Goal: Task Accomplishment & Management: Use online tool/utility

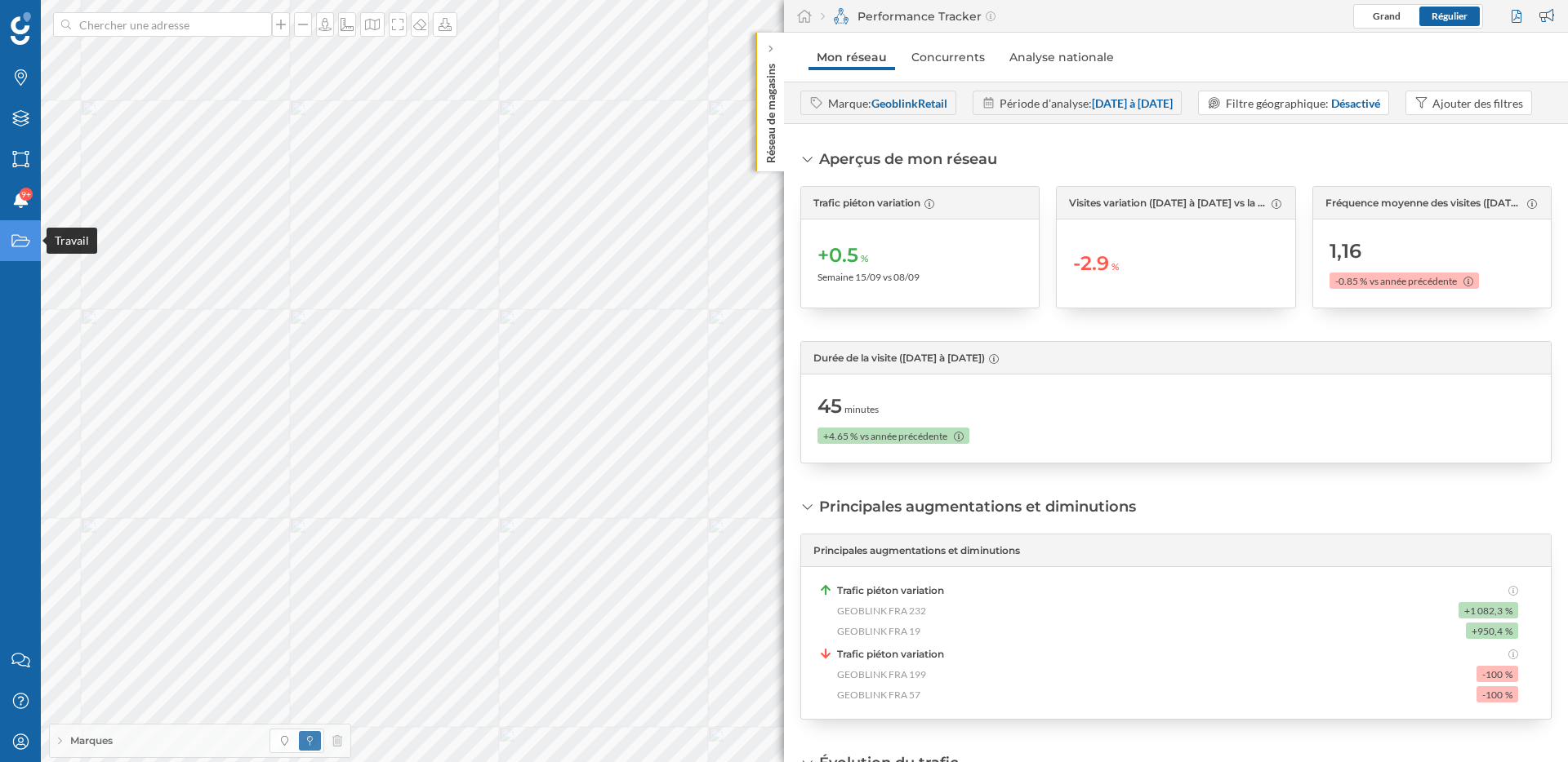
click at [8, 238] on div "Travail" at bounding box center [20, 241] width 40 height 40
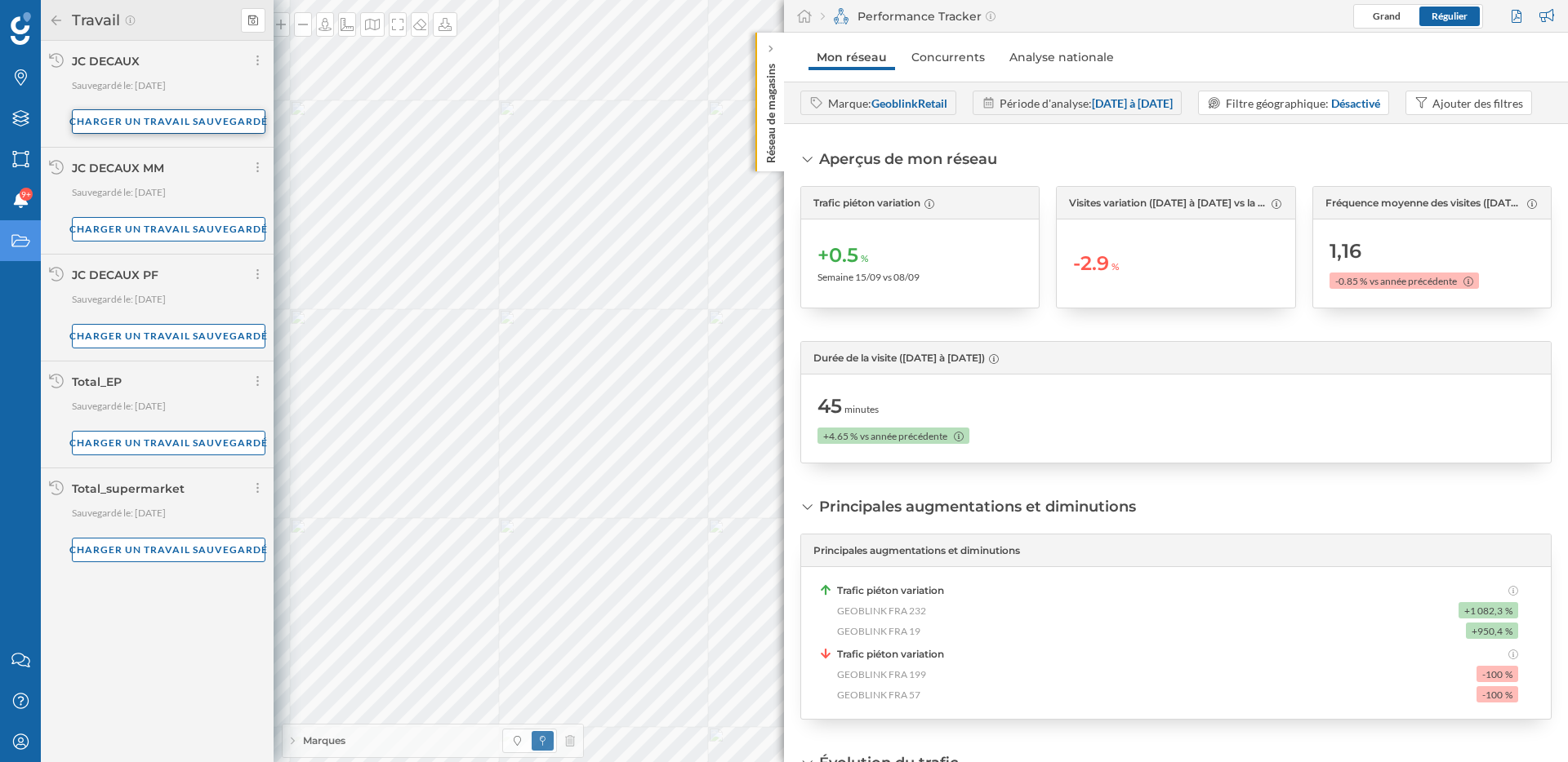
click at [174, 113] on div "Charger un travail sauvegardé" at bounding box center [169, 121] width 193 height 25
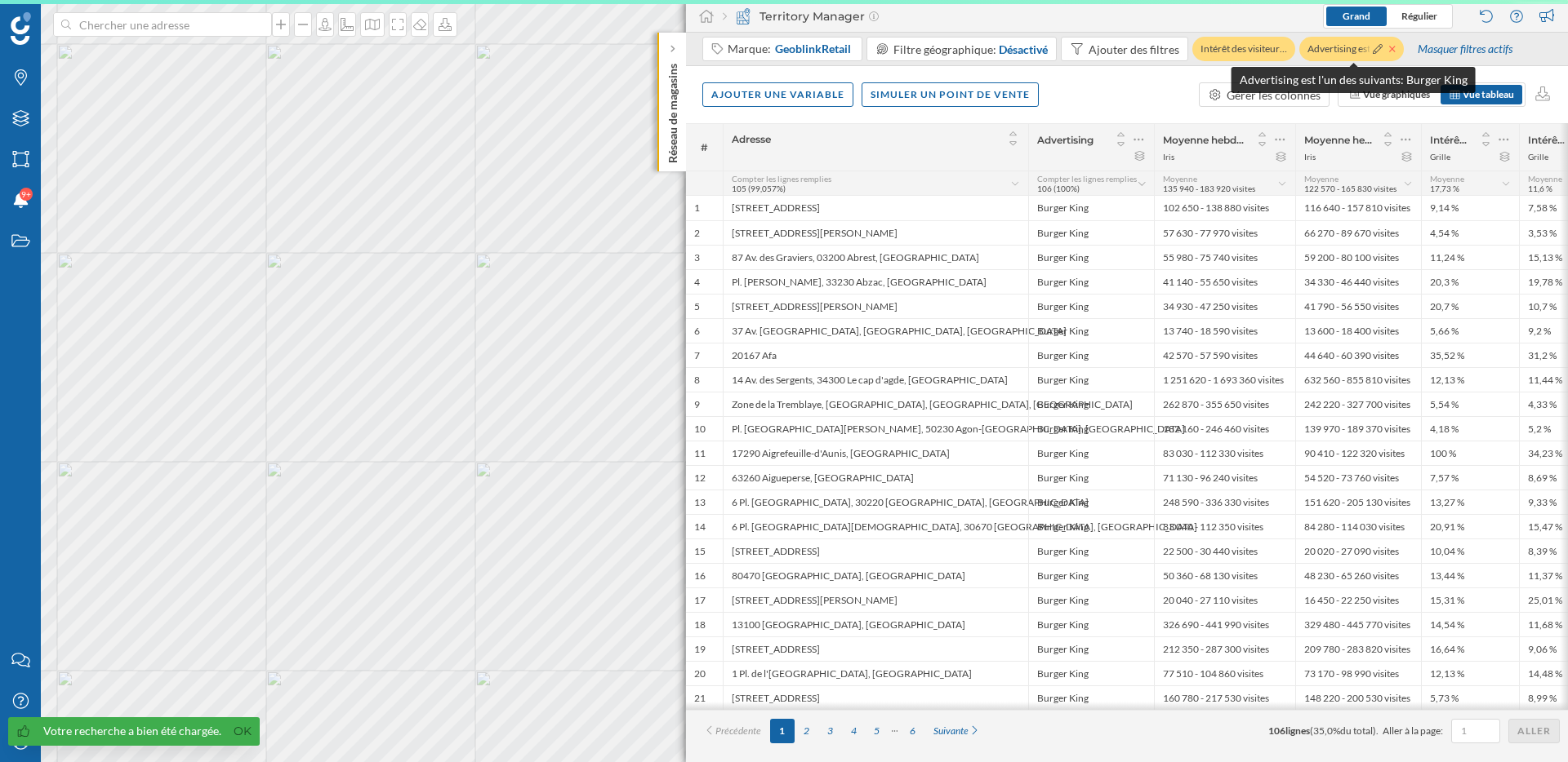
click at [1393, 51] on icon at bounding box center [1391, 49] width 7 height 10
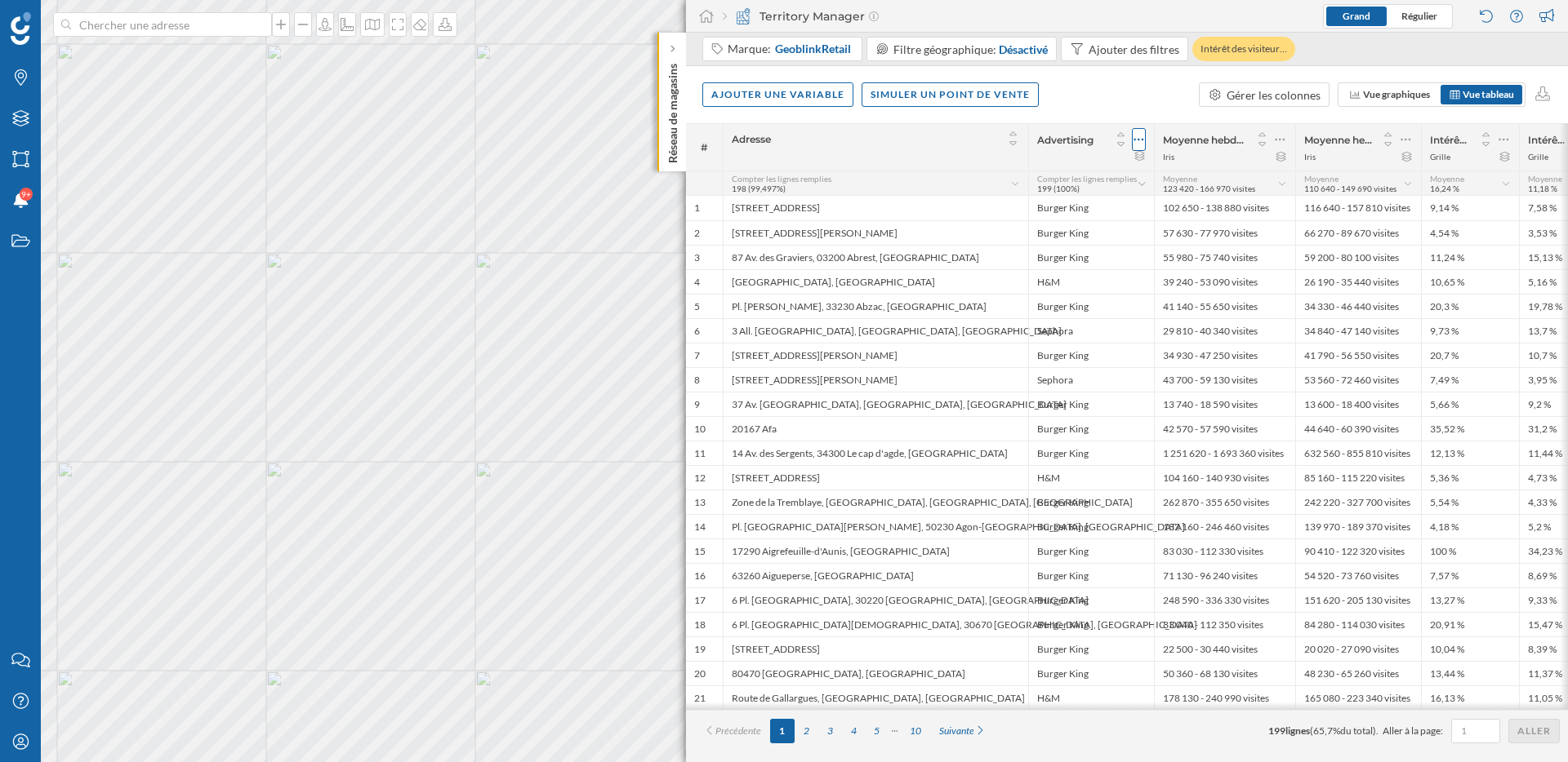
click at [1143, 138] on icon at bounding box center [1138, 139] width 11 height 17
click at [1094, 200] on div "Retirer la colonne" at bounding box center [1064, 205] width 144 height 17
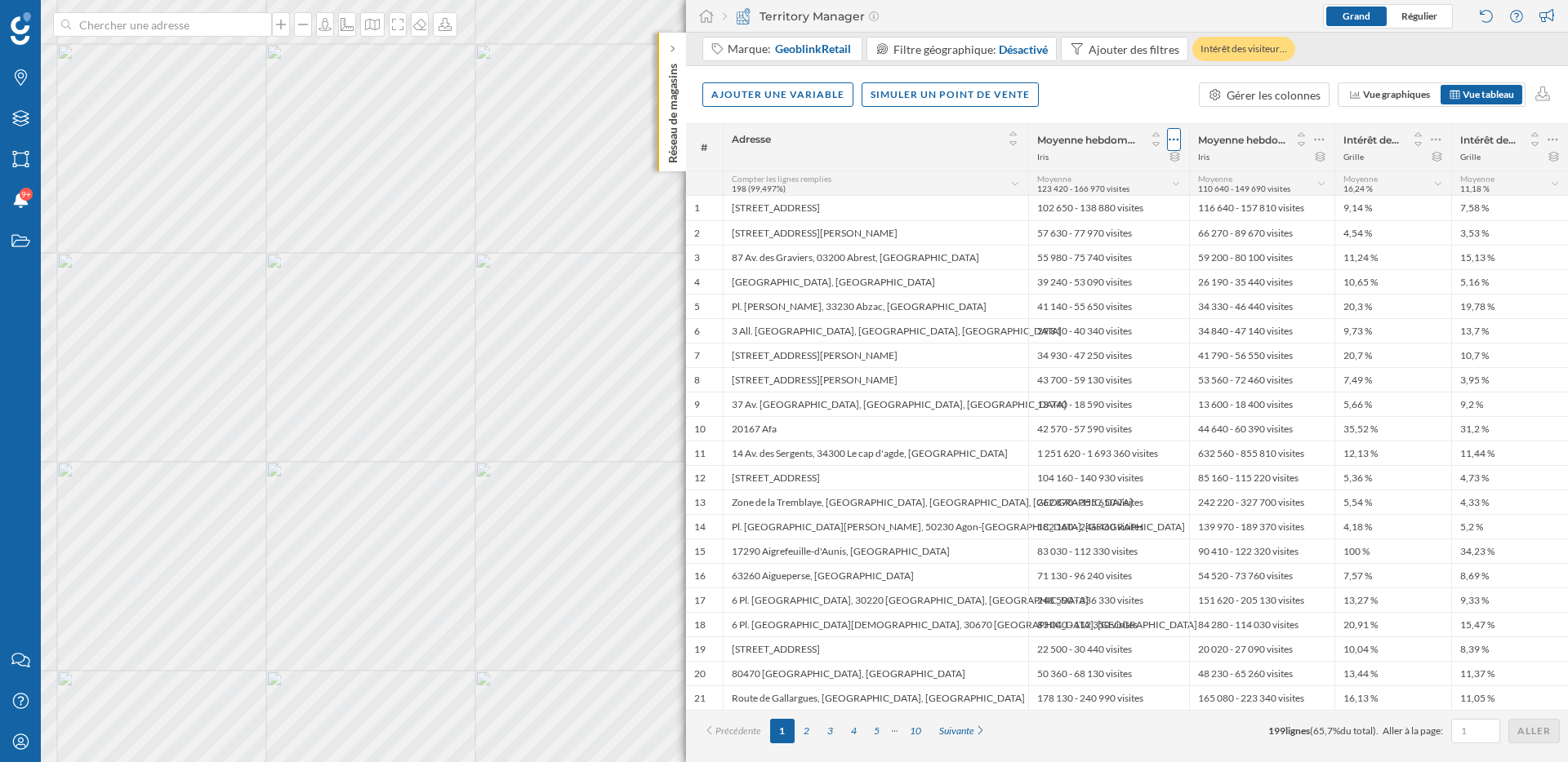
click at [1175, 142] on icon at bounding box center [1174, 139] width 11 height 17
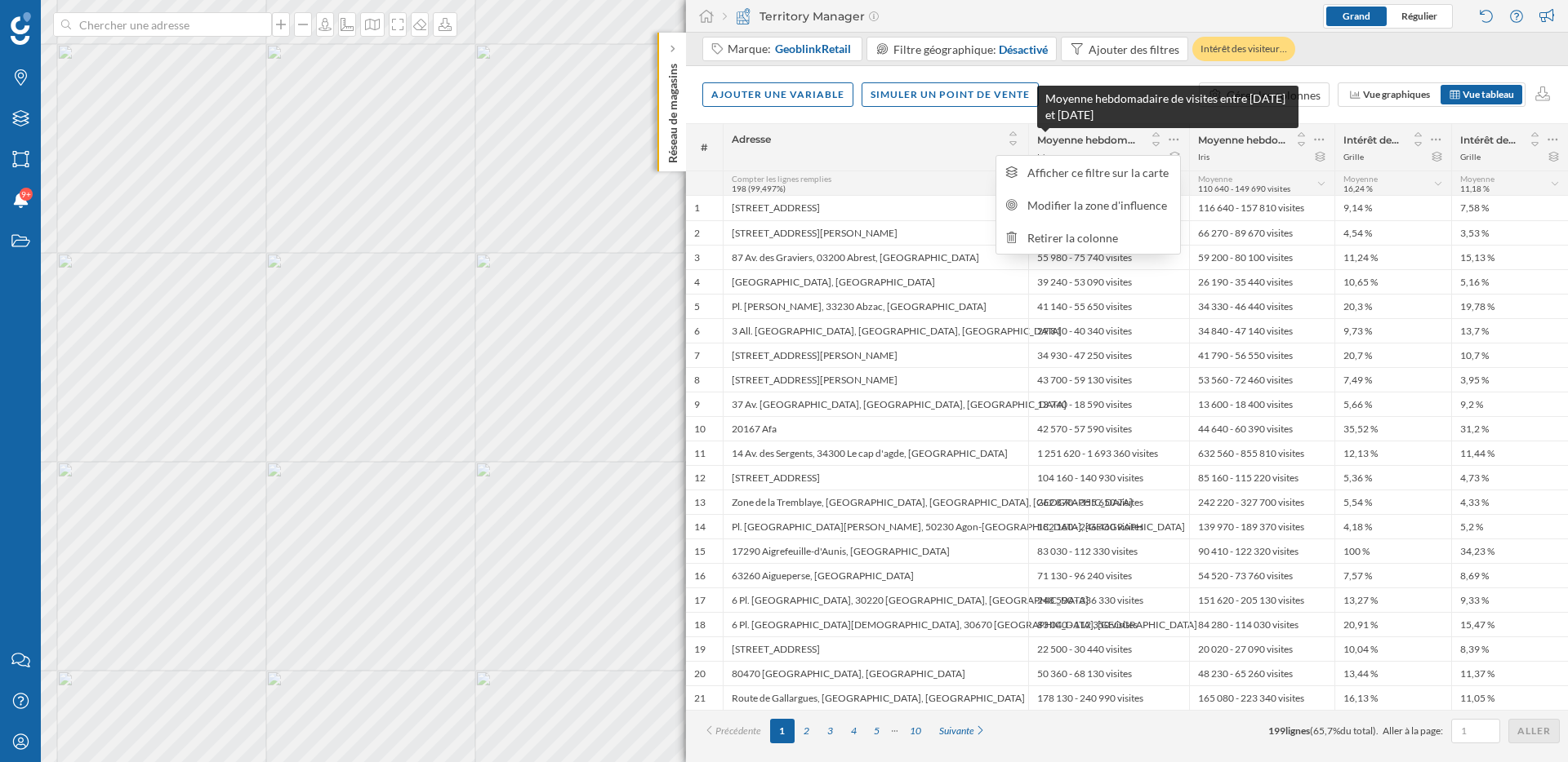
click at [1114, 145] on span "Moyenne hebdomadaire de visites entre 18/08/2025 et 14/09/2025" at bounding box center [1089, 140] width 103 height 12
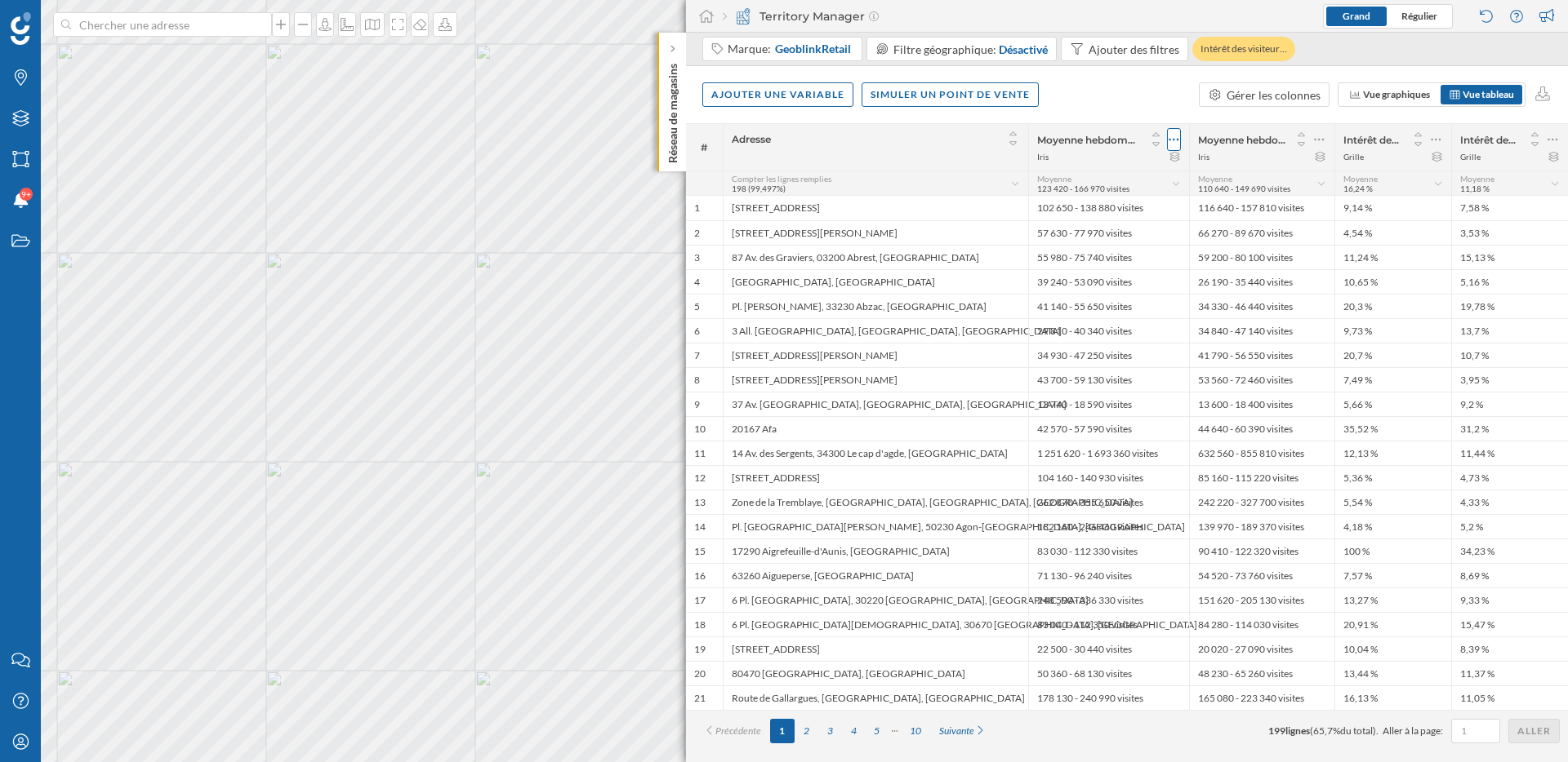
click at [1171, 138] on icon at bounding box center [1174, 139] width 11 height 17
click at [1099, 235] on div "Retirer la colonne" at bounding box center [1100, 238] width 144 height 17
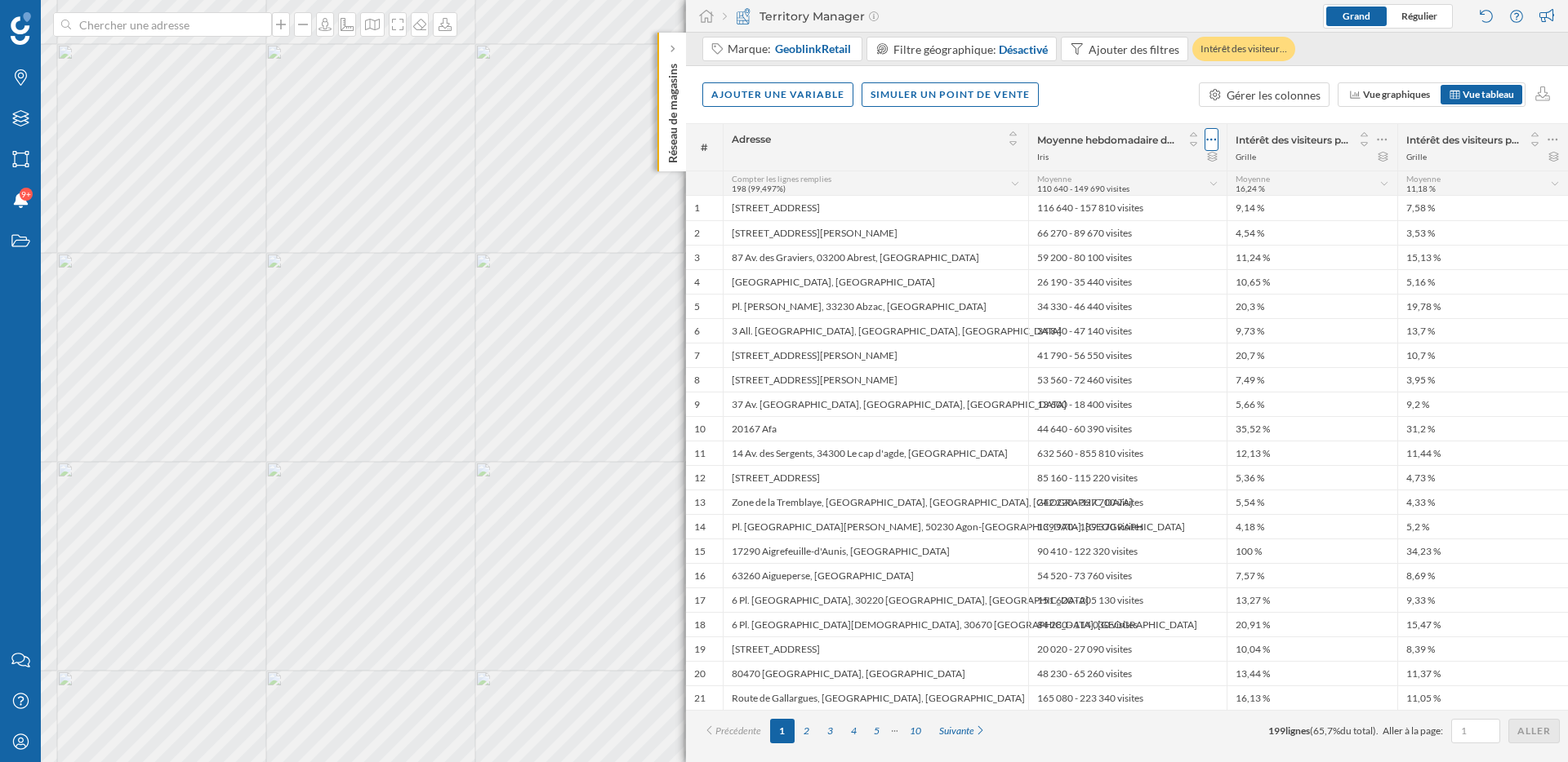
click at [1206, 135] on icon at bounding box center [1211, 139] width 11 height 17
click at [1130, 242] on div "Retirer la colonne" at bounding box center [1137, 238] width 144 height 17
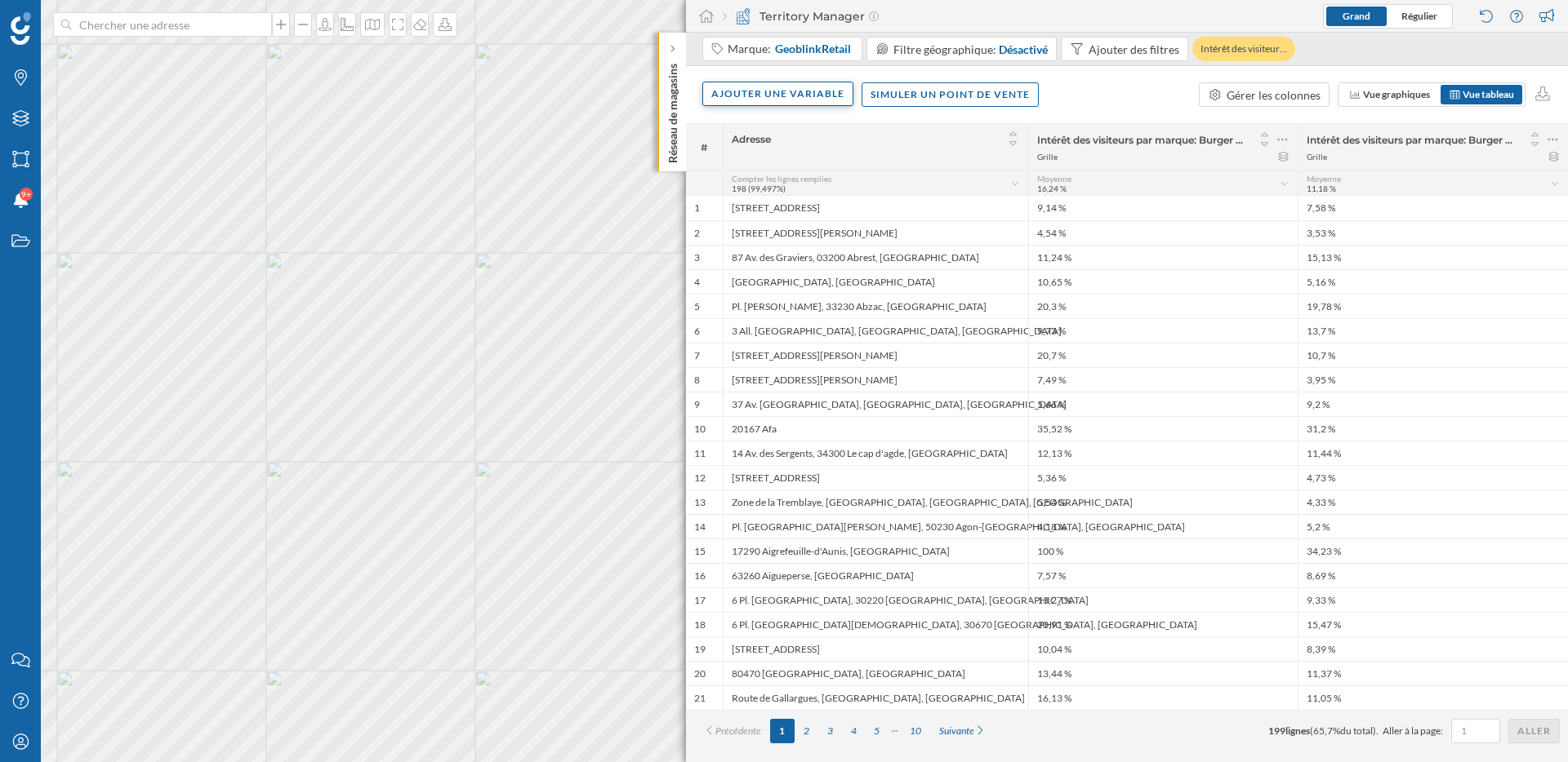
click at [792, 89] on div "Ajouter une variable" at bounding box center [777, 94] width 151 height 25
click at [800, 153] on div "Variable externe" at bounding box center [792, 161] width 163 height 17
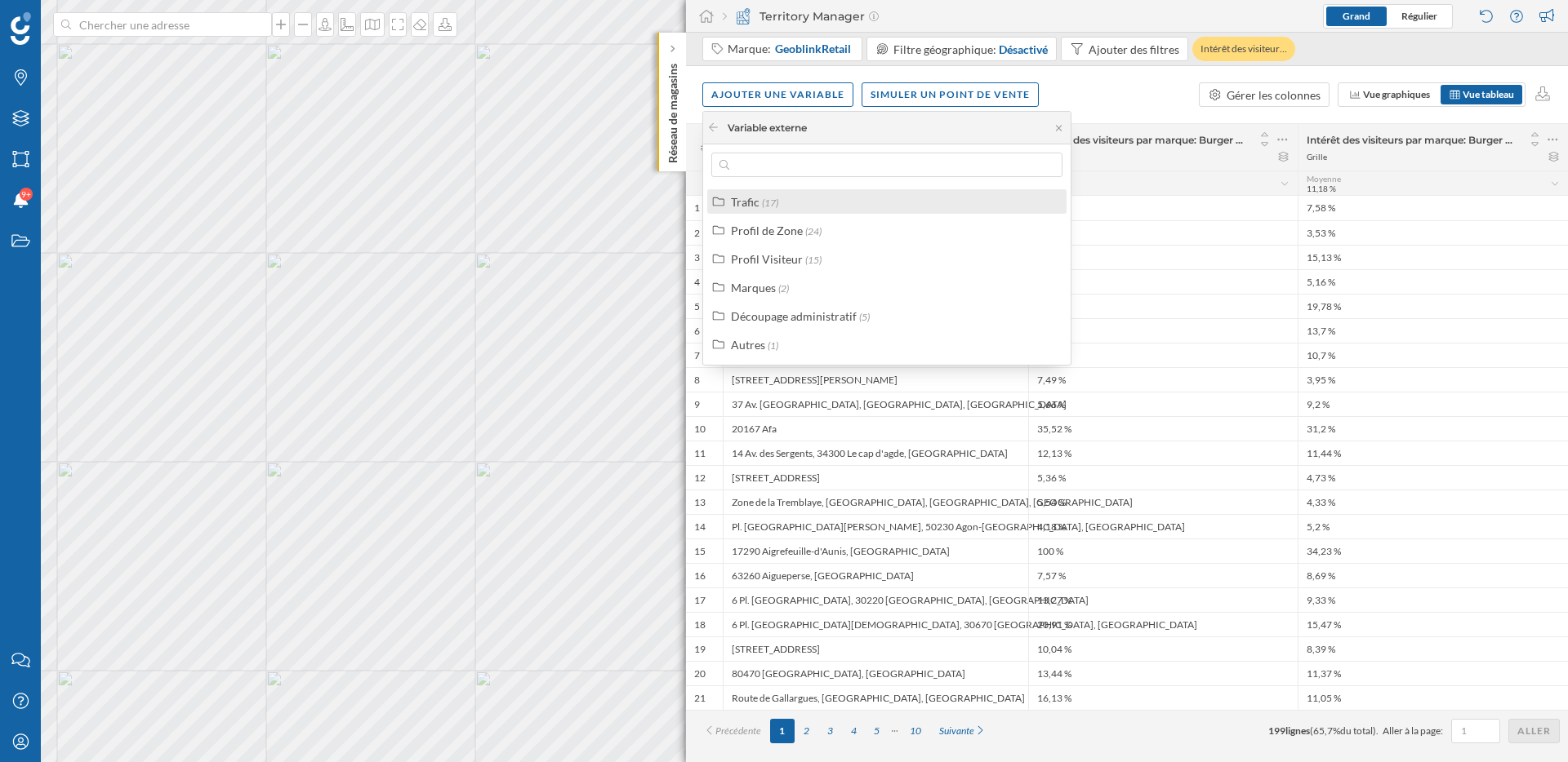
click at [795, 205] on div "Trafic (17)" at bounding box center [893, 201] width 325 height 17
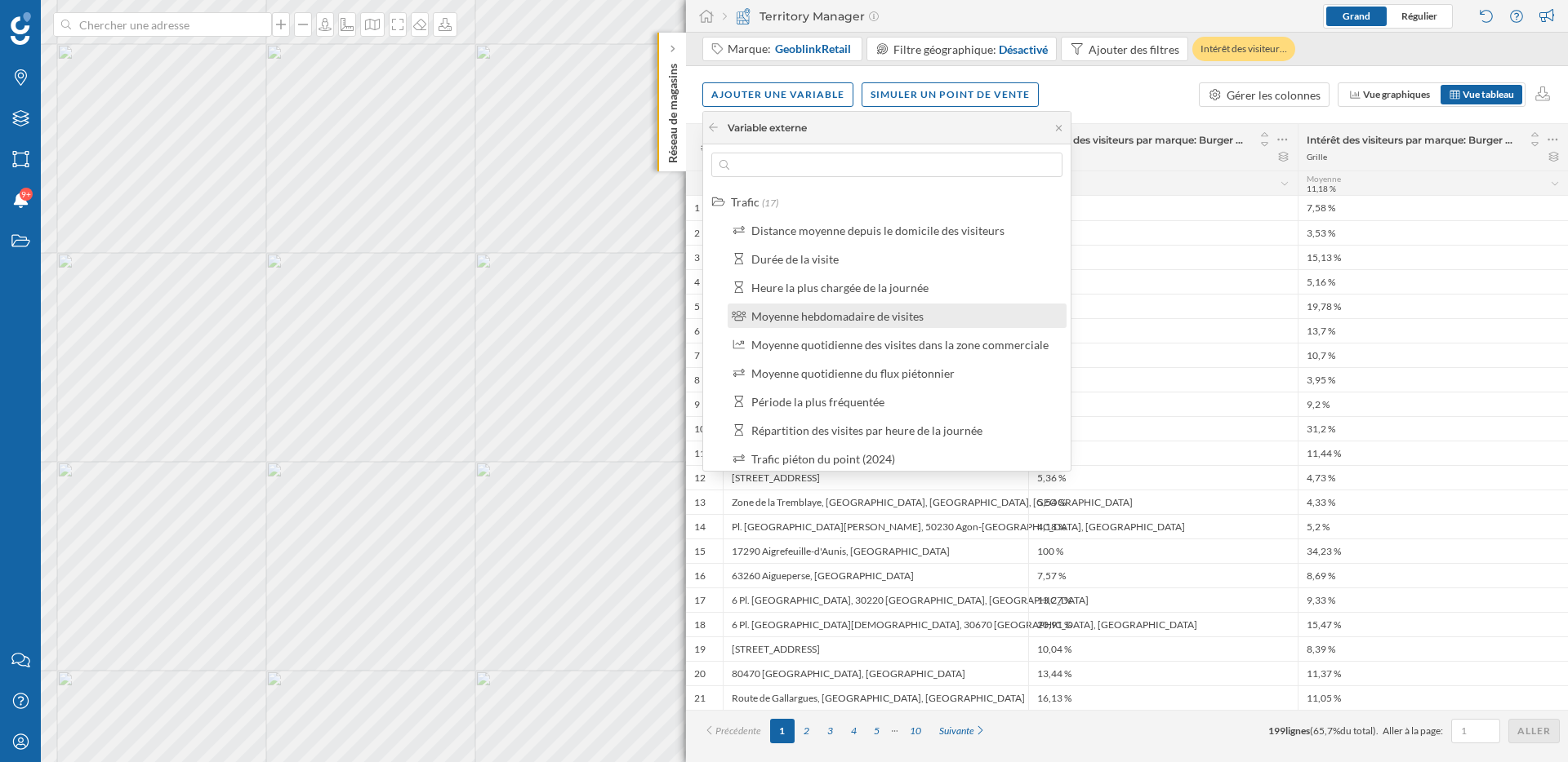
click at [857, 312] on div "Moyenne hebdomadaire de visites" at bounding box center [837, 316] width 173 height 14
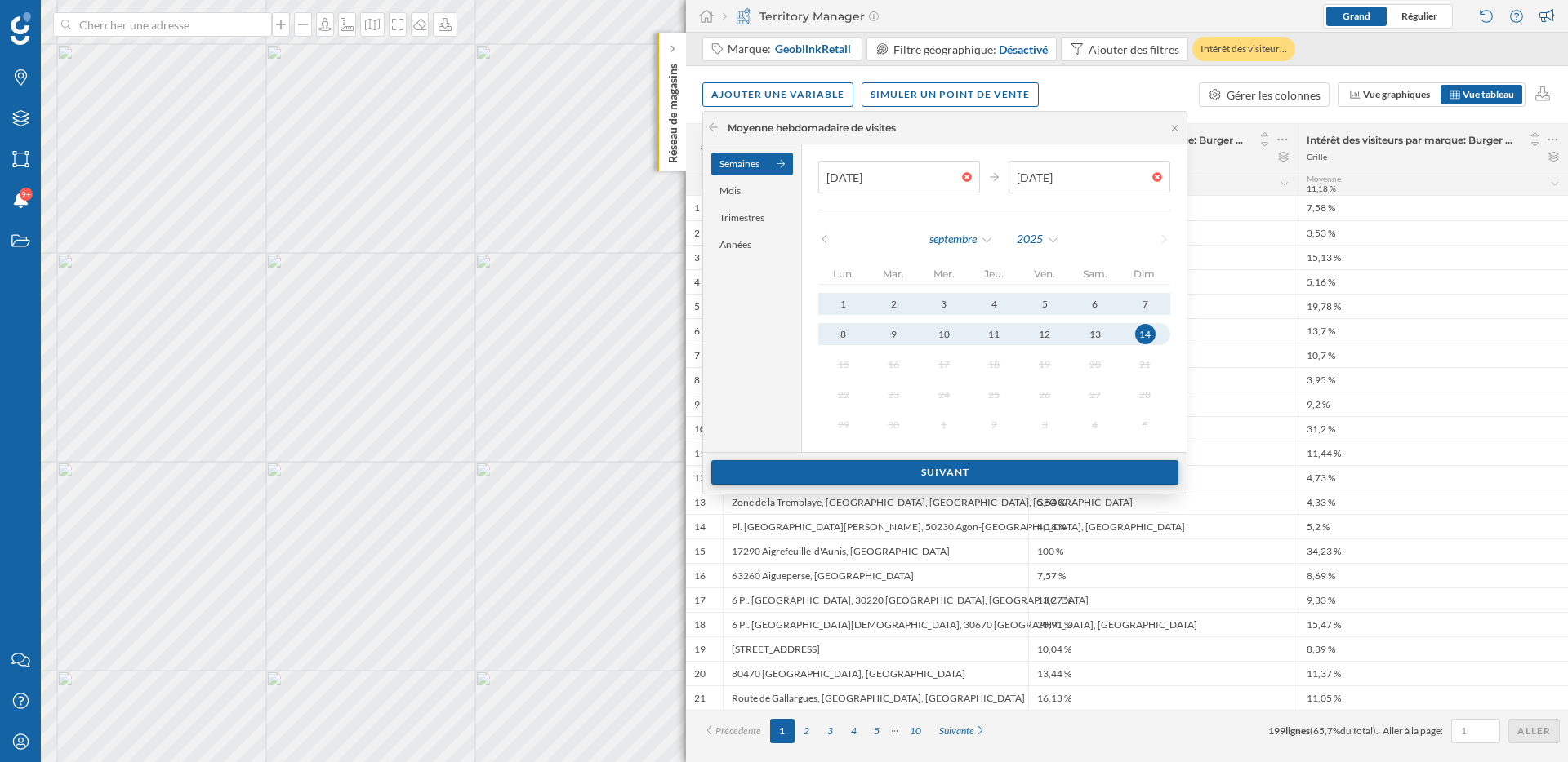
click at [1051, 462] on div "Suivant" at bounding box center [945, 472] width 467 height 25
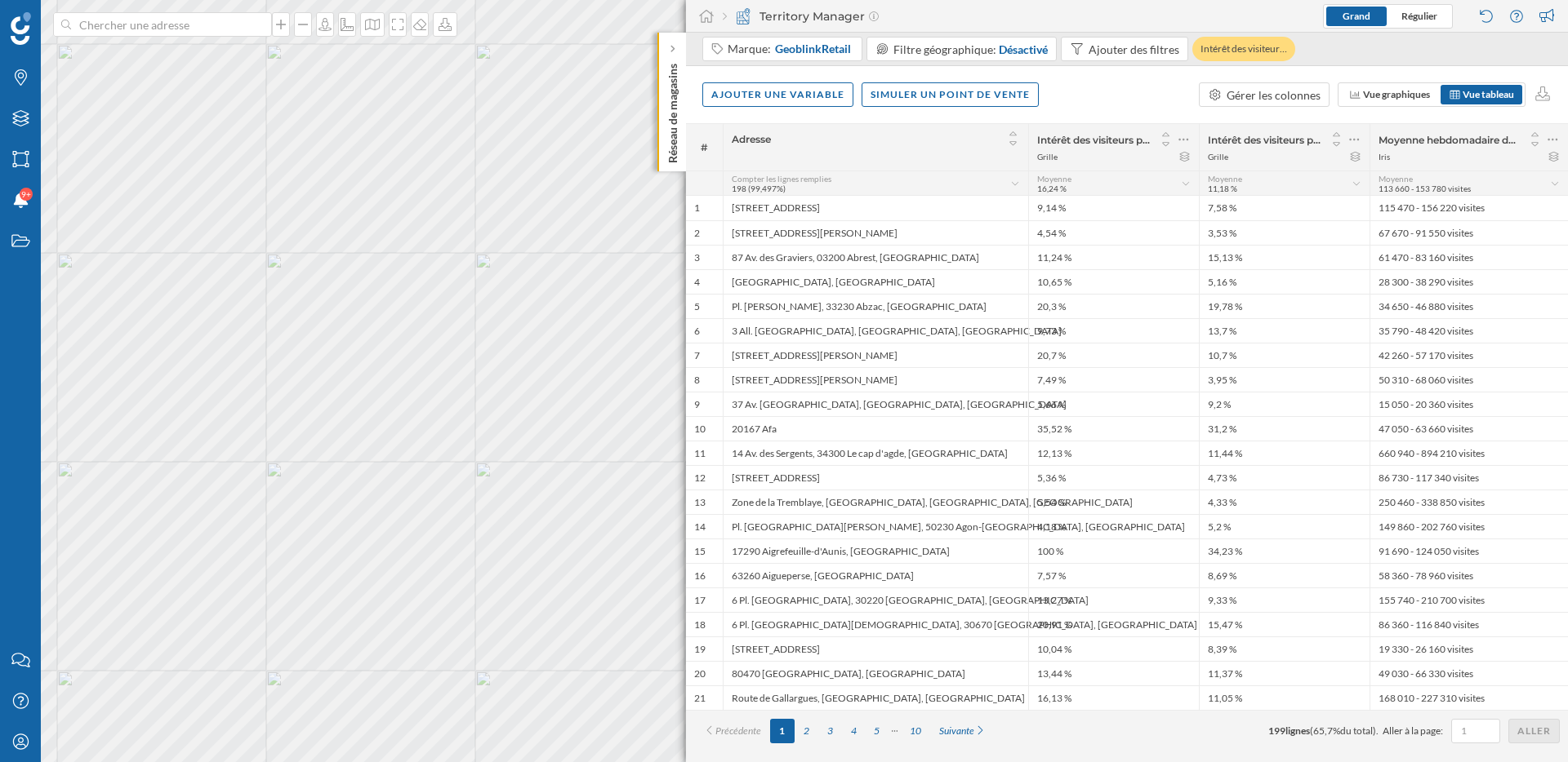
click at [1560, 138] on div "Moyenne hebdomadaire de visites entre 25/09/2023 et 14/09/2025 Iris" at bounding box center [1468, 147] width 198 height 46
click at [1551, 138] on icon at bounding box center [1552, 139] width 11 height 17
click at [1464, 230] on div "Retirer la colonne" at bounding box center [1478, 238] width 144 height 17
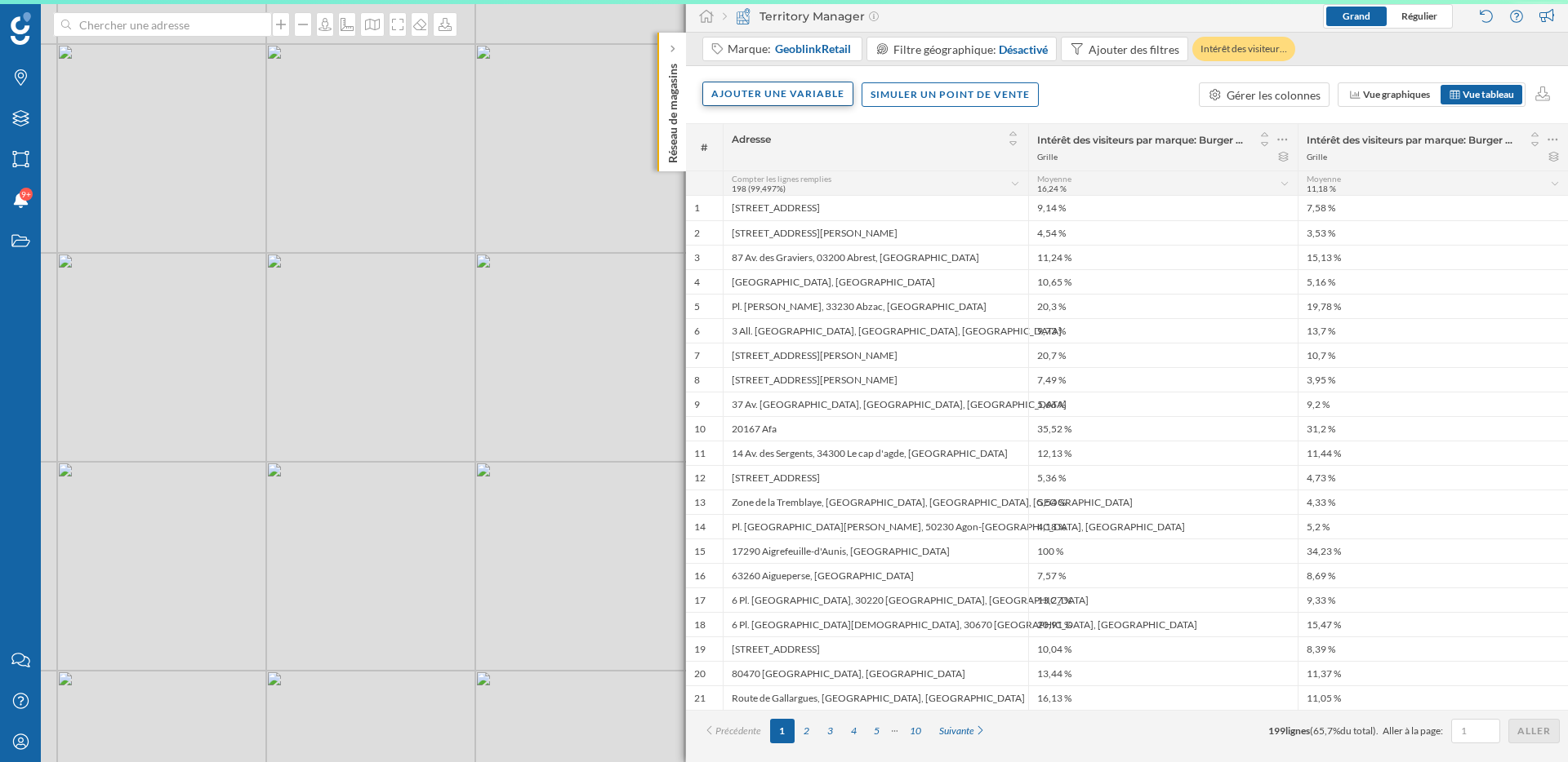
click at [815, 102] on div "Ajouter une variable" at bounding box center [777, 94] width 151 height 25
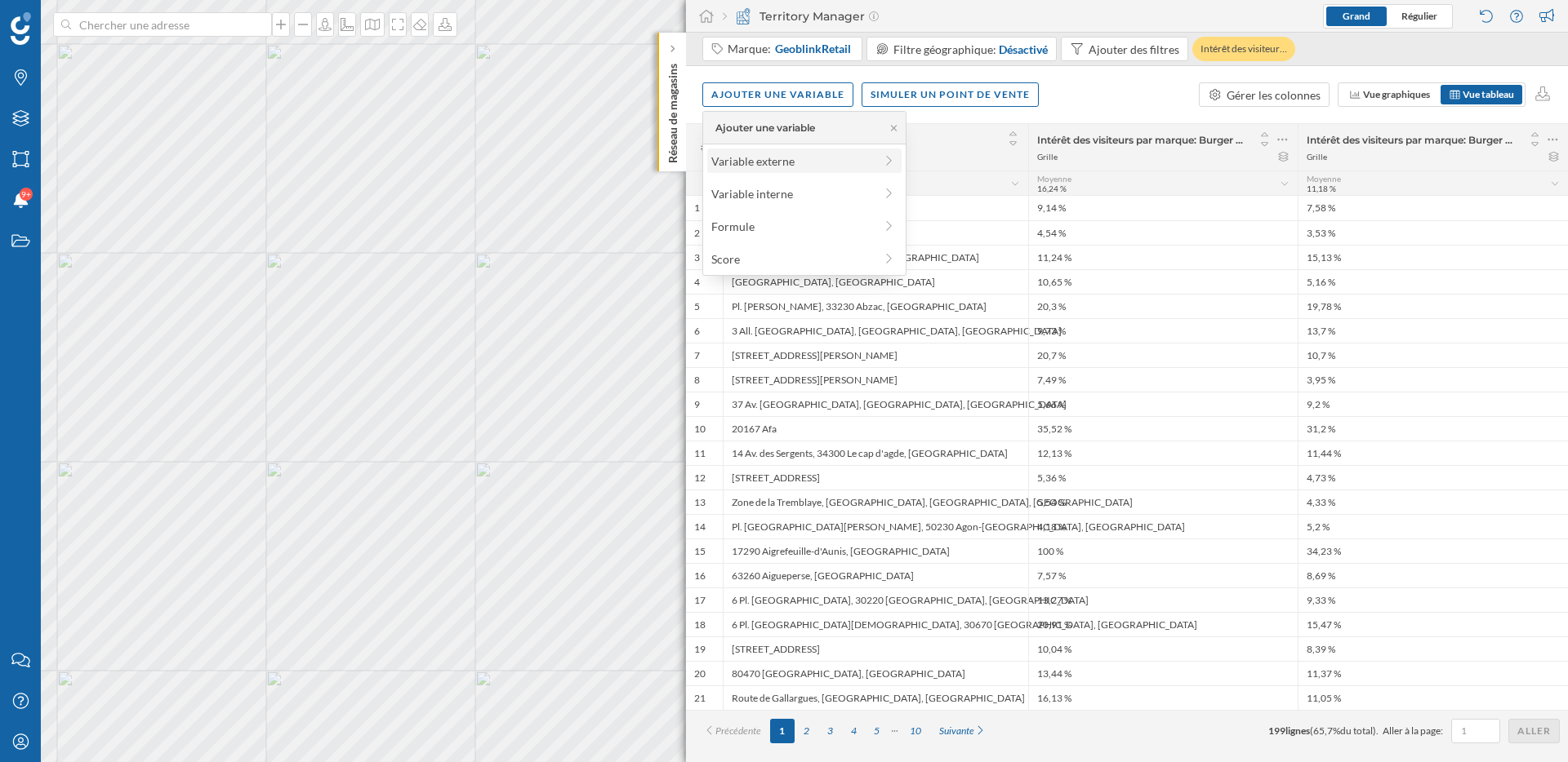
click at [806, 159] on div "Variable externe" at bounding box center [792, 161] width 163 height 17
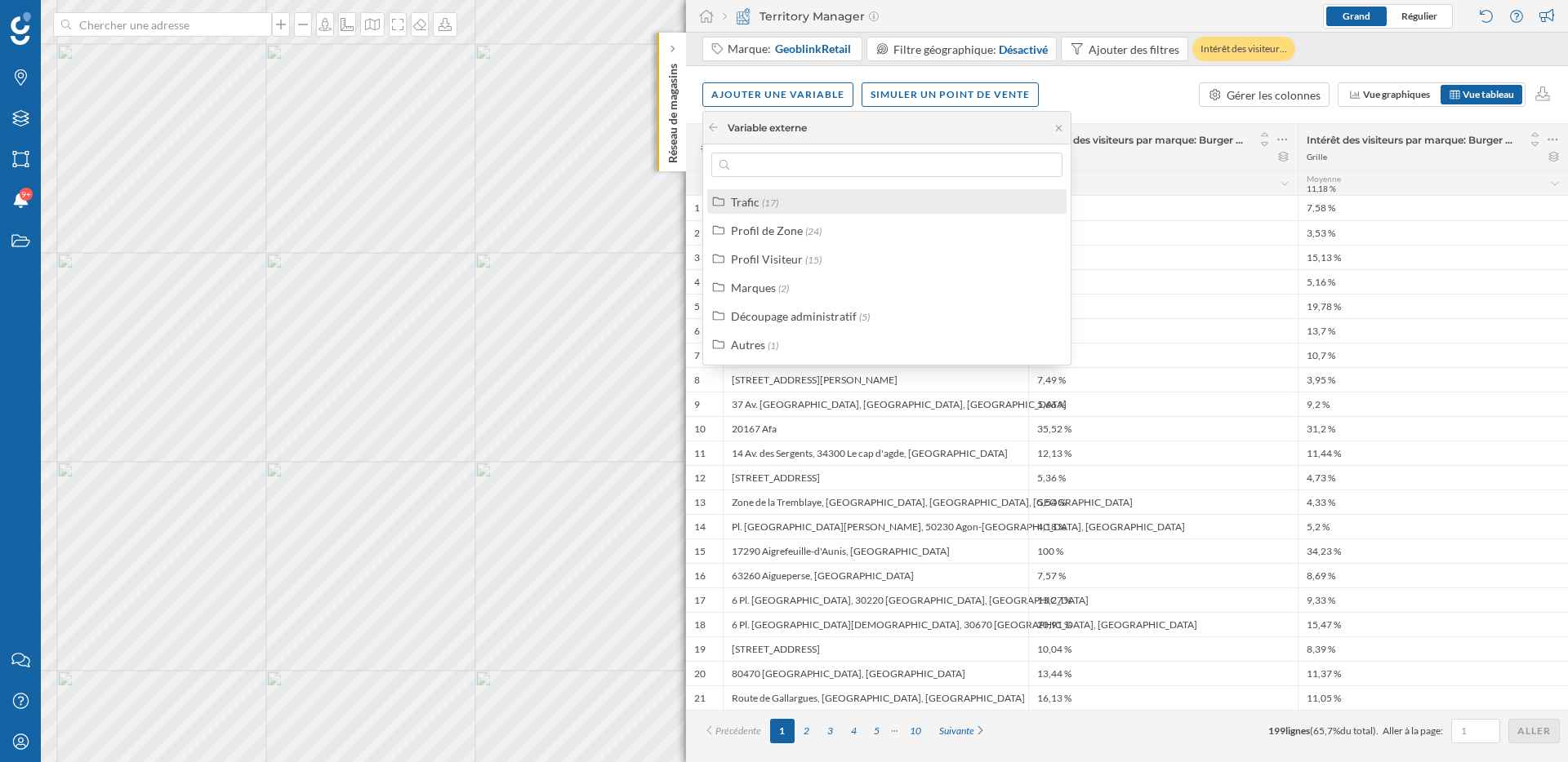
click at [802, 198] on div "Trafic (17)" at bounding box center [893, 201] width 325 height 17
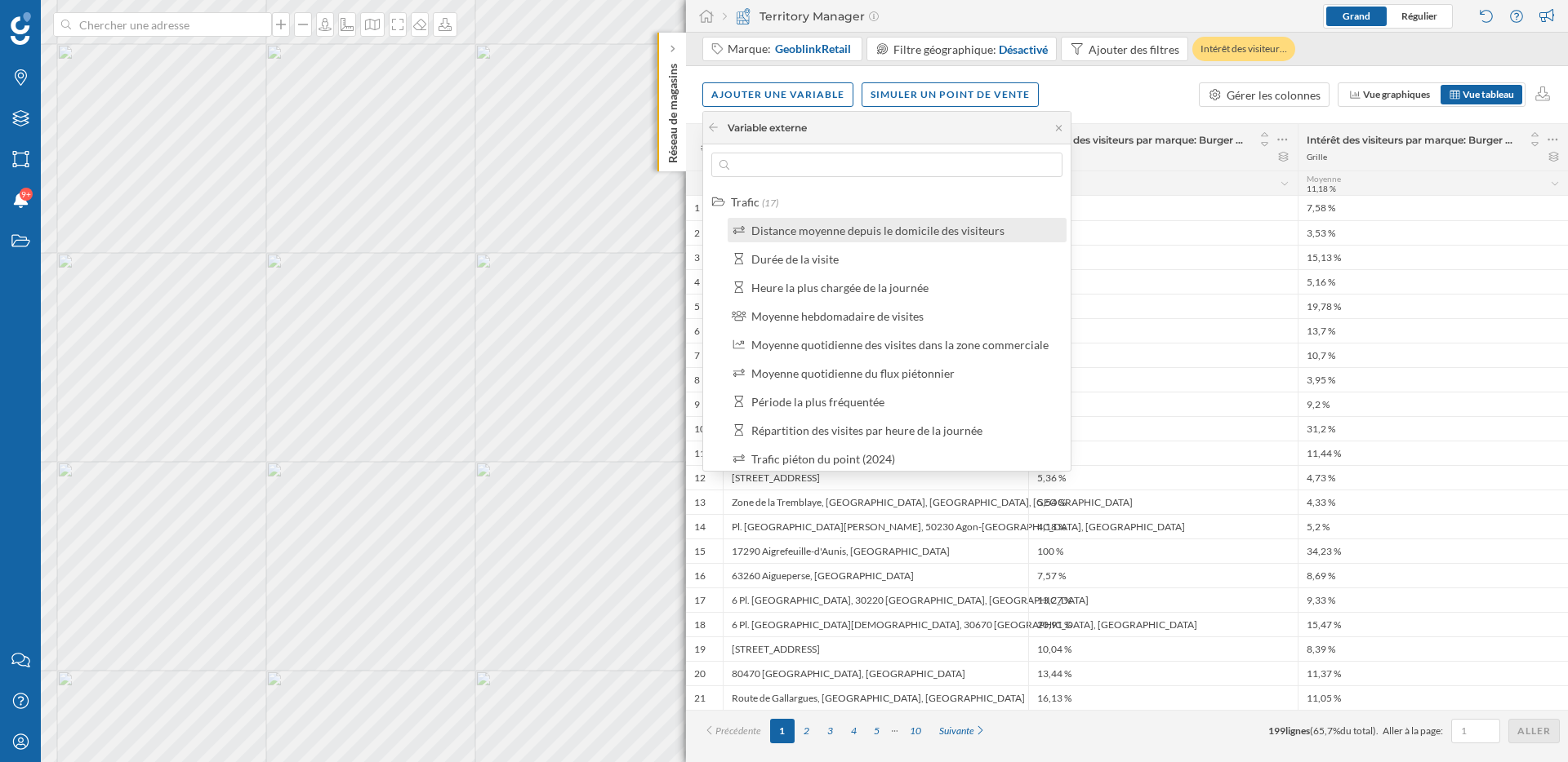
click at [839, 235] on div "Distance moyenne depuis le domicile des visiteurs" at bounding box center [878, 231] width 253 height 14
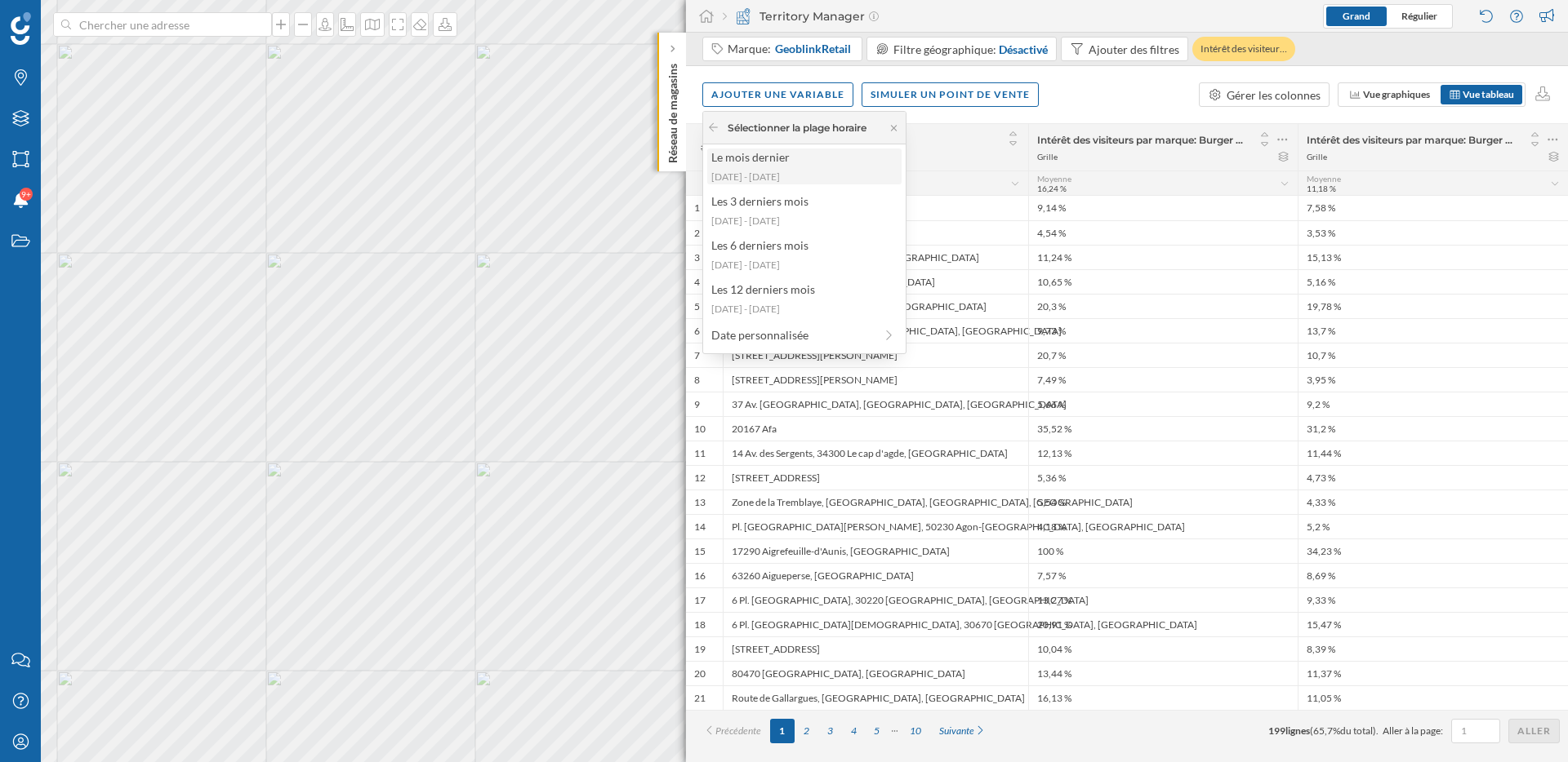
click at [827, 164] on div "Le mois dernier" at bounding box center [803, 157] width 184 height 17
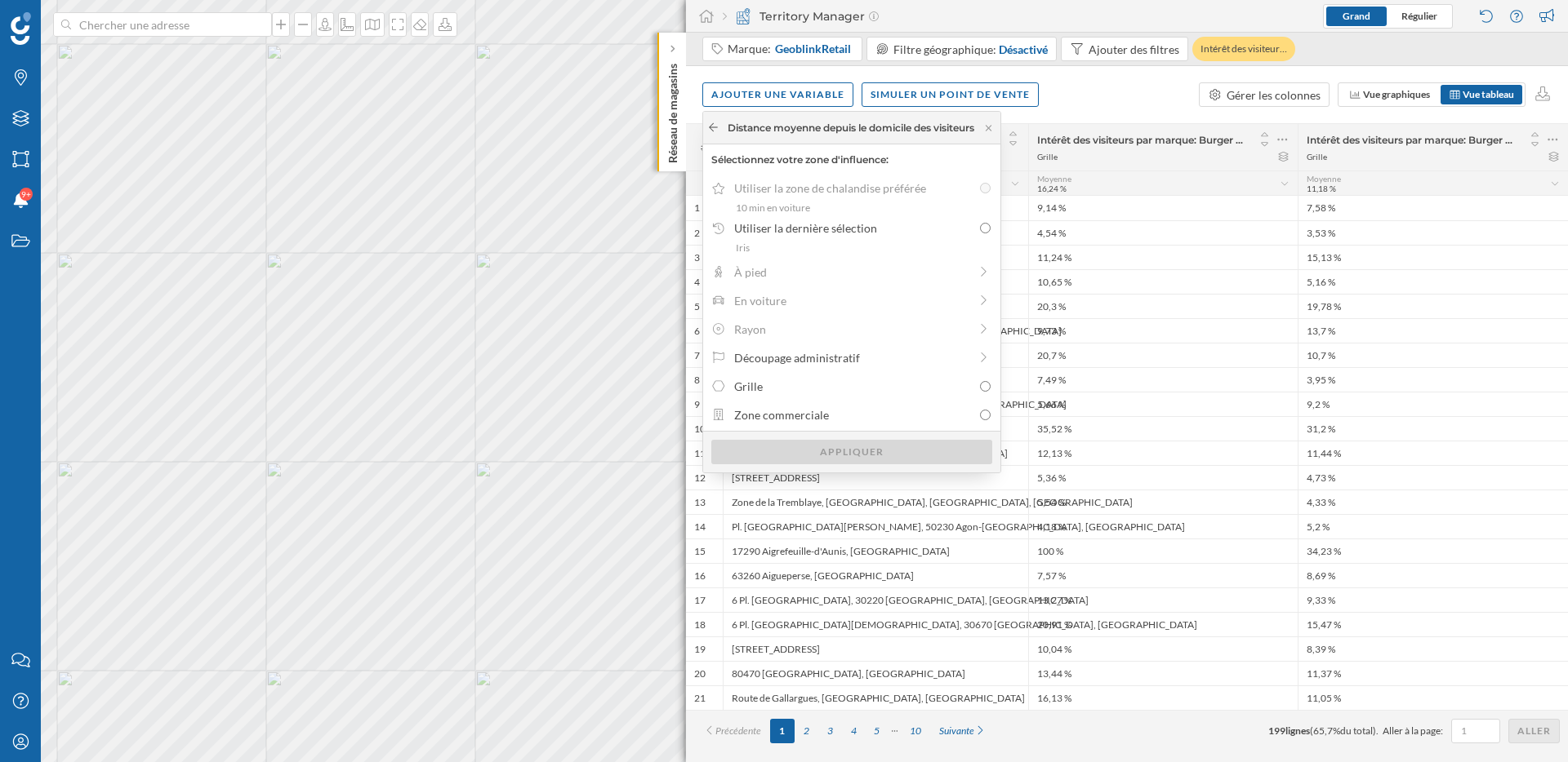
click at [716, 126] on icon at bounding box center [713, 127] width 12 height 10
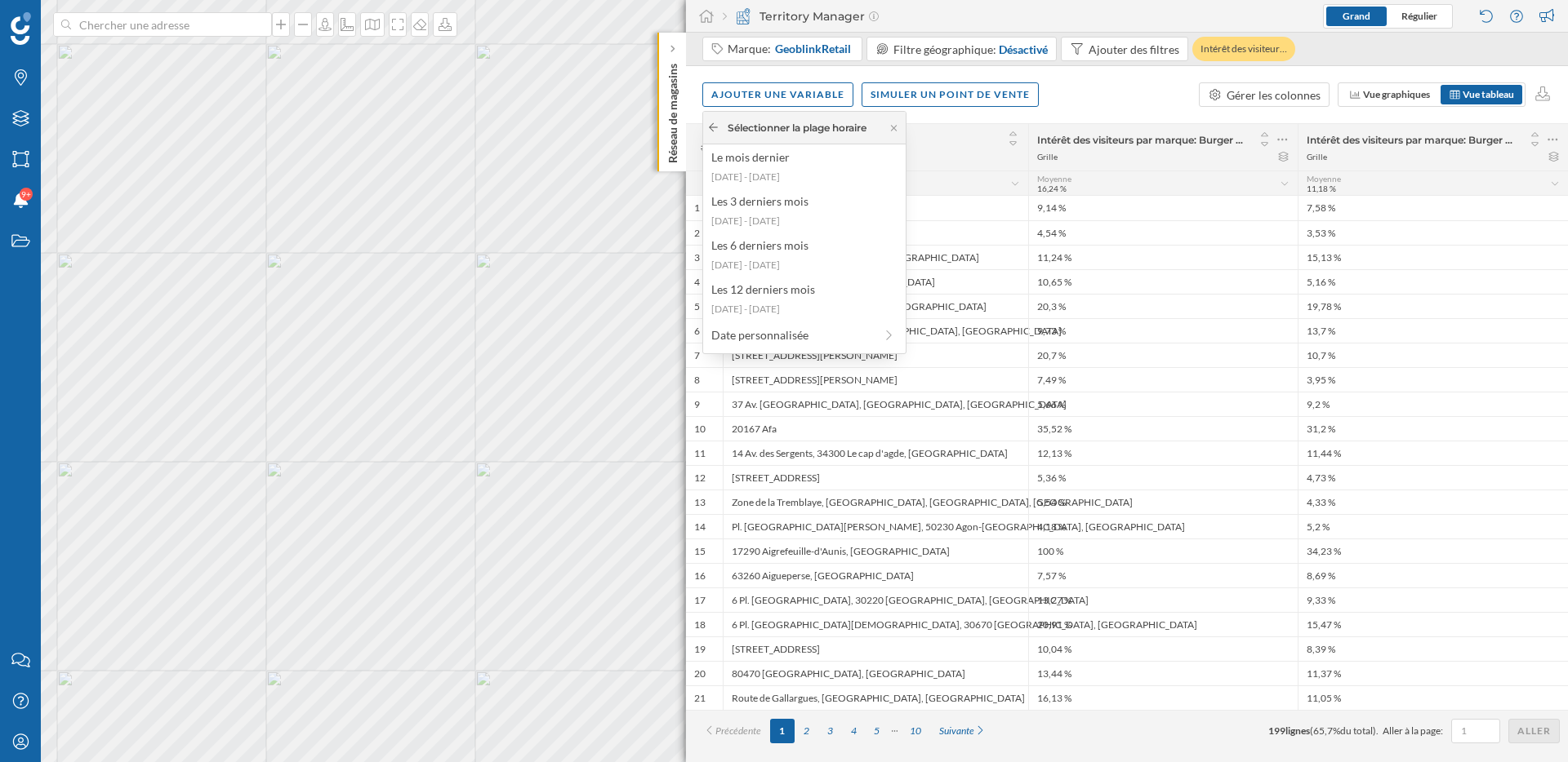
click at [719, 132] on div at bounding box center [713, 128] width 12 height 15
click at [711, 129] on icon at bounding box center [713, 127] width 9 height 8
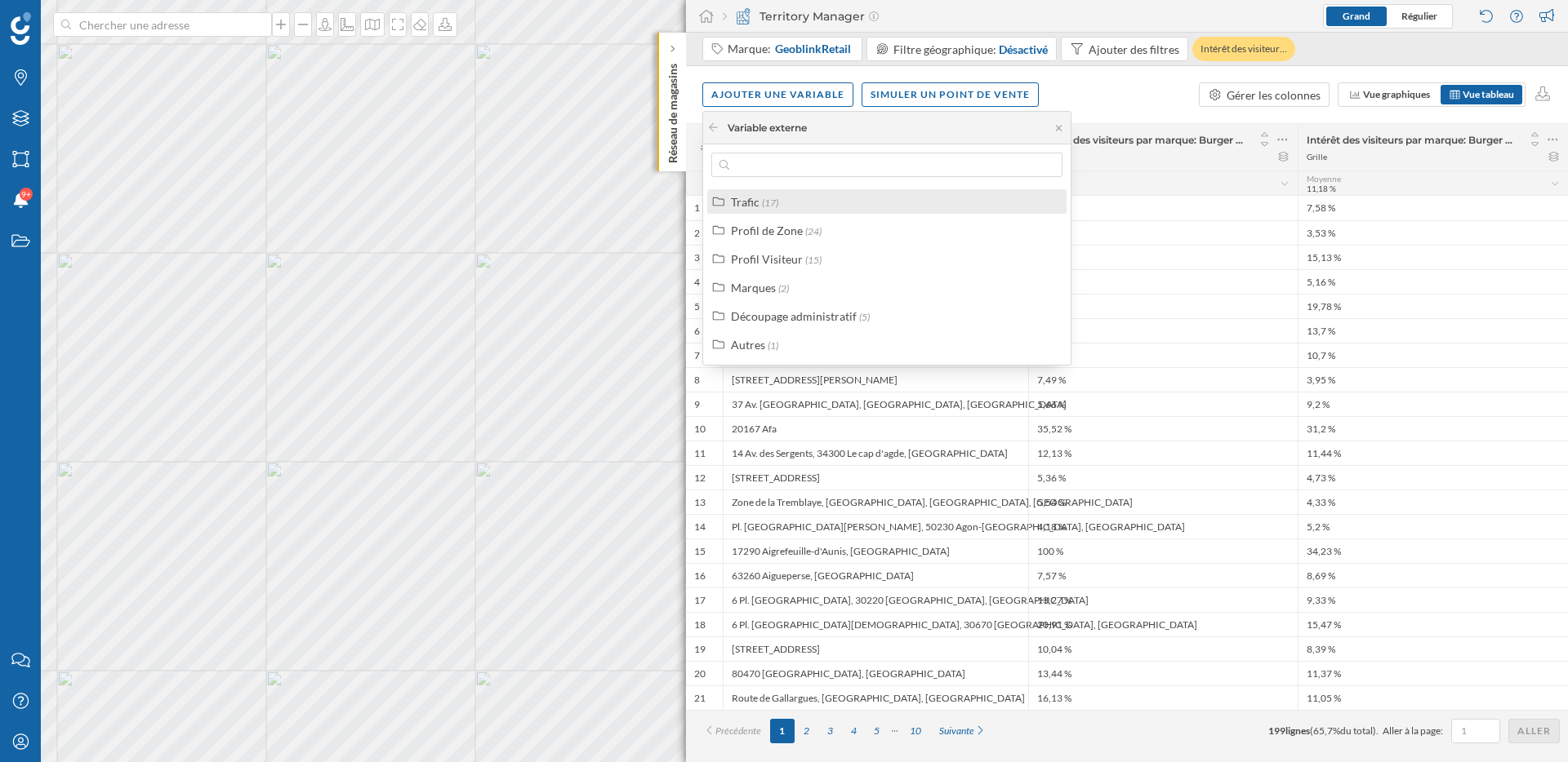
click at [748, 204] on div "Trafic" at bounding box center [745, 202] width 29 height 14
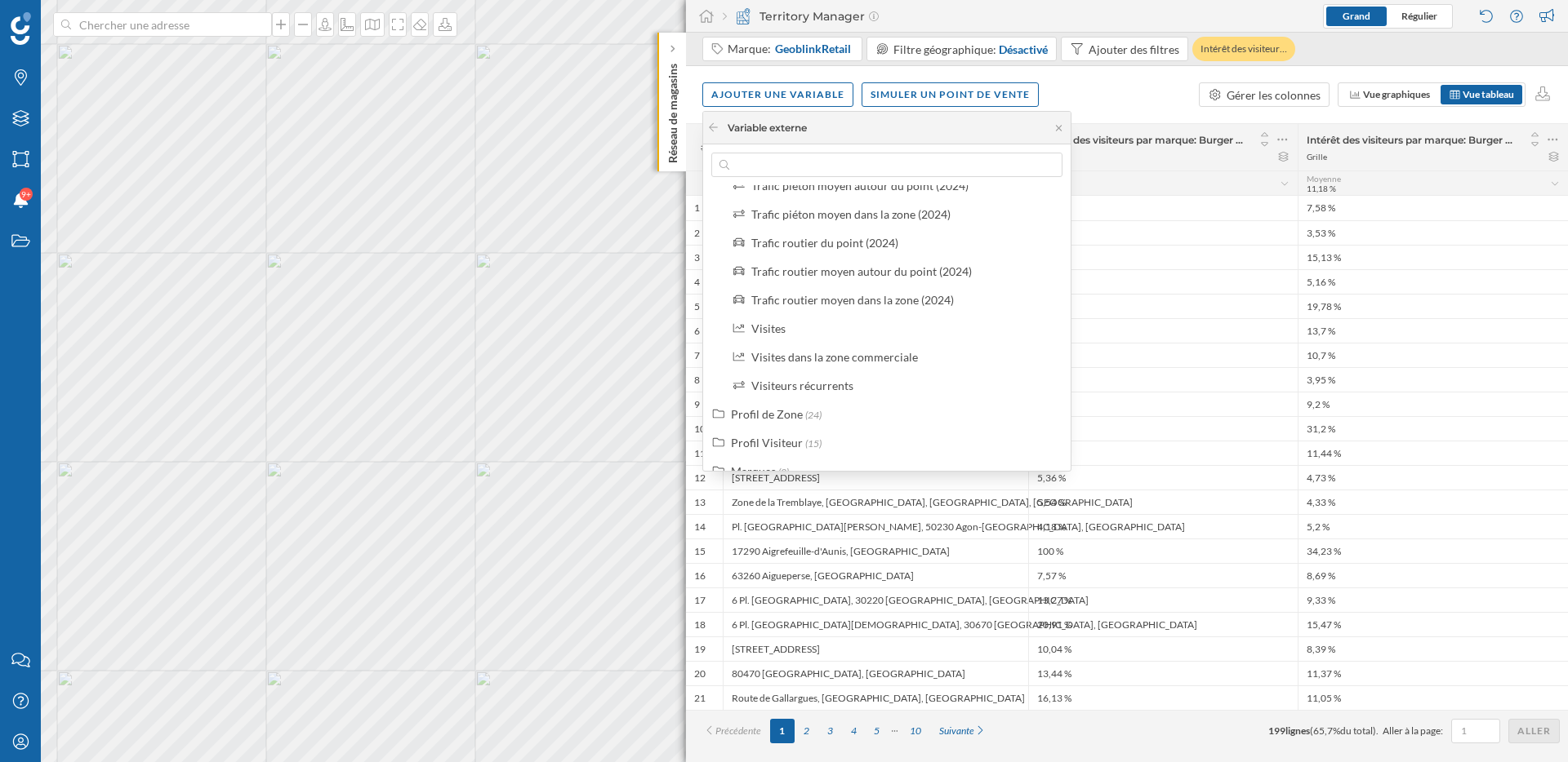
scroll to position [303, 0]
click at [817, 335] on div "Visites" at bounding box center [904, 327] width 306 height 17
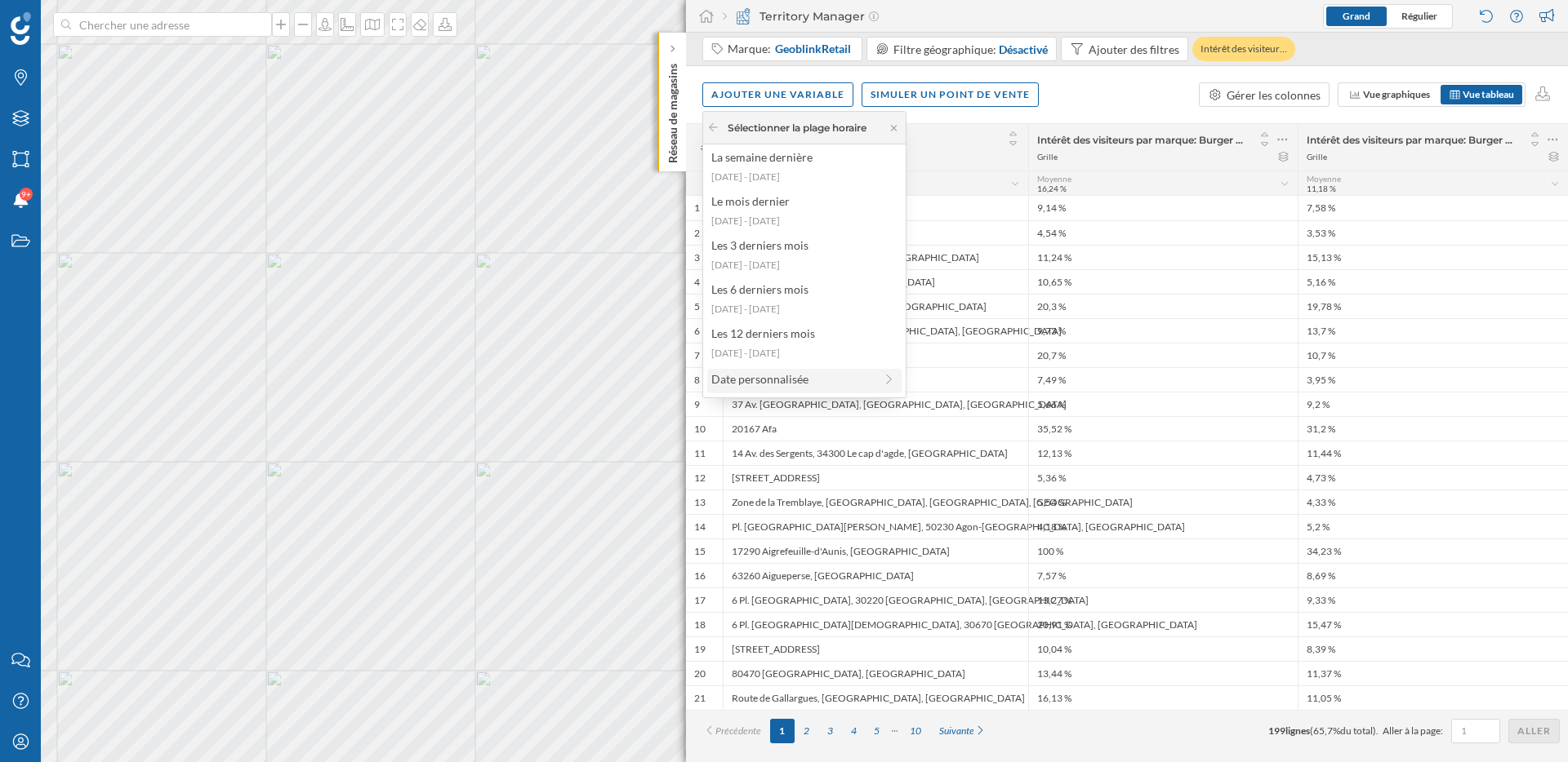
click at [789, 377] on div "Date personnalisée" at bounding box center [792, 379] width 163 height 17
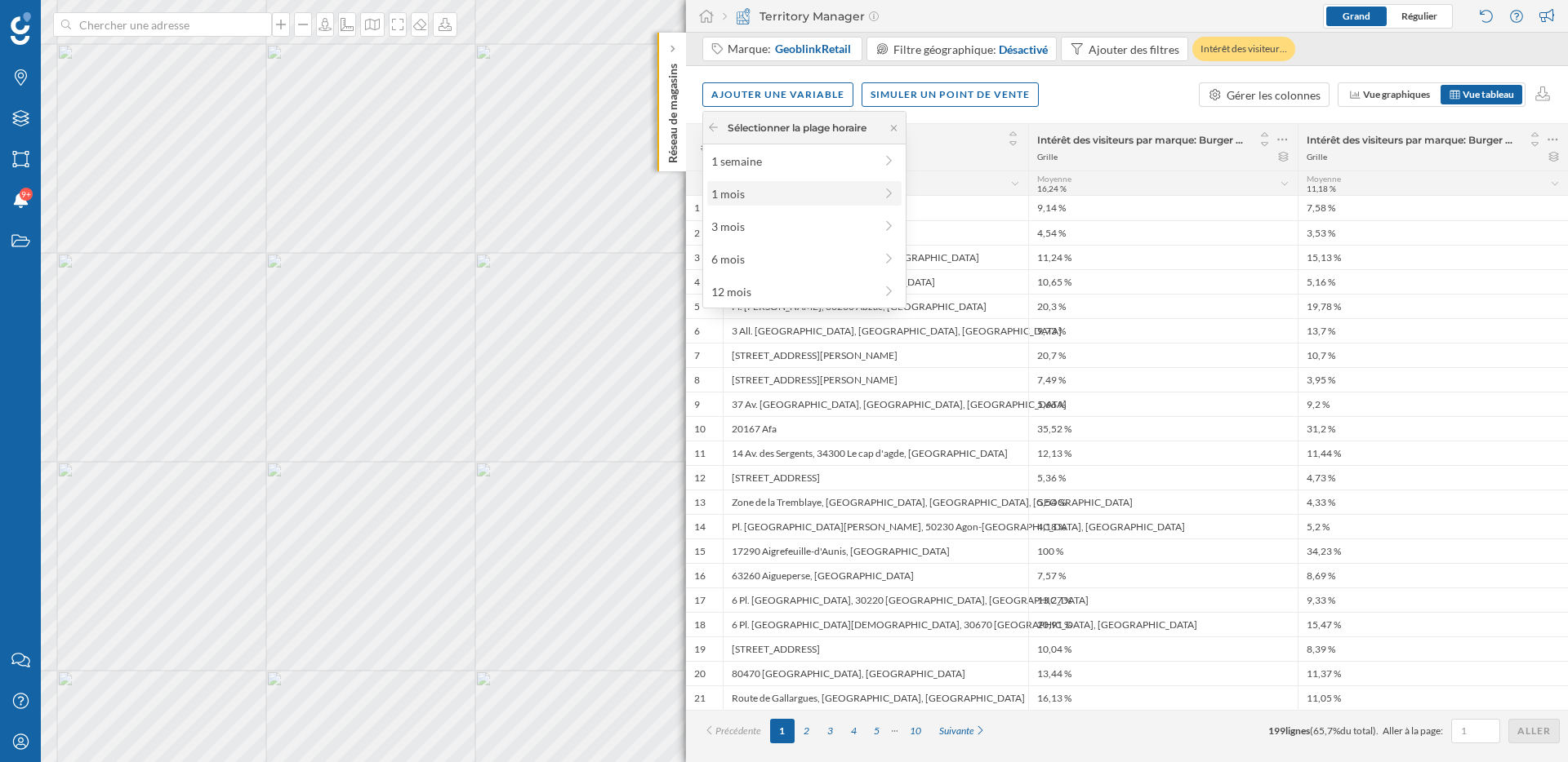
click at [780, 199] on div "1 mois" at bounding box center [792, 193] width 163 height 17
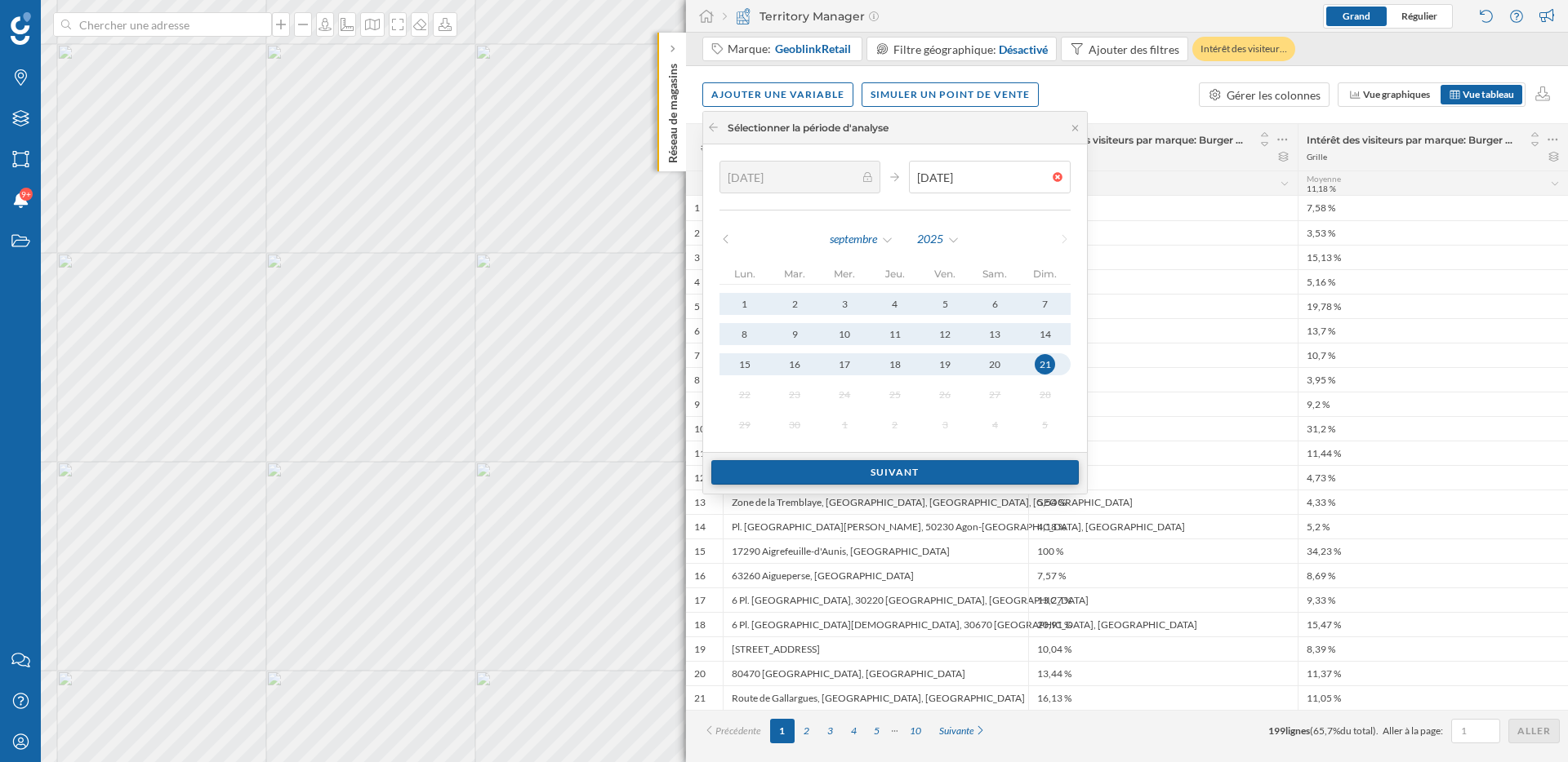
click at [904, 475] on div "Suivant" at bounding box center [894, 472] width 368 height 25
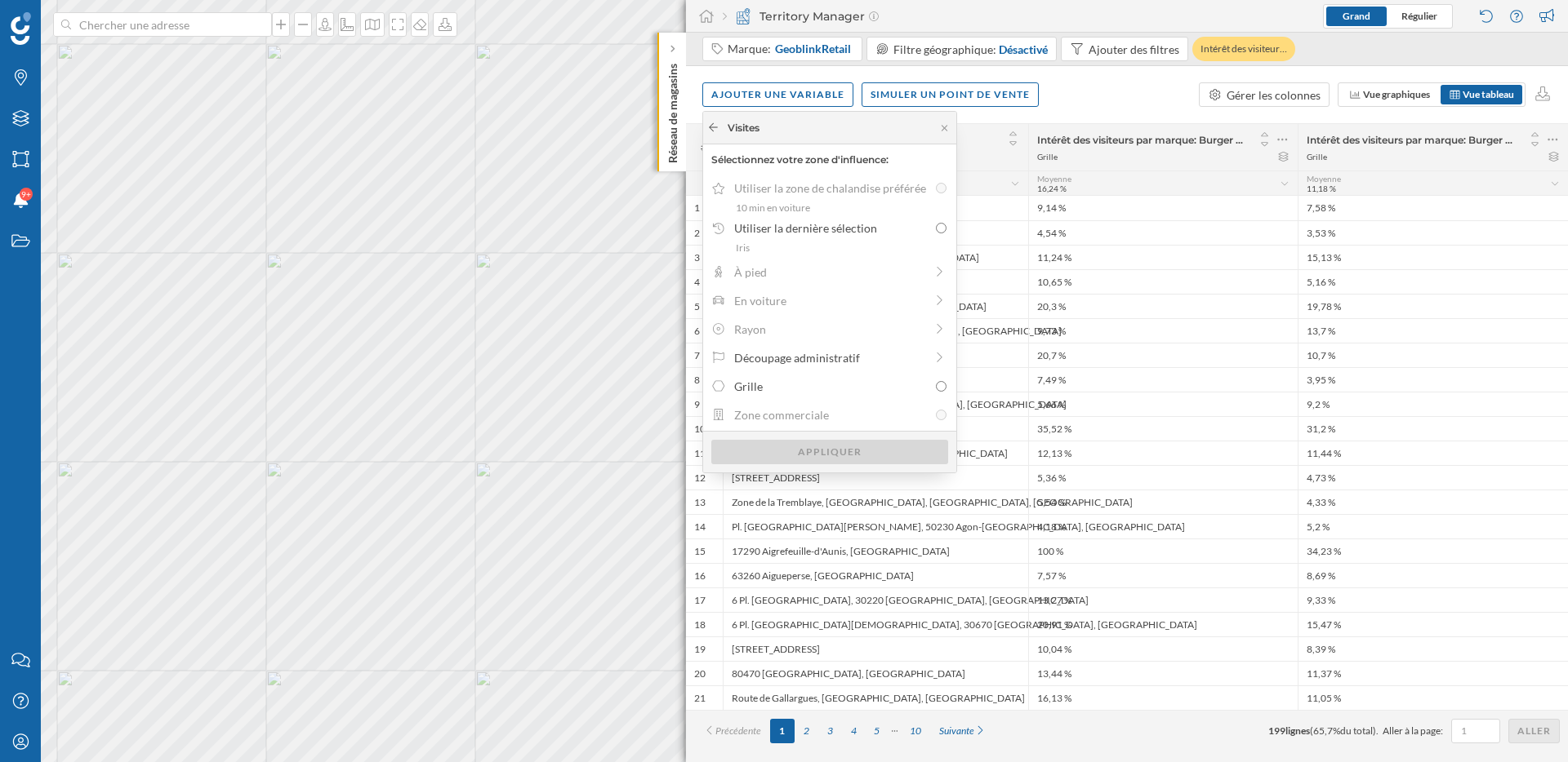
click at [718, 125] on icon at bounding box center [713, 127] width 12 height 10
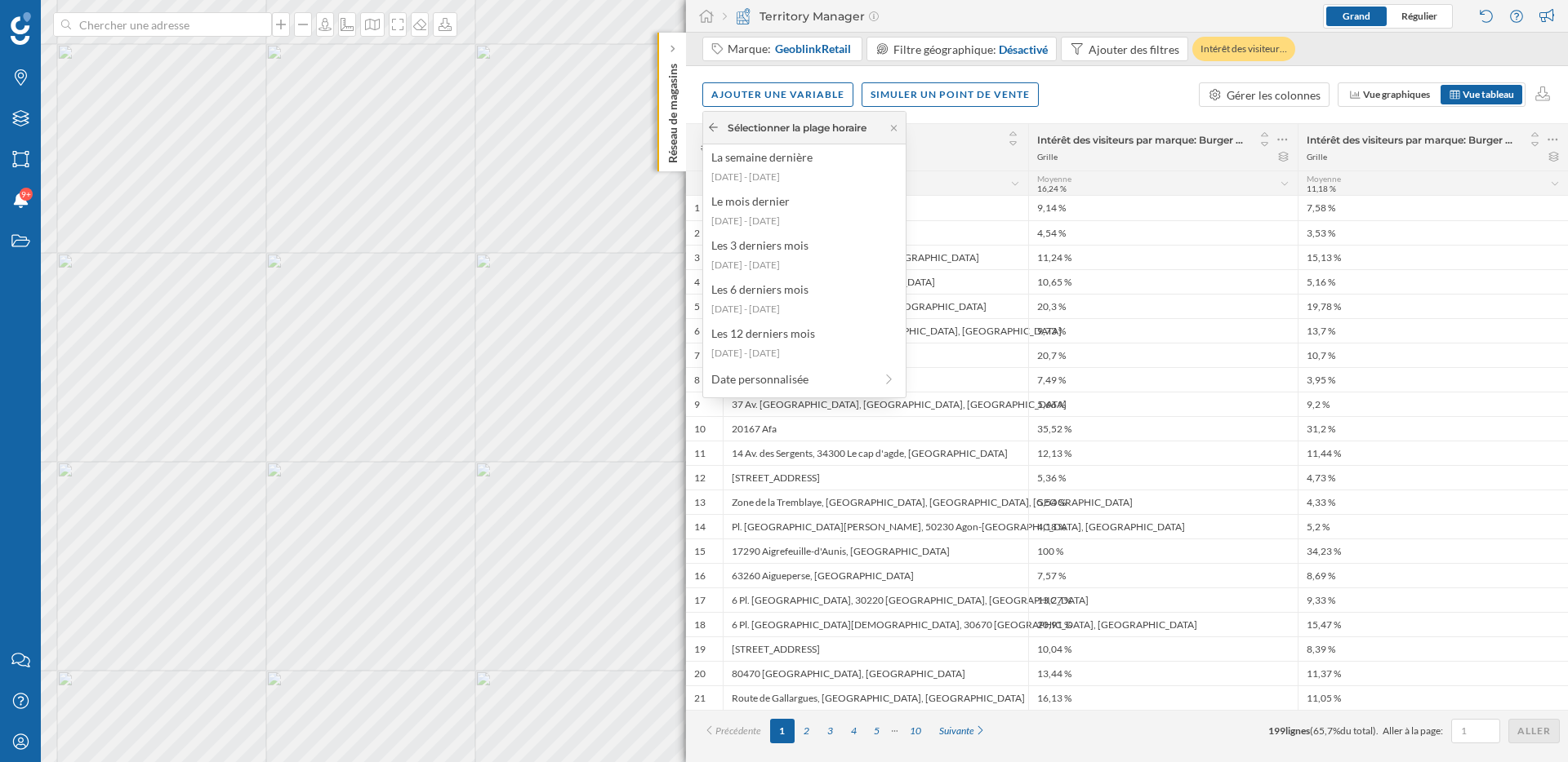
click at [718, 128] on icon at bounding box center [713, 127] width 12 height 10
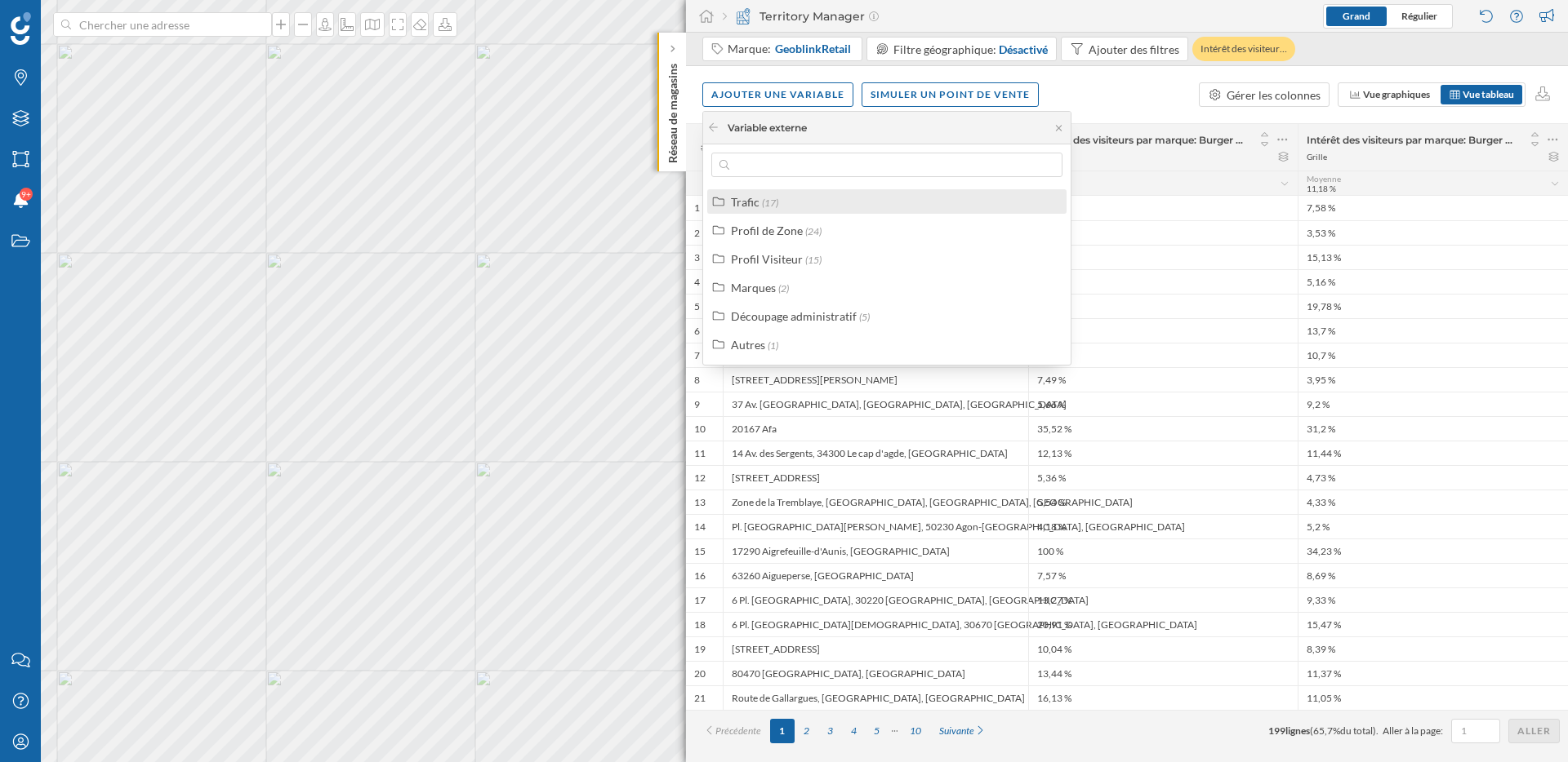
click at [744, 201] on div "Trafic" at bounding box center [745, 202] width 29 height 14
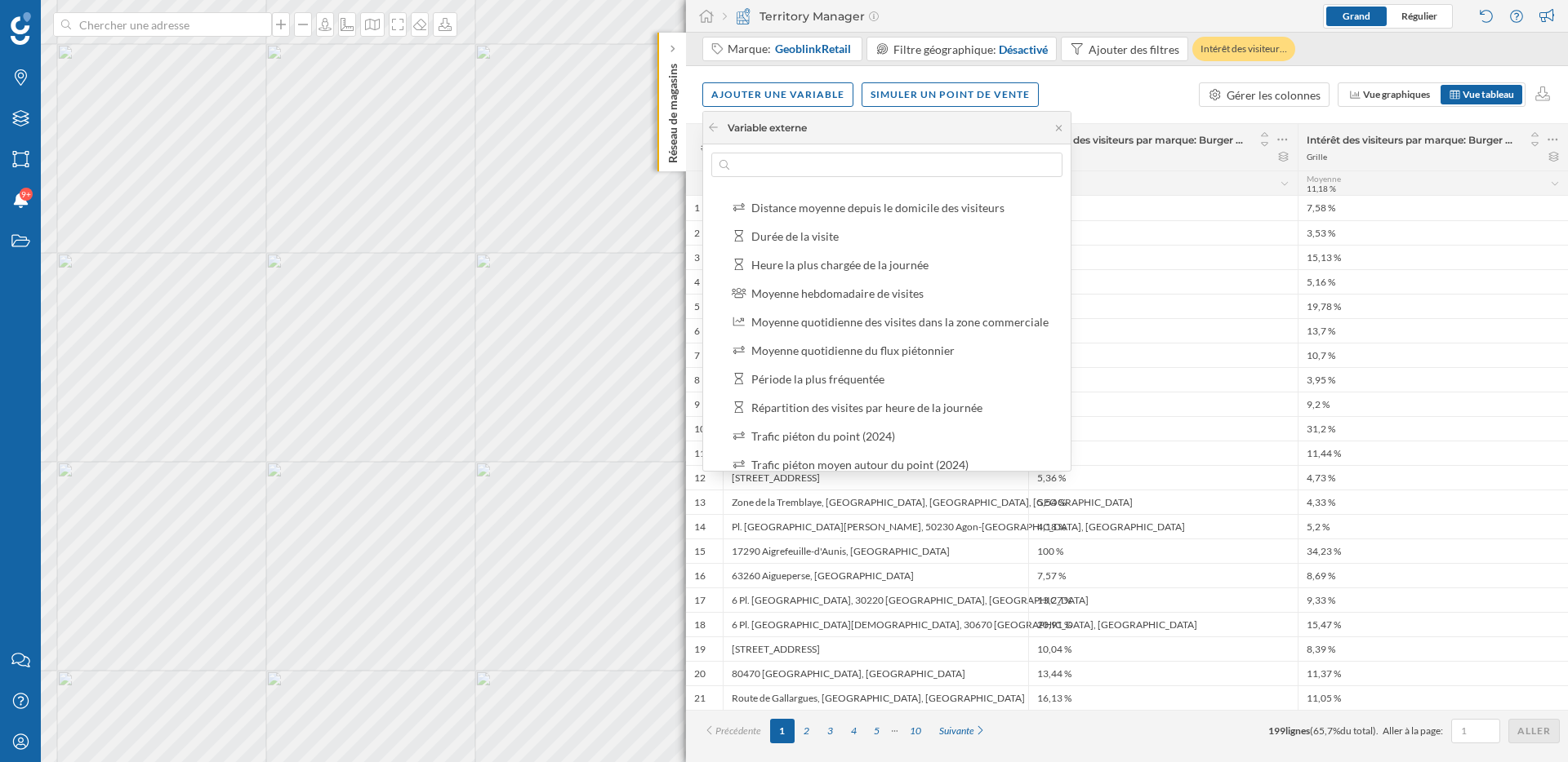
scroll to position [11, 0]
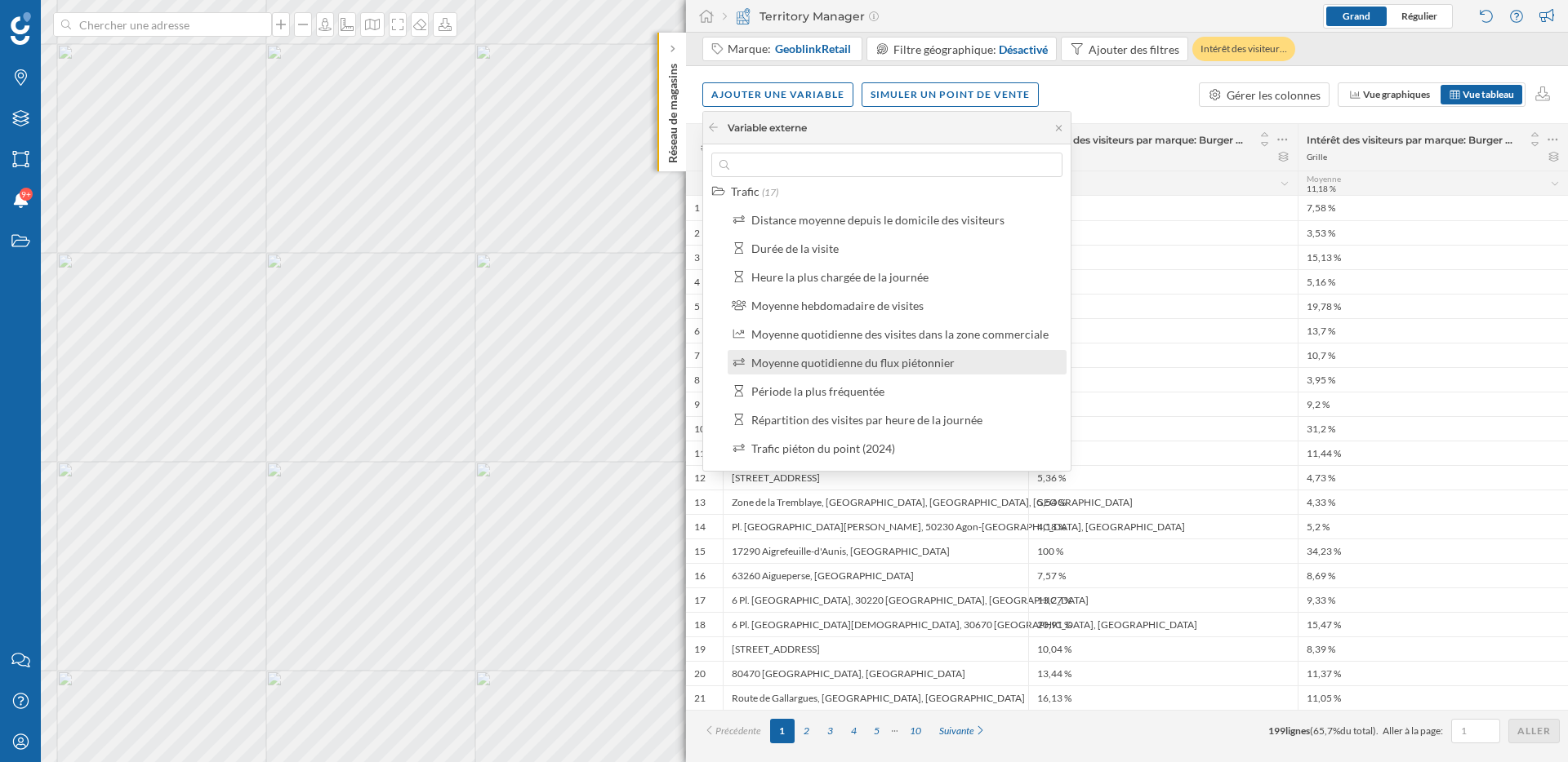
click at [787, 365] on div "Moyenne quotidienne du flux piétonnier" at bounding box center [853, 363] width 203 height 14
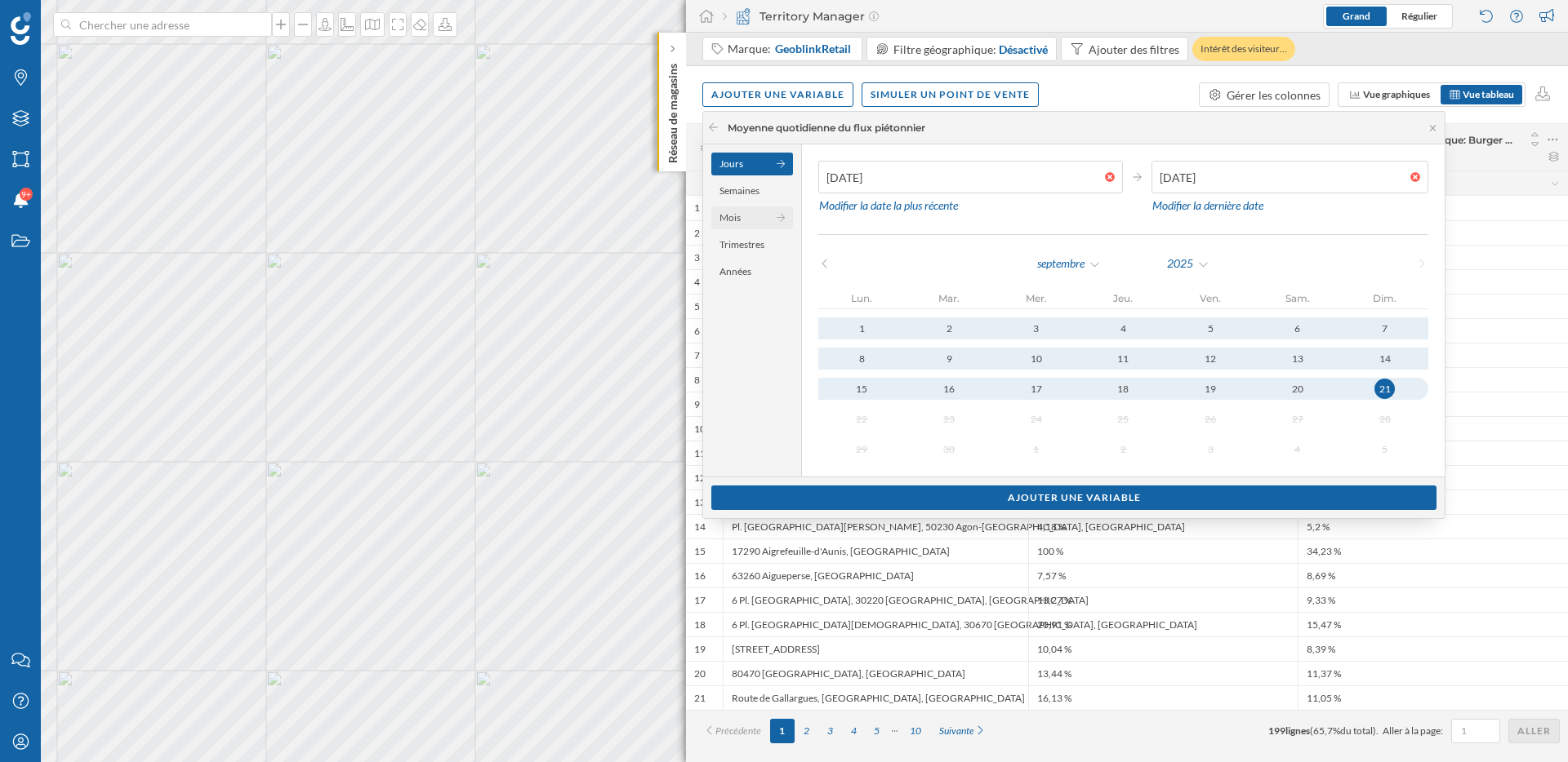
click at [743, 216] on div "Mois" at bounding box center [751, 217] width 82 height 23
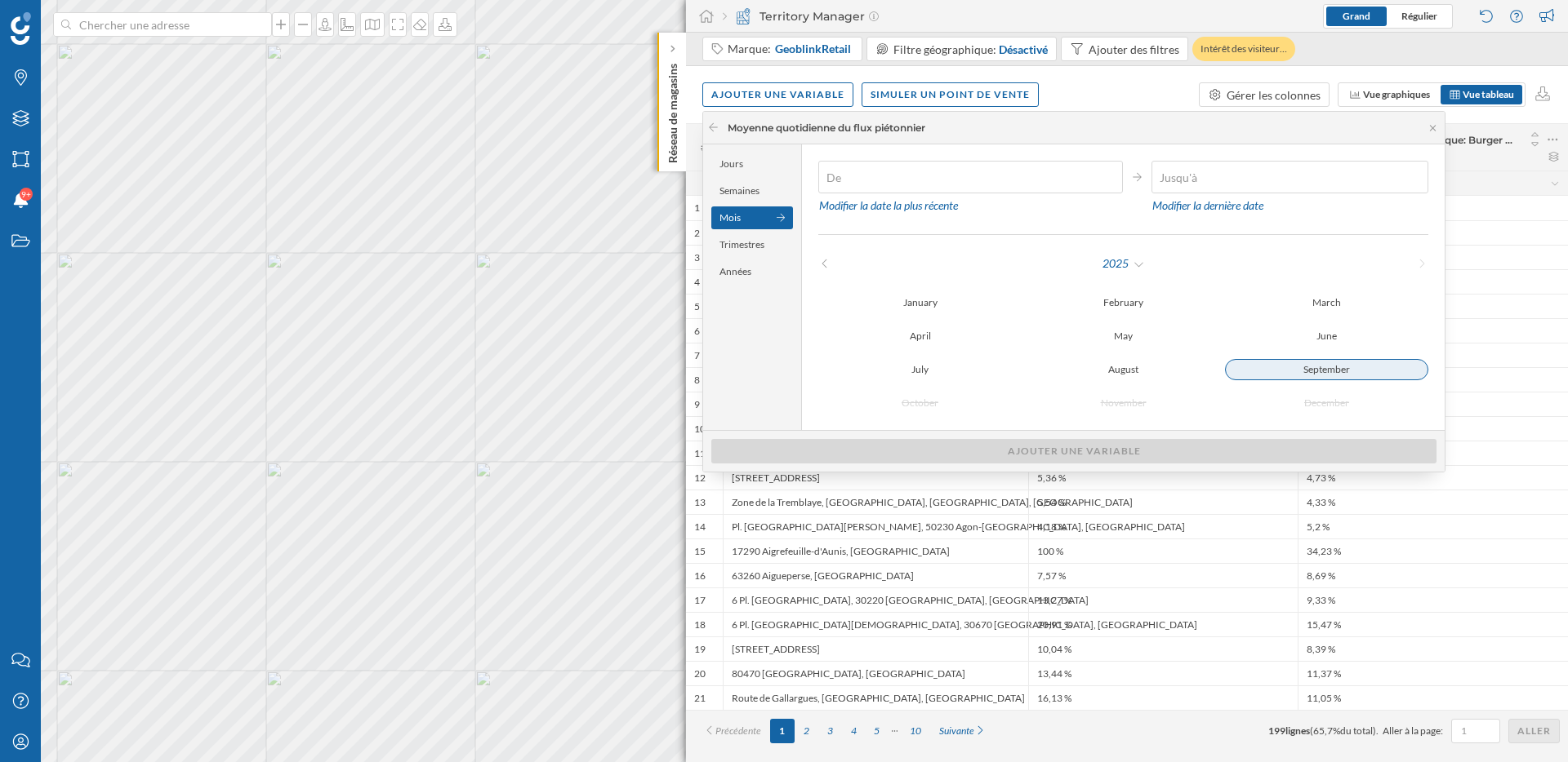
type input "01/09/2025"
click at [1295, 380] on button "September" at bounding box center [1326, 370] width 203 height 22
click at [757, 190] on div "Semaines" at bounding box center [751, 190] width 82 height 23
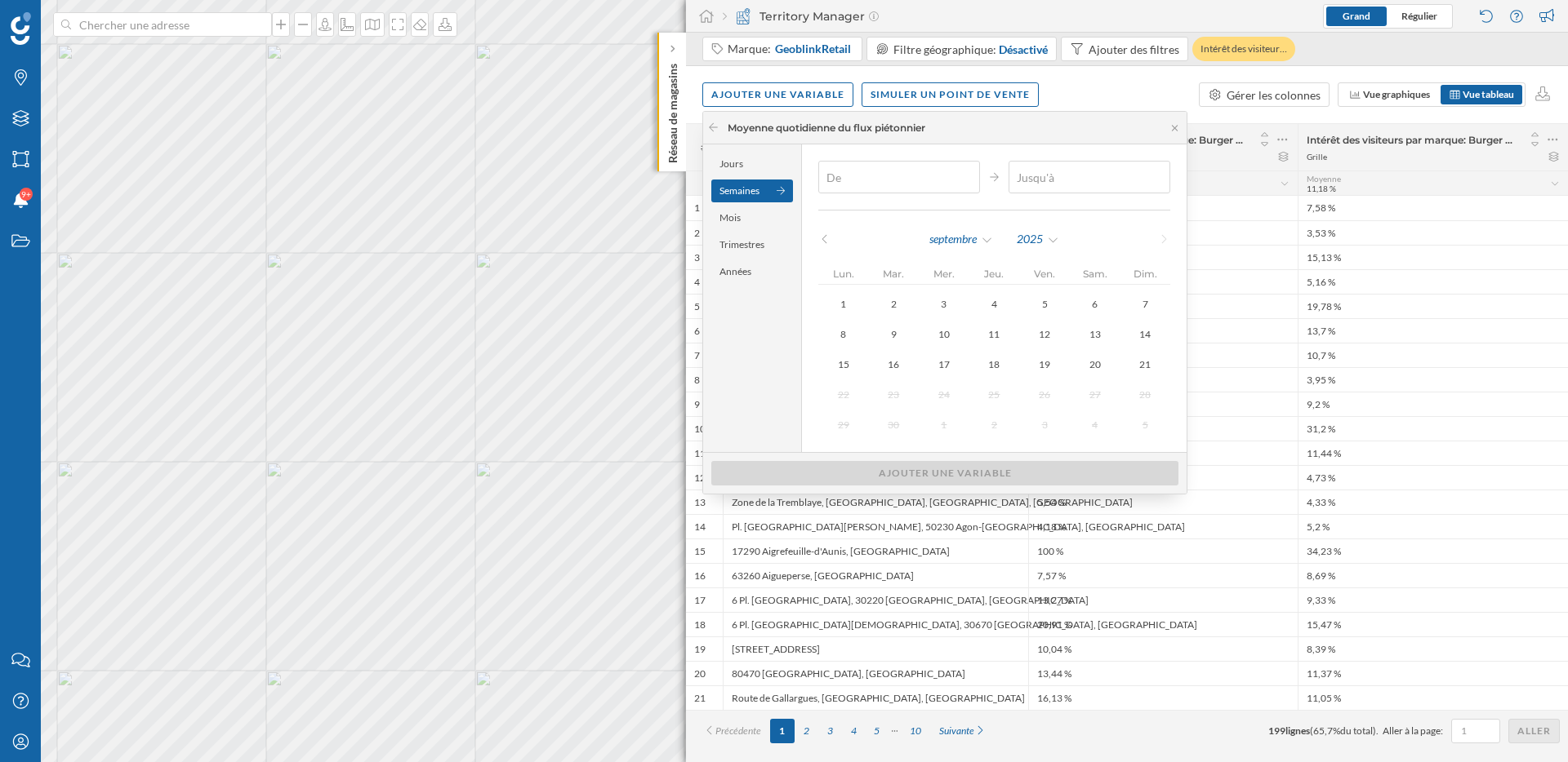
click at [828, 238] on icon at bounding box center [824, 240] width 12 height 10
type input "25/08/2025"
click at [843, 425] on div "25" at bounding box center [843, 425] width 22 height 22
click at [1158, 239] on icon at bounding box center [1164, 240] width 12 height 10
type input "21/09/2025"
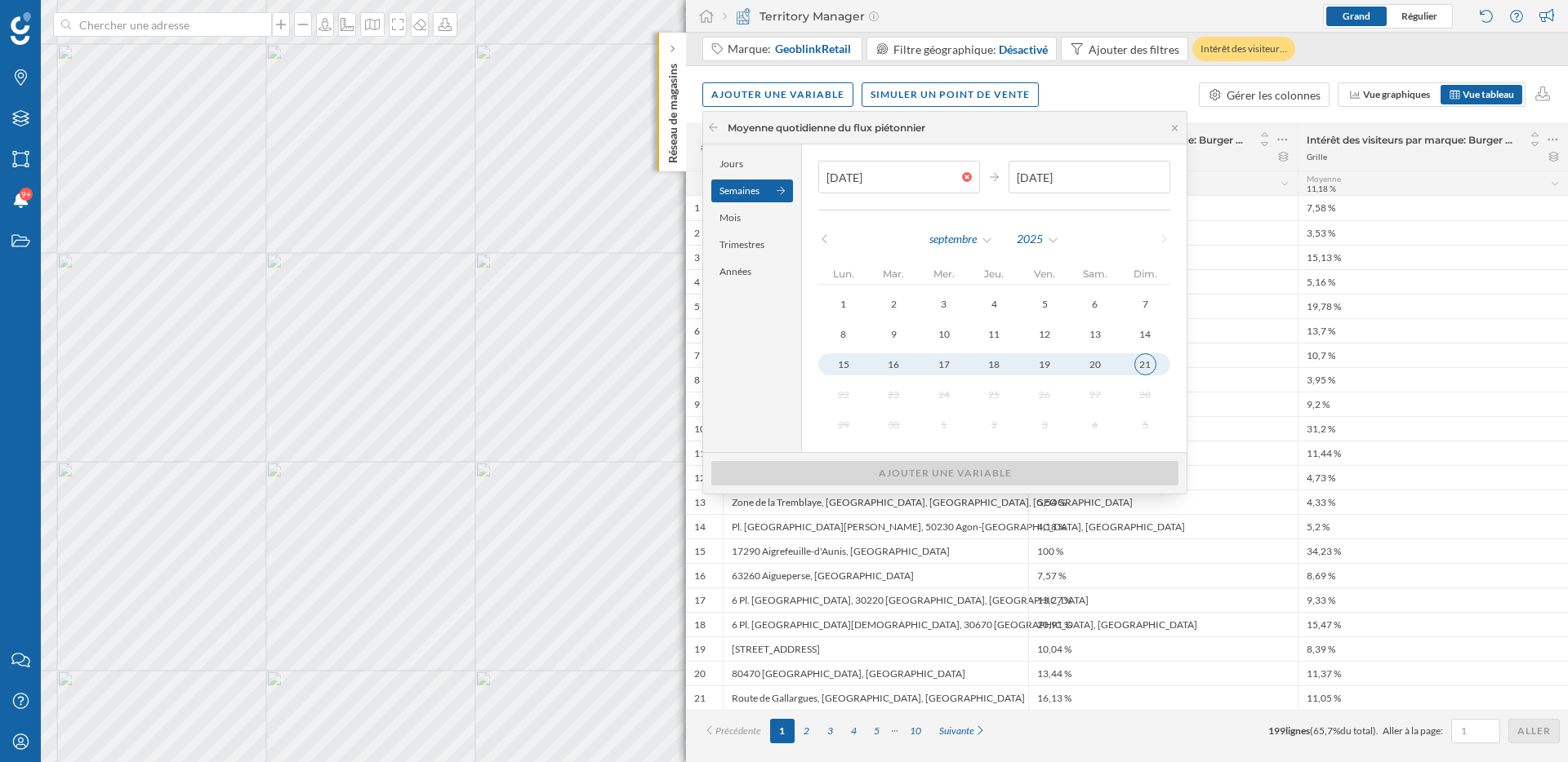
click at [1139, 362] on div "21" at bounding box center [1145, 365] width 22 height 22
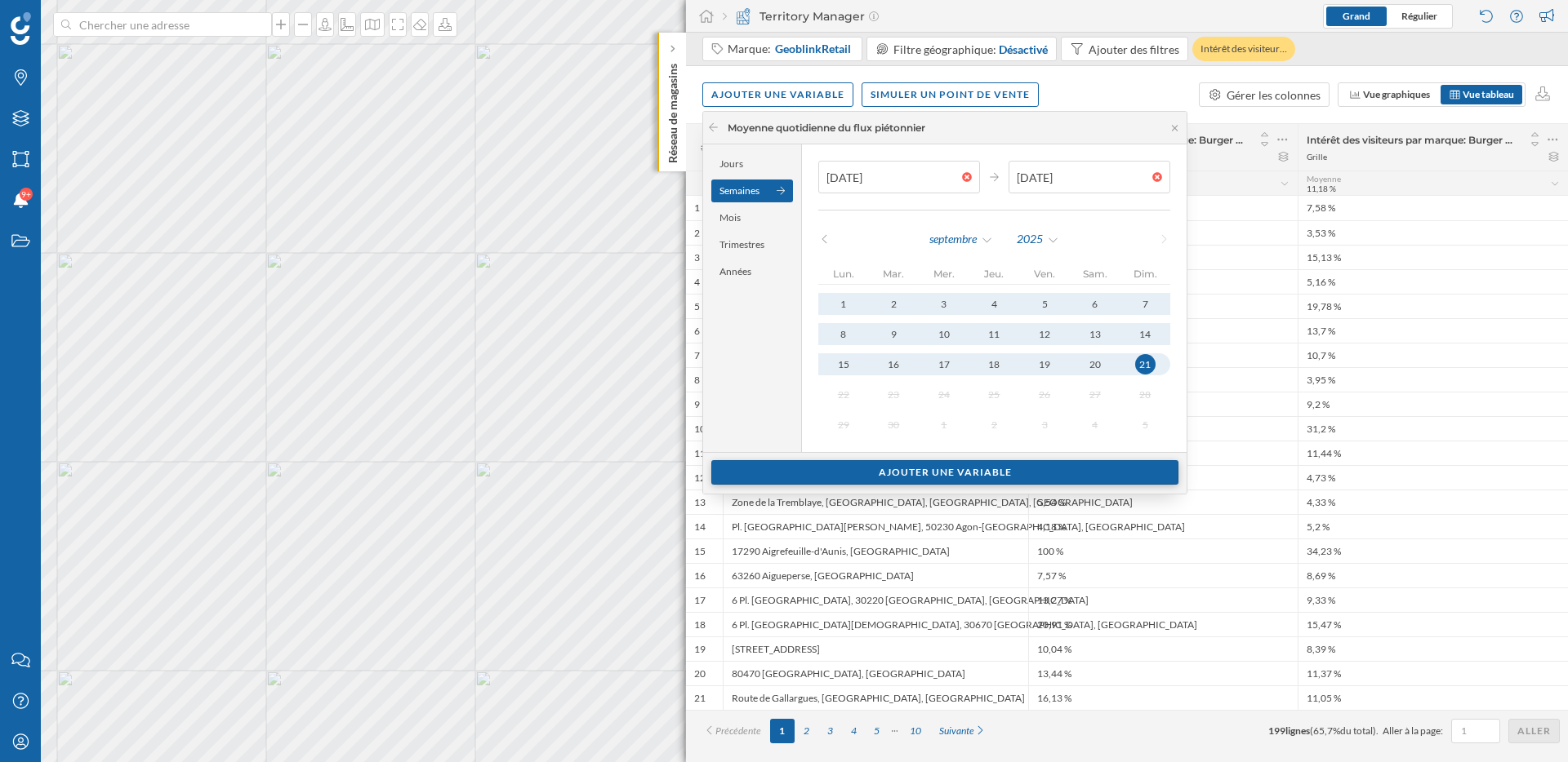
click at [1031, 464] on div "Ajouter une variable" at bounding box center [945, 472] width 467 height 25
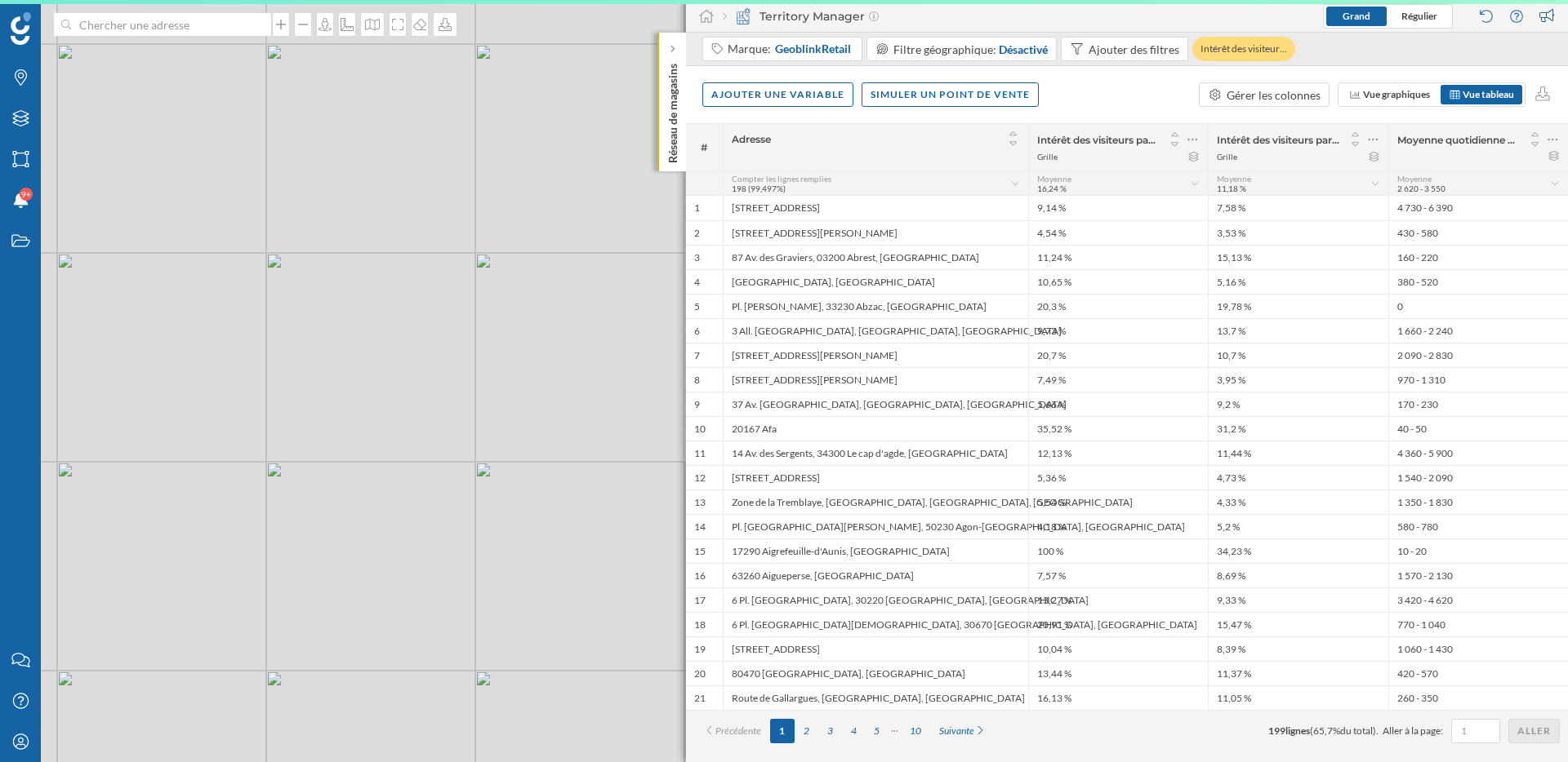
scroll to position [0, 0]
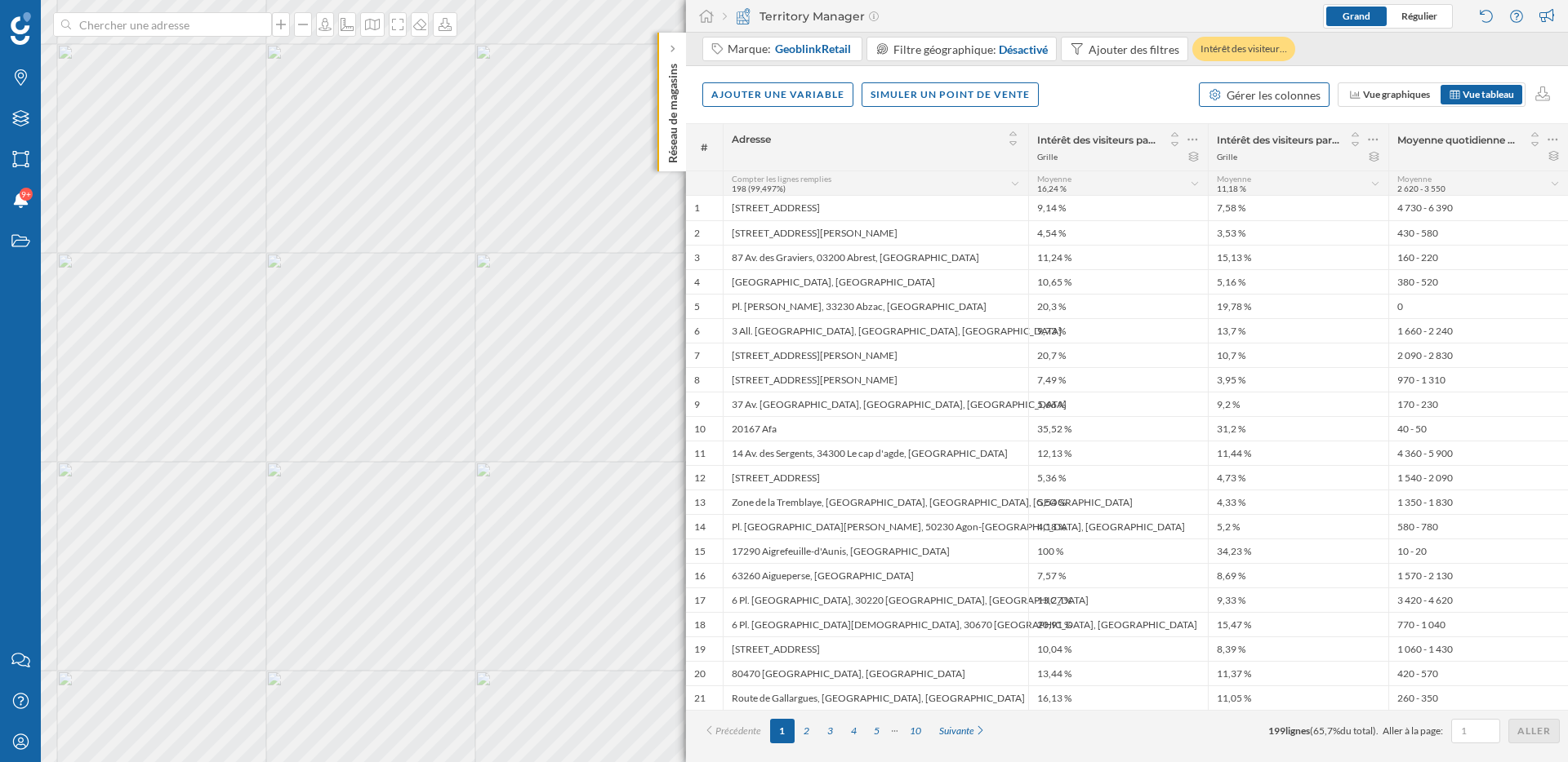
click at [1246, 93] on div "Gérer les colonnes" at bounding box center [1273, 95] width 94 height 17
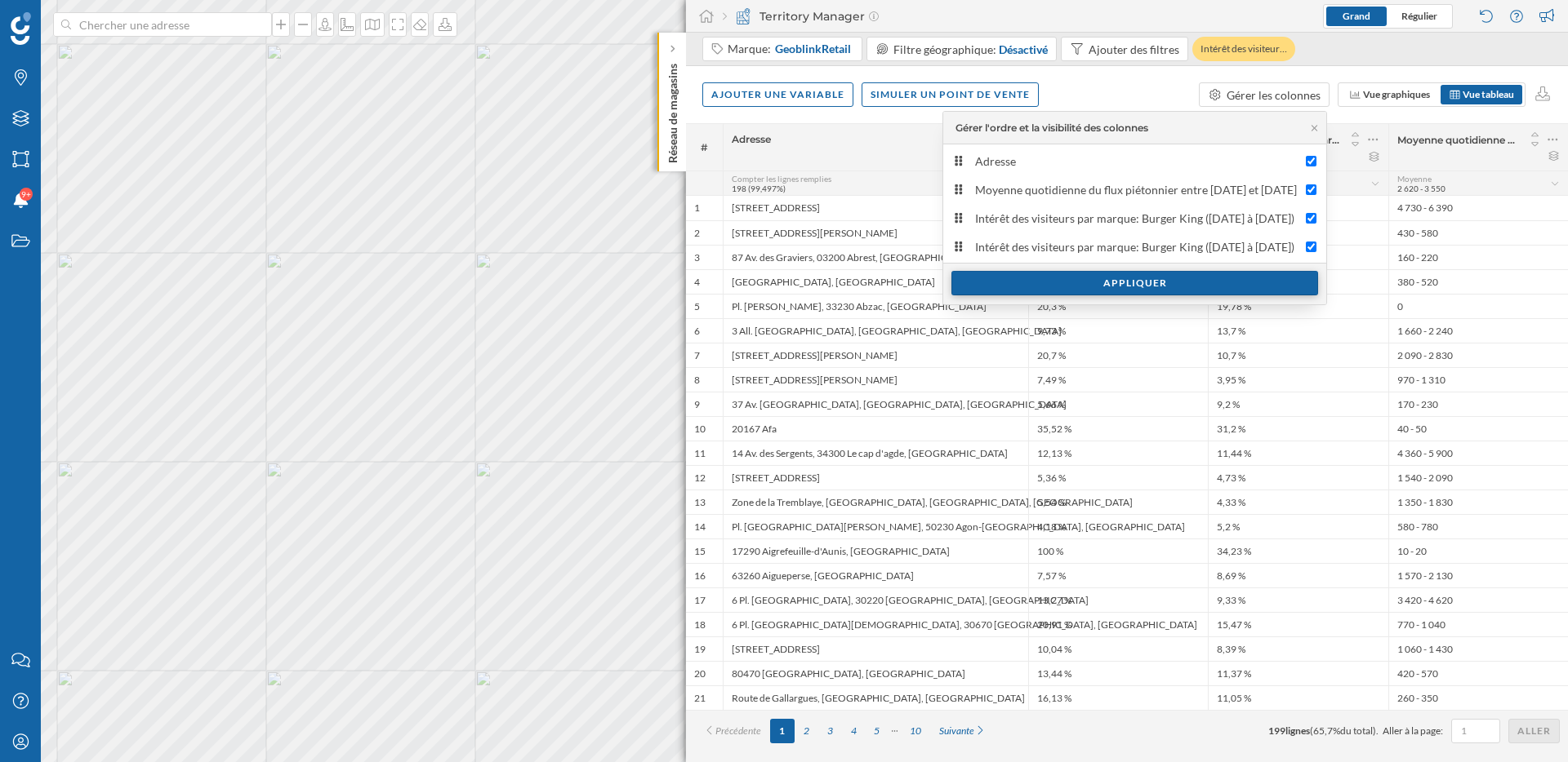
click at [995, 289] on div "Appliquer" at bounding box center [1135, 283] width 367 height 25
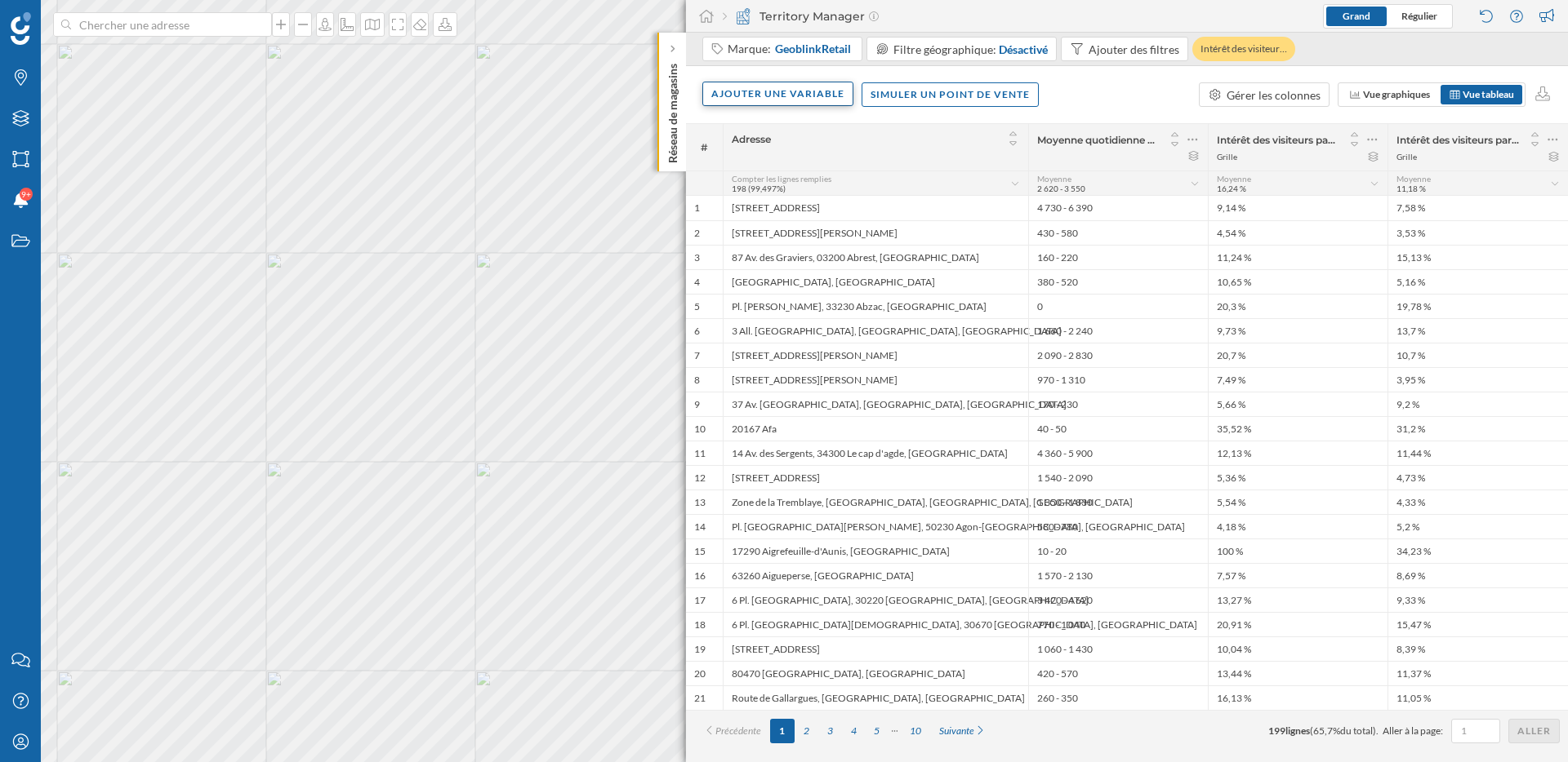
click at [761, 92] on div "Ajouter une variable" at bounding box center [777, 94] width 151 height 25
click at [763, 154] on div "Variable externe" at bounding box center [792, 161] width 163 height 17
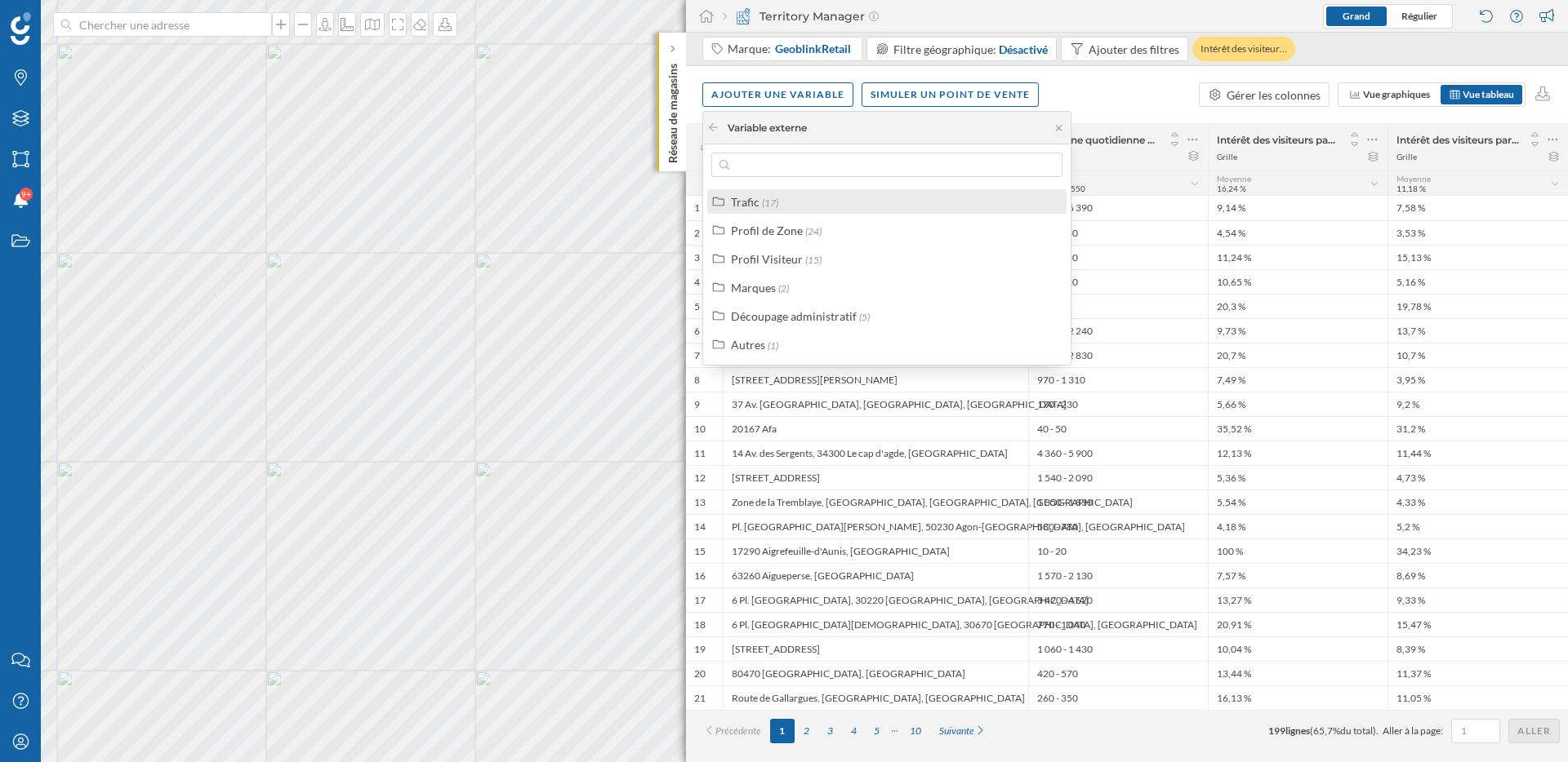
click at [757, 202] on div "Trafic" at bounding box center [745, 202] width 29 height 14
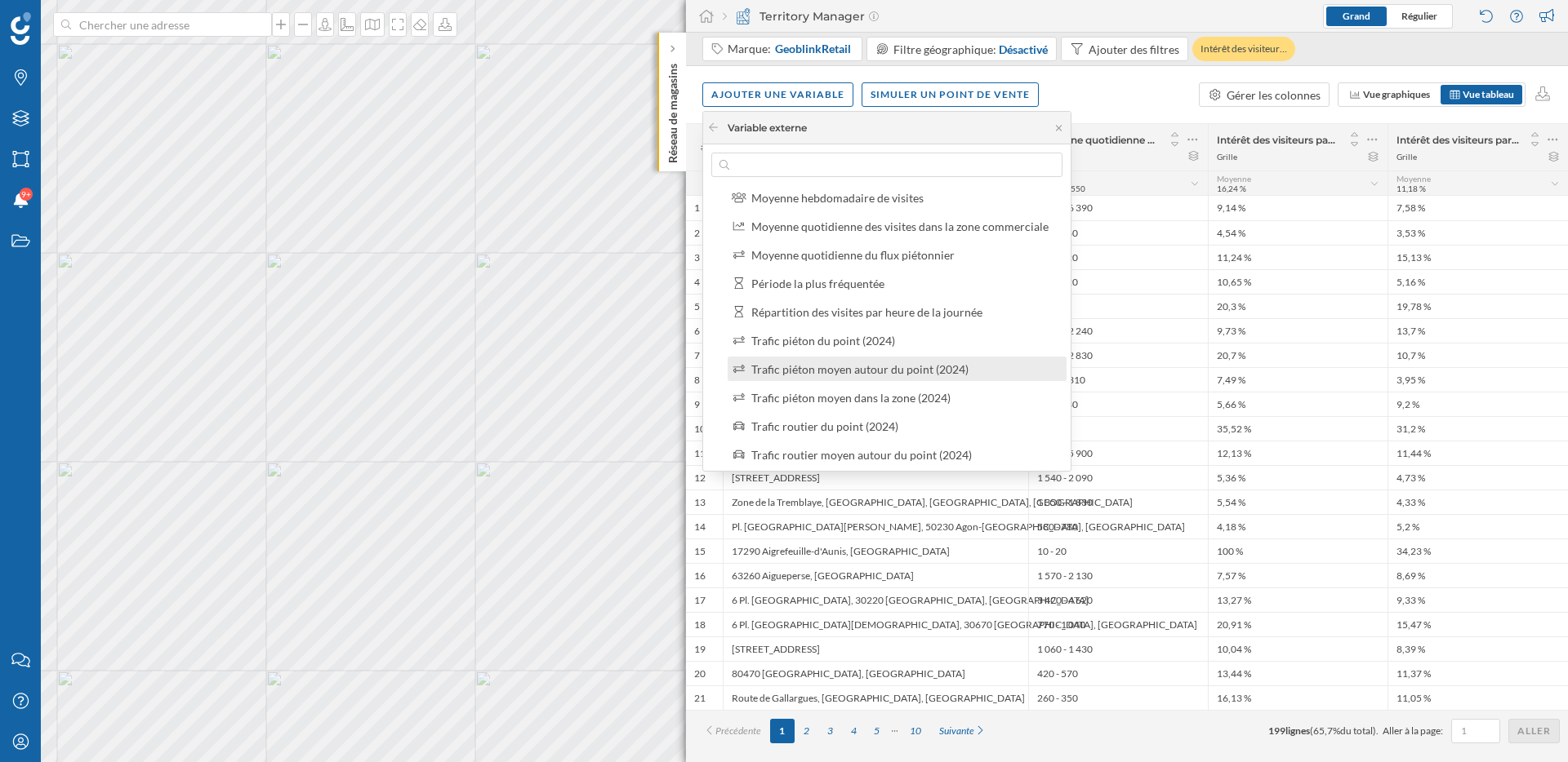
scroll to position [120, 0]
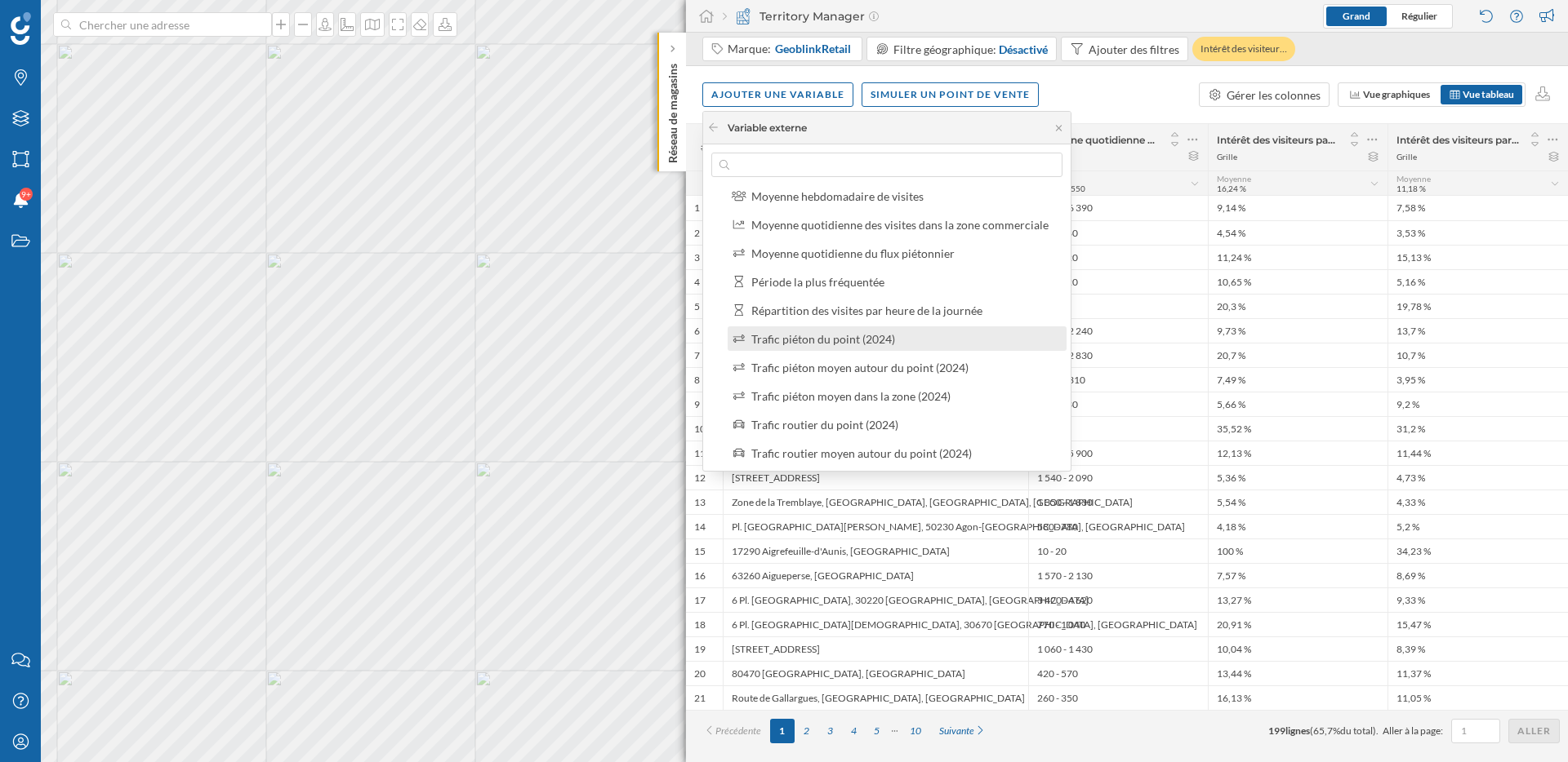
click at [822, 336] on div "Trafic piéton du point (2024)" at bounding box center [823, 339] width 144 height 14
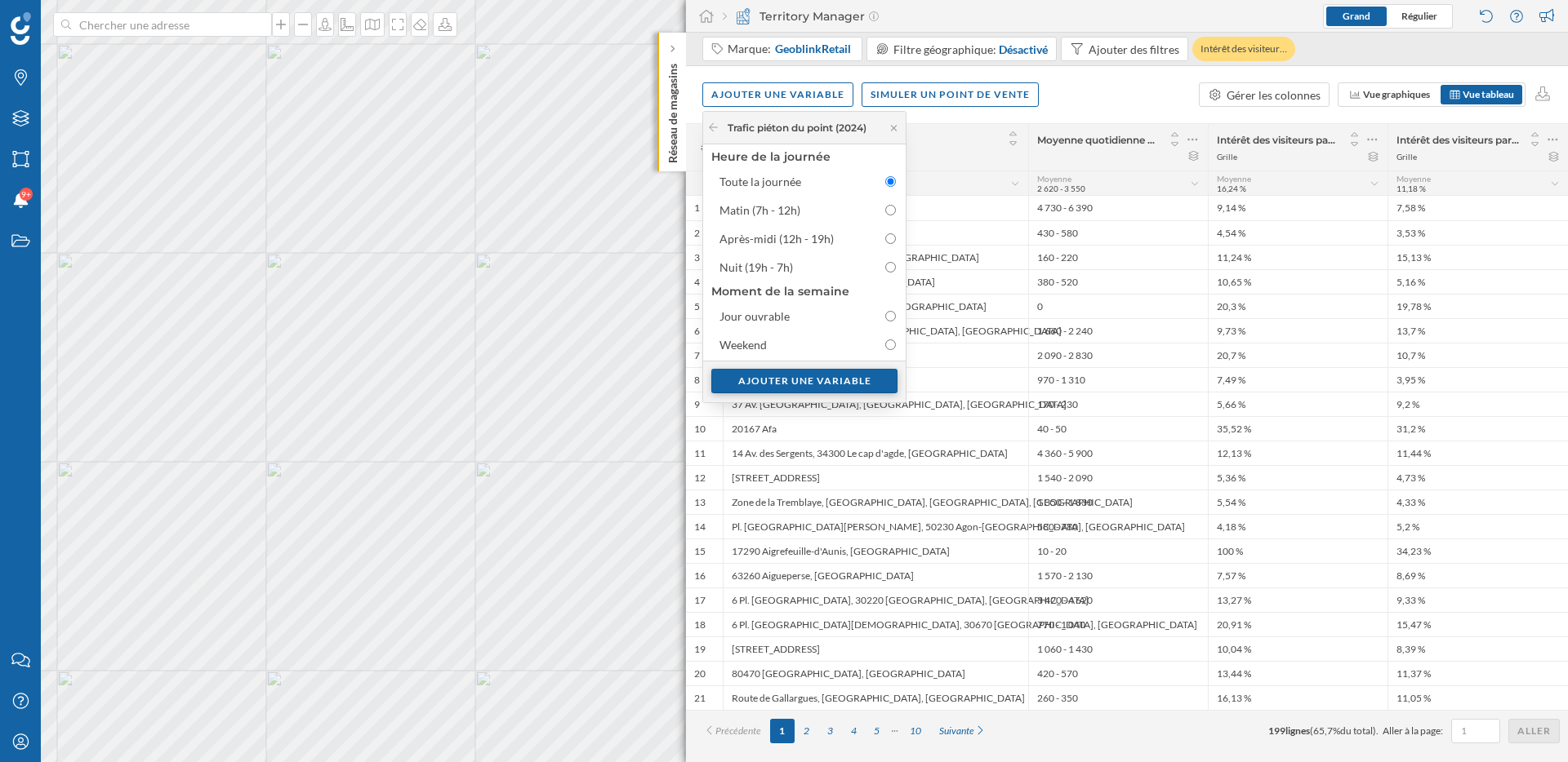
click at [827, 378] on div "Ajouter une variable" at bounding box center [804, 381] width 186 height 25
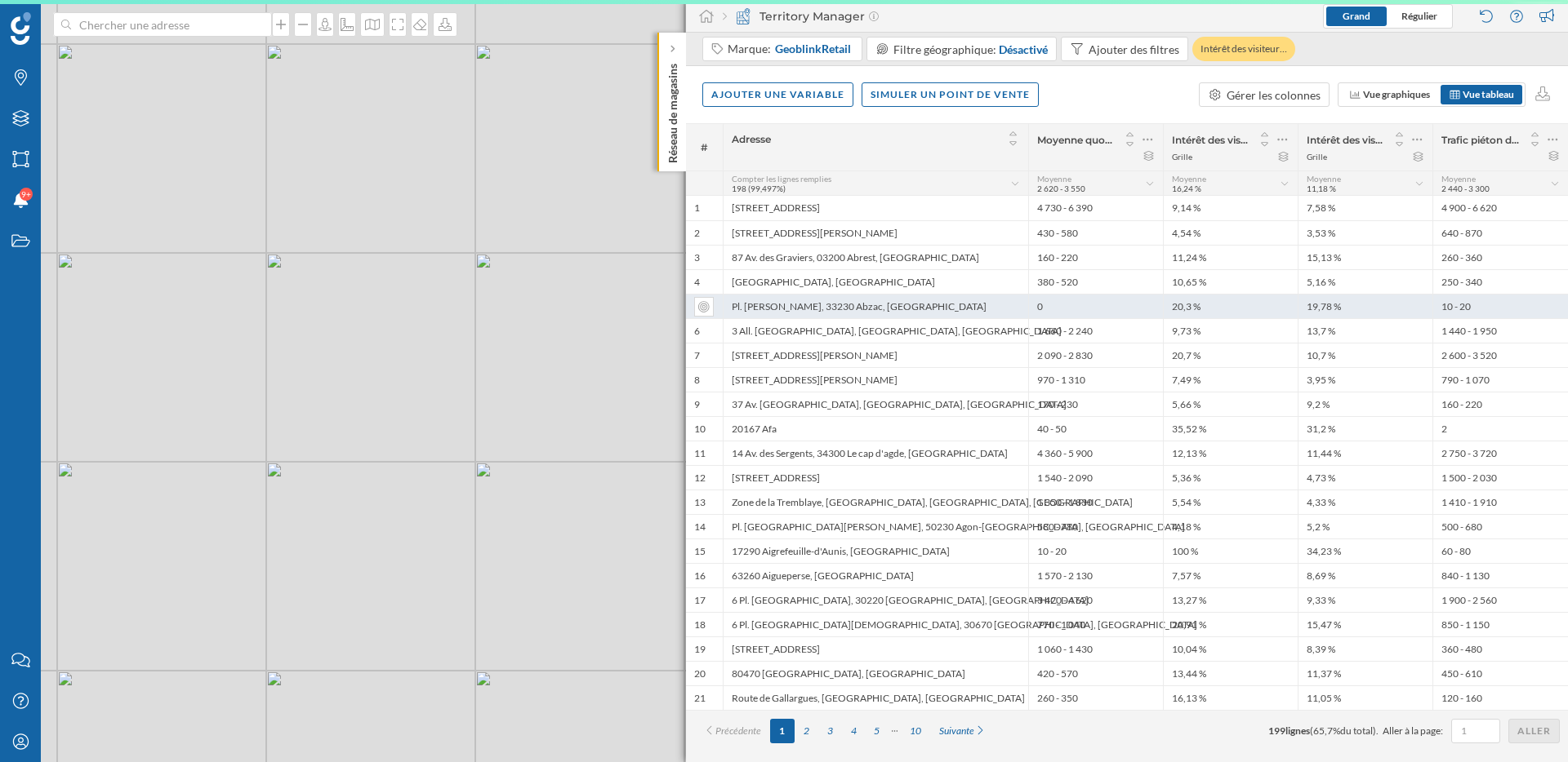
scroll to position [0, 0]
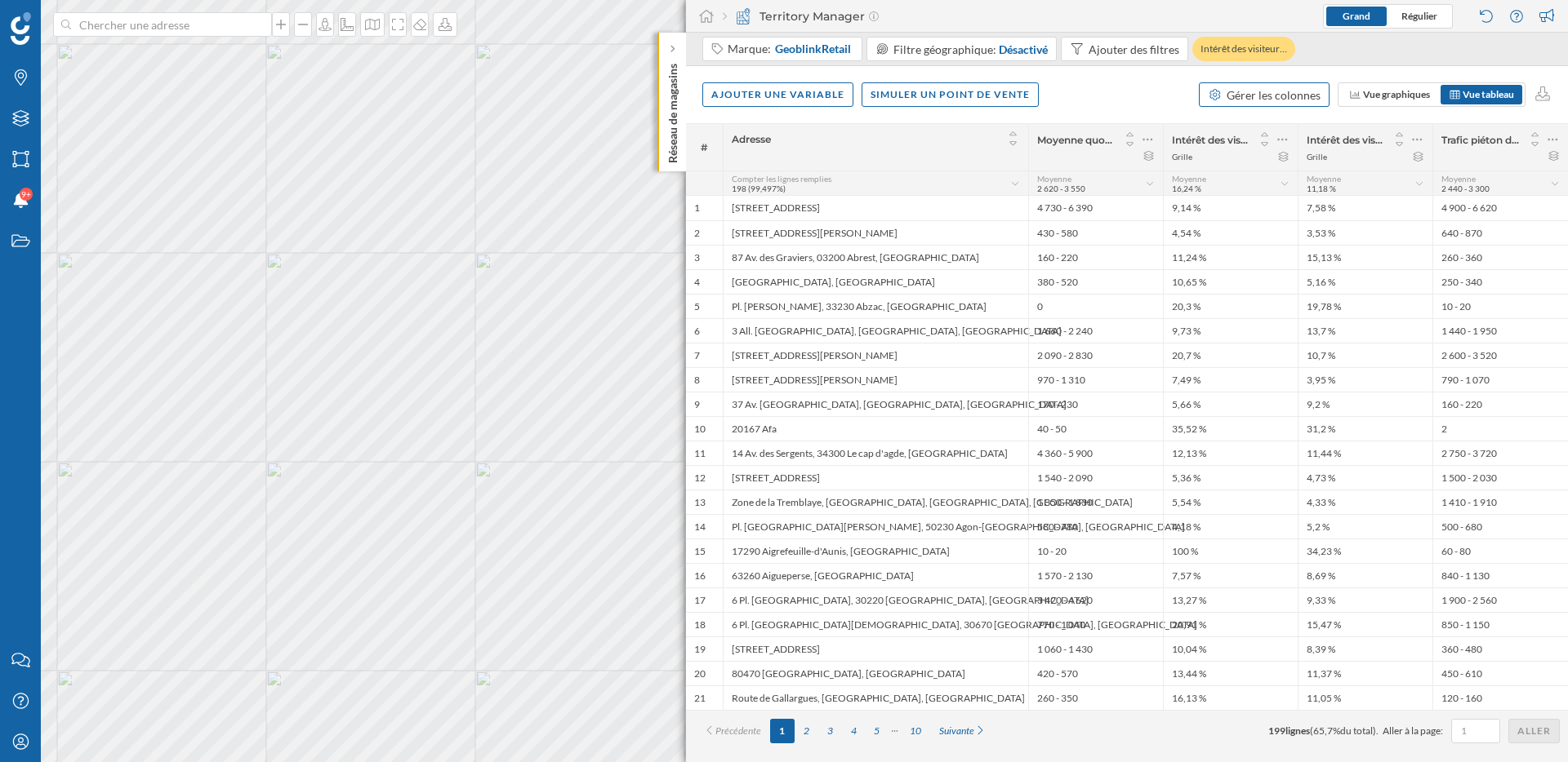
click at [1254, 93] on div "Gérer les colonnes" at bounding box center [1273, 95] width 94 height 17
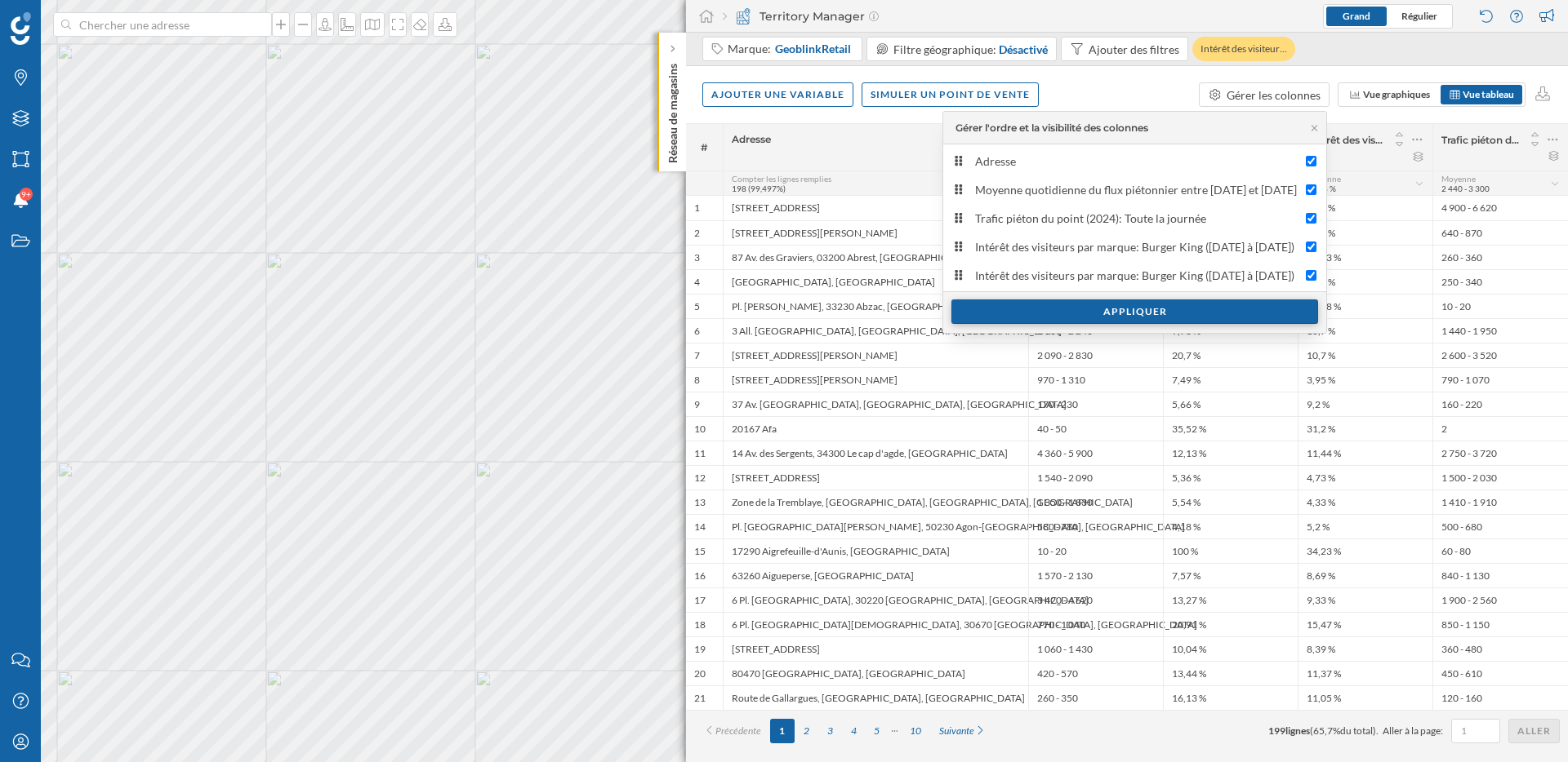
click at [982, 307] on div "Appliquer" at bounding box center [1135, 312] width 367 height 25
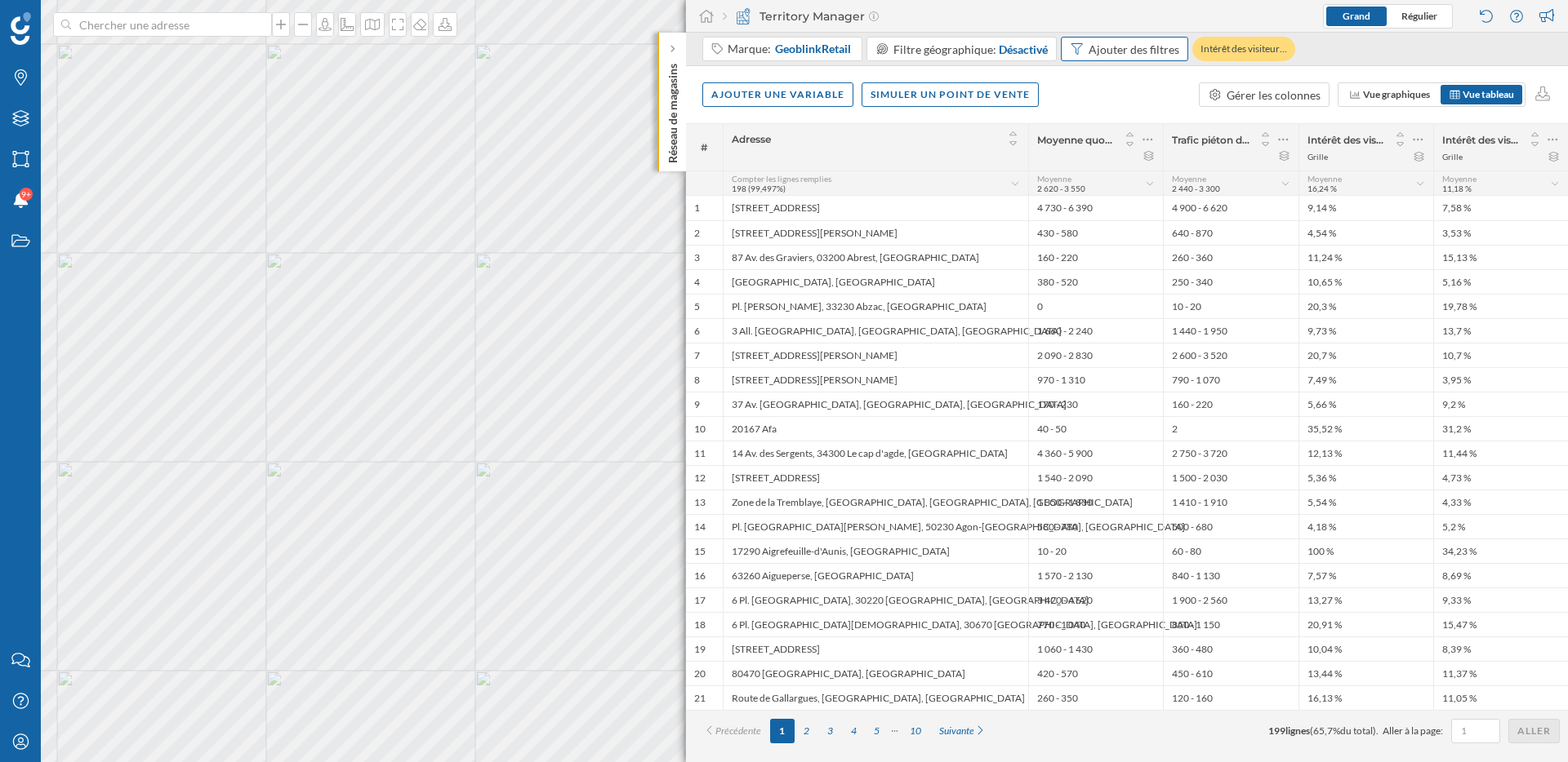
click at [1120, 45] on div "Ajouter des filtres" at bounding box center [1134, 48] width 91 height 17
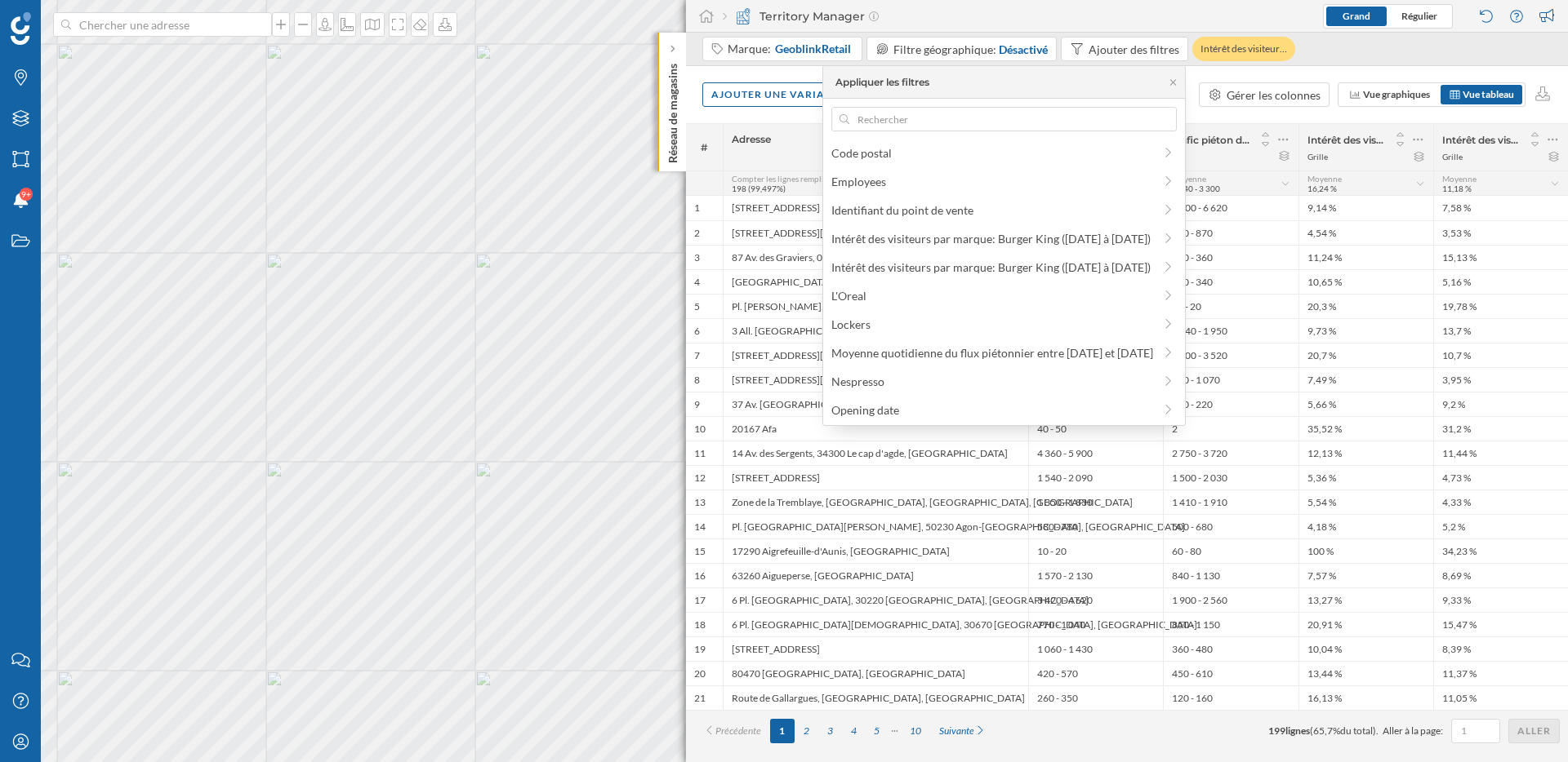
scroll to position [94, 0]
click at [893, 351] on div "Moyenne quotidienne du flux piétonnier entre [DATE] et [DATE]" at bounding box center [992, 348] width 321 height 14
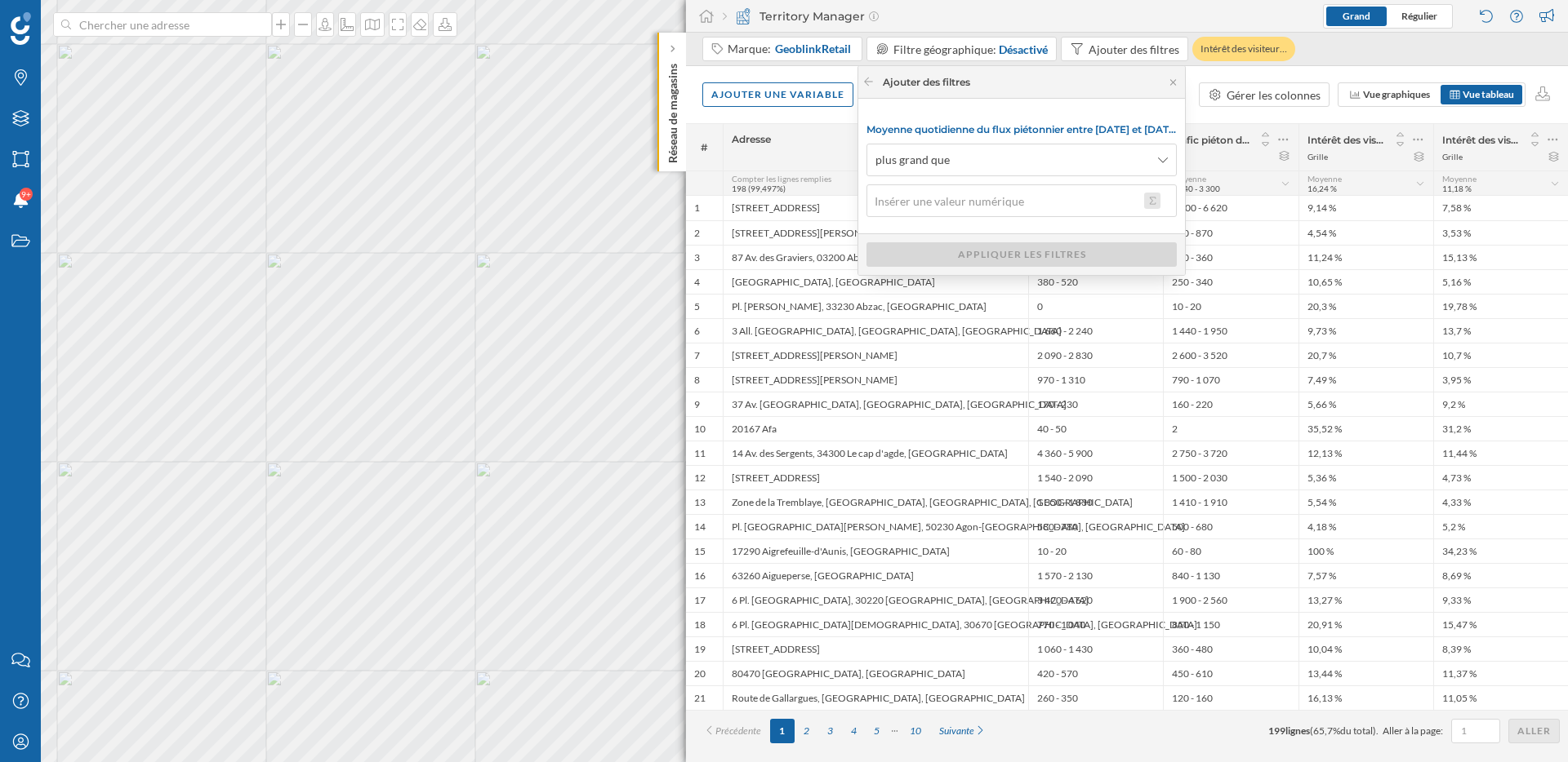
click at [1147, 197] on button at bounding box center [1152, 200] width 17 height 17
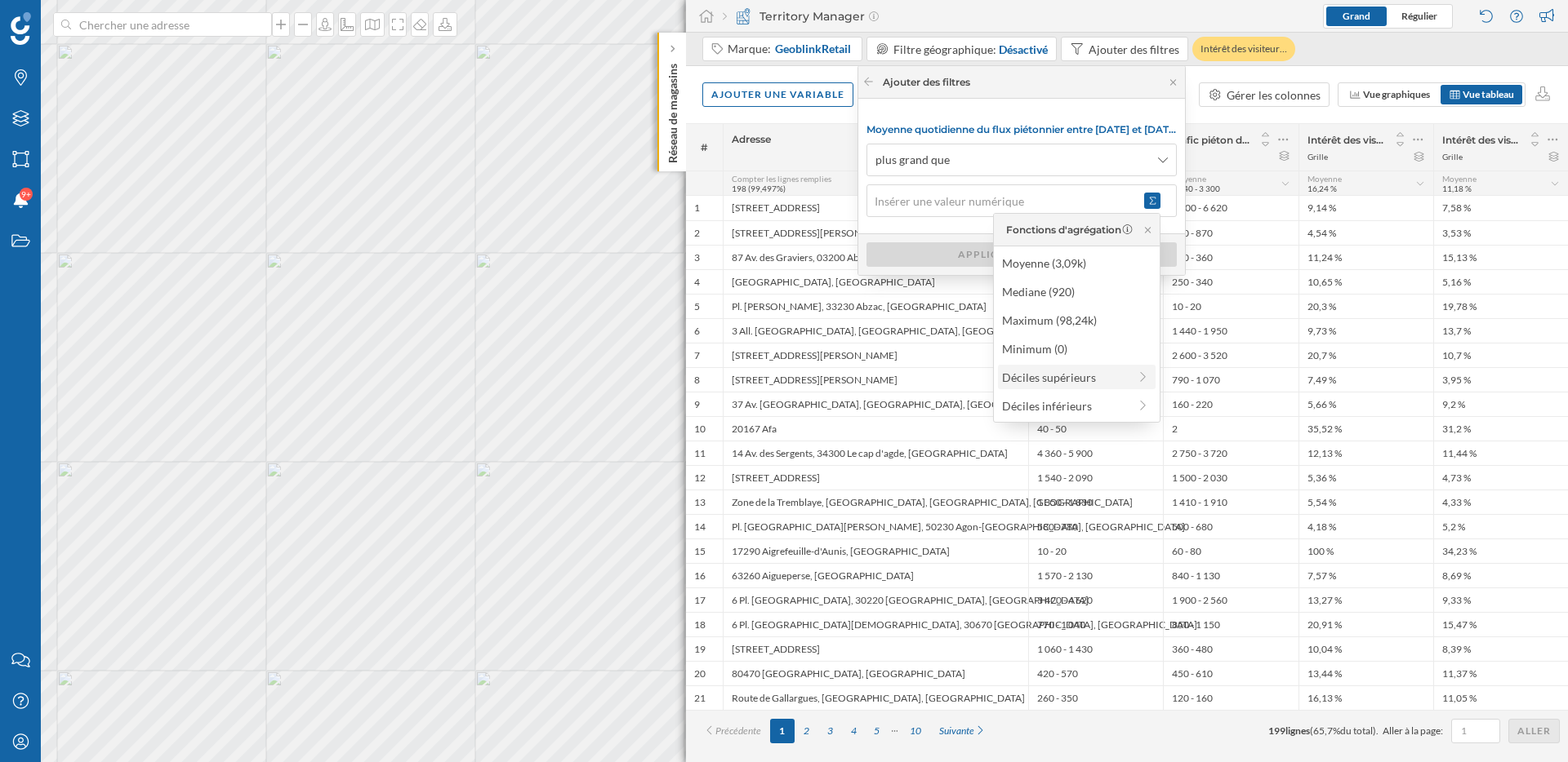
click at [1045, 381] on div "Déciles supérieurs" at bounding box center [1065, 377] width 126 height 17
click at [1039, 493] on div "90% supérieur (80)" at bounding box center [1069, 491] width 160 height 17
type input "80"
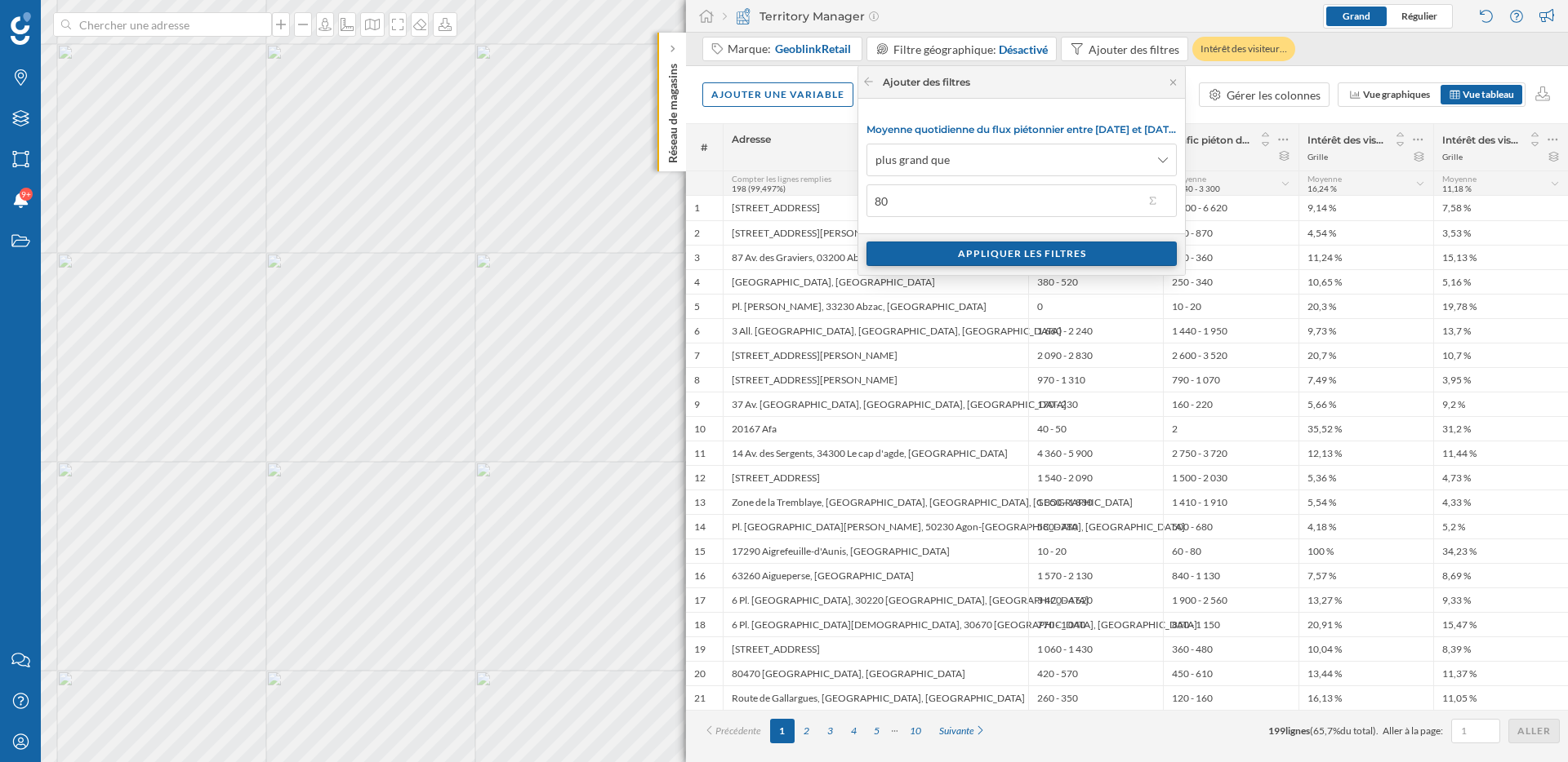
click at [1009, 246] on div "Appliquer les filtres" at bounding box center [1021, 253] width 311 height 25
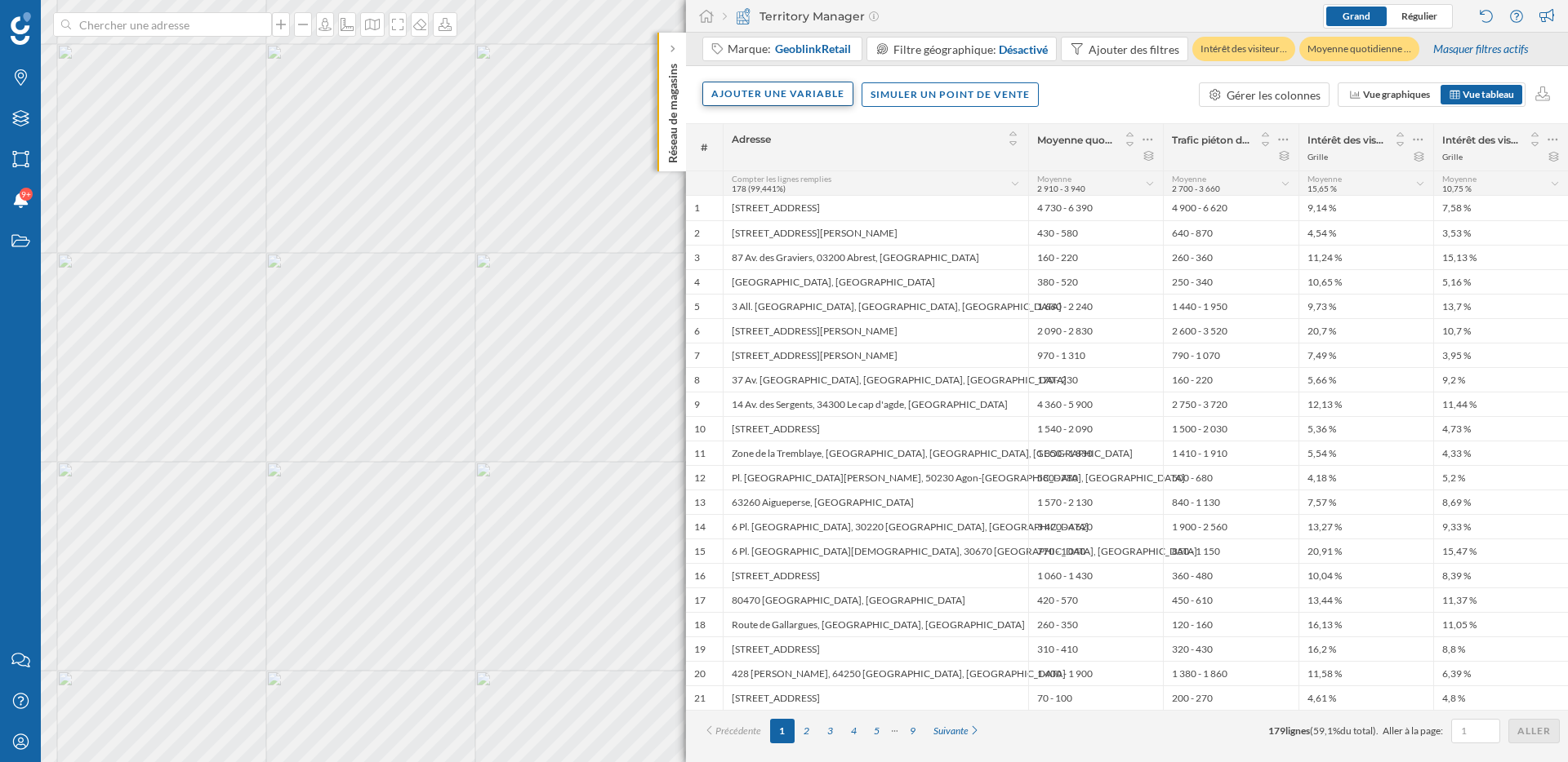
click at [771, 93] on div "Ajouter une variable" at bounding box center [777, 94] width 151 height 25
click at [771, 262] on div "Score" at bounding box center [792, 258] width 163 height 17
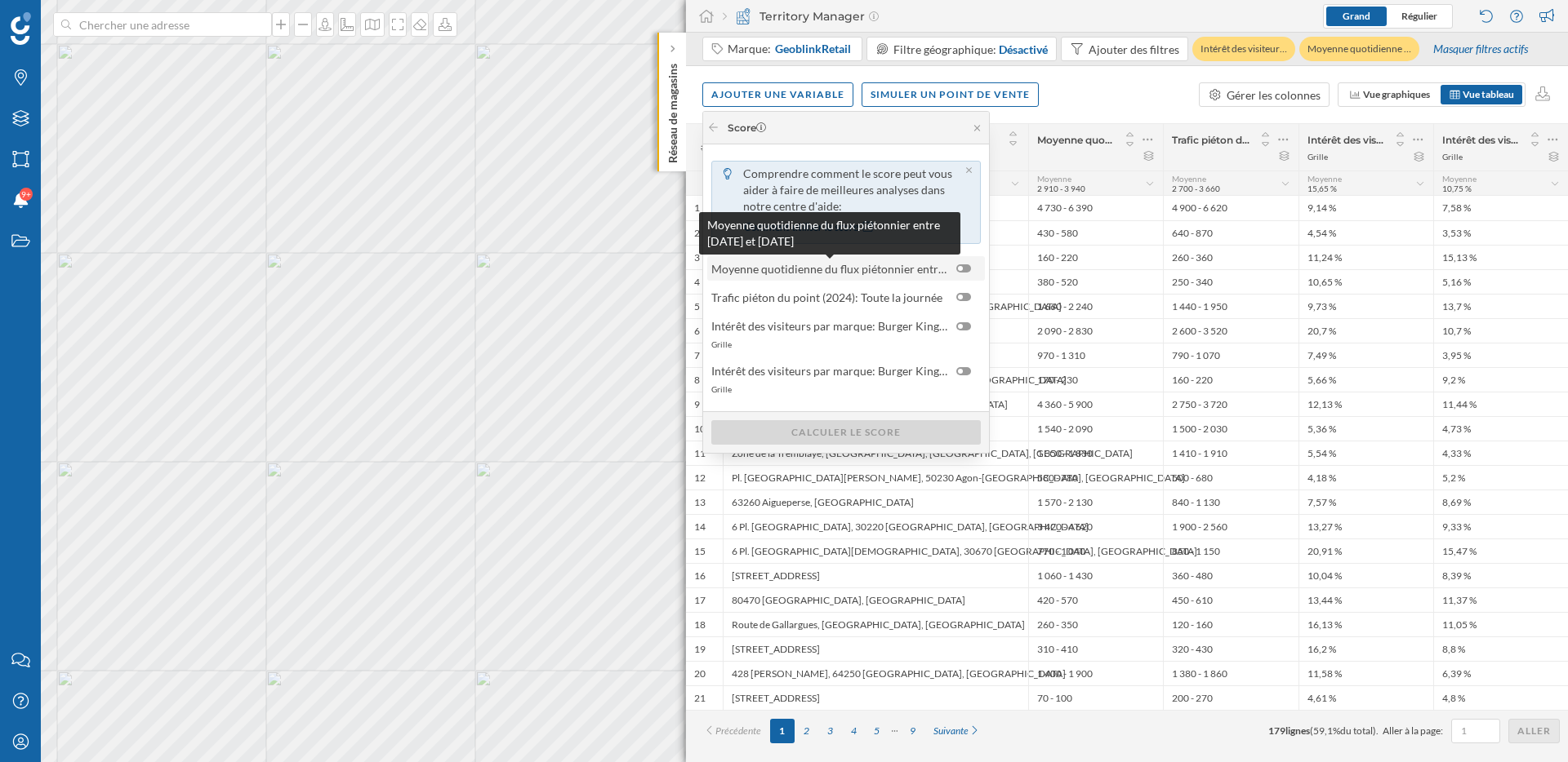
click at [831, 277] on span "Moyenne quotidienne du flux piétonnier entre [DATE] et [DATE]" at bounding box center [829, 268] width 237 height 17
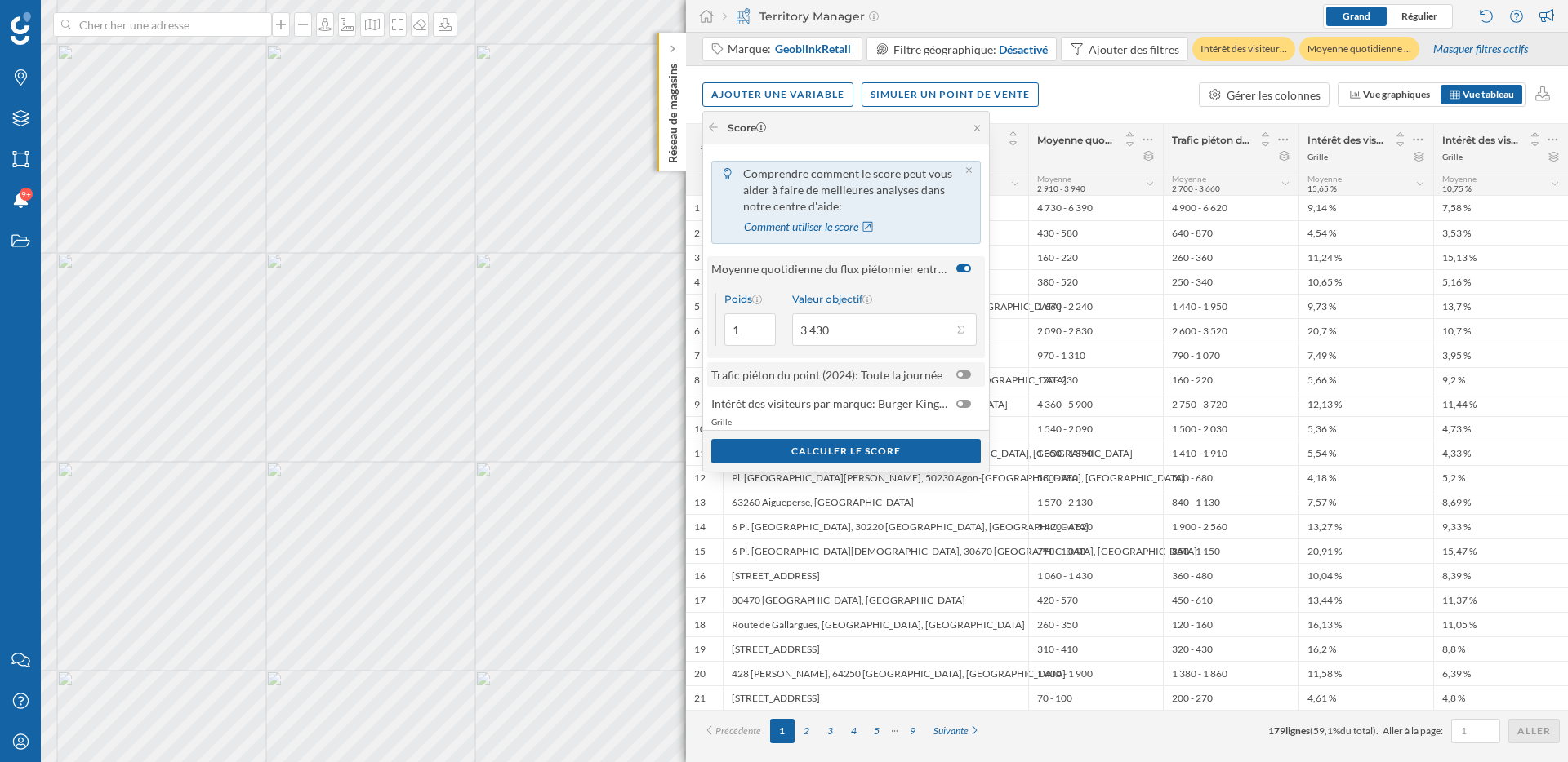
click at [816, 373] on span "Trafic piéton du point (2024): Toute la journée" at bounding box center [826, 375] width 231 height 17
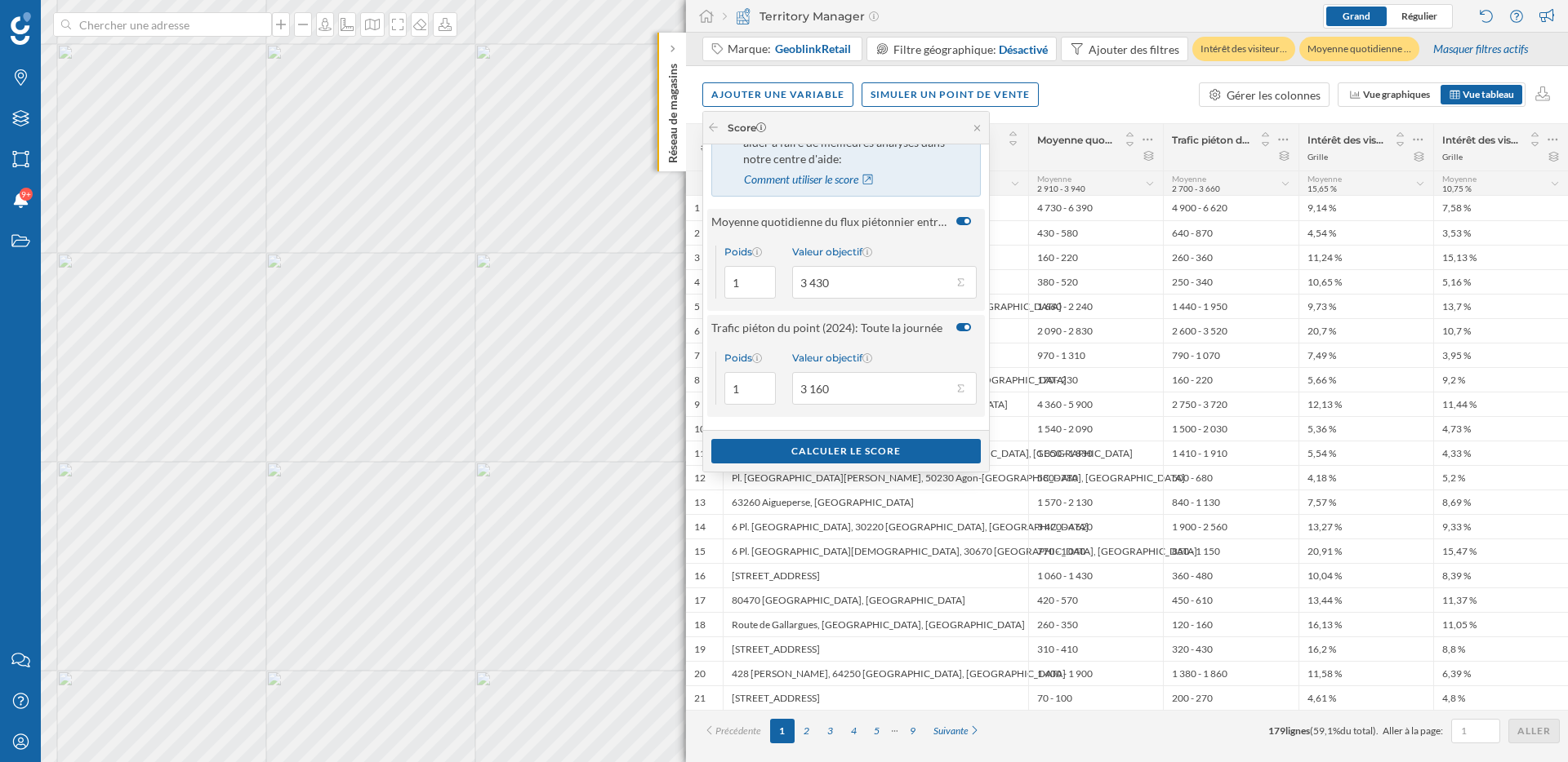
scroll to position [48, 0]
click at [963, 280] on button "Valeur objectif 3 430" at bounding box center [960, 281] width 17 height 17
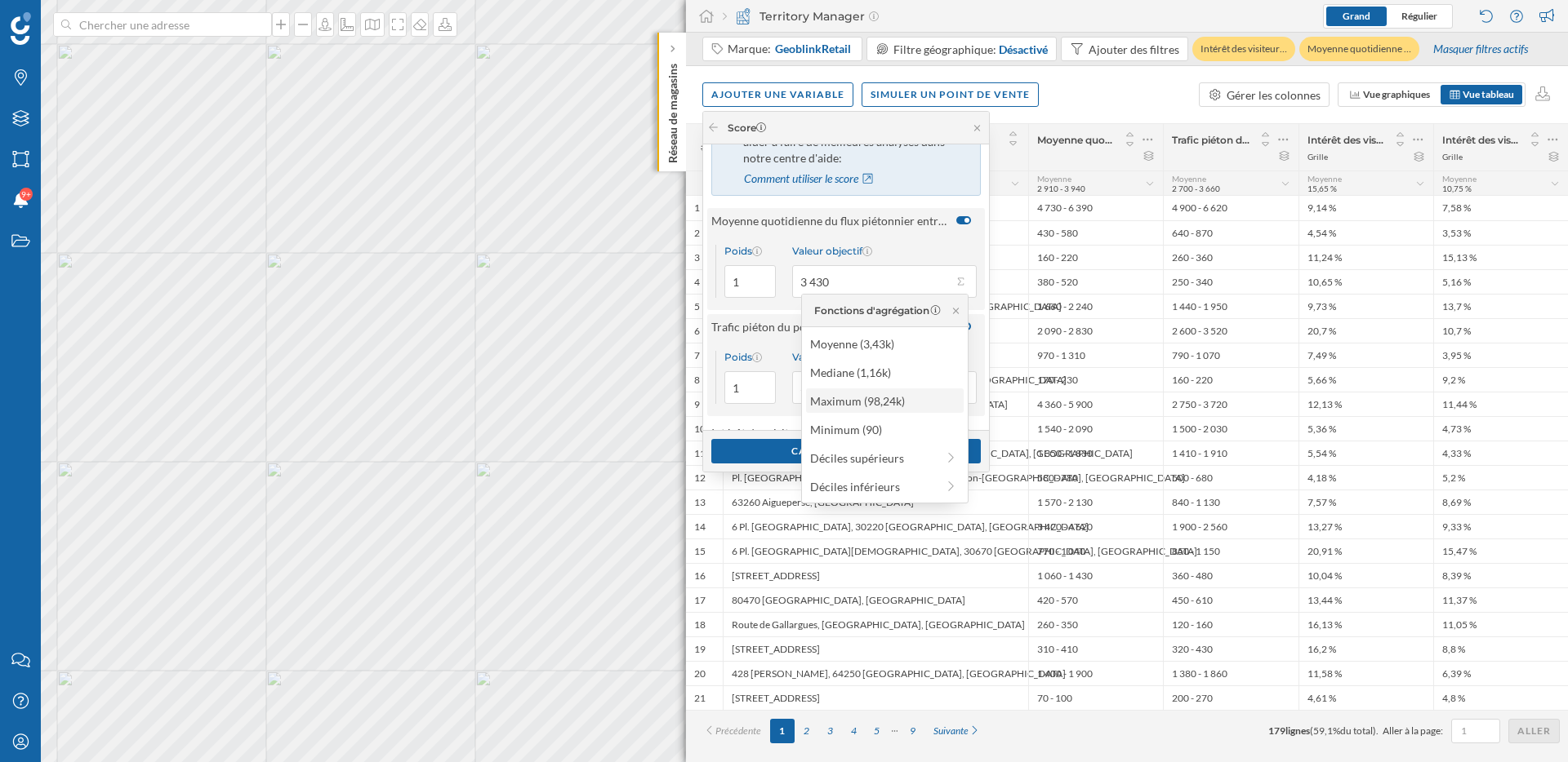
click at [895, 398] on div "Maximum (98,24k)" at bounding box center [884, 400] width 148 height 17
type input "98 240"
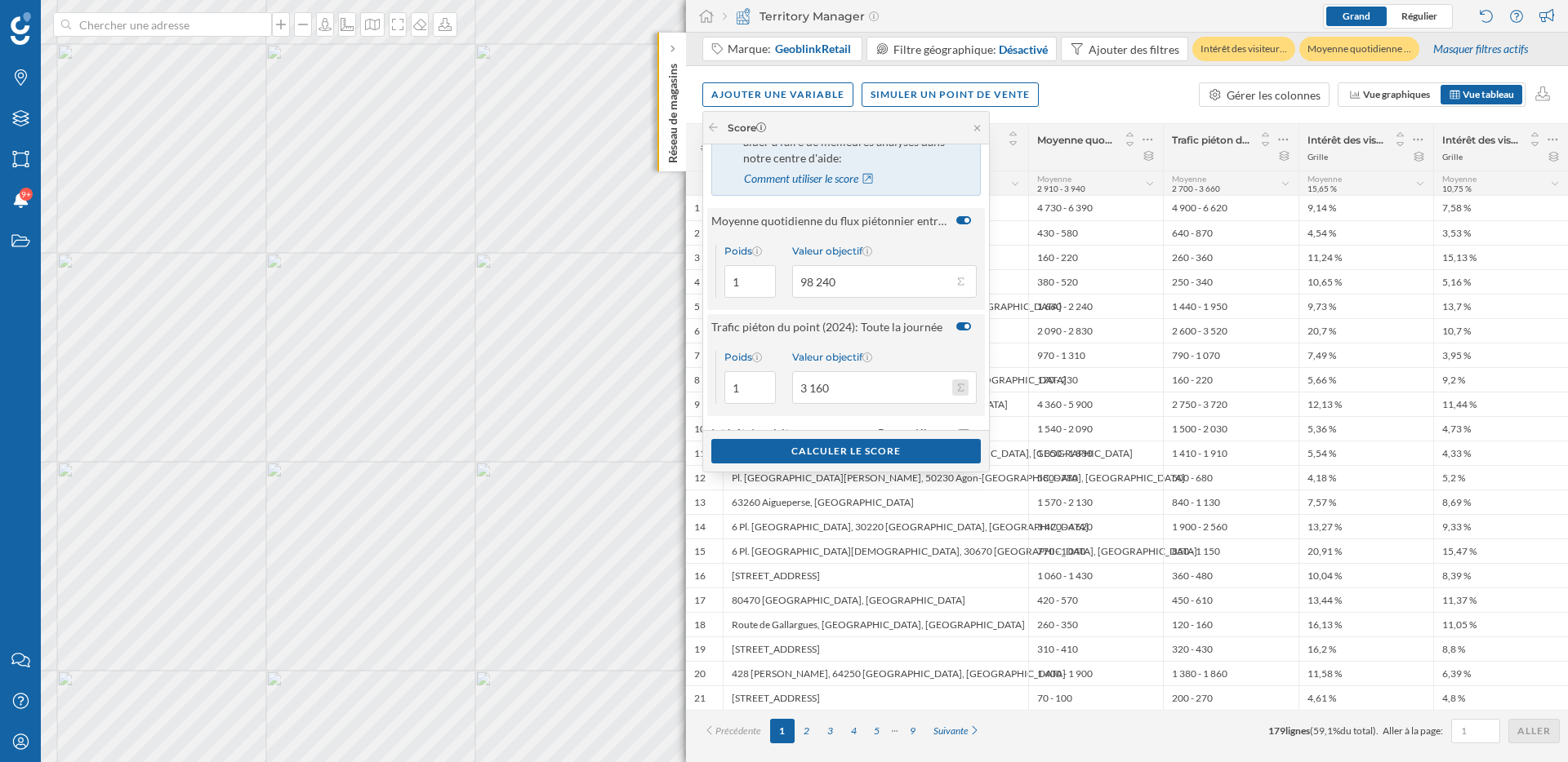
click at [962, 387] on button "Valeur objectif 3 160" at bounding box center [960, 387] width 17 height 17
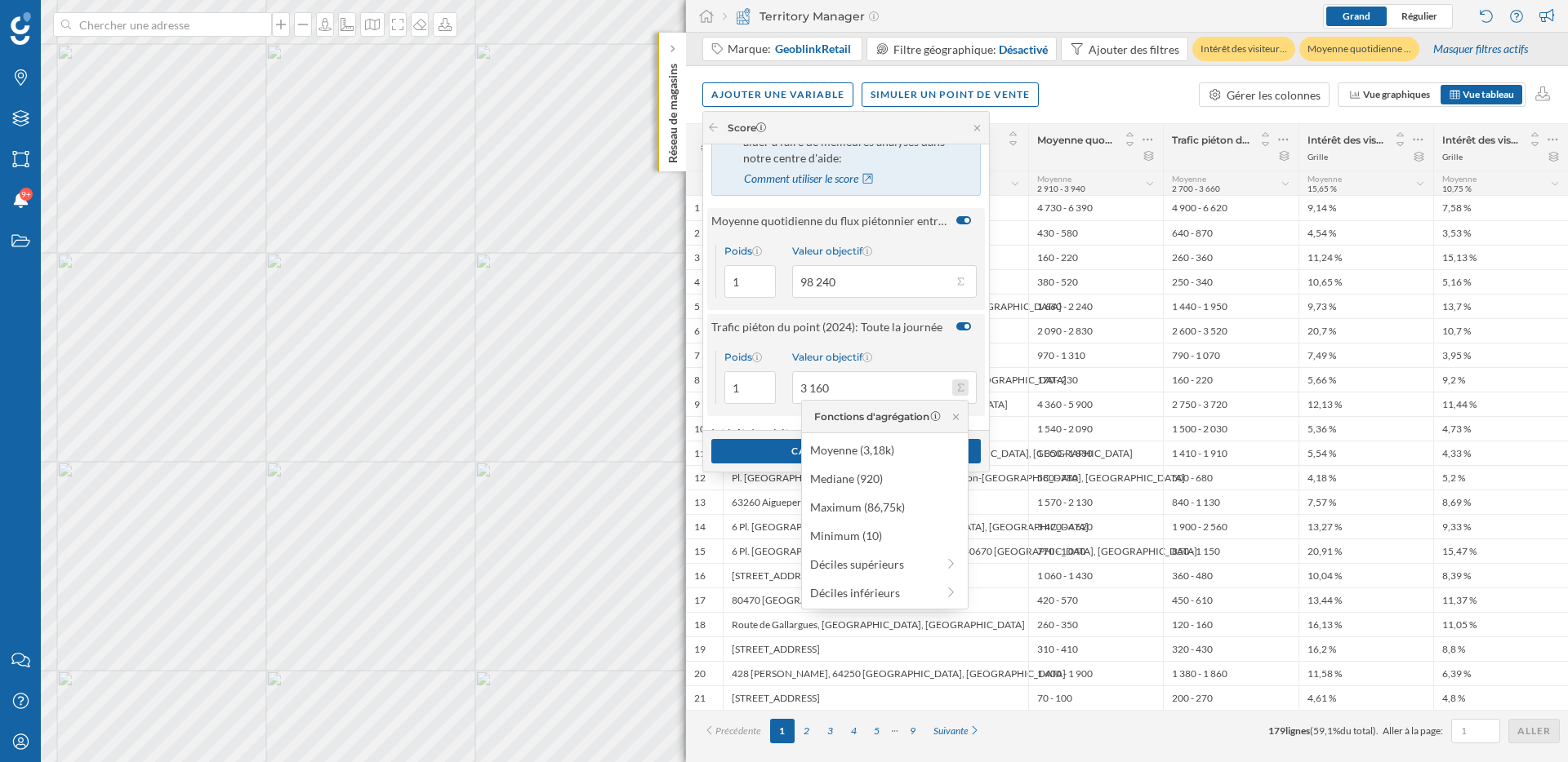
click at [962, 387] on button "Valeur objectif 3 160" at bounding box center [960, 387] width 17 height 17
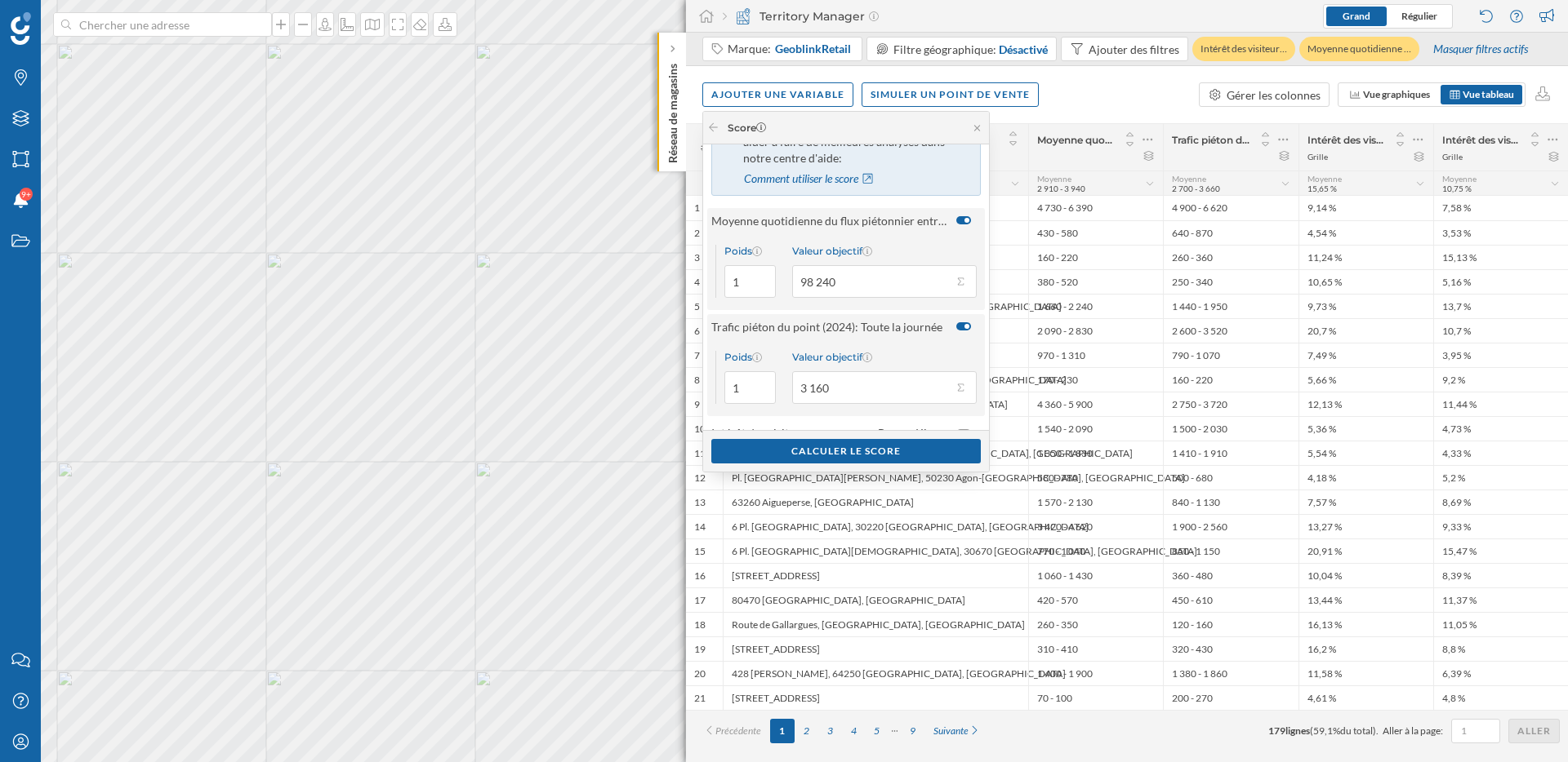
click at [965, 324] on div at bounding box center [966, 326] width 5 height 5
click at [0, 0] on input "checkbox" at bounding box center [0, 0] width 0 height 0
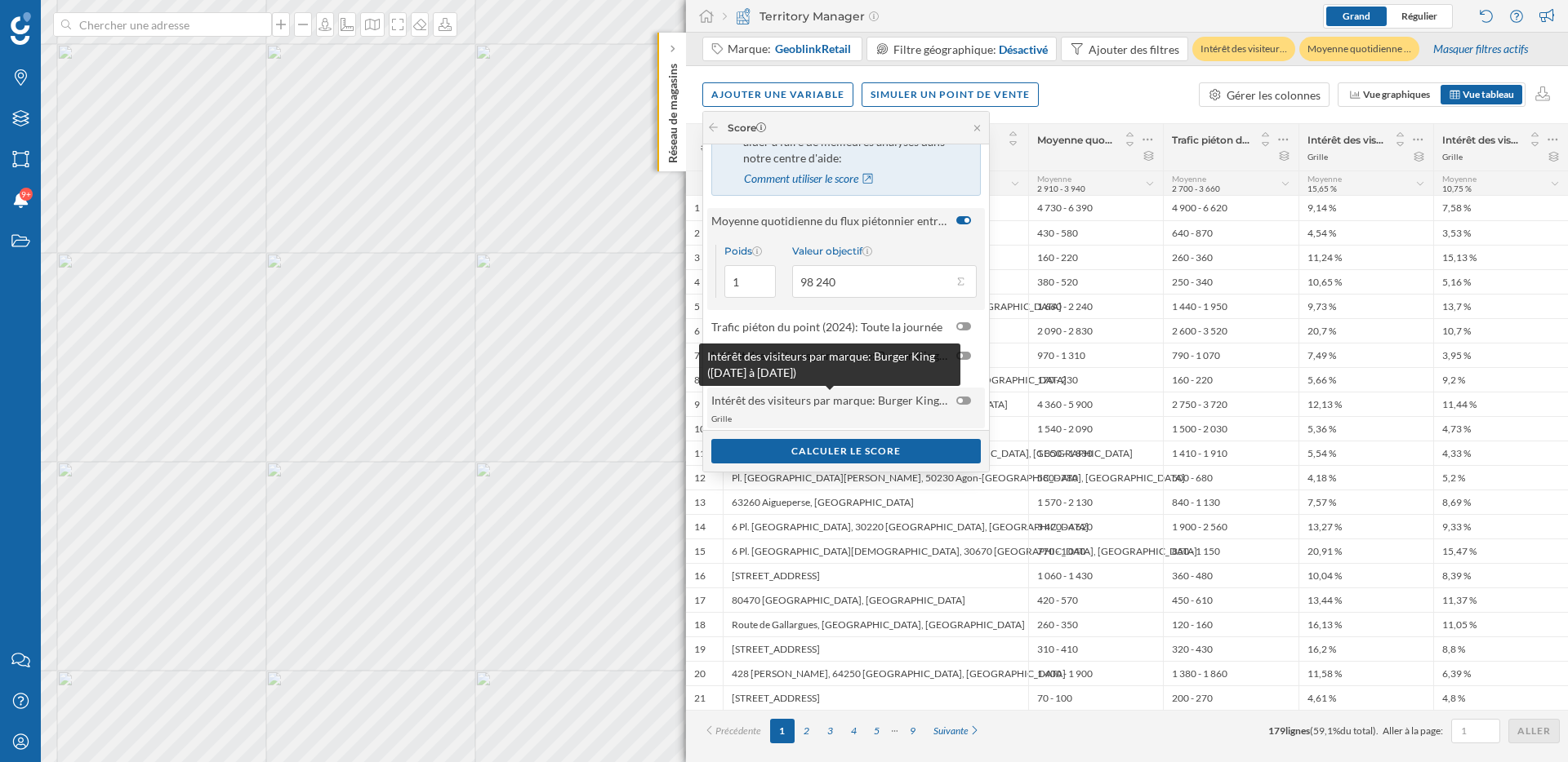
scroll to position [59, 0]
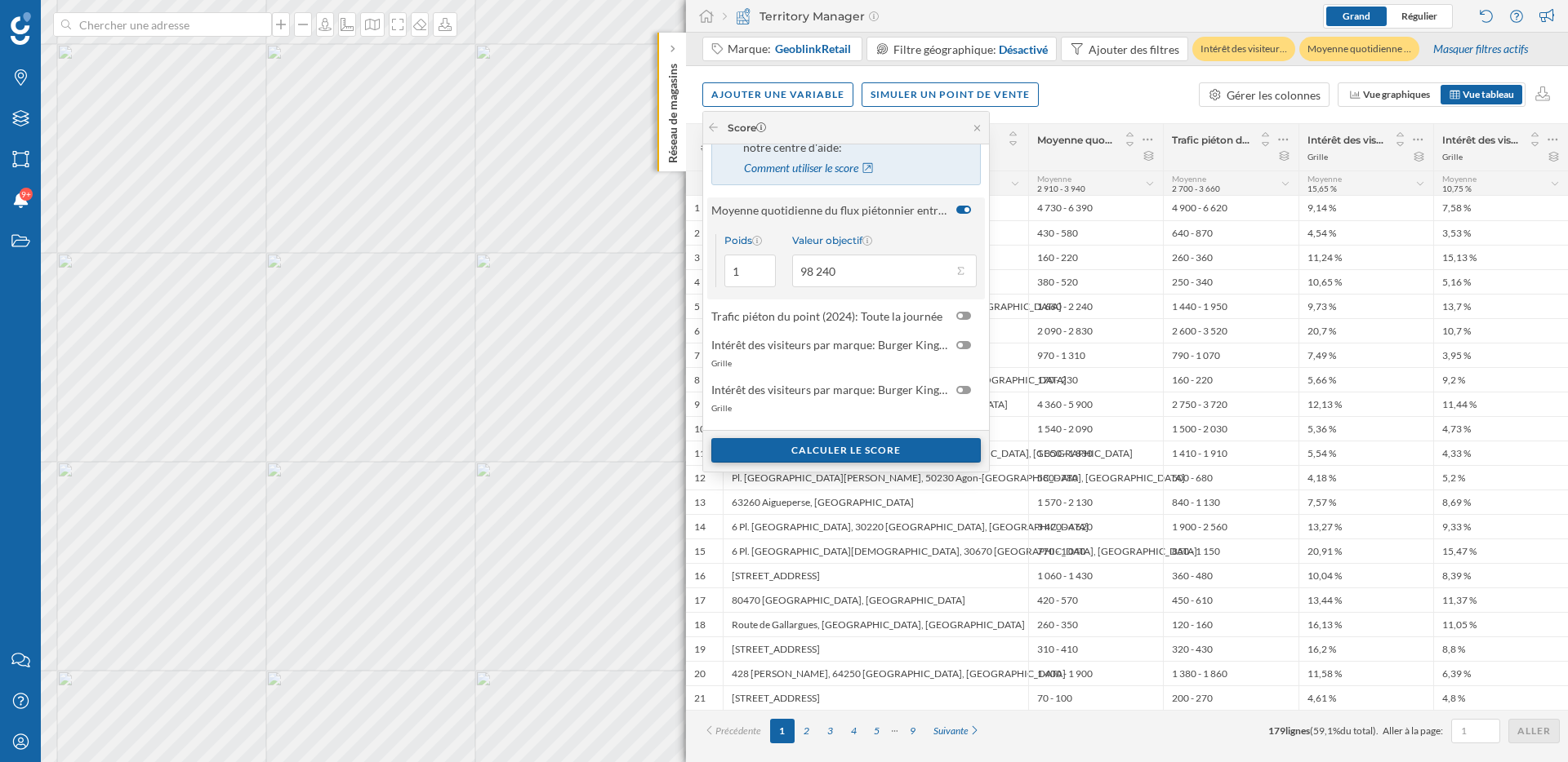
click at [899, 444] on div "Calculer le score" at bounding box center [845, 450] width 269 height 25
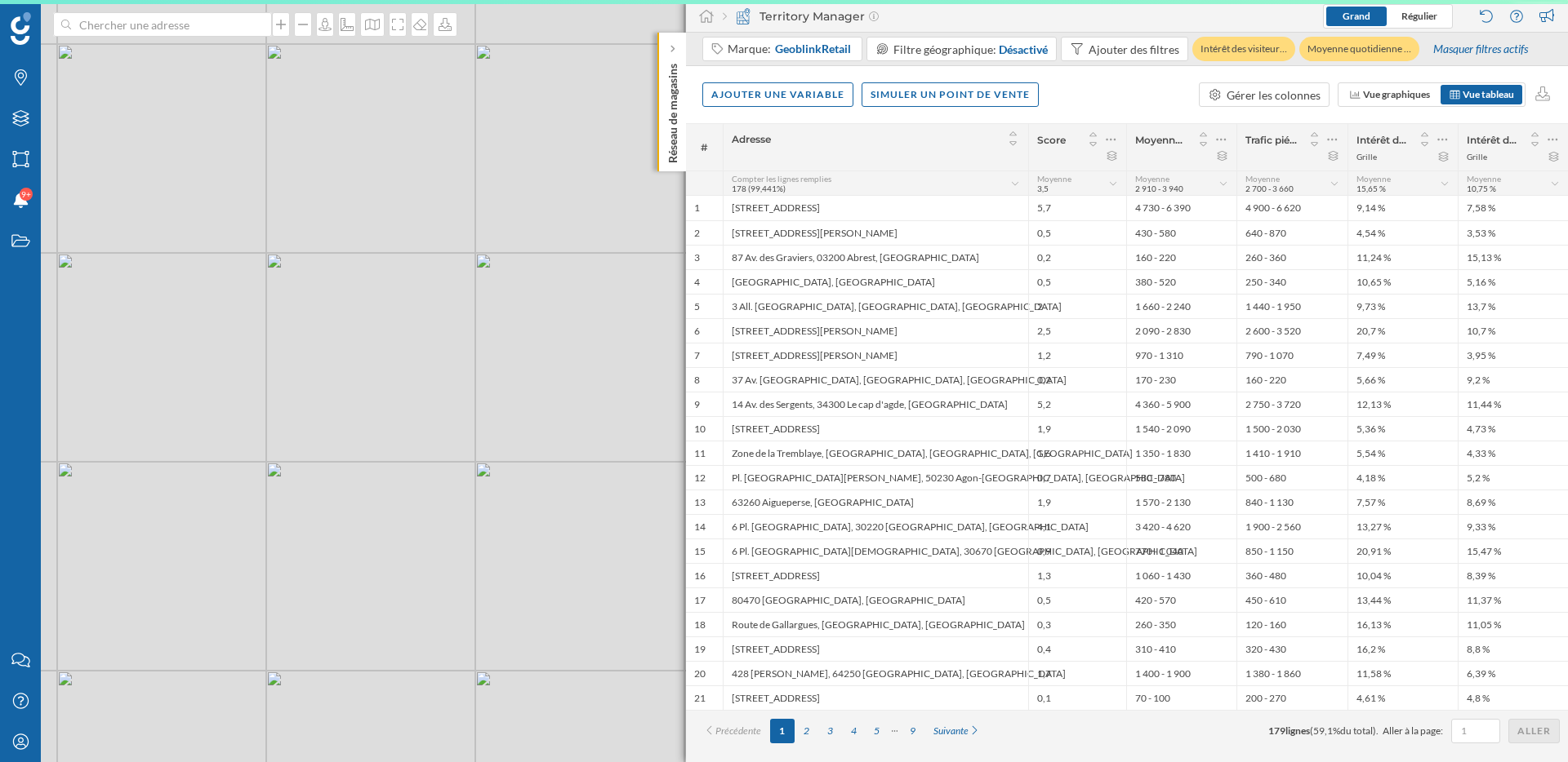
scroll to position [0, 0]
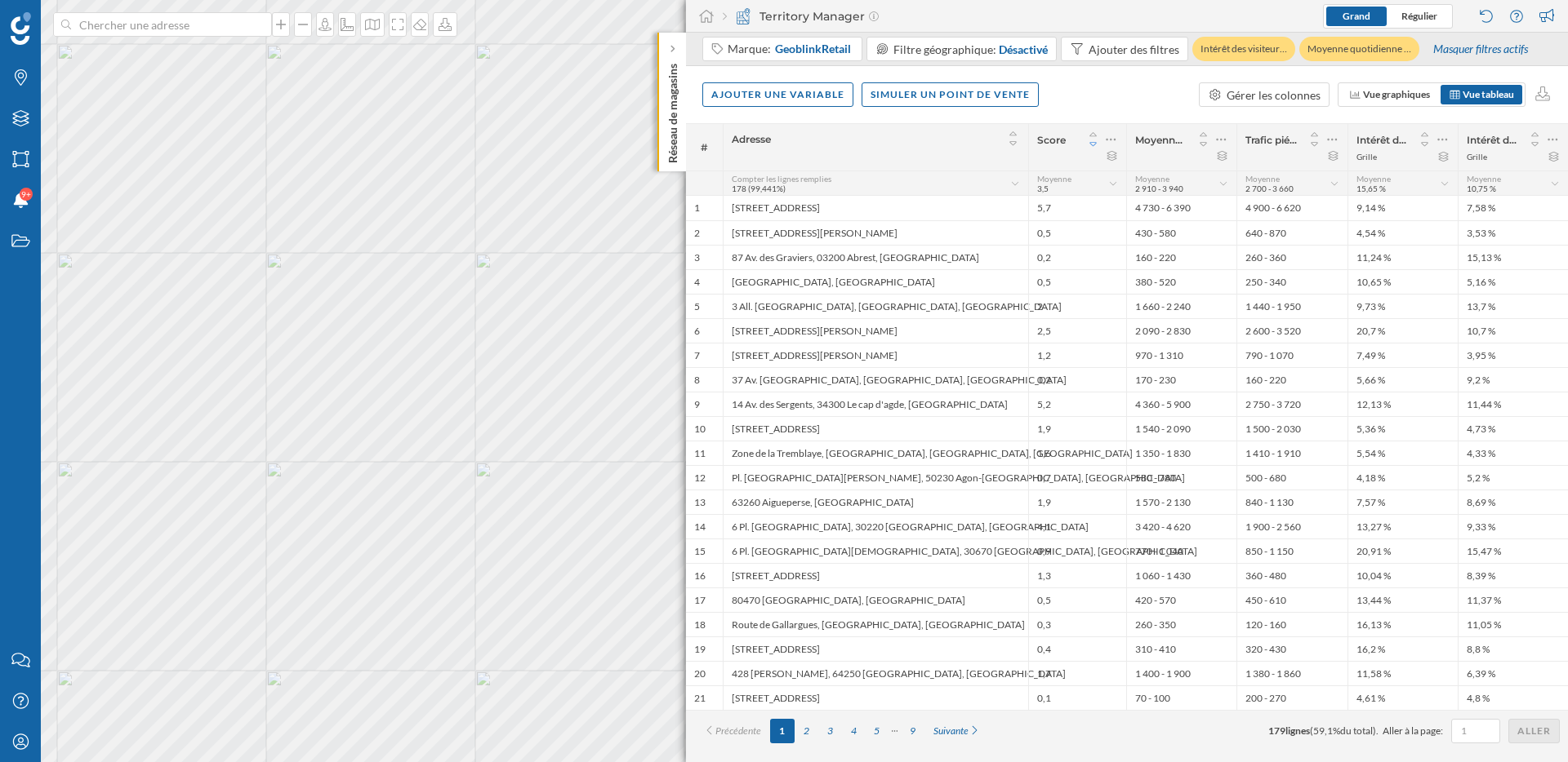
click at [1095, 147] on icon at bounding box center [1093, 145] width 15 height 12
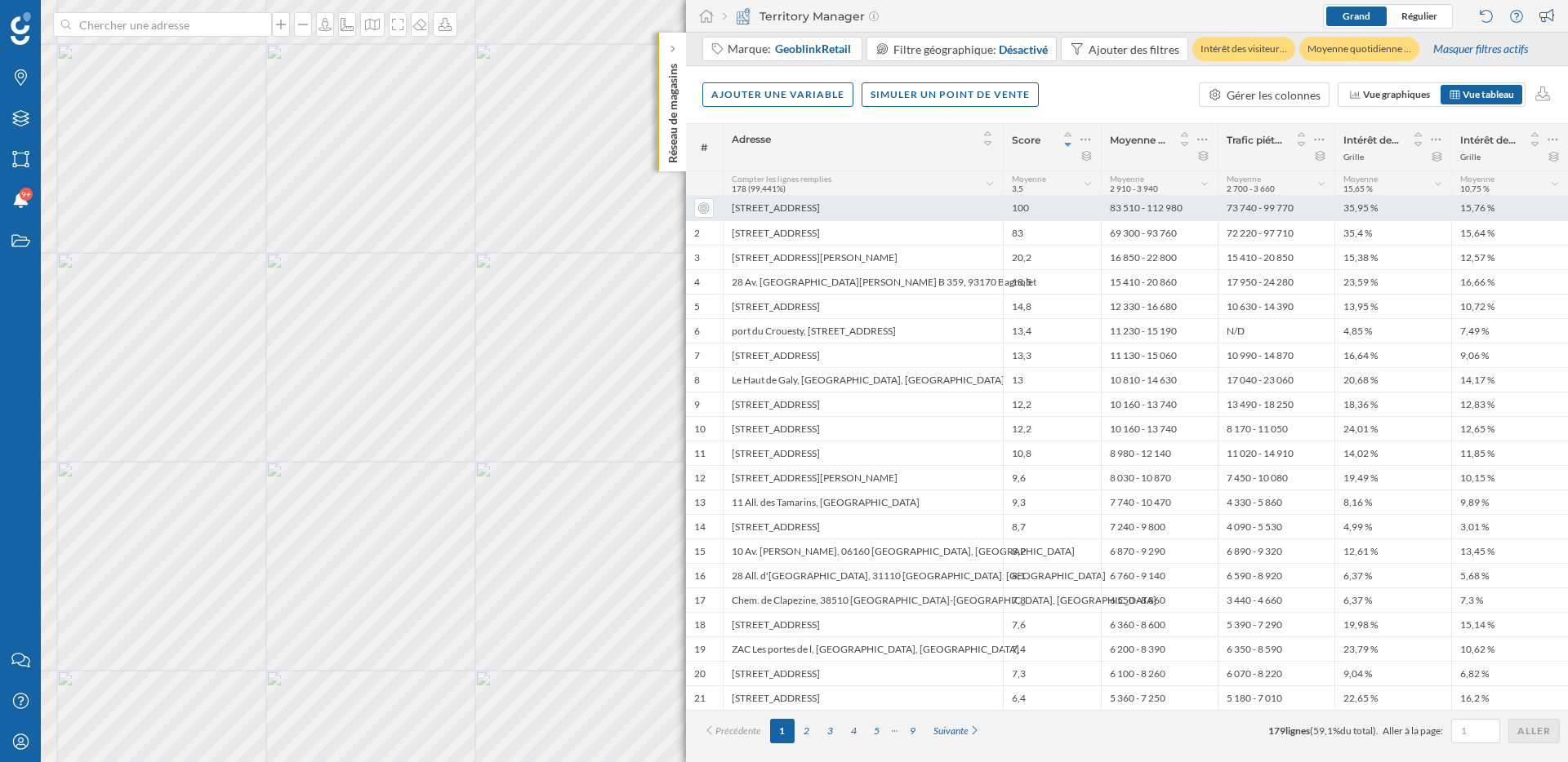
click at [875, 207] on div "1 Cour du Havre, 75008 Paris" at bounding box center [863, 208] width 280 height 25
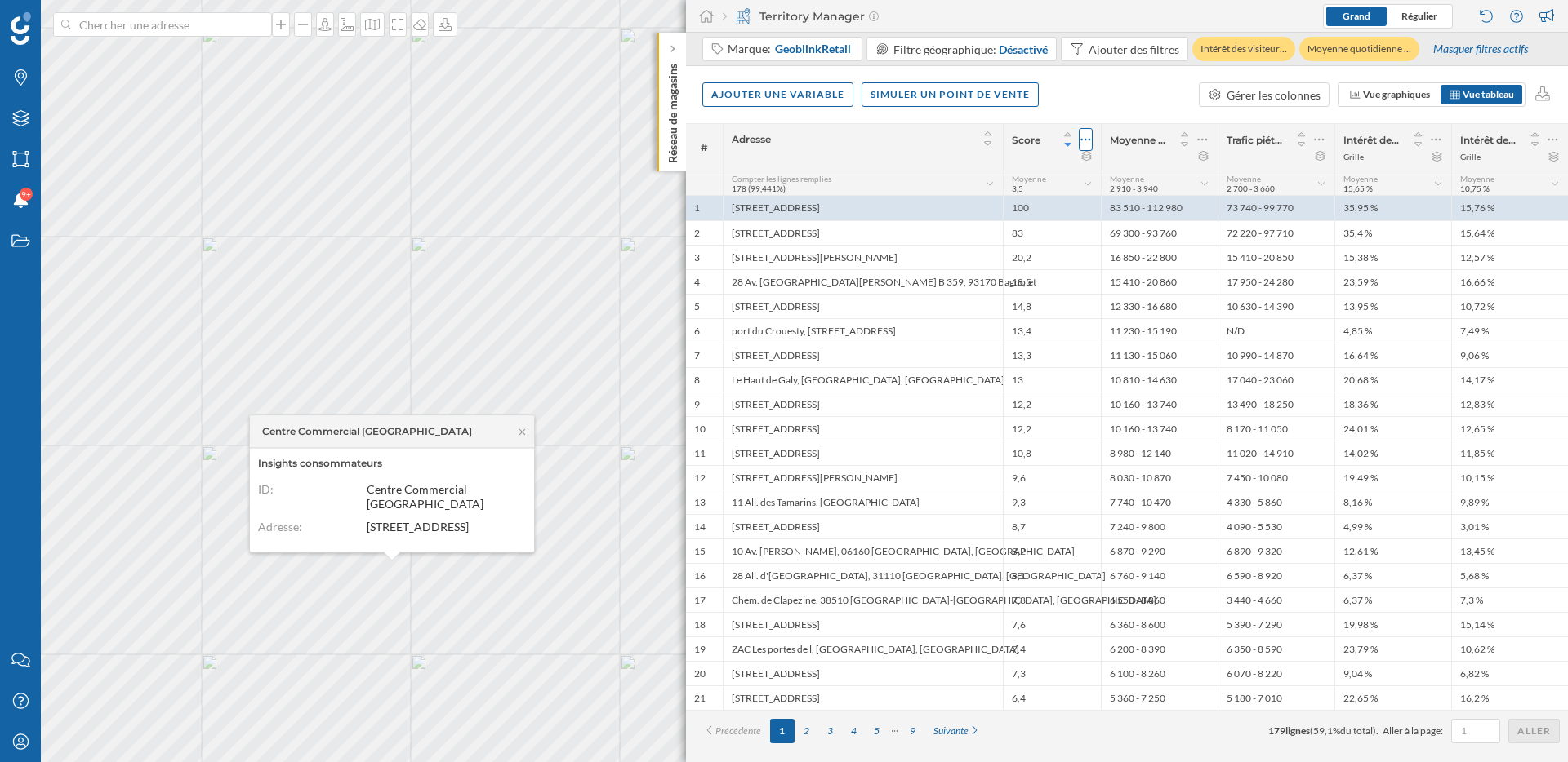
click at [1088, 142] on icon at bounding box center [1085, 139] width 11 height 17
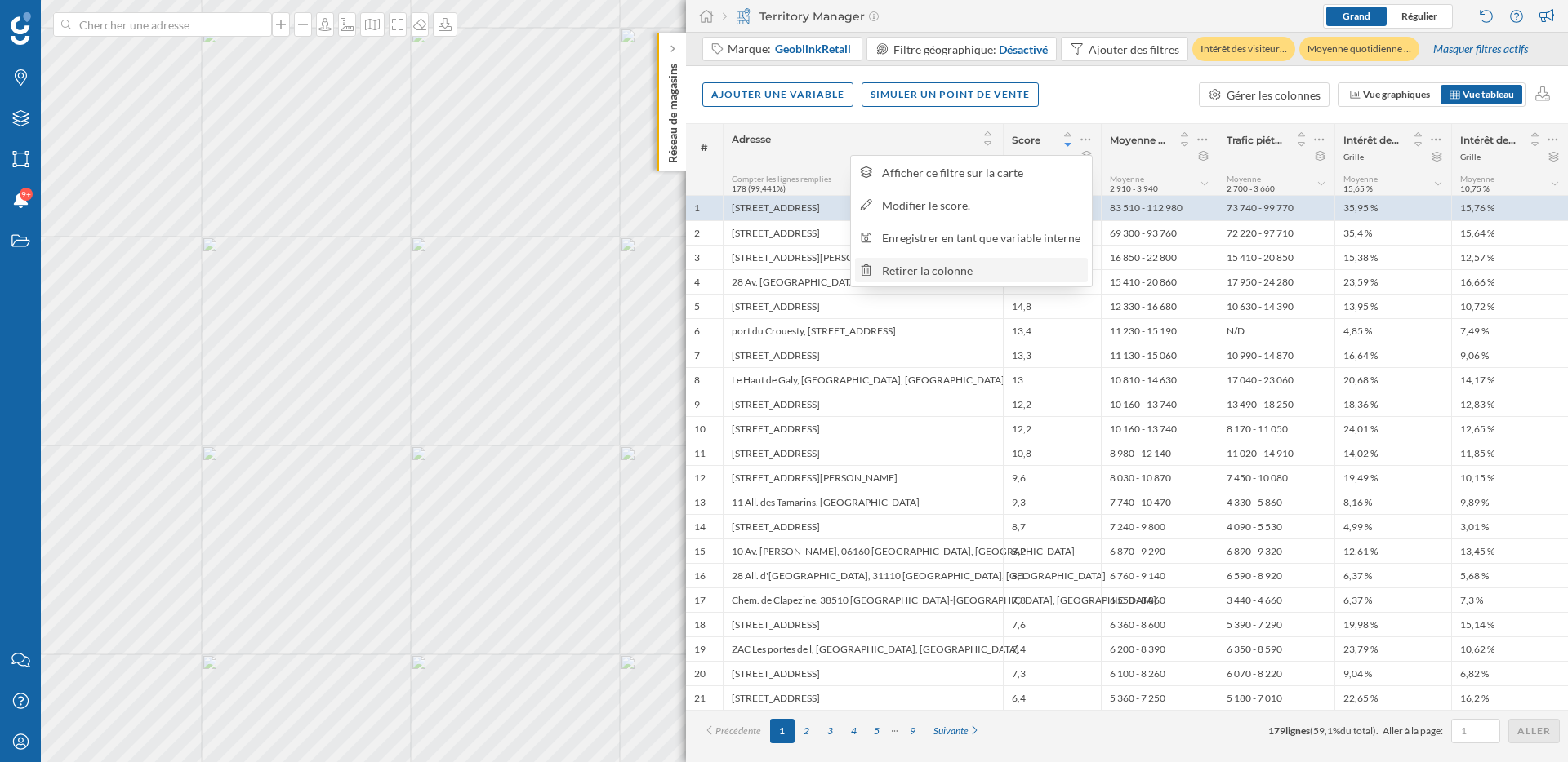
click at [984, 270] on div "Retirer la colonne" at bounding box center [981, 270] width 200 height 17
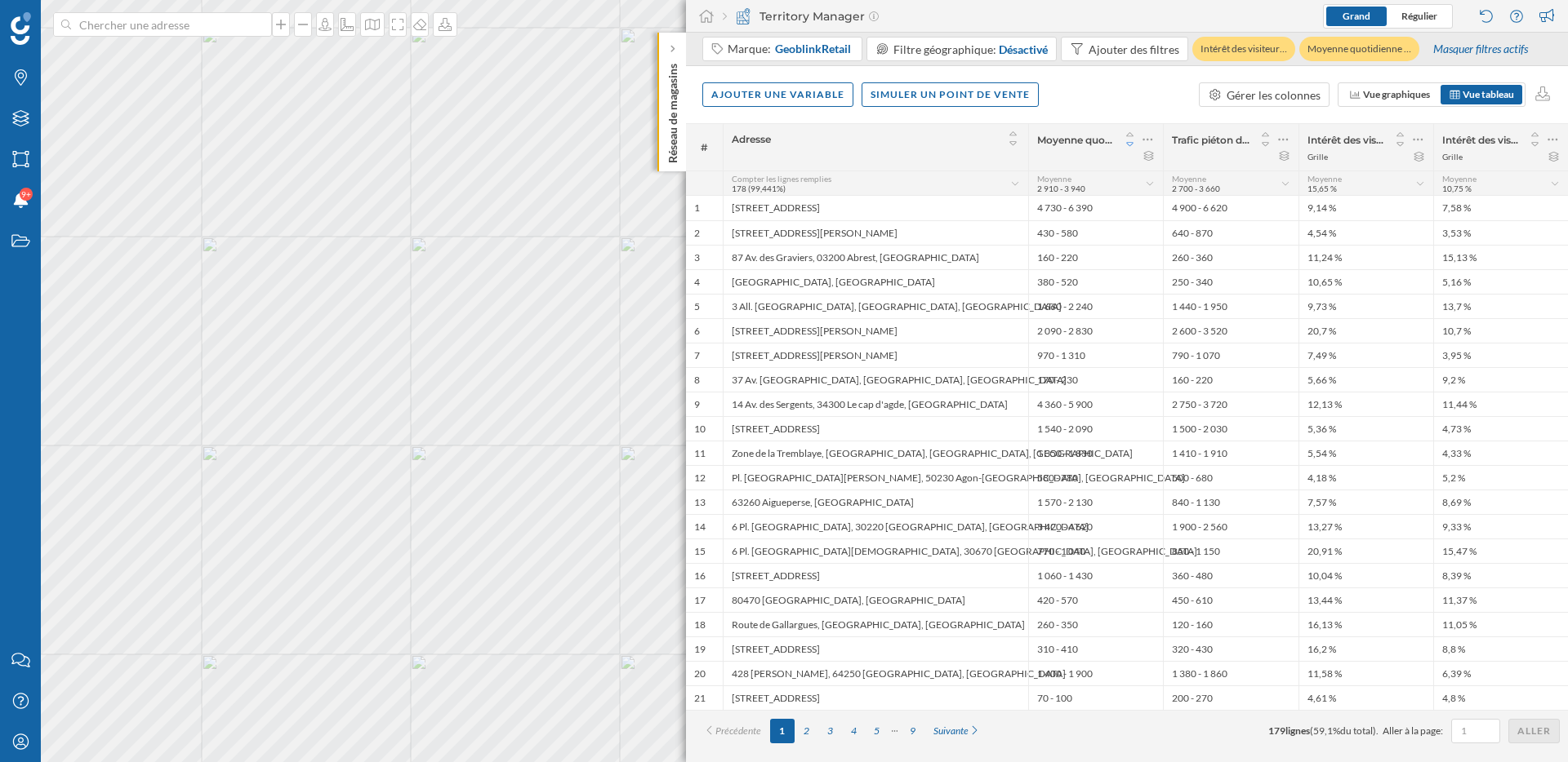
click at [1131, 145] on icon at bounding box center [1129, 145] width 15 height 12
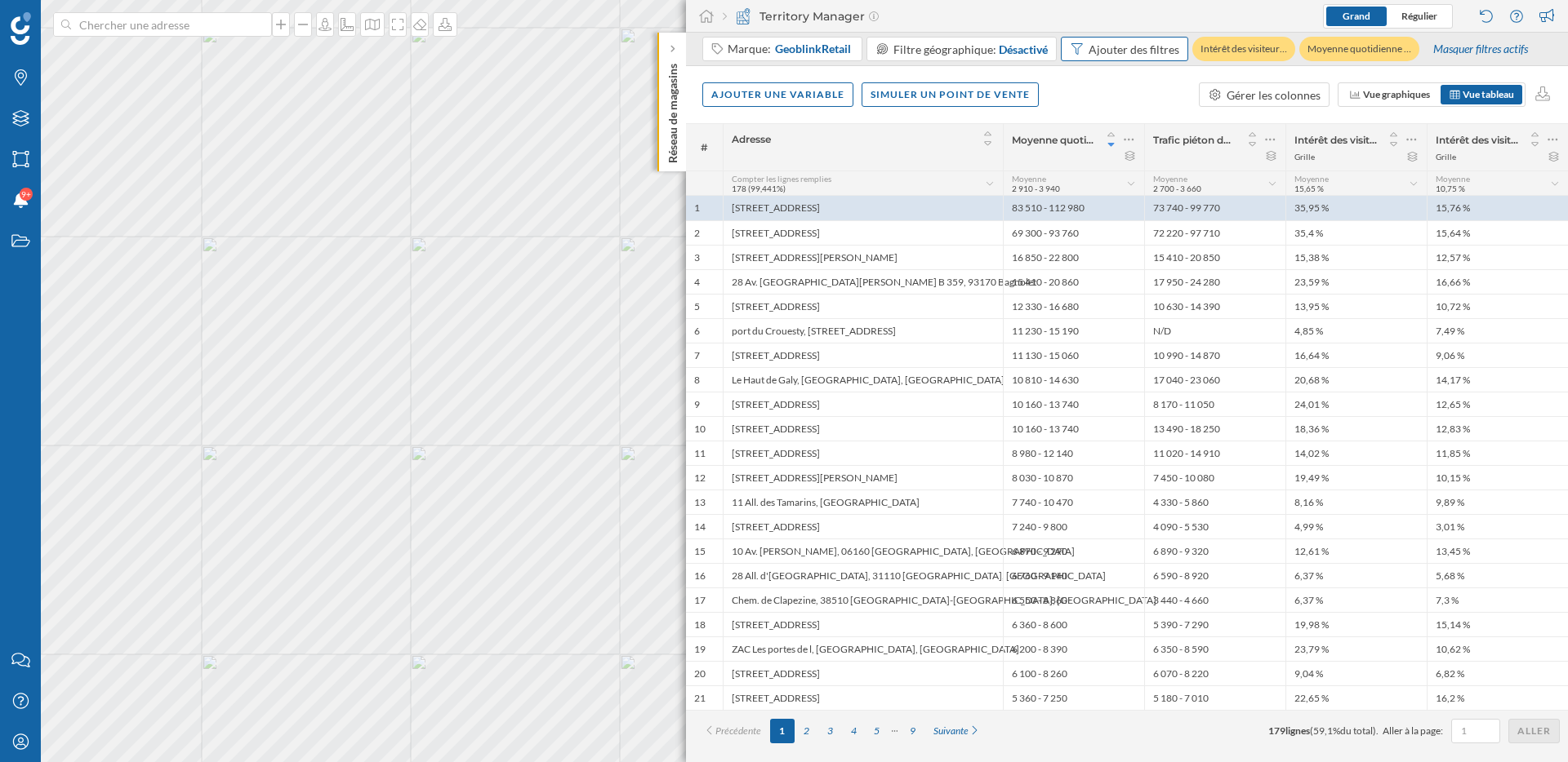
click at [1146, 51] on div "Ajouter des filtres" at bounding box center [1134, 48] width 91 height 17
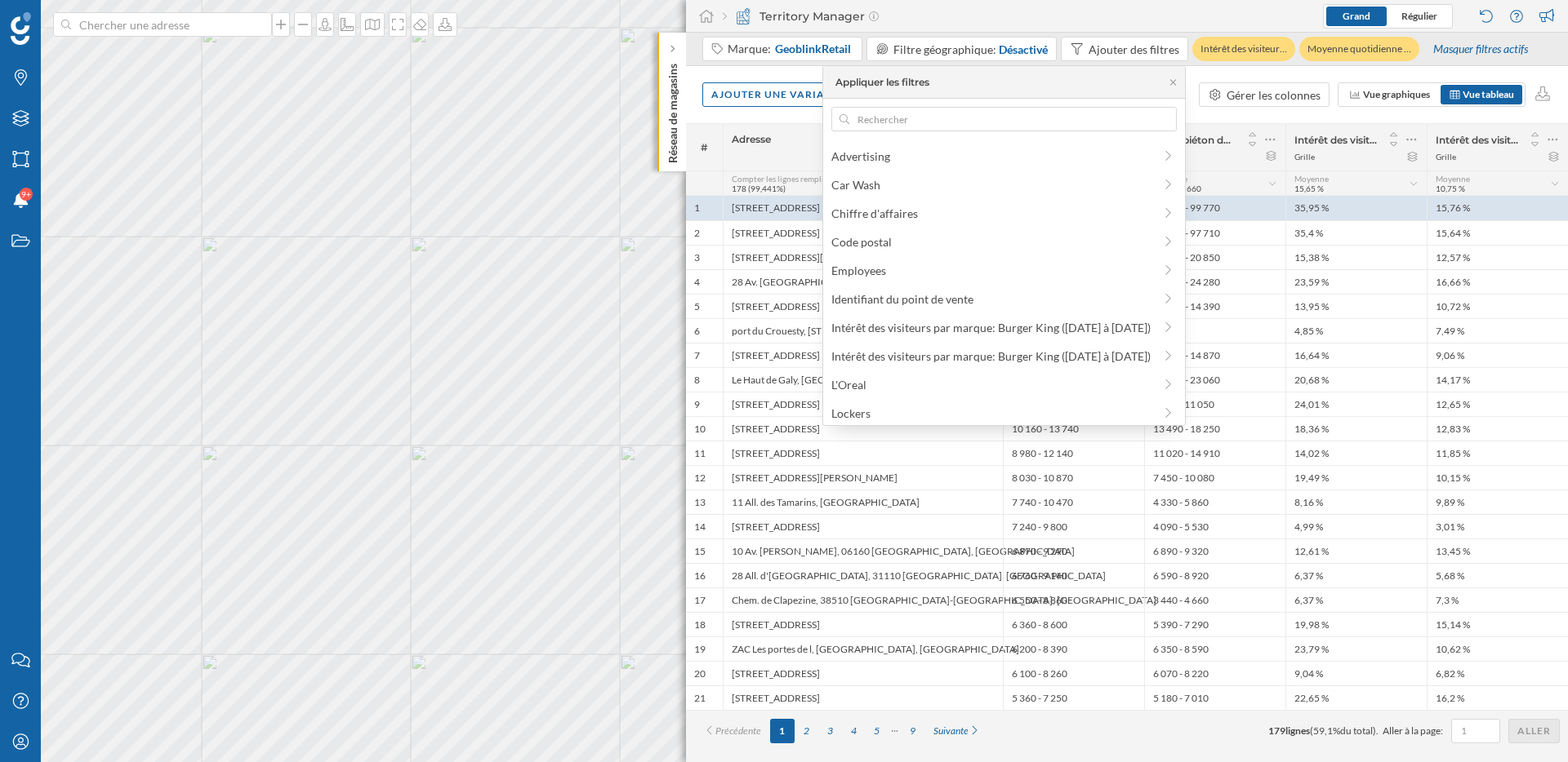
click at [1227, 116] on div "Ajouter une variable Simuler un point de vente Gérer les colonnes Vue graphique…" at bounding box center [1126, 95] width 882 height 57
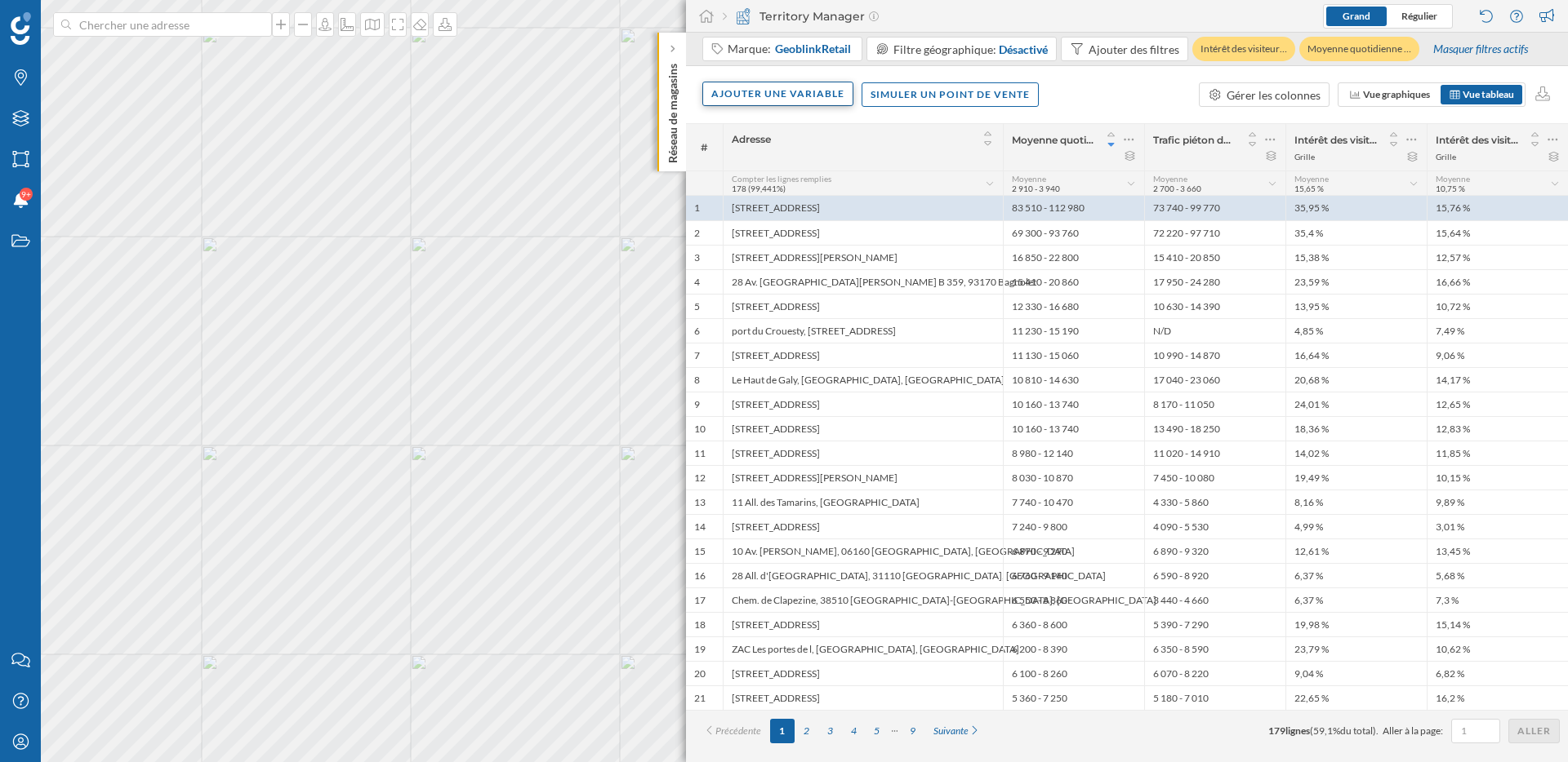
click at [820, 101] on div "Ajouter une variable" at bounding box center [777, 94] width 151 height 25
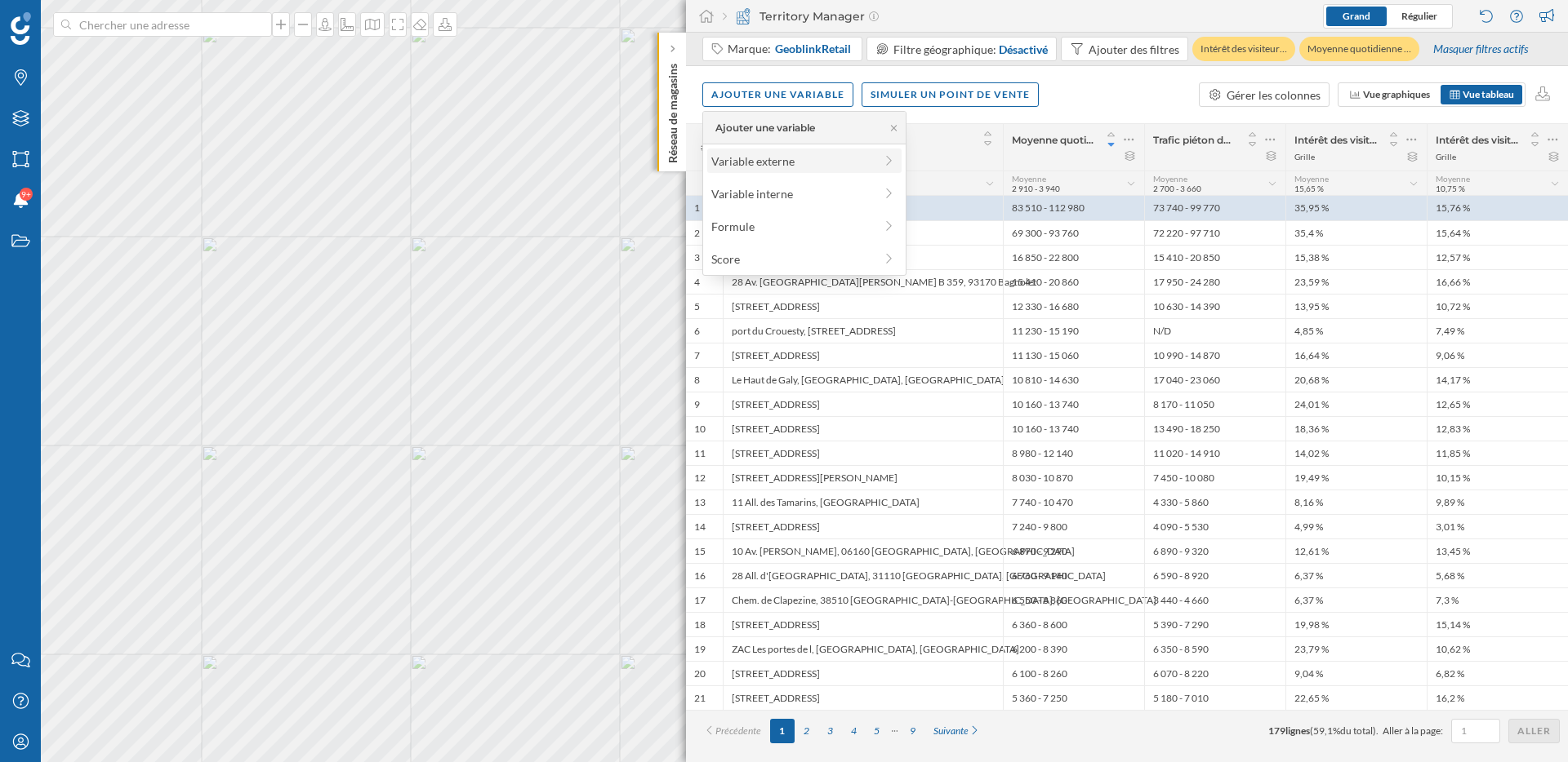
click at [793, 168] on div "Variable externe" at bounding box center [792, 161] width 163 height 17
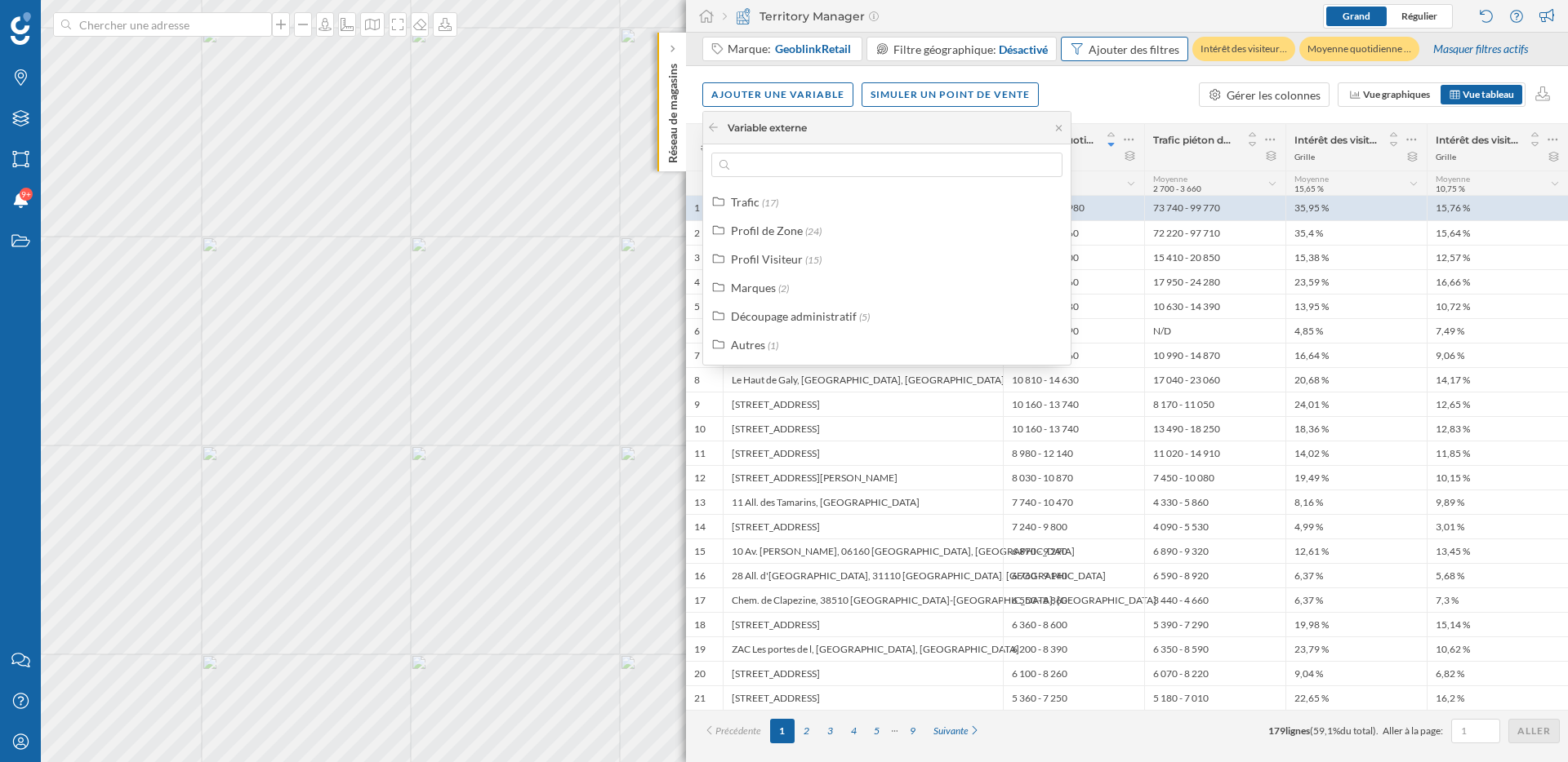
click at [1161, 59] on div "Ajouter des filtres" at bounding box center [1124, 48] width 127 height 25
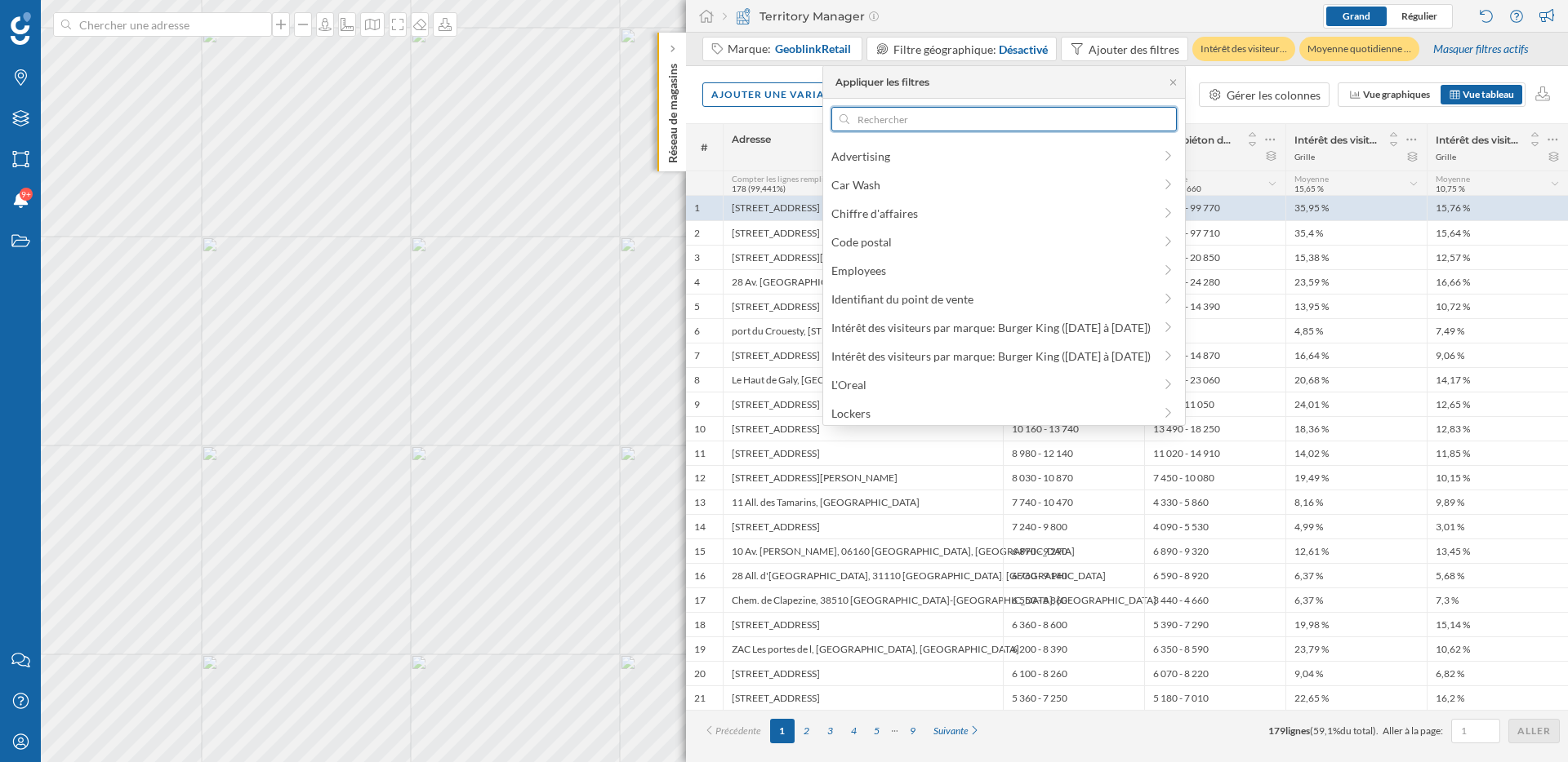
click at [957, 128] on input "text" at bounding box center [1004, 118] width 311 height 25
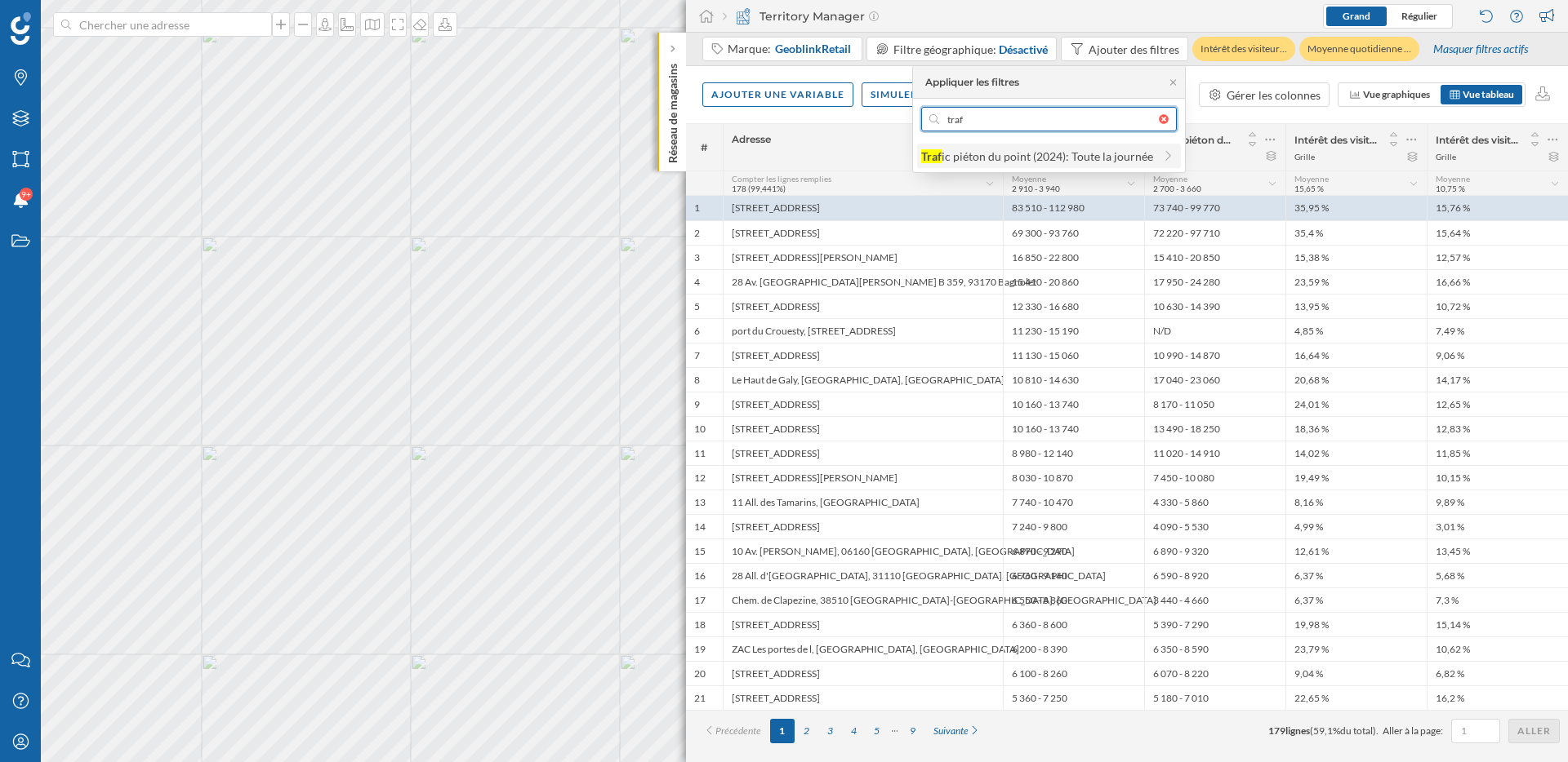
type input "traf"
click at [940, 155] on div "Traf" at bounding box center [931, 157] width 21 height 14
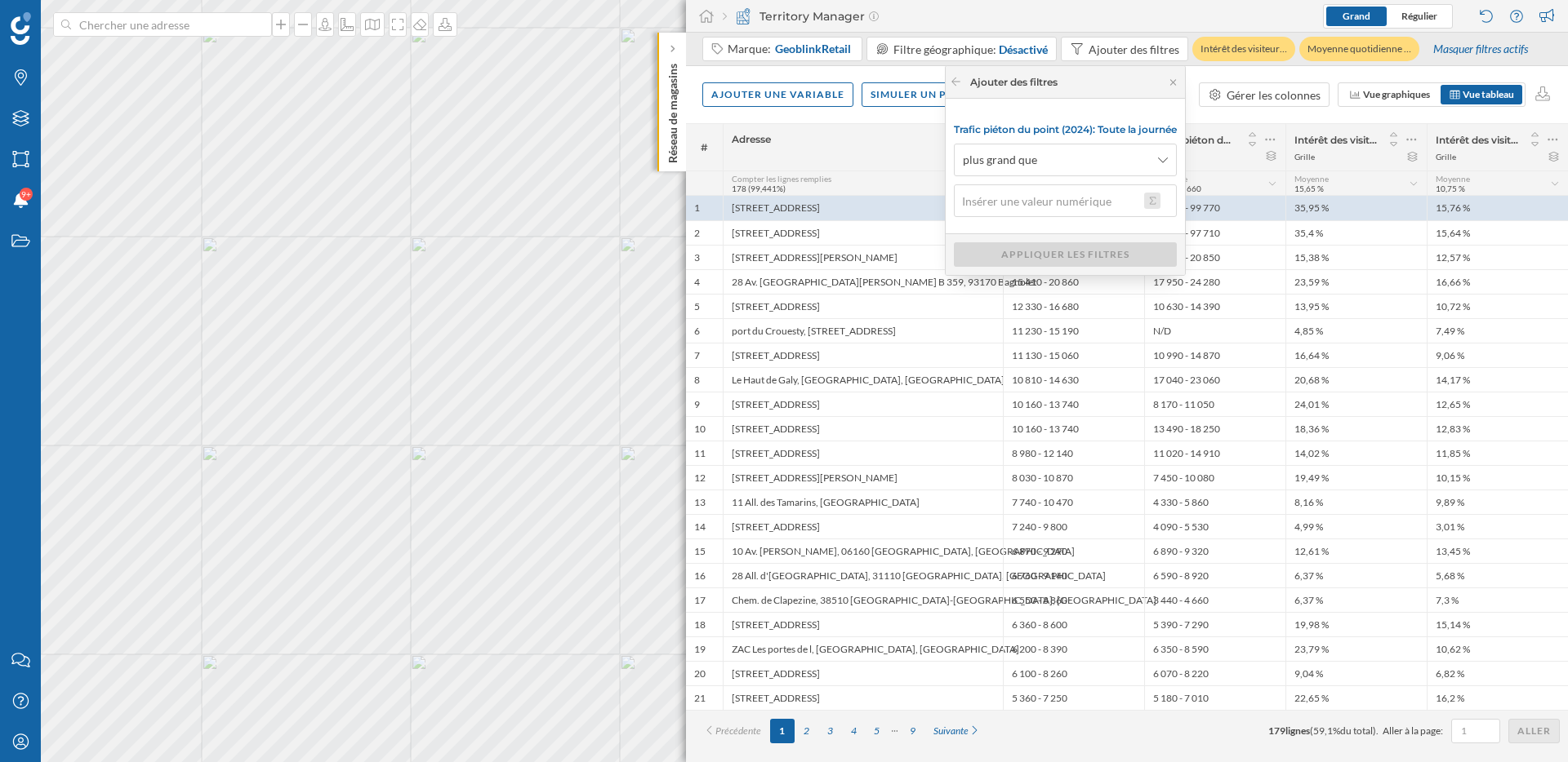
click at [1159, 198] on button at bounding box center [1152, 200] width 17 height 17
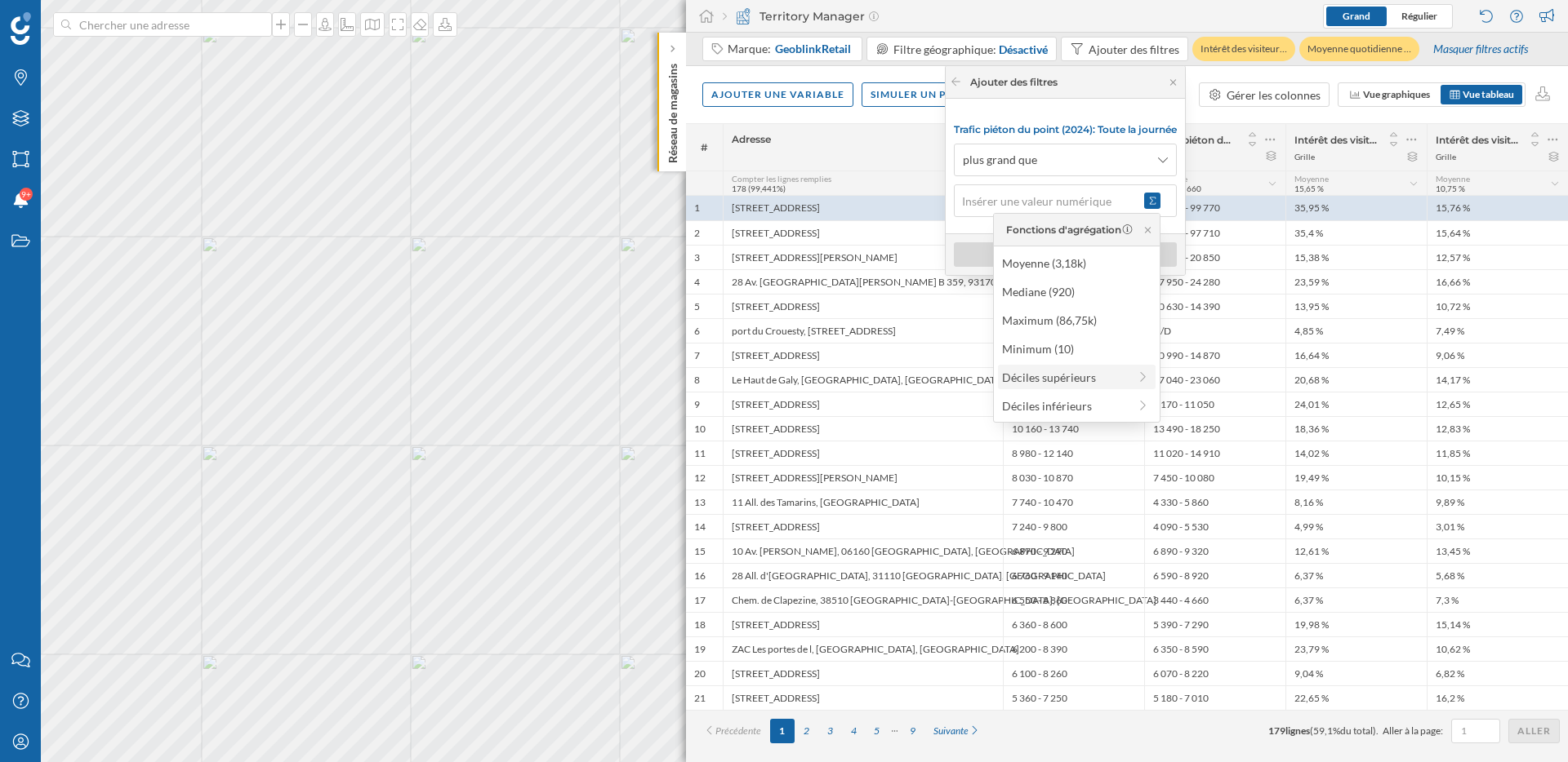
click at [1070, 385] on div "Déciles supérieurs" at bounding box center [1065, 377] width 126 height 17
click at [1085, 494] on div "90% supérieur (160)" at bounding box center [1069, 491] width 160 height 17
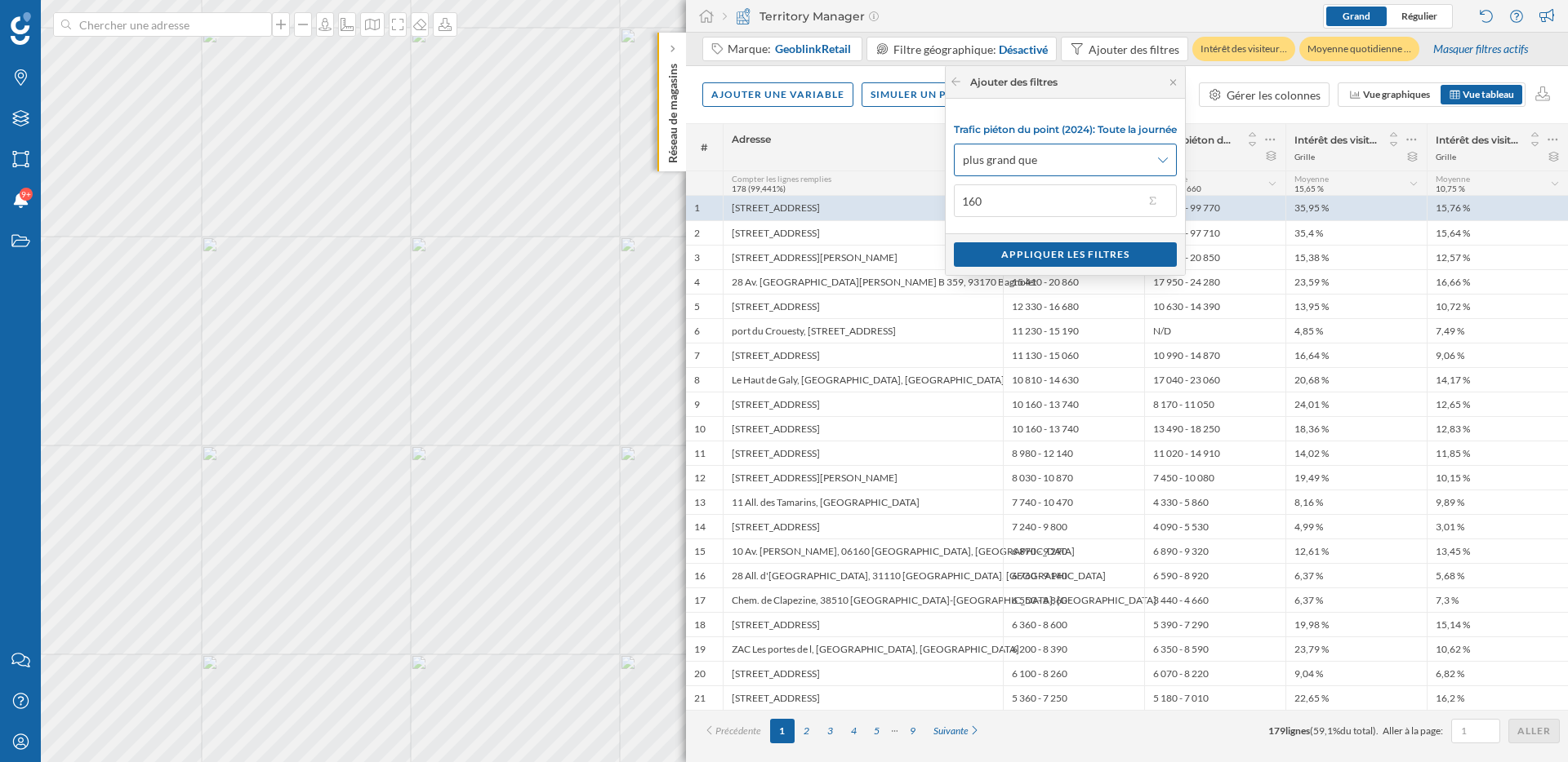
click at [1151, 163] on div "plus grand que" at bounding box center [1065, 160] width 223 height 33
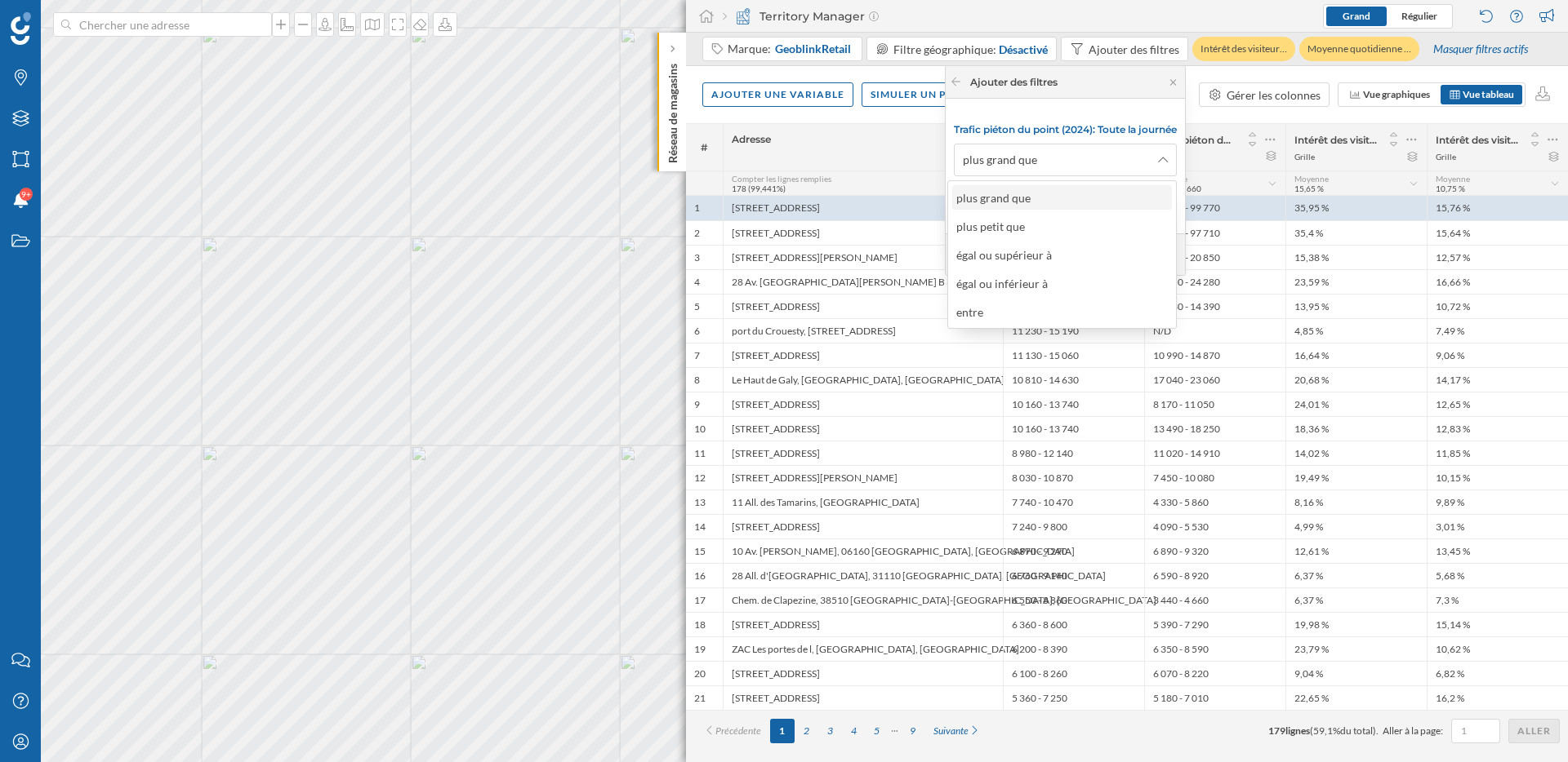
click at [1004, 199] on div "plus grand que" at bounding box center [993, 198] width 74 height 14
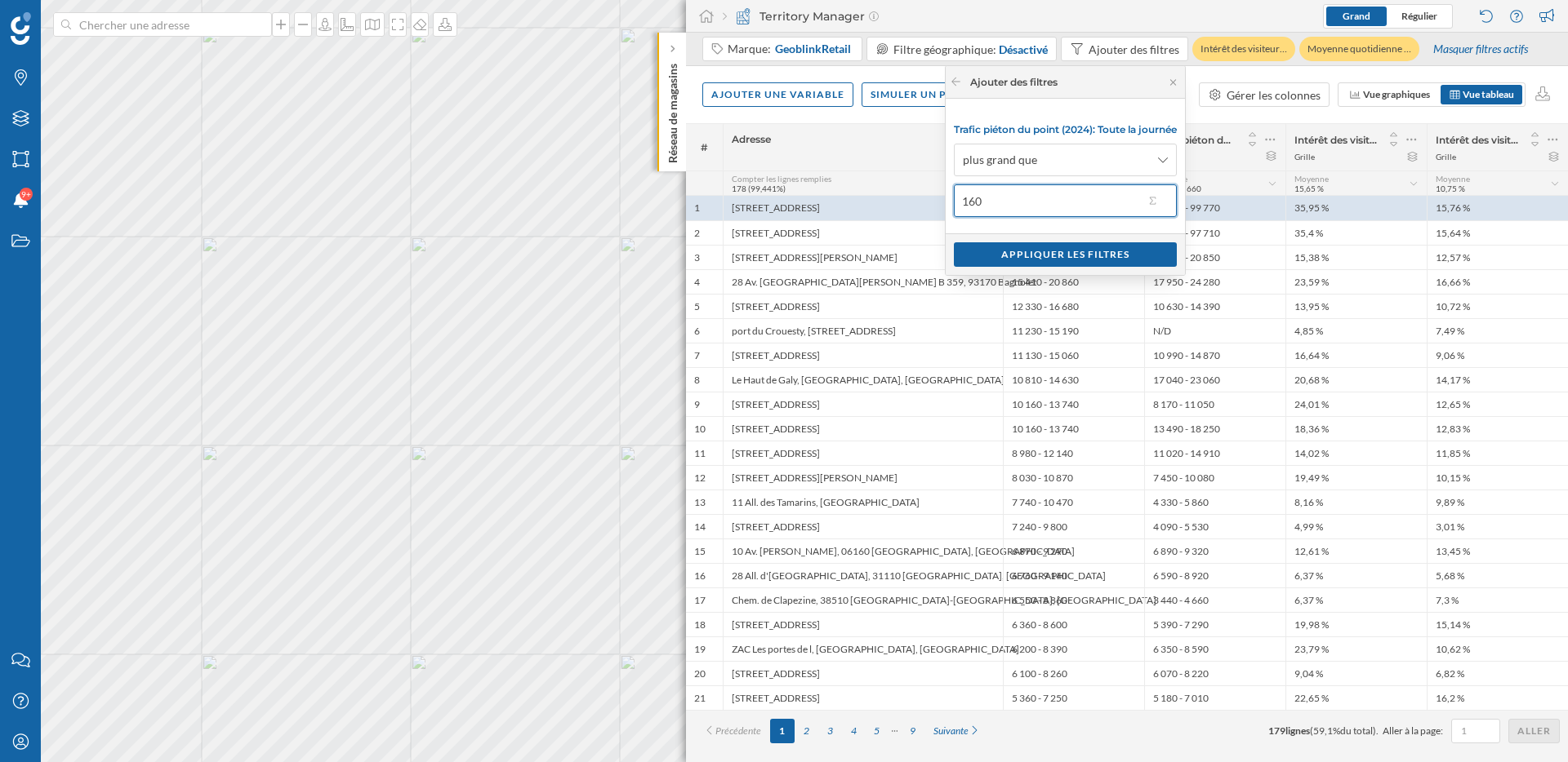
drag, startPoint x: 994, startPoint y: 204, endPoint x: 945, endPoint y: 198, distance: 49.4
click at [946, 198] on div "Trafic piéton du point (2024): Toute la journée plus grand que 160" at bounding box center [1065, 166] width 240 height 135
type input "9"
type input "60"
click at [1045, 254] on div "Appliquer les filtres" at bounding box center [1065, 253] width 223 height 25
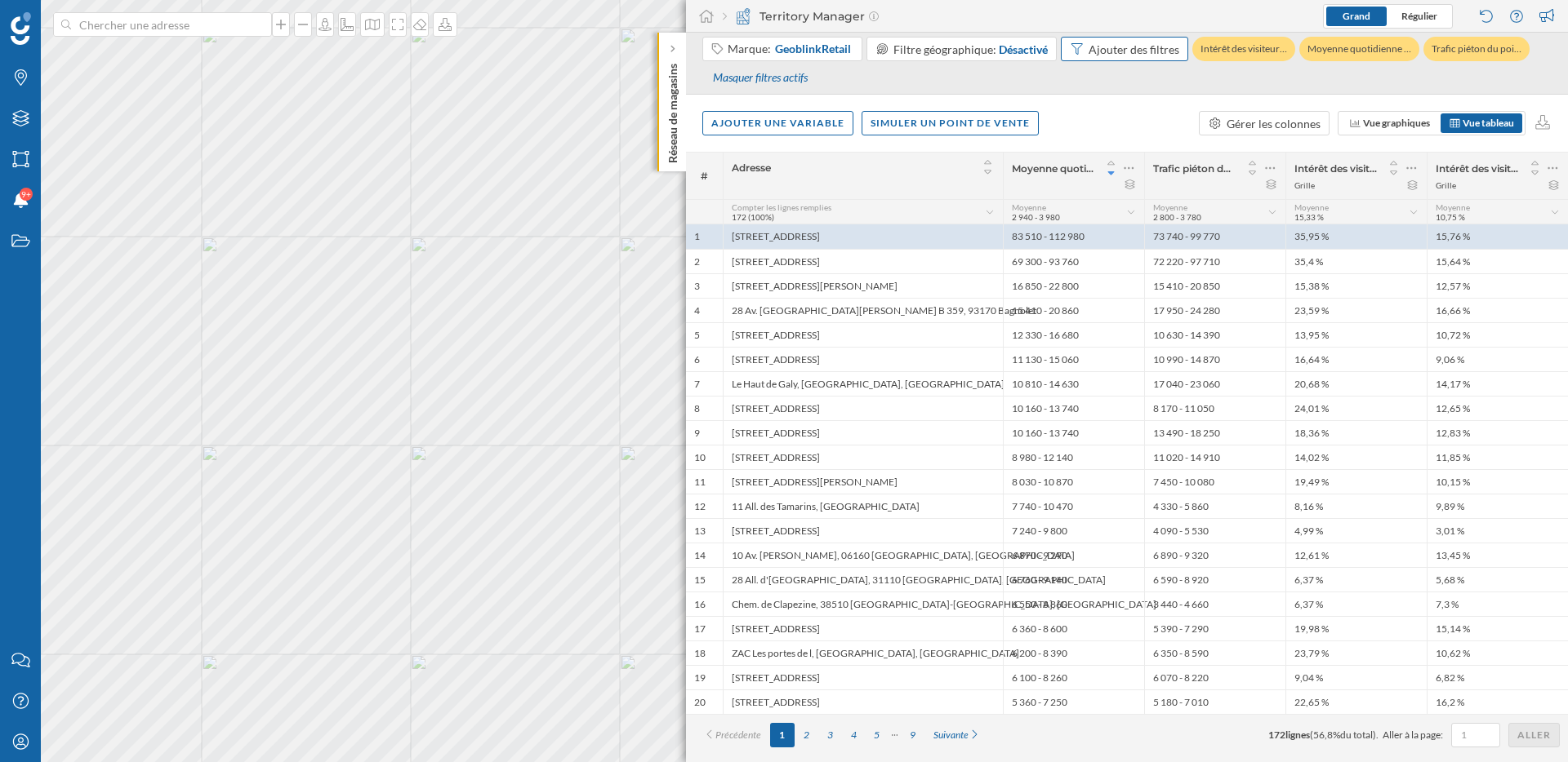
click at [1140, 52] on div "Ajouter des filtres" at bounding box center [1134, 48] width 91 height 17
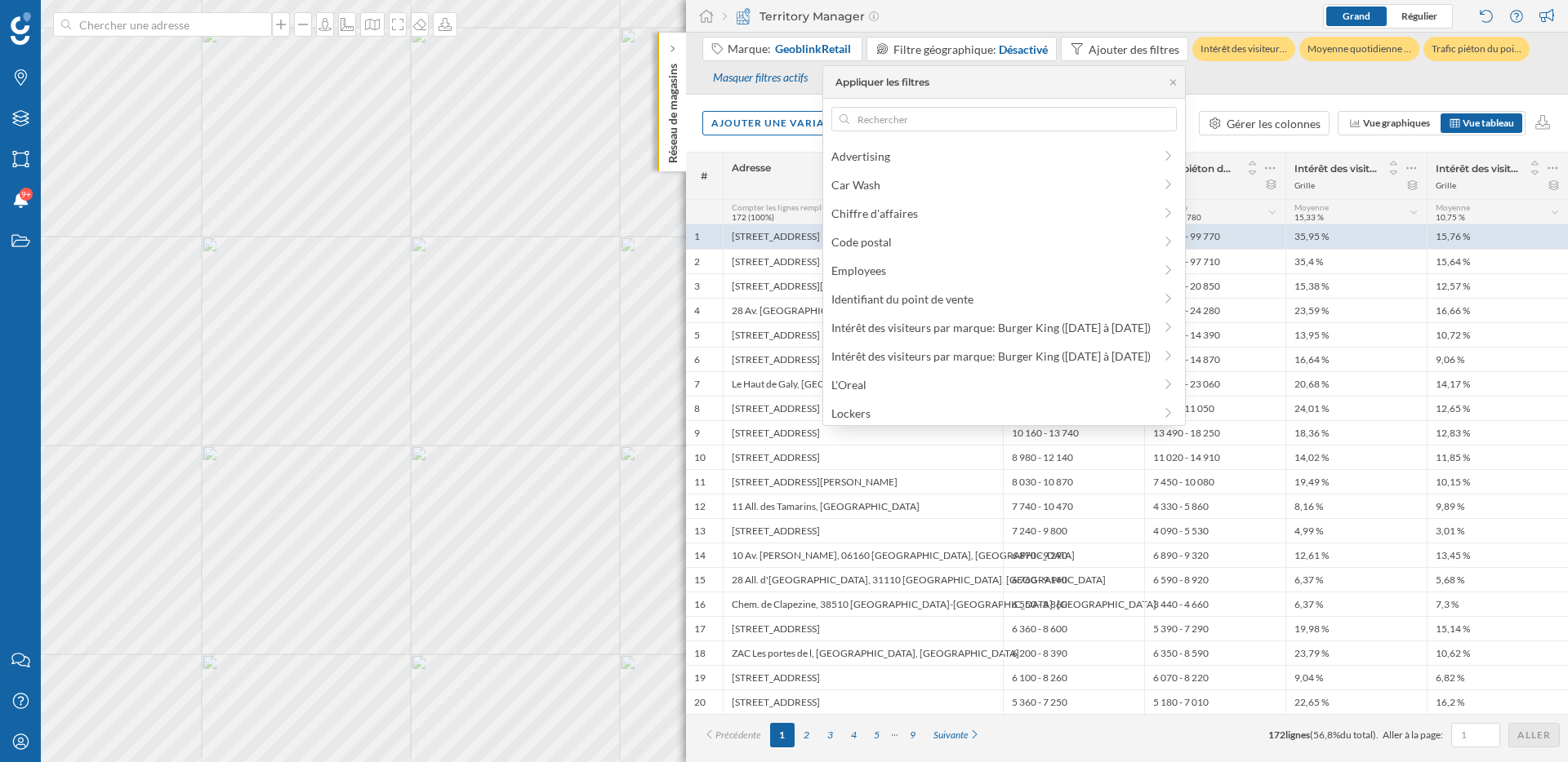
click at [1247, 78] on div "Marque: GeoblinkRetail Filtre géographique: Désactivé Ajouter des filtres Intér…" at bounding box center [1126, 65] width 849 height 57
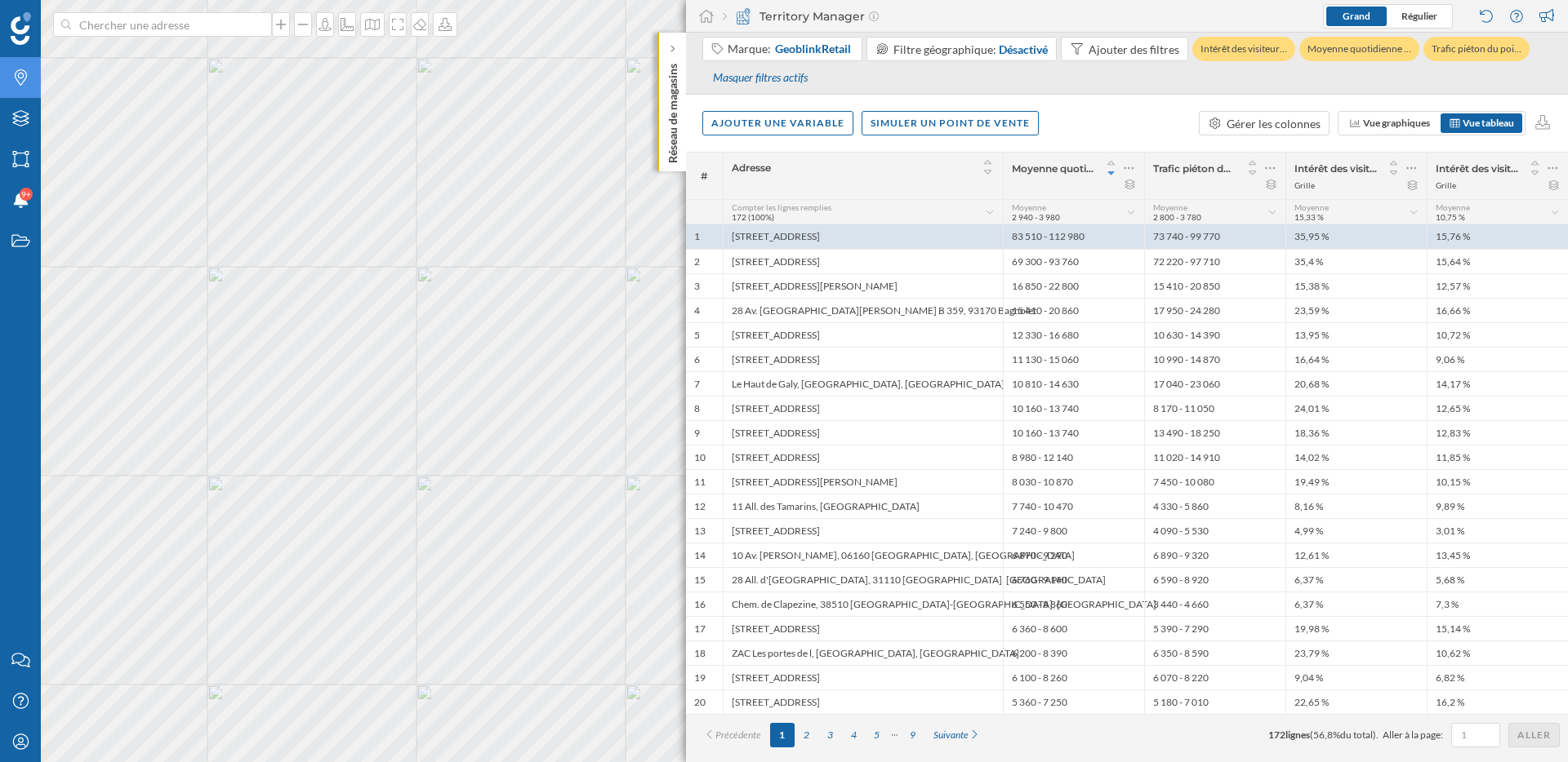
click at [19, 64] on div "Marques" at bounding box center [20, 77] width 40 height 40
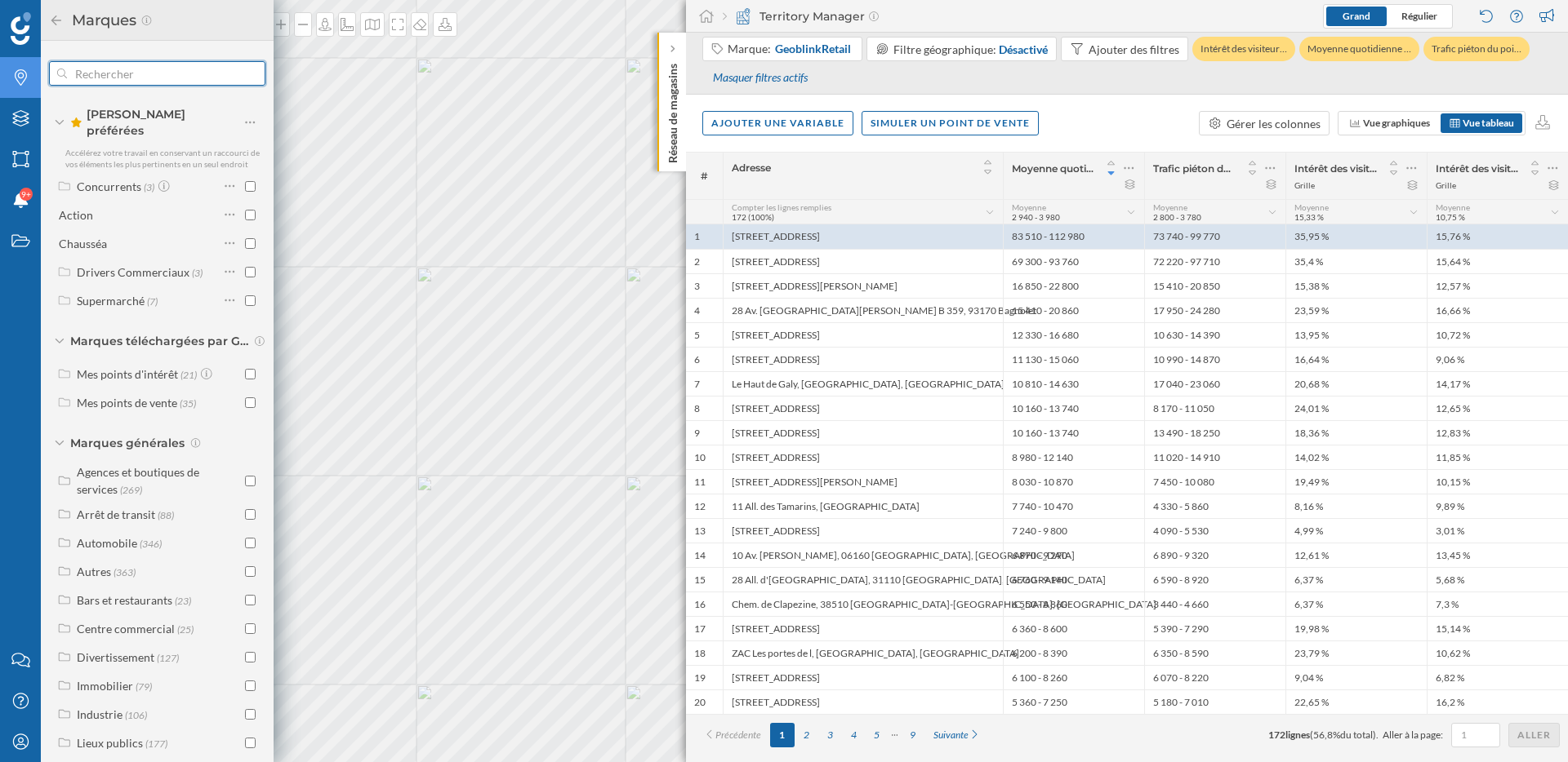
click at [128, 78] on input "text" at bounding box center [157, 73] width 180 height 33
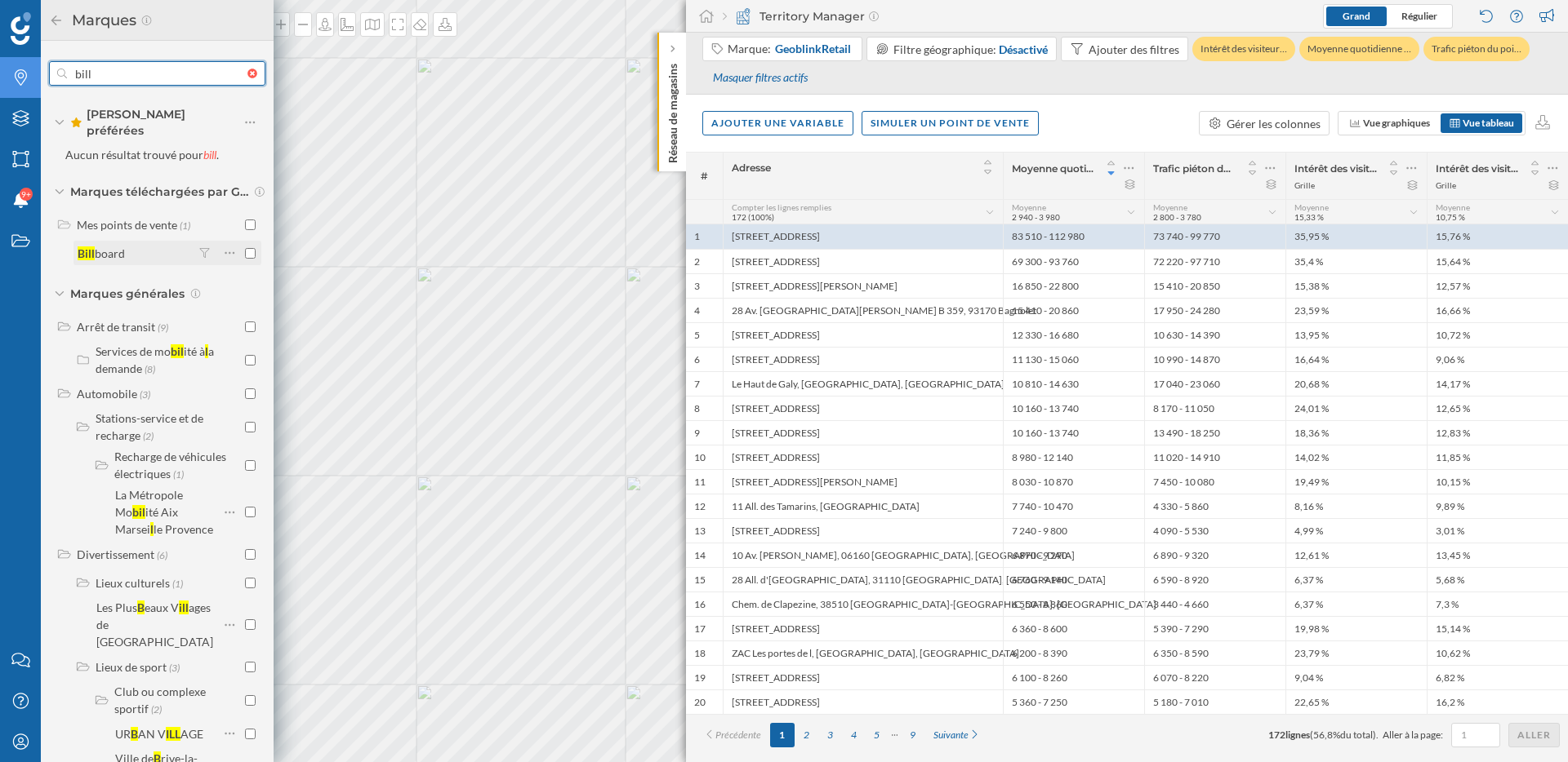
type input "bill"
click at [249, 248] on input "checkbox" at bounding box center [249, 253] width 11 height 11
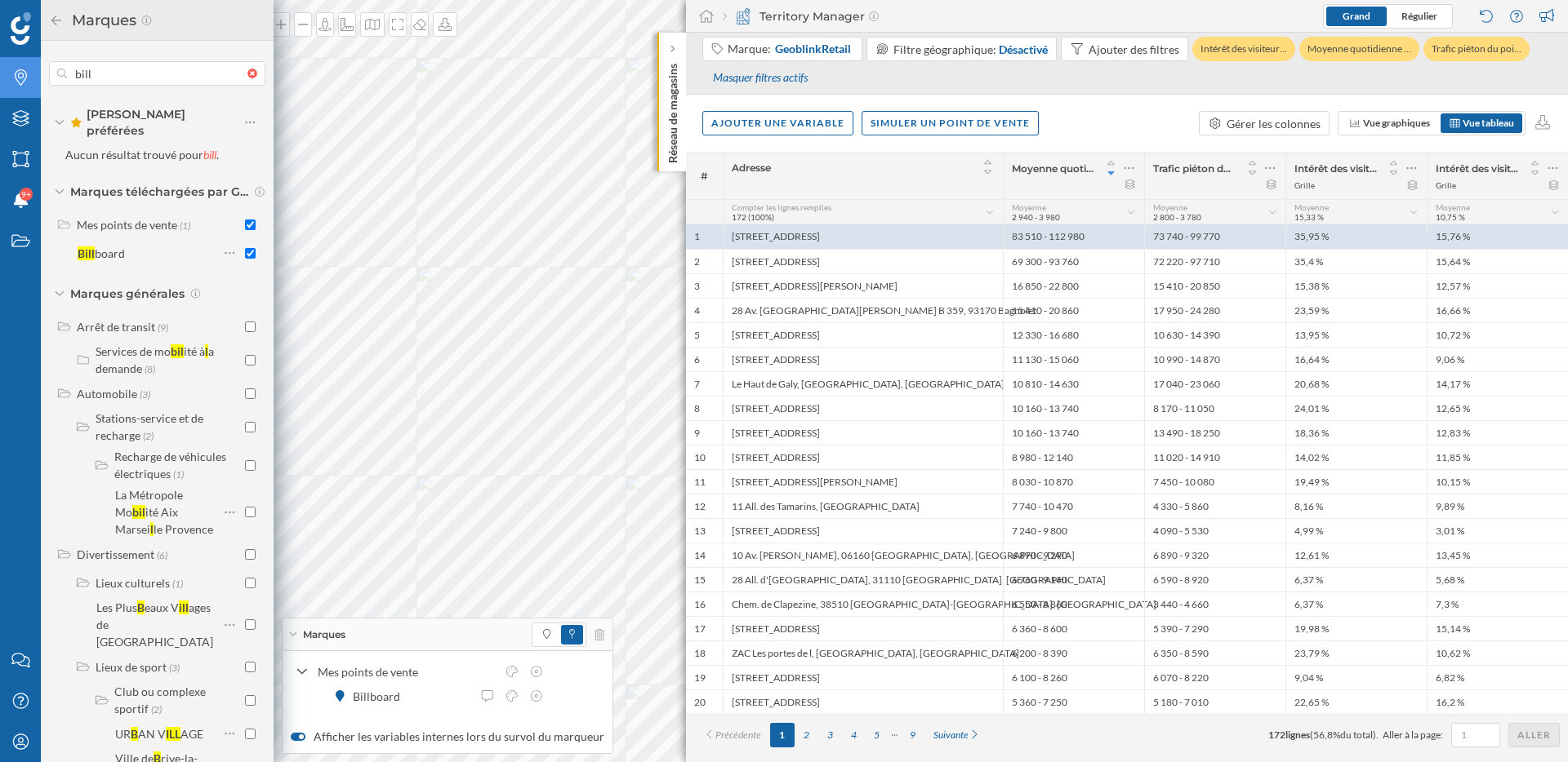
click at [57, 23] on icon at bounding box center [56, 21] width 15 height 12
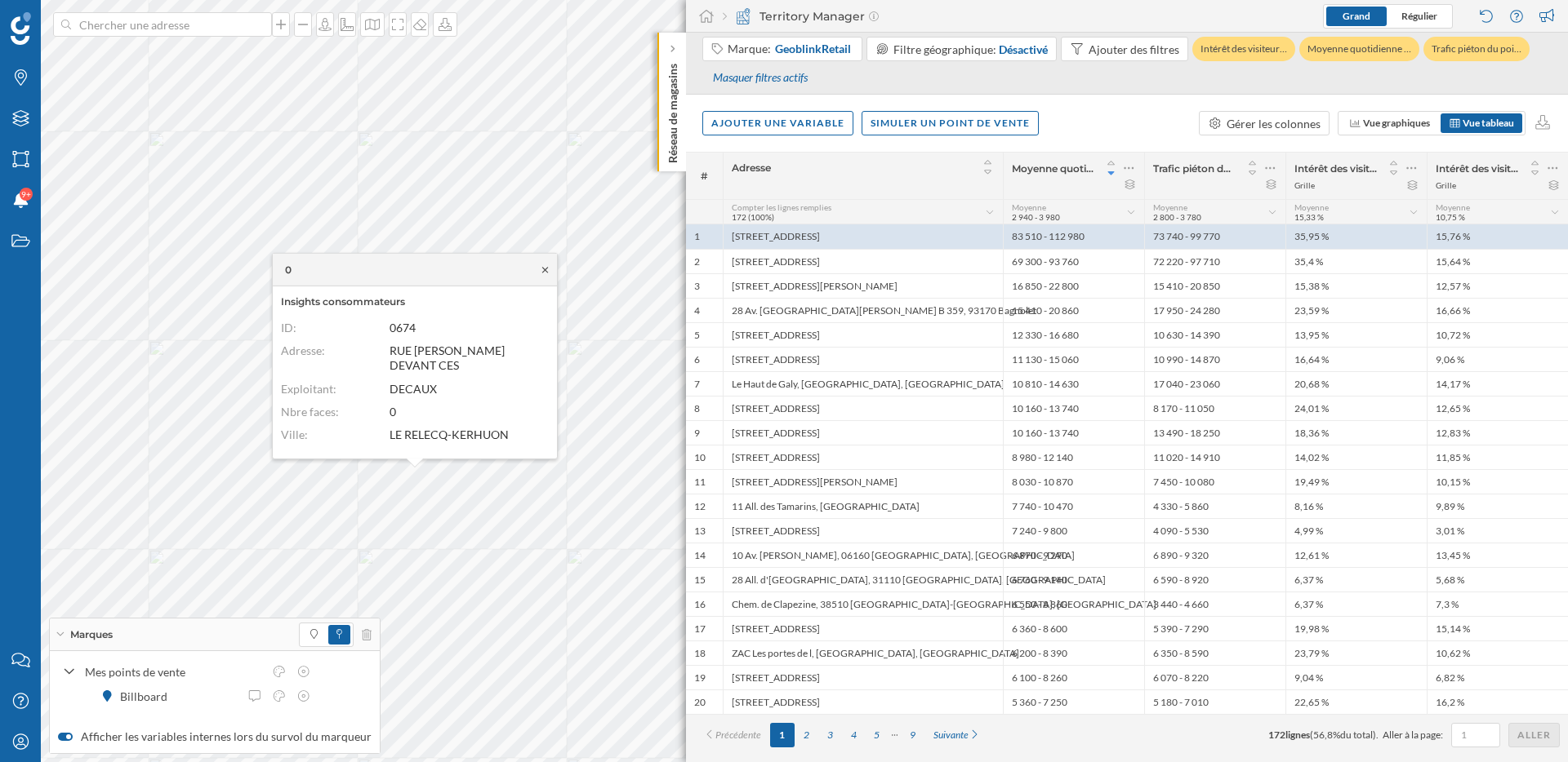
click at [543, 273] on icon at bounding box center [545, 270] width 6 height 6
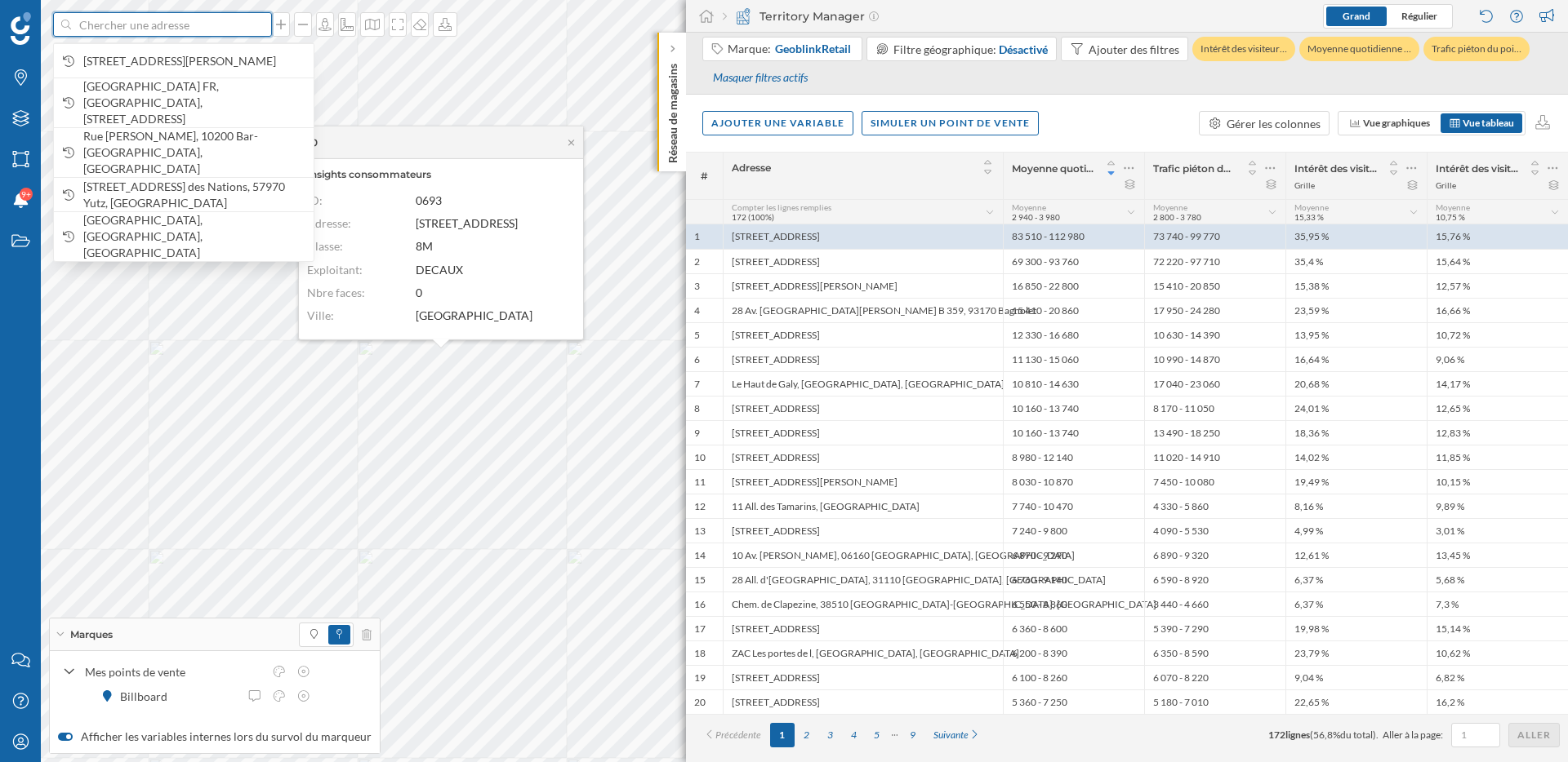
click at [177, 24] on input at bounding box center [162, 24] width 182 height 25
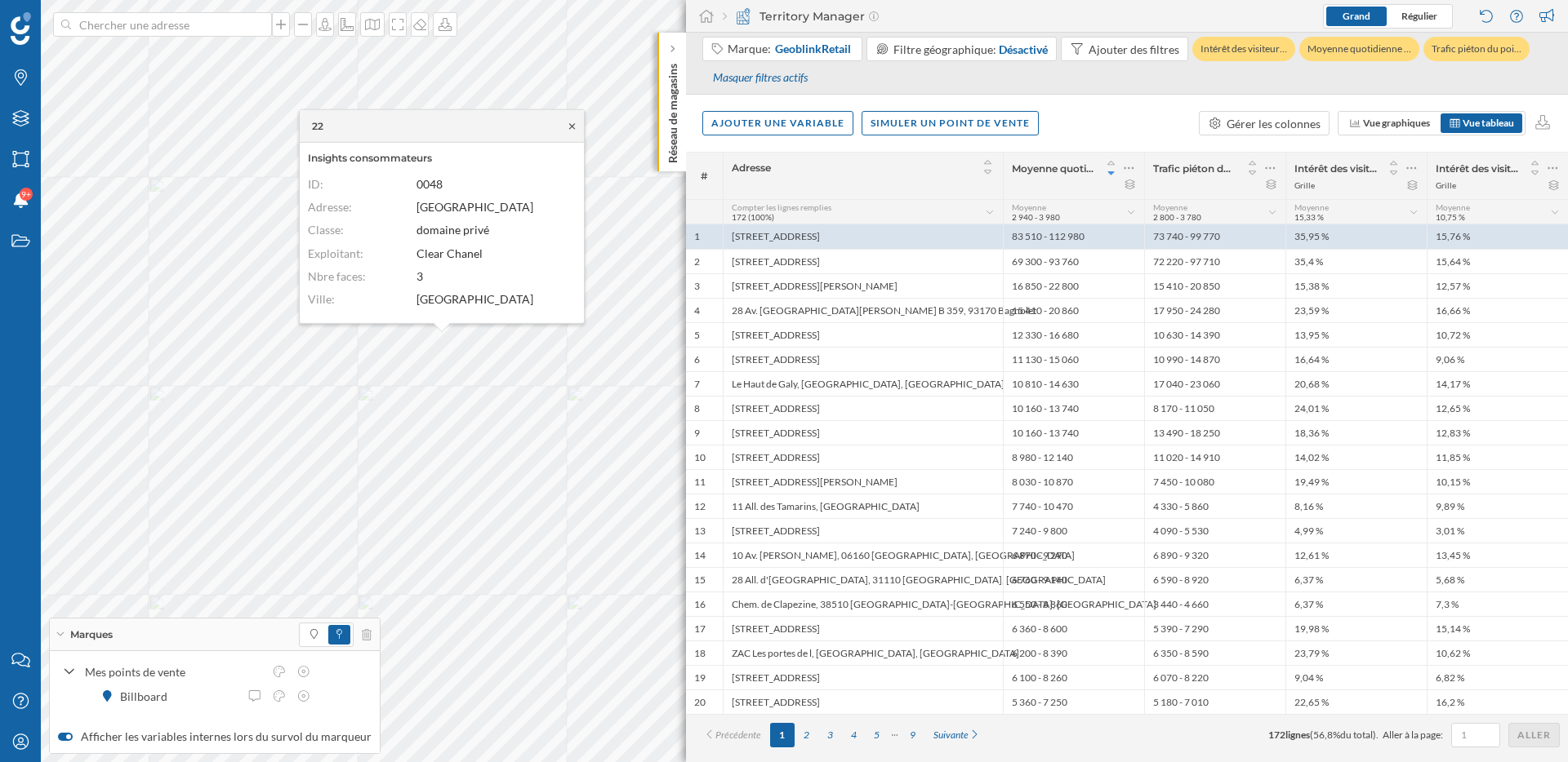
click at [573, 125] on icon at bounding box center [572, 126] width 12 height 10
click at [579, 133] on icon at bounding box center [578, 133] width 6 height 6
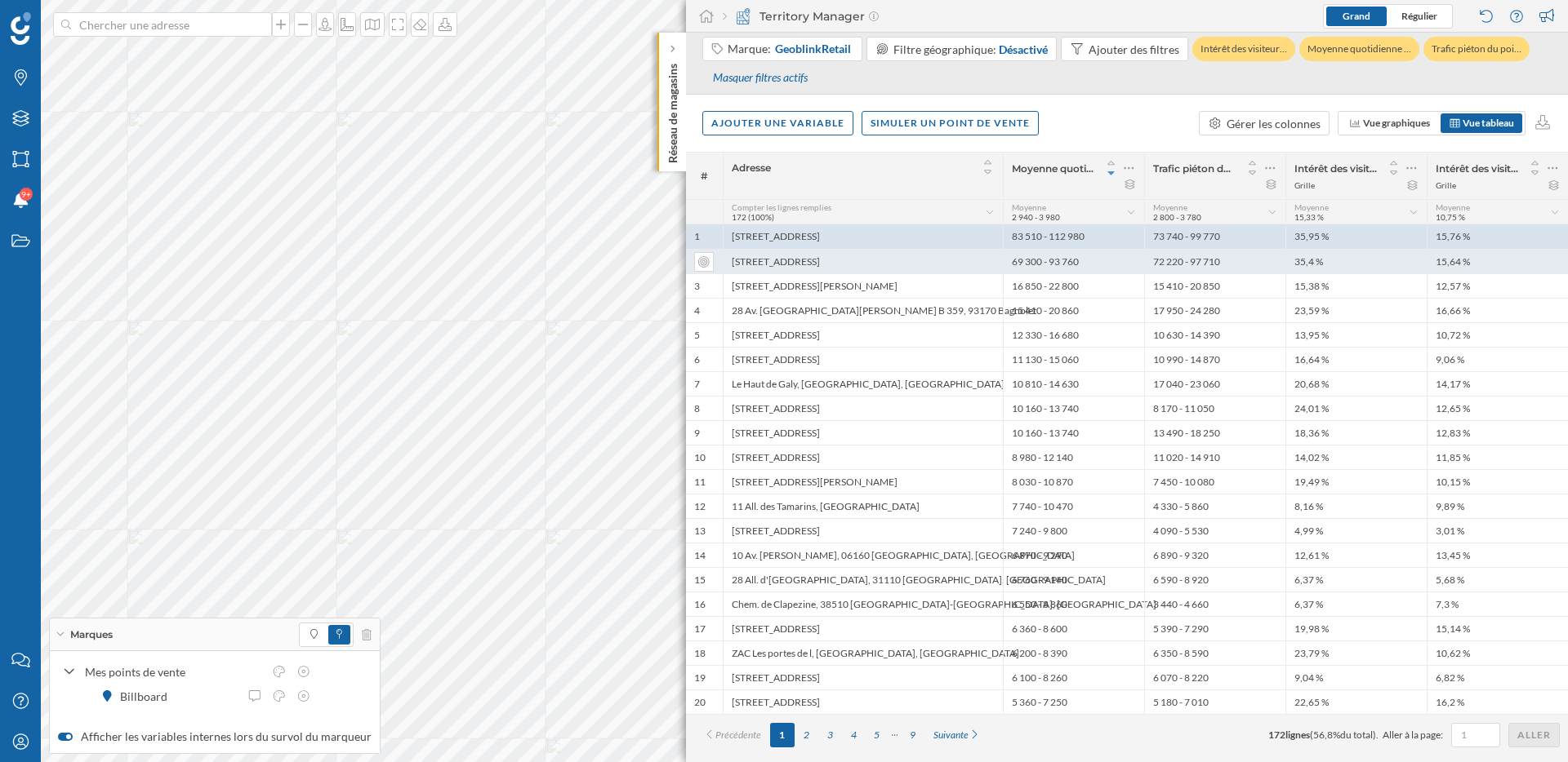
click at [819, 268] on div "12 Passage du Grand Cerf, 75001 Paris" at bounding box center [863, 261] width 280 height 25
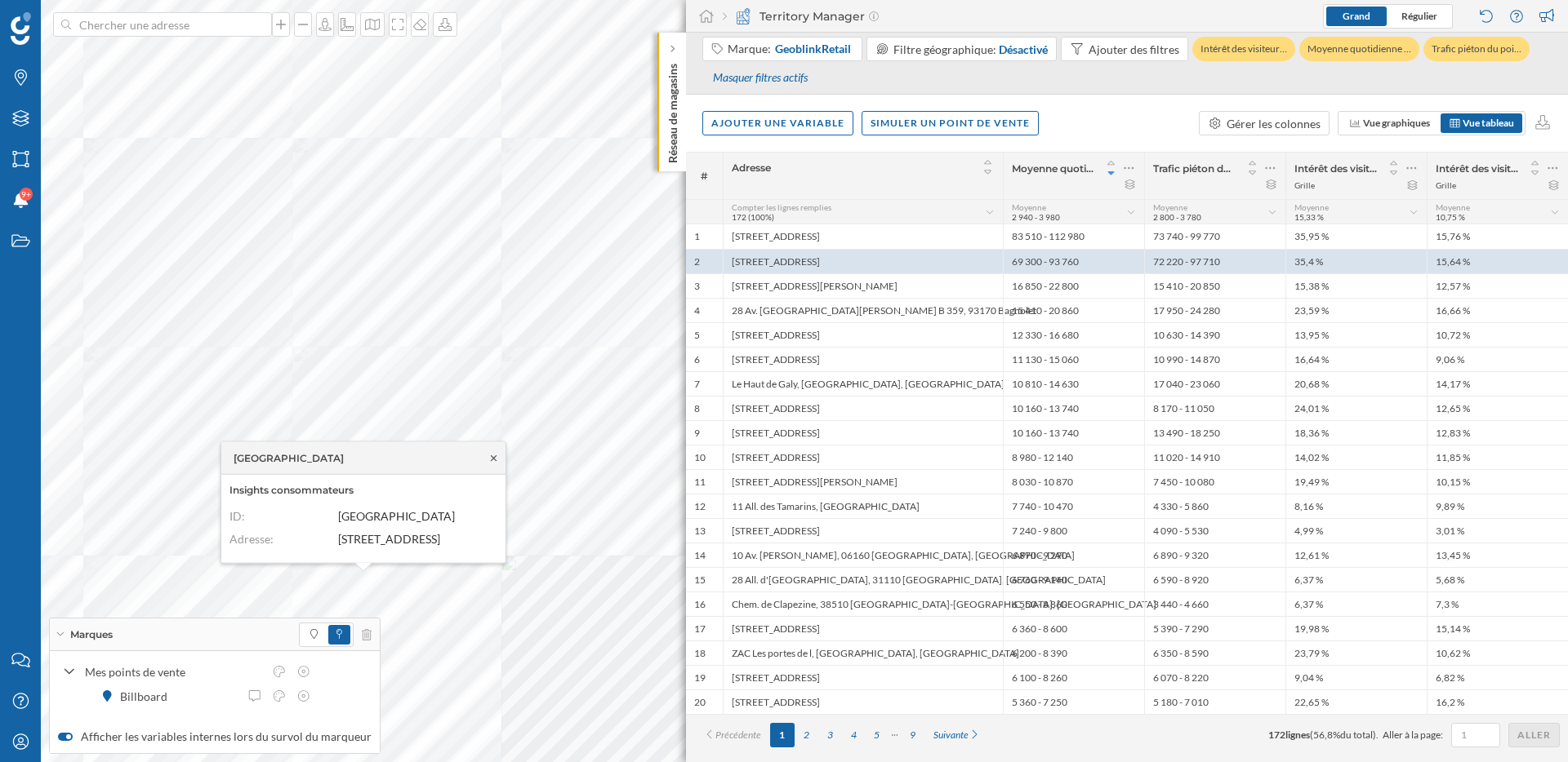
click at [493, 453] on icon at bounding box center [493, 458] width 12 height 10
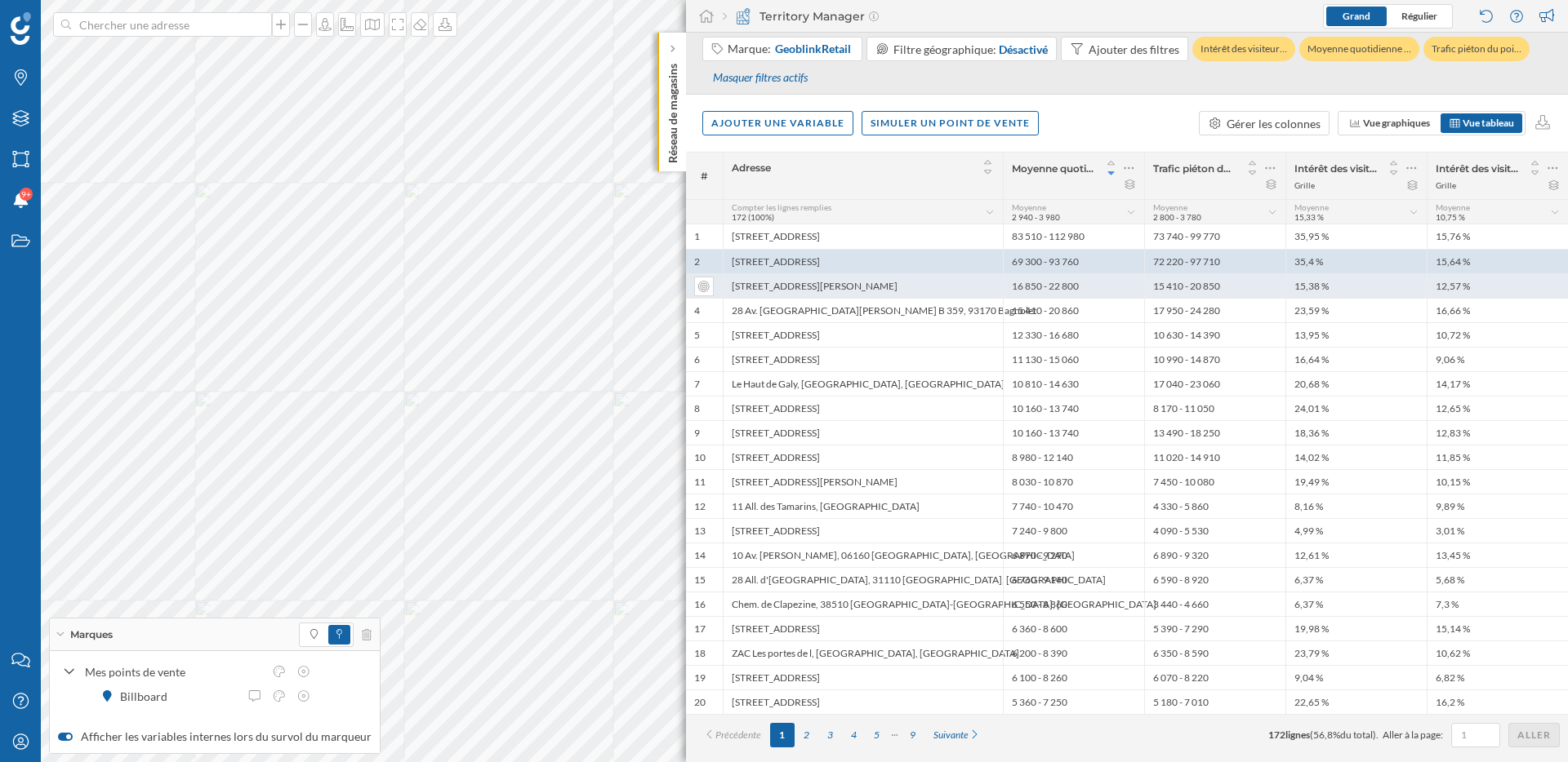
click at [879, 279] on div "16/24 Rue Auguste Mounié, 92160 Antony, France" at bounding box center [863, 285] width 280 height 25
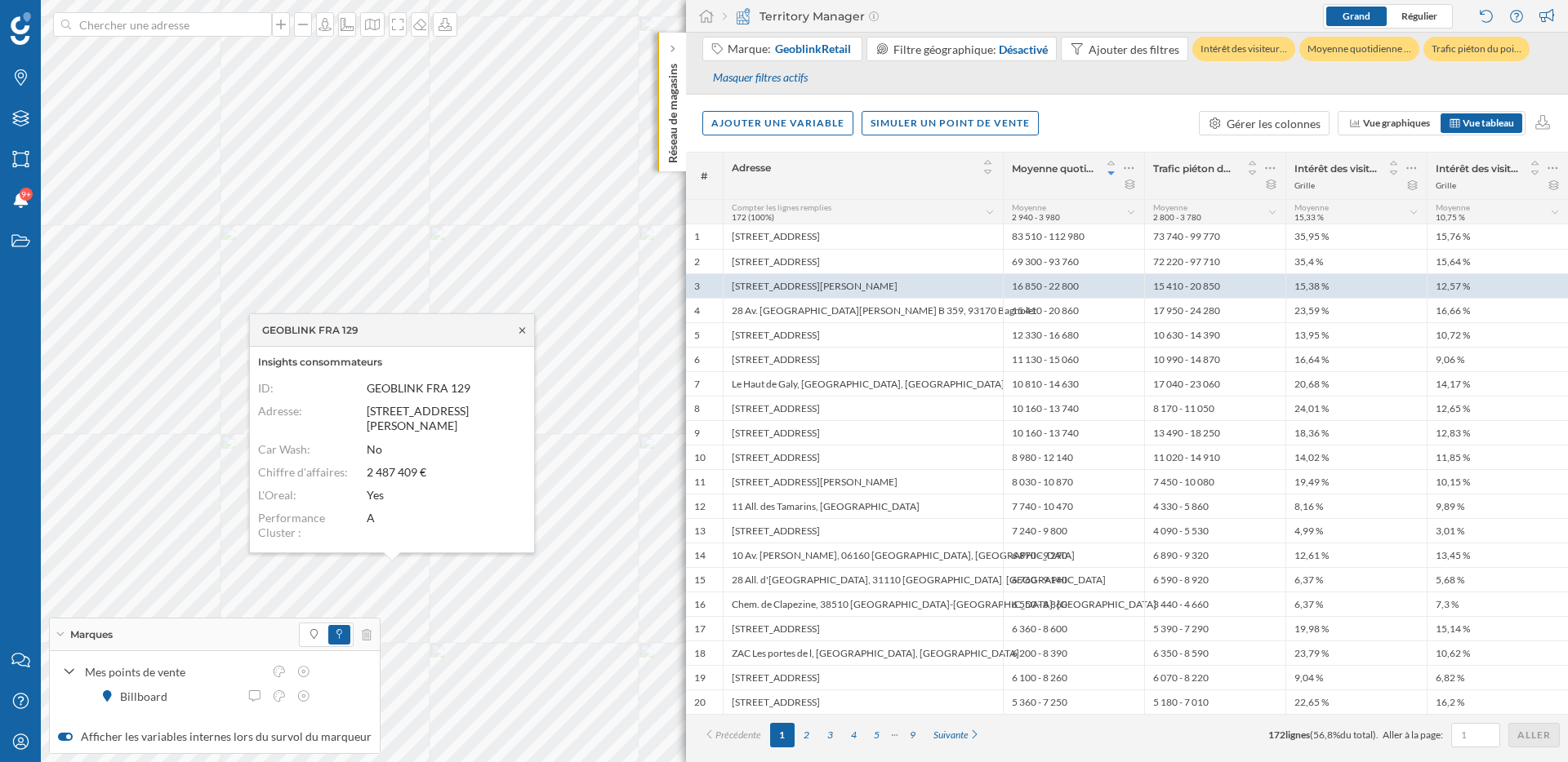
click at [525, 330] on icon at bounding box center [522, 330] width 12 height 10
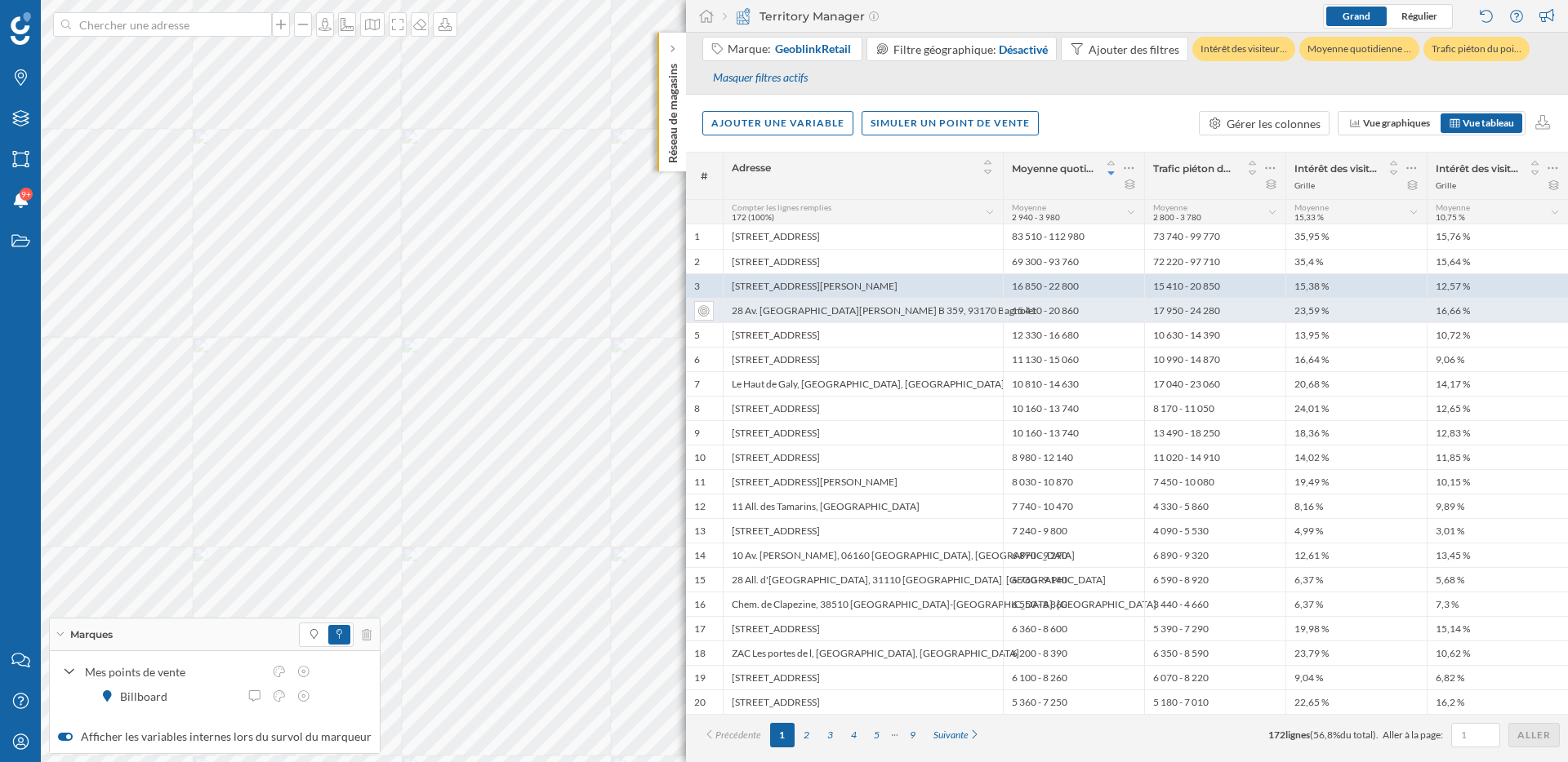
click at [867, 312] on div "28 Av. du Général de Gaulle B 359, 93170 Bagnolet" at bounding box center [863, 310] width 280 height 25
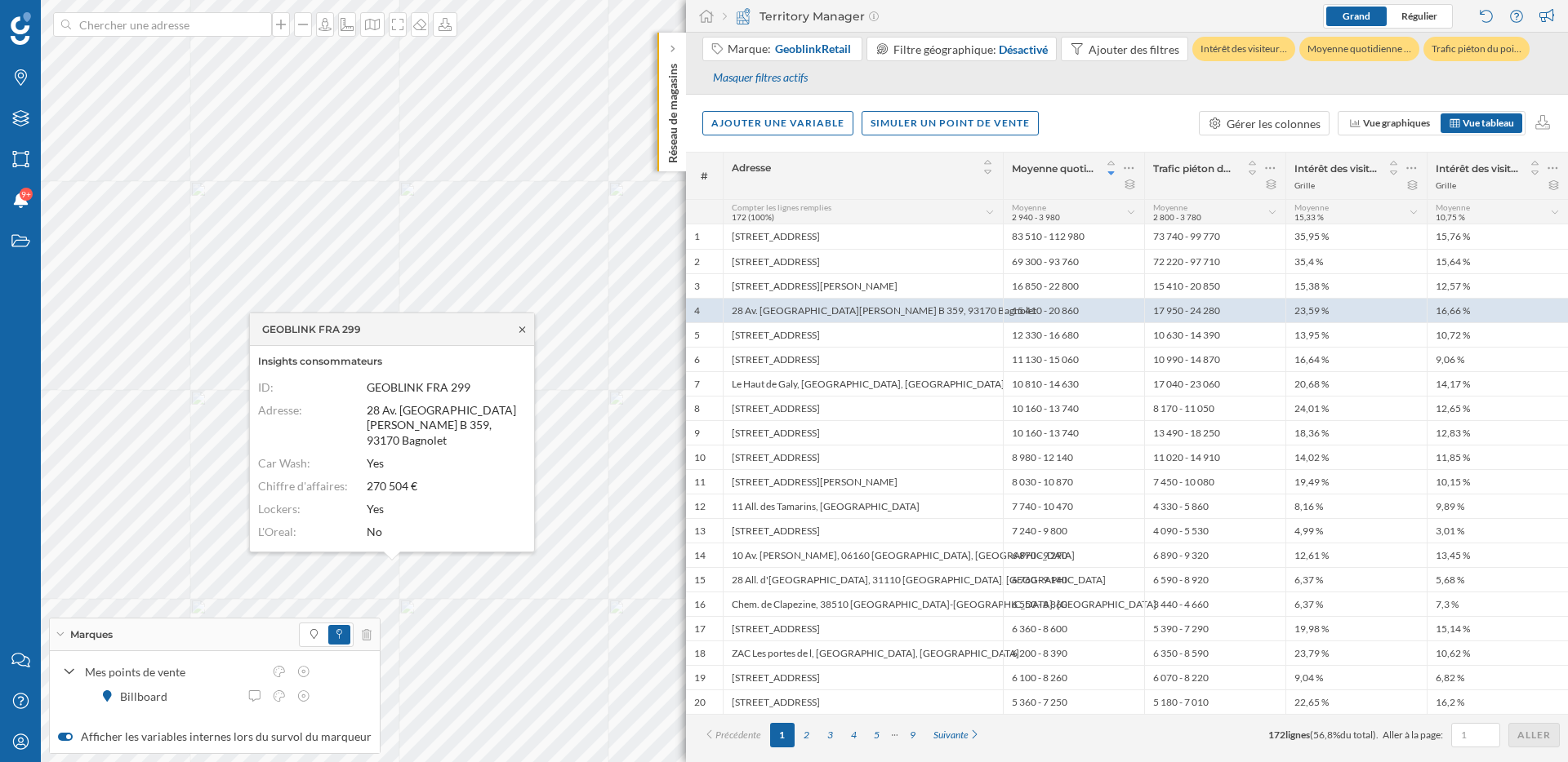
click at [526, 329] on icon at bounding box center [522, 330] width 12 height 10
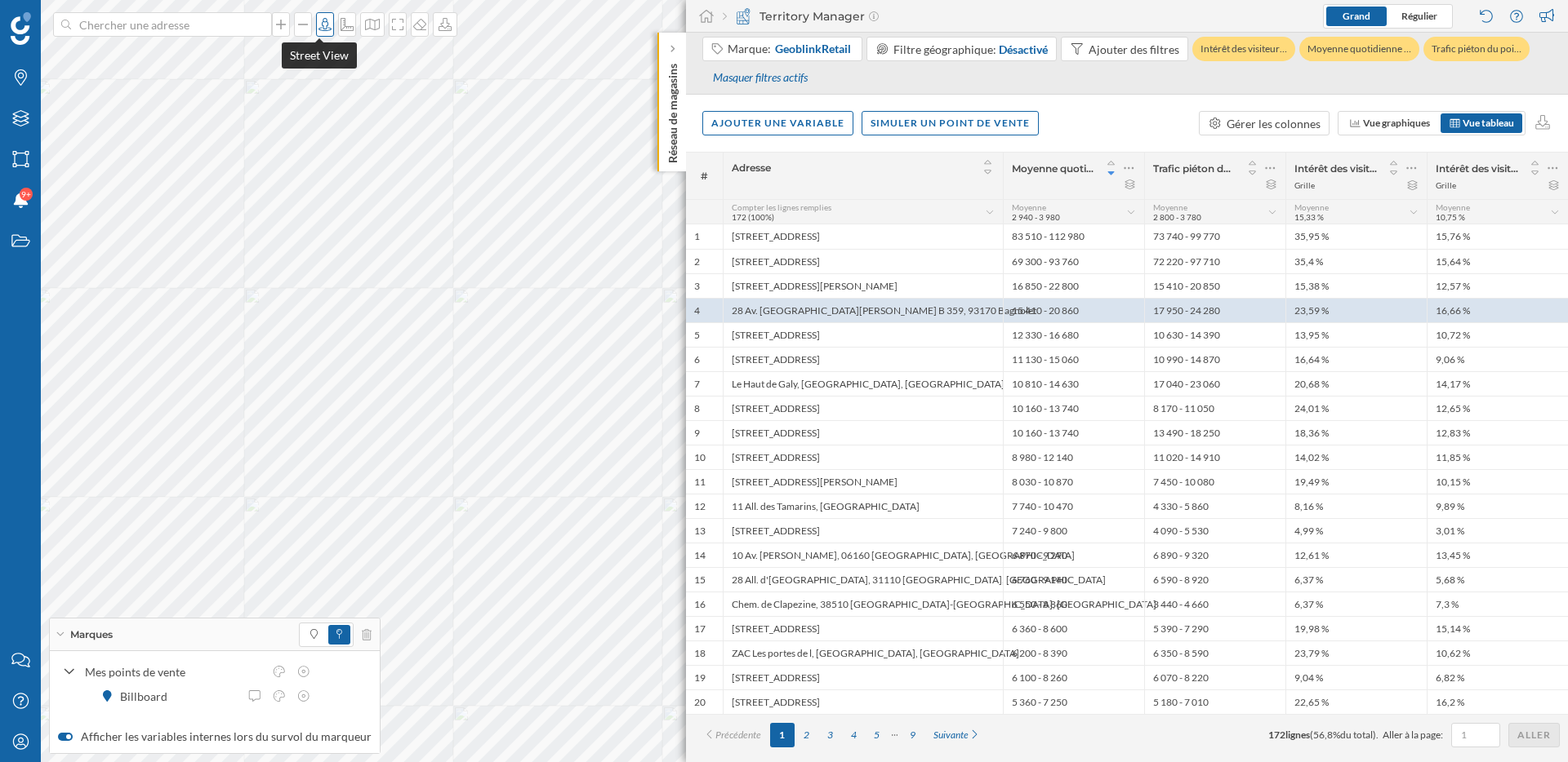
click at [322, 21] on icon at bounding box center [324, 24] width 17 height 13
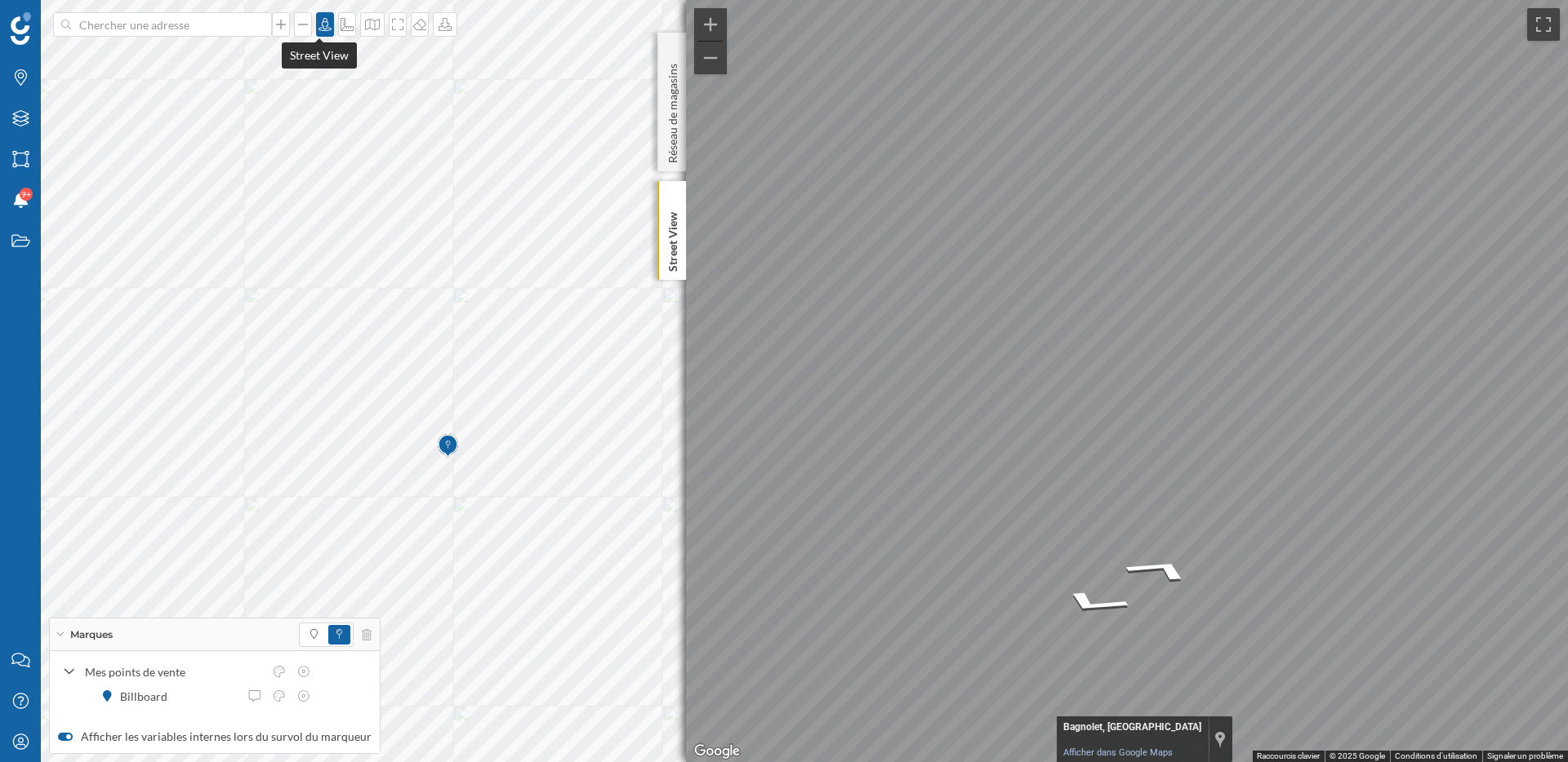
click at [325, 32] on div at bounding box center [324, 24] width 18 height 25
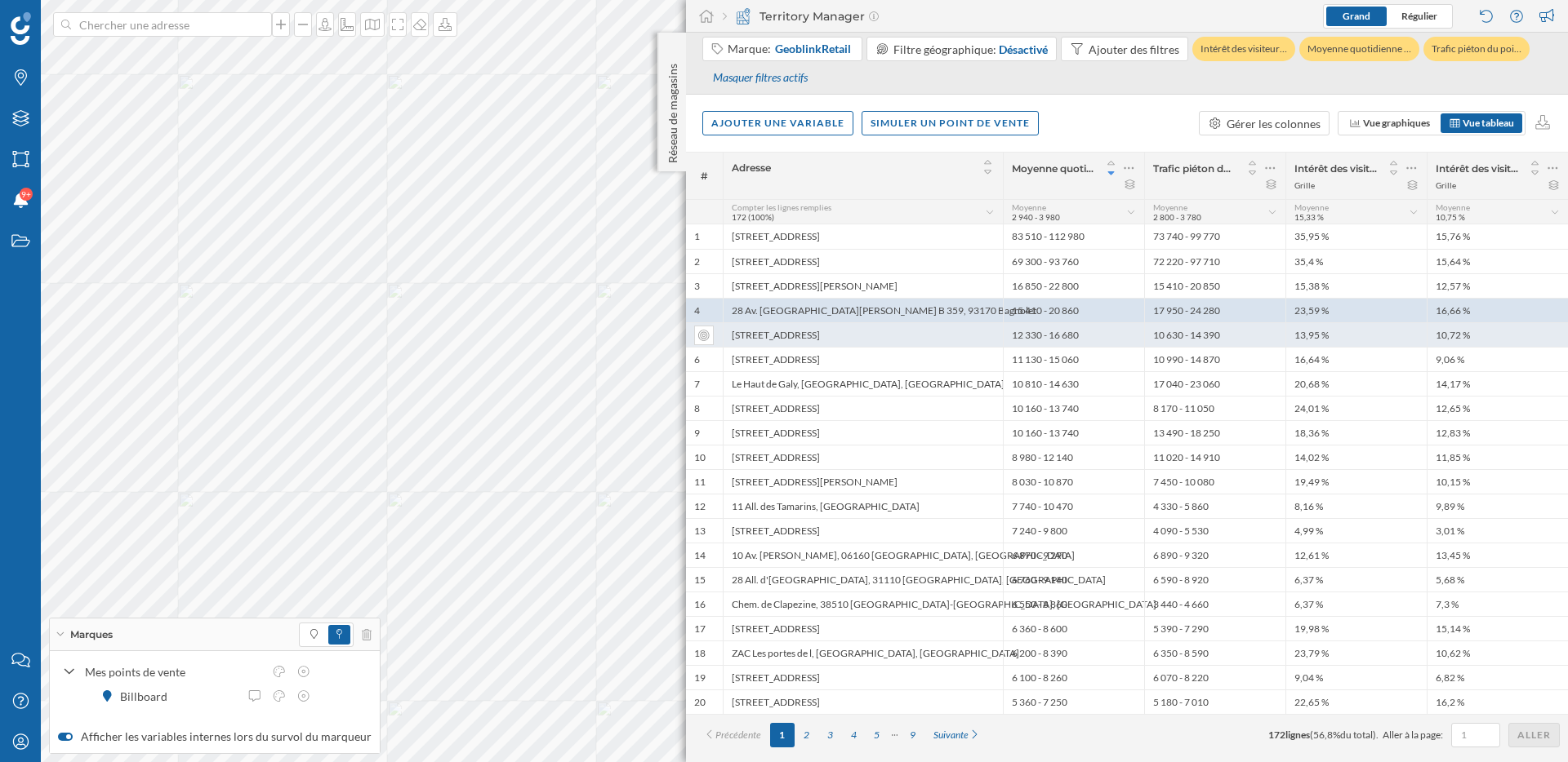
click at [854, 332] on div "29 Rue Sainte-Claire, 74000 Annecy, France" at bounding box center [863, 334] width 280 height 25
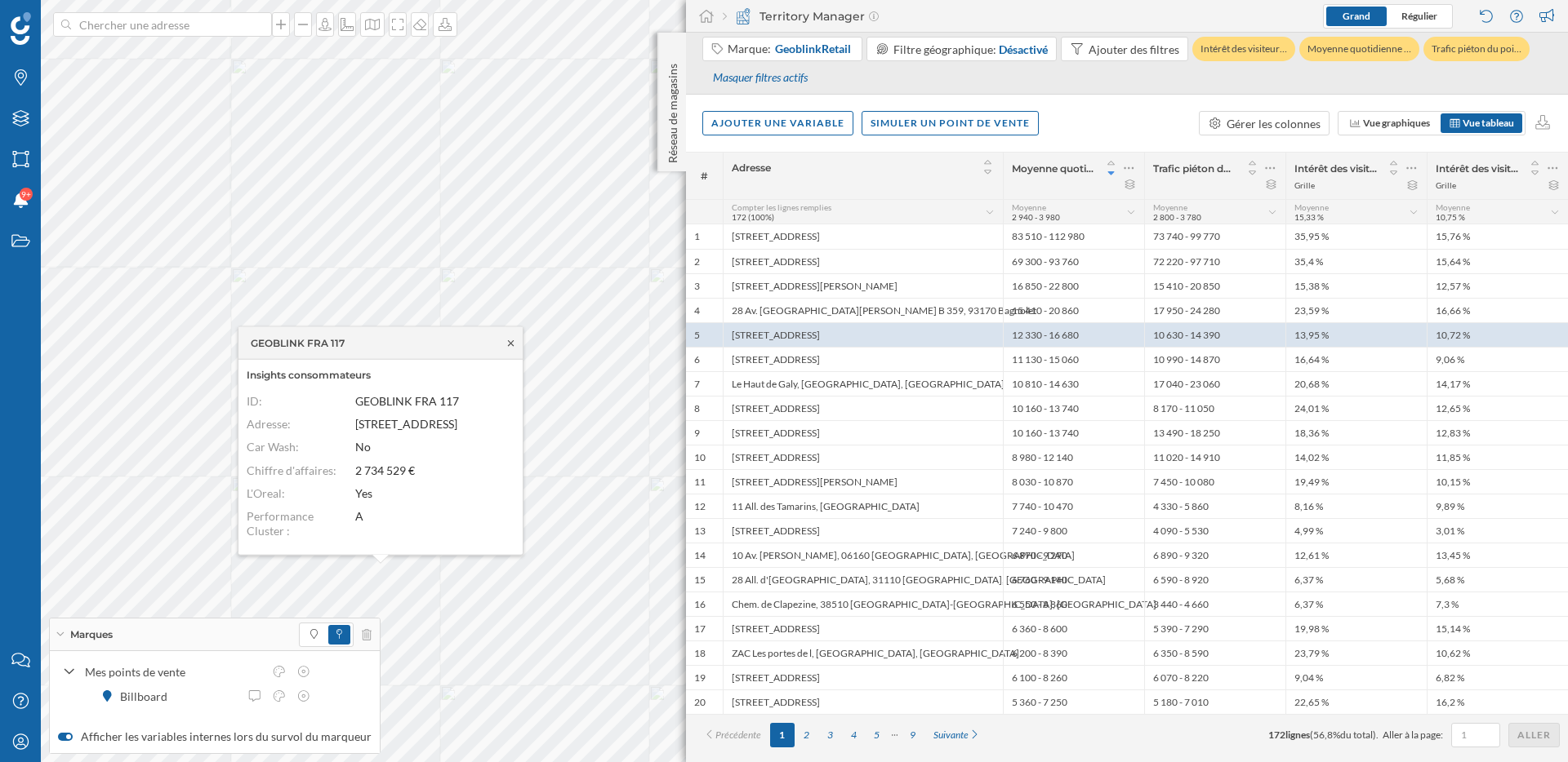
click at [510, 339] on icon at bounding box center [511, 342] width 6 height 6
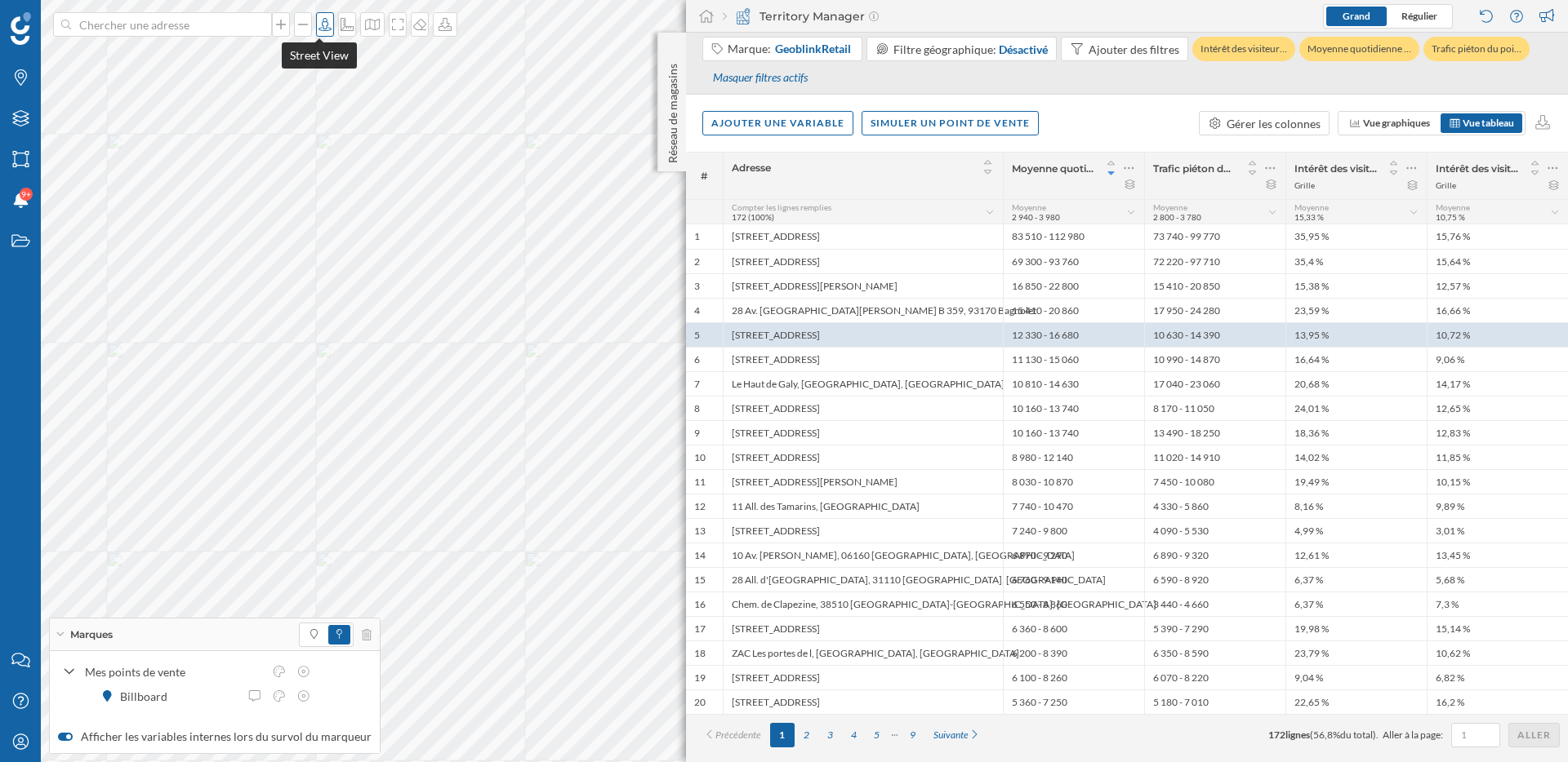
click at [321, 26] on icon at bounding box center [324, 24] width 17 height 13
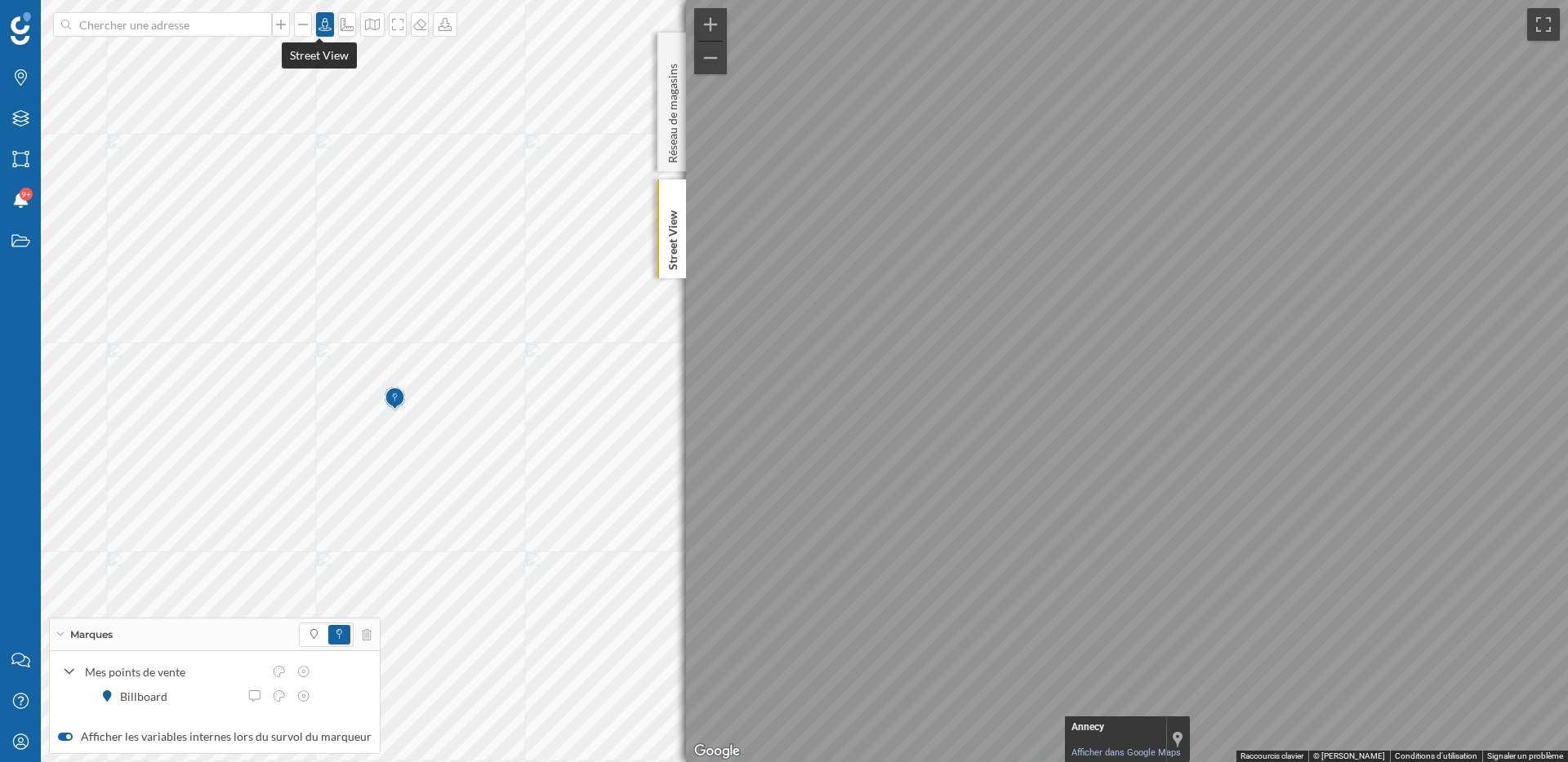
click at [321, 35] on div at bounding box center [324, 24] width 18 height 25
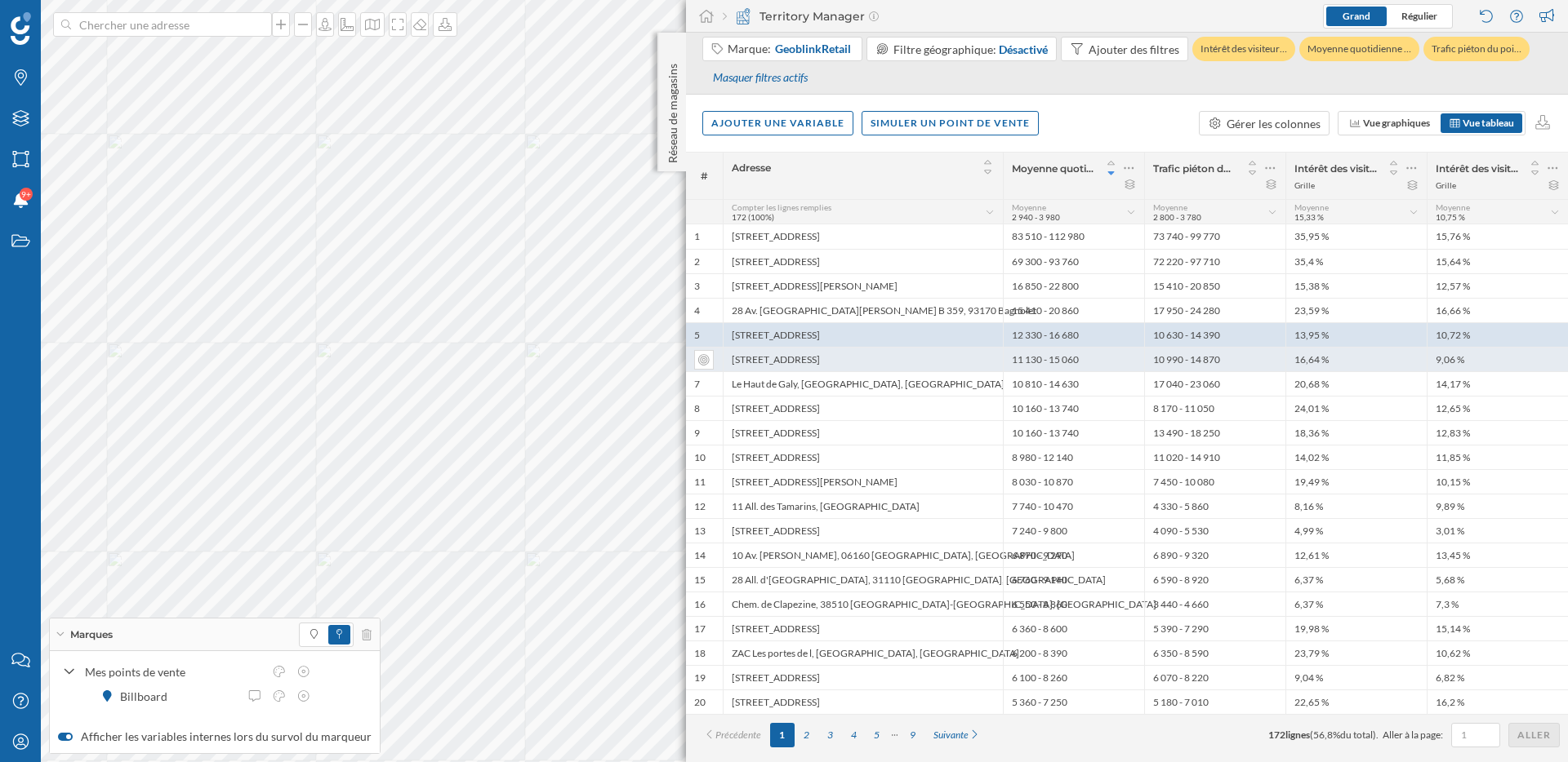
click at [897, 364] on div "130 Rue de Genève, 73100 Aix-les-Bains" at bounding box center [863, 359] width 280 height 25
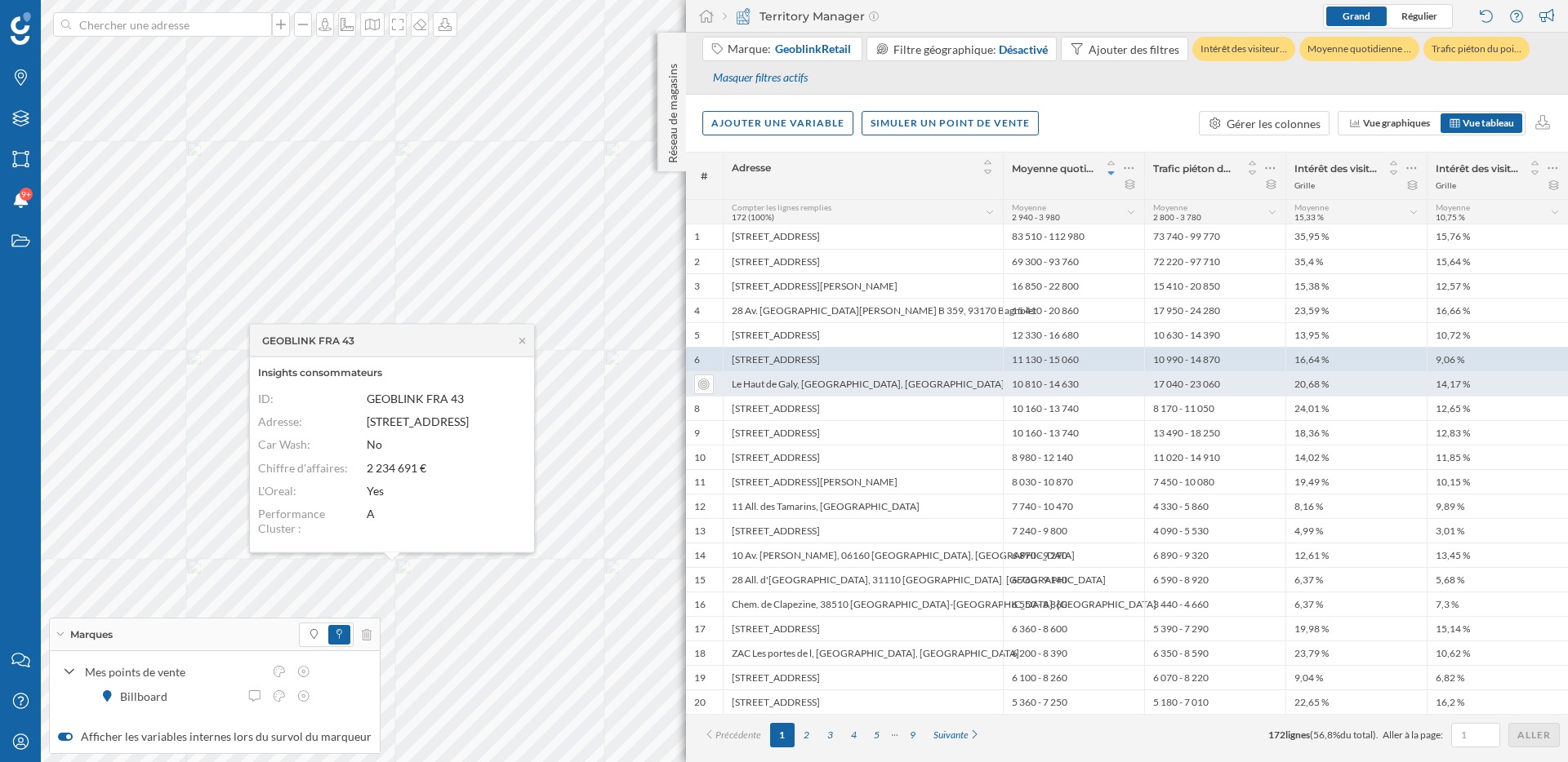
click at [833, 388] on div "Le Haut de Galy, 93600 Aulnay-sous-Bois, France" at bounding box center [863, 383] width 280 height 25
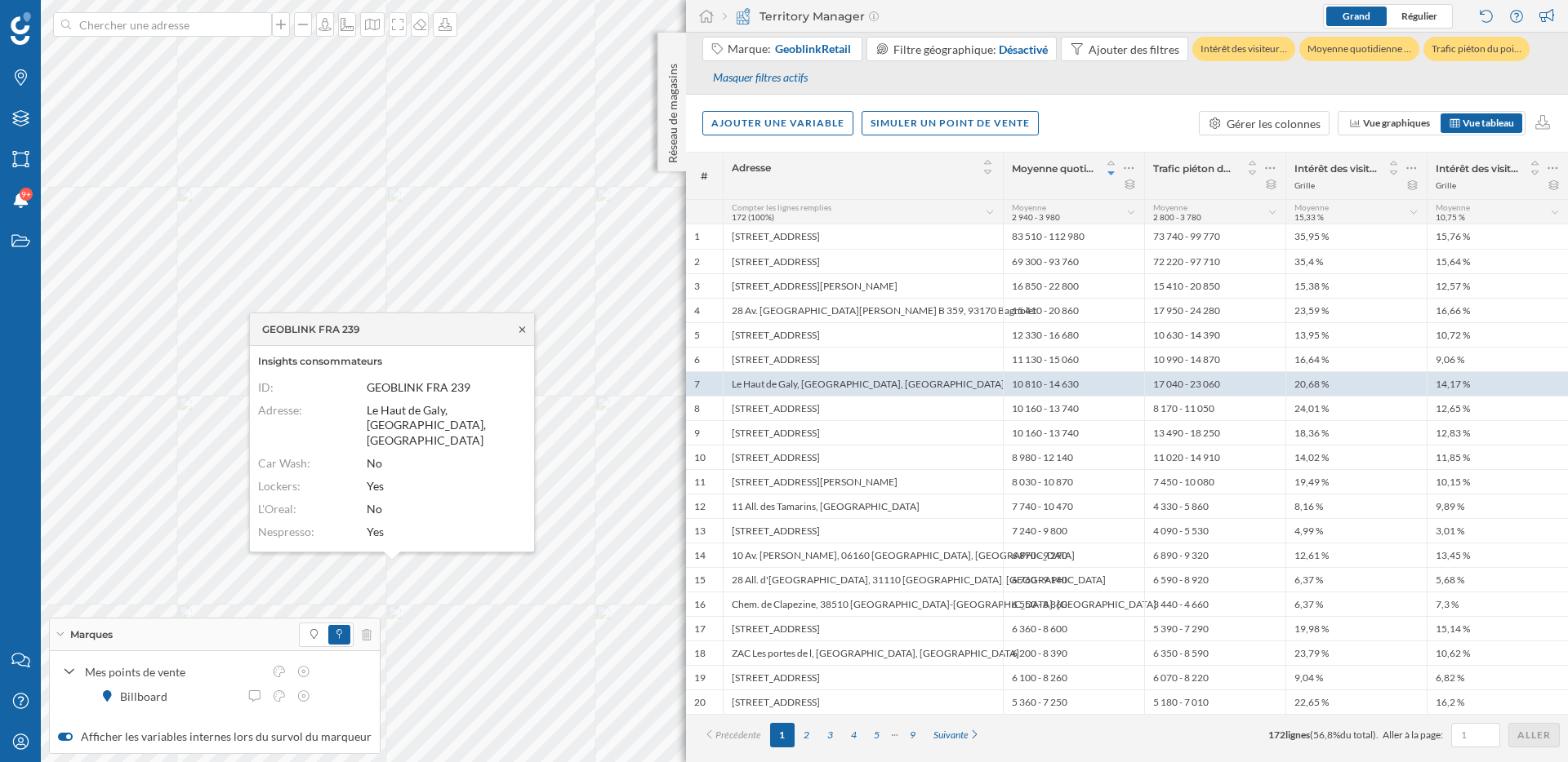
click at [525, 334] on icon at bounding box center [522, 330] width 12 height 10
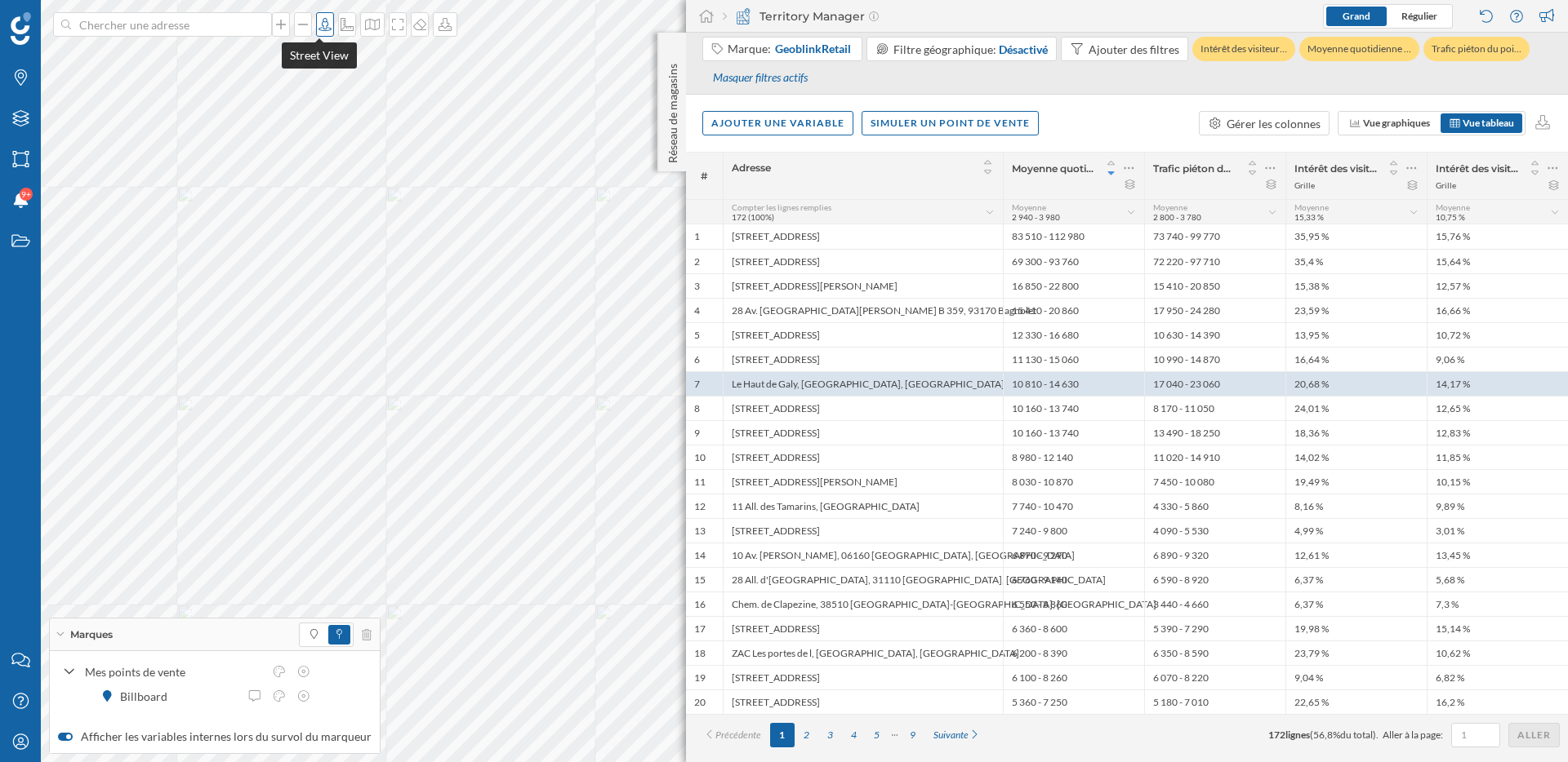
click at [320, 26] on icon at bounding box center [324, 24] width 17 height 13
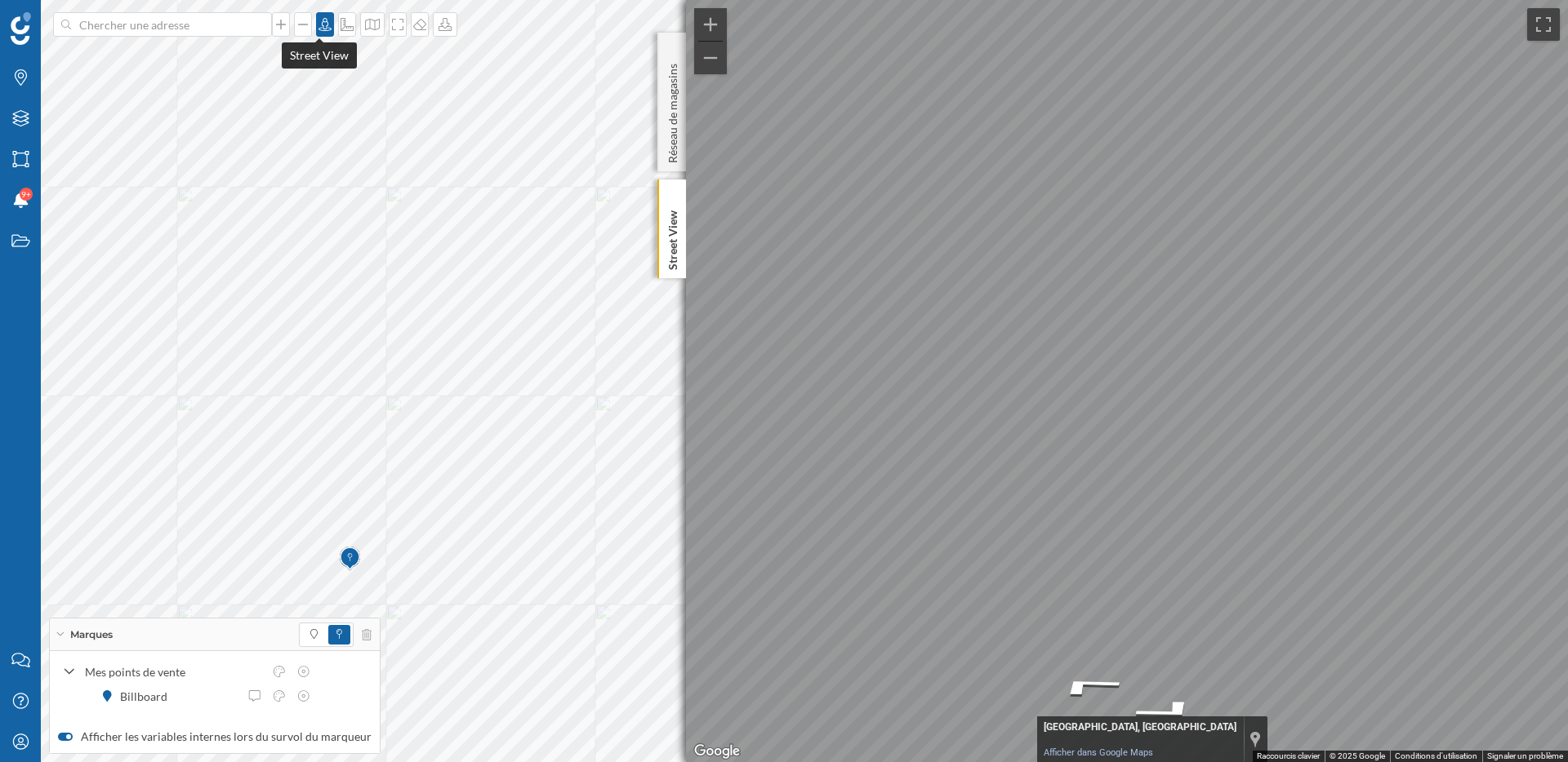
click at [320, 21] on icon at bounding box center [324, 24] width 17 height 13
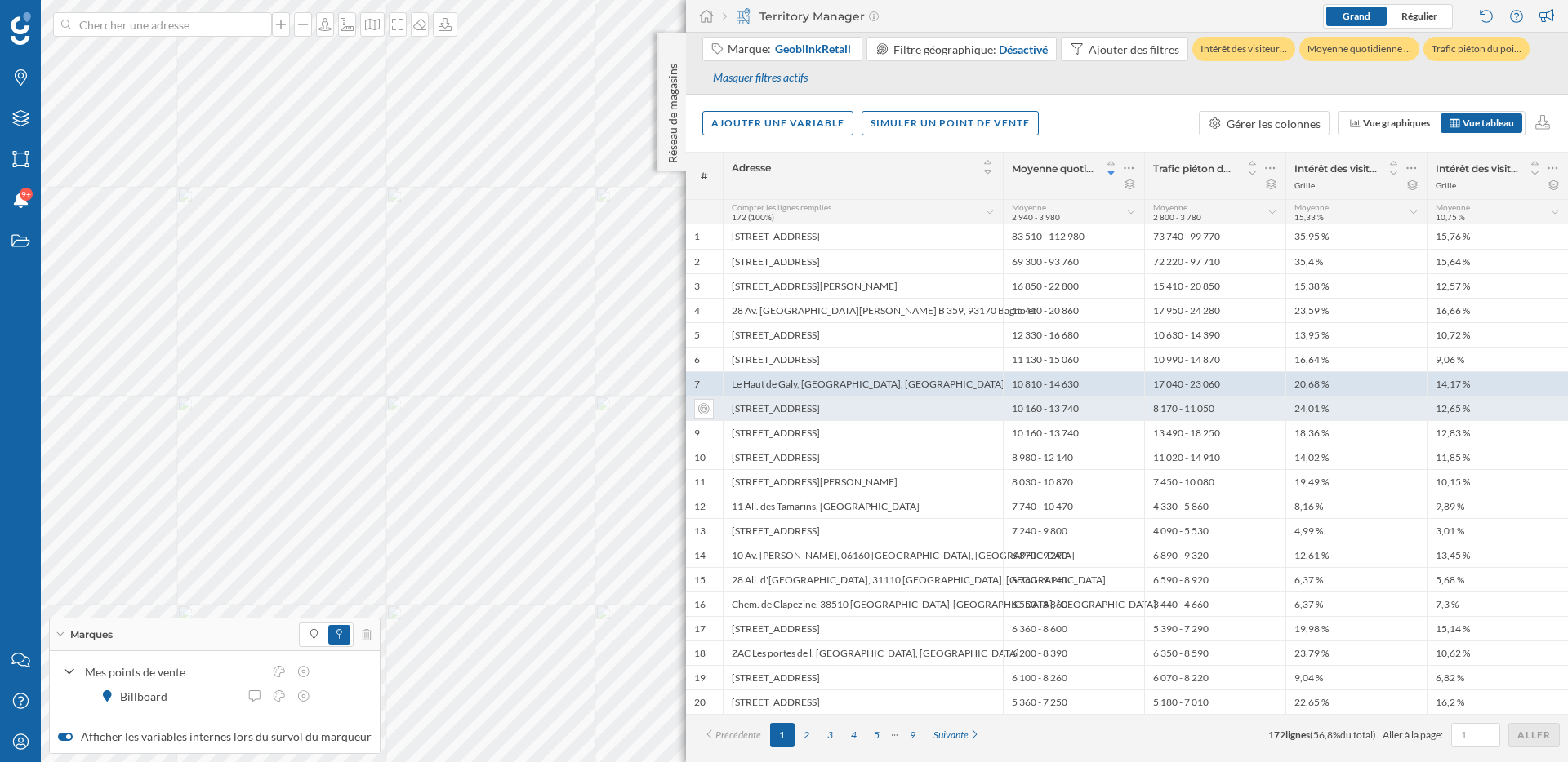
click at [923, 406] on div "158 Rue des Bourguignons, 92600 Asnières-sur-Seine, France" at bounding box center [863, 408] width 280 height 25
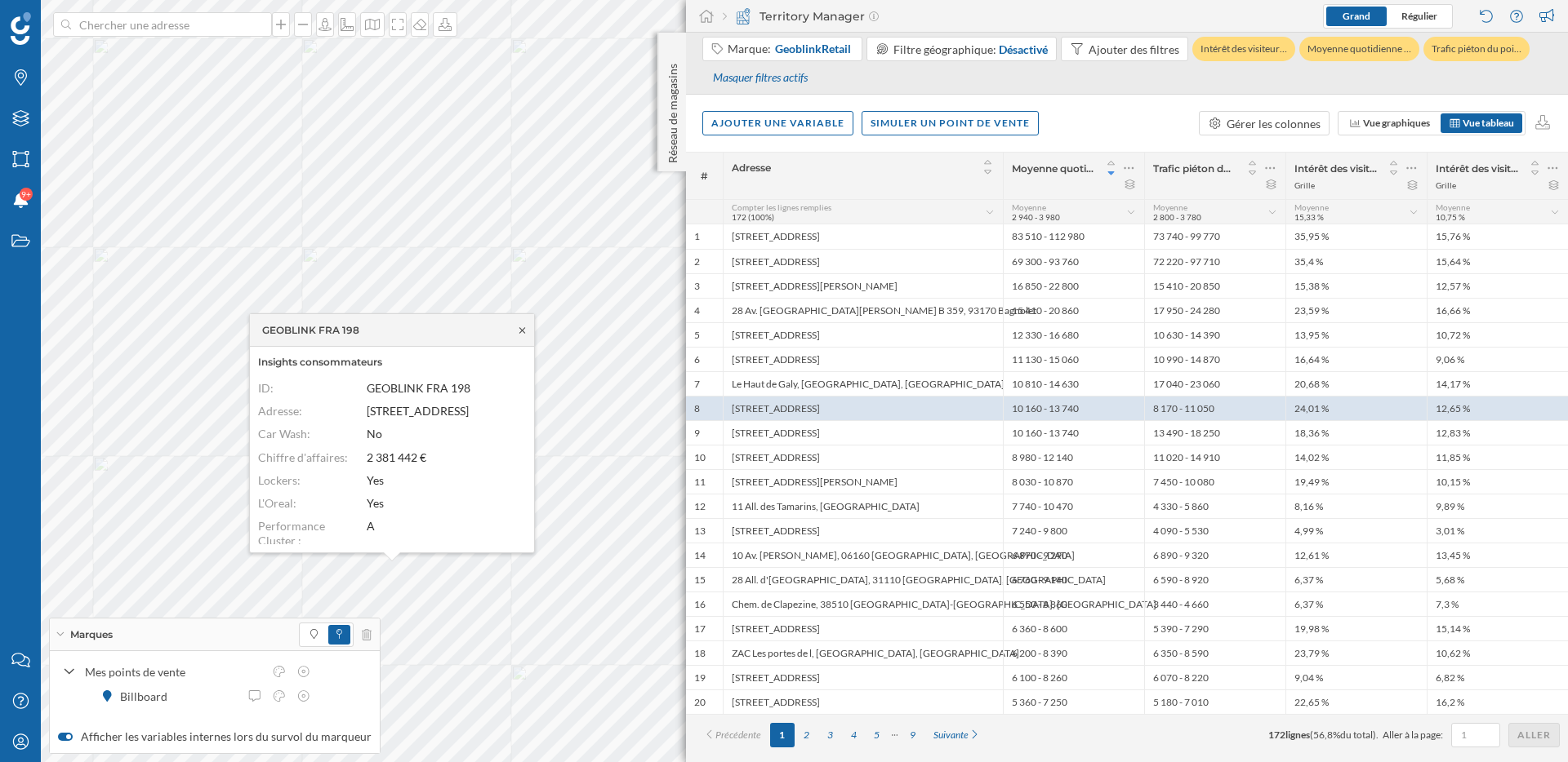
click at [525, 334] on icon at bounding box center [522, 330] width 12 height 10
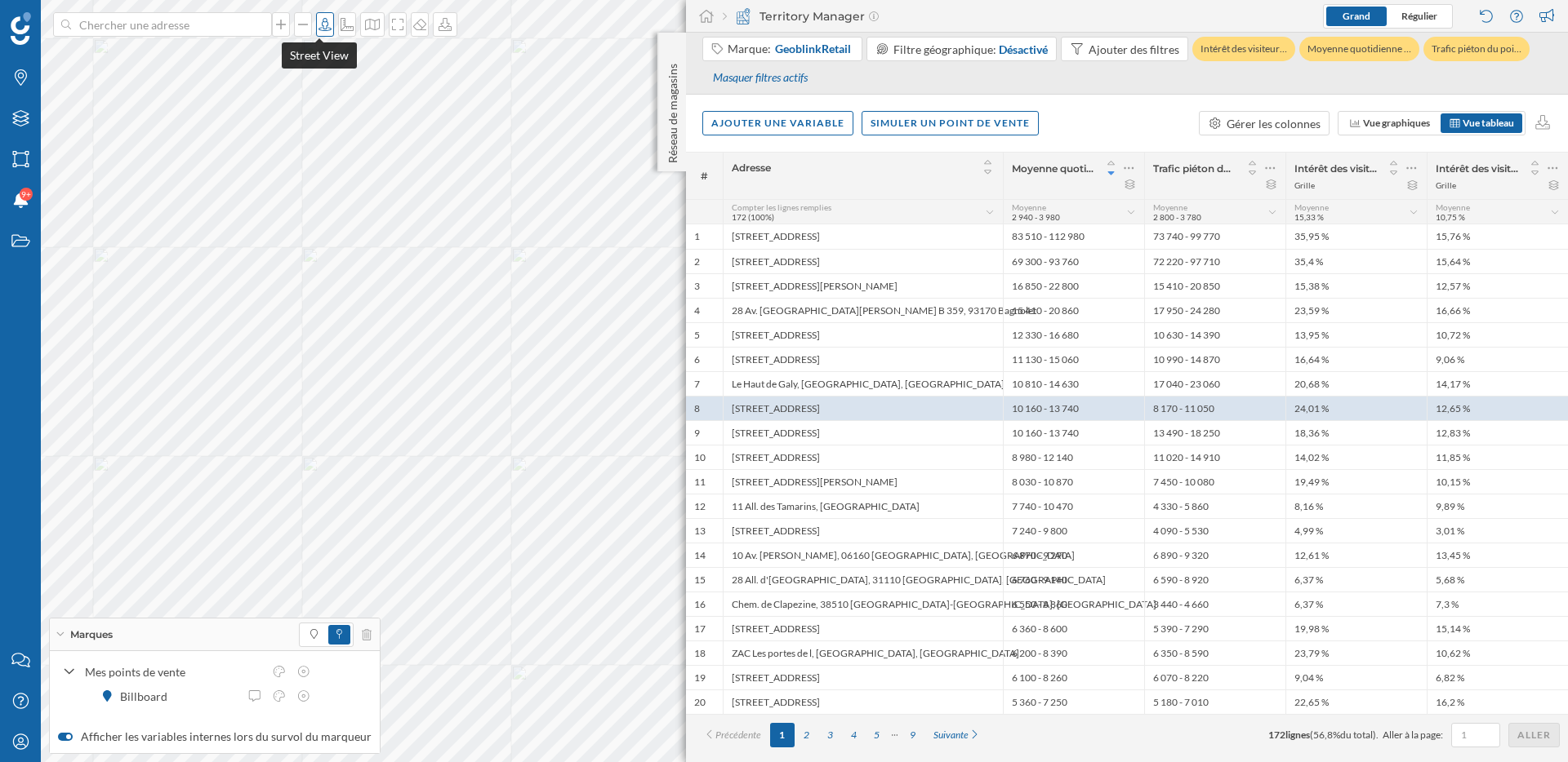
click at [321, 35] on div at bounding box center [324, 24] width 18 height 25
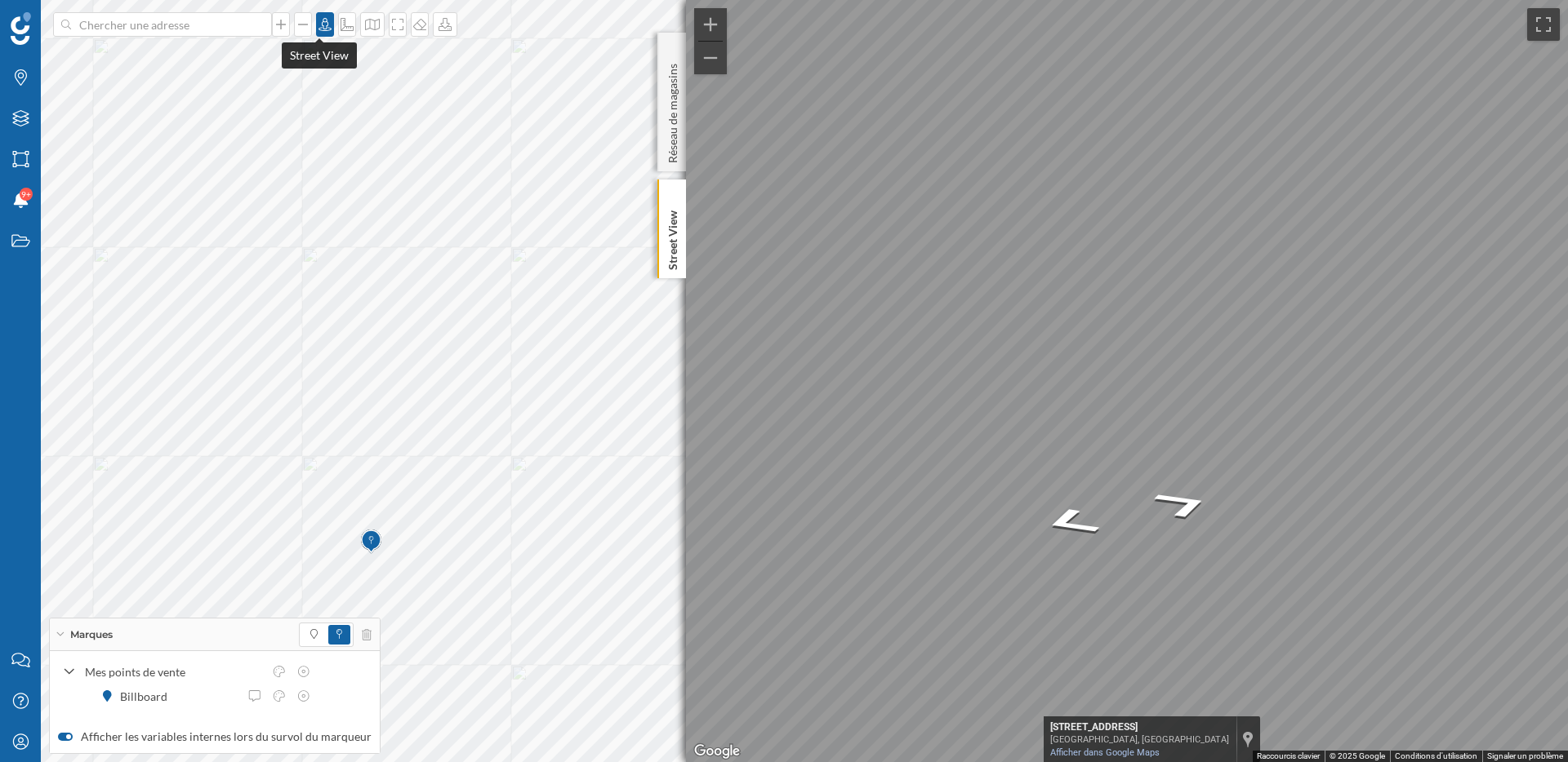
click at [326, 21] on icon at bounding box center [324, 24] width 17 height 13
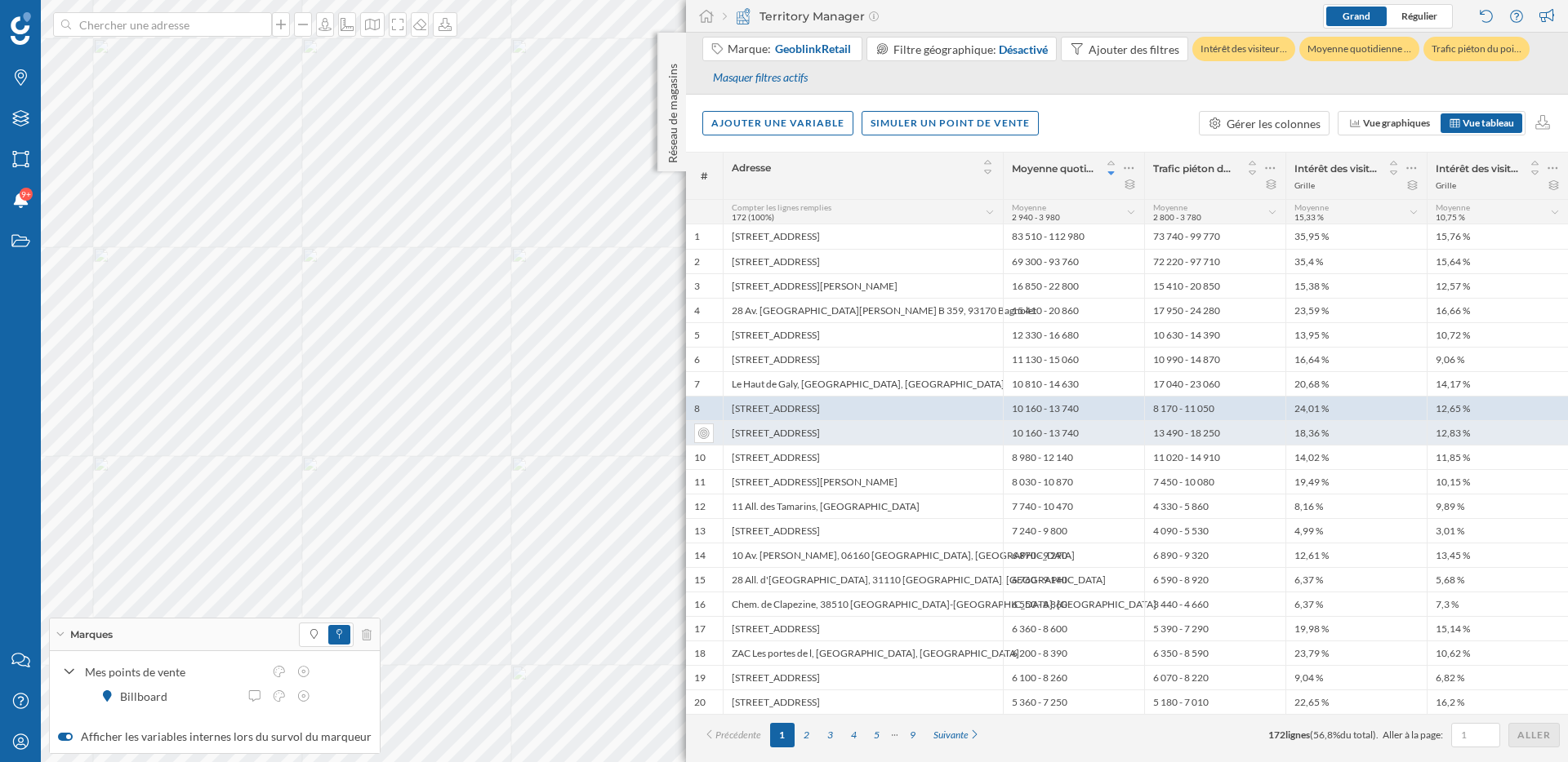
click at [911, 431] on div "30bis Rue des Jacobins, 80000 Amiens" at bounding box center [863, 432] width 280 height 25
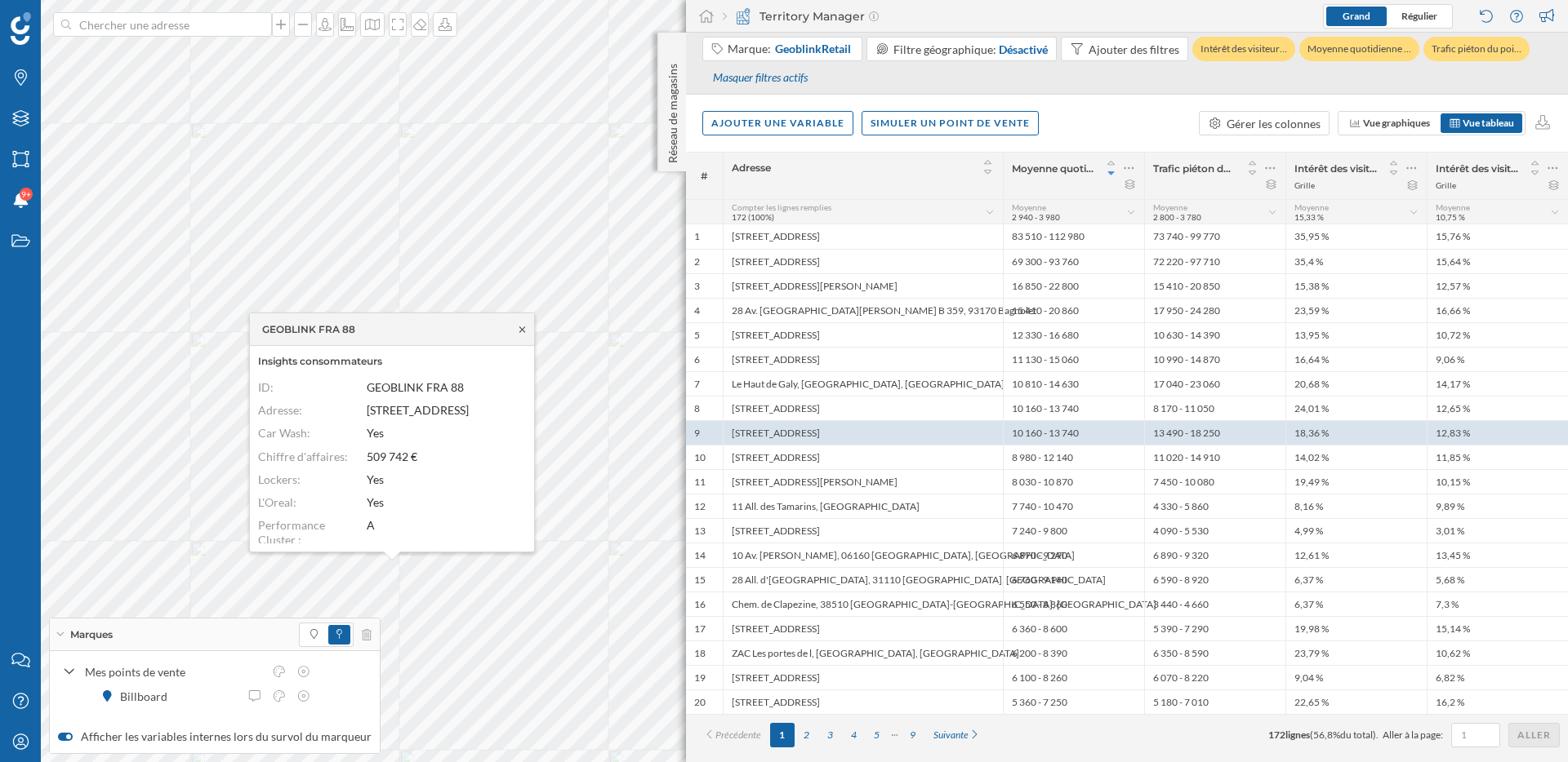
click at [525, 329] on icon at bounding box center [522, 330] width 12 height 10
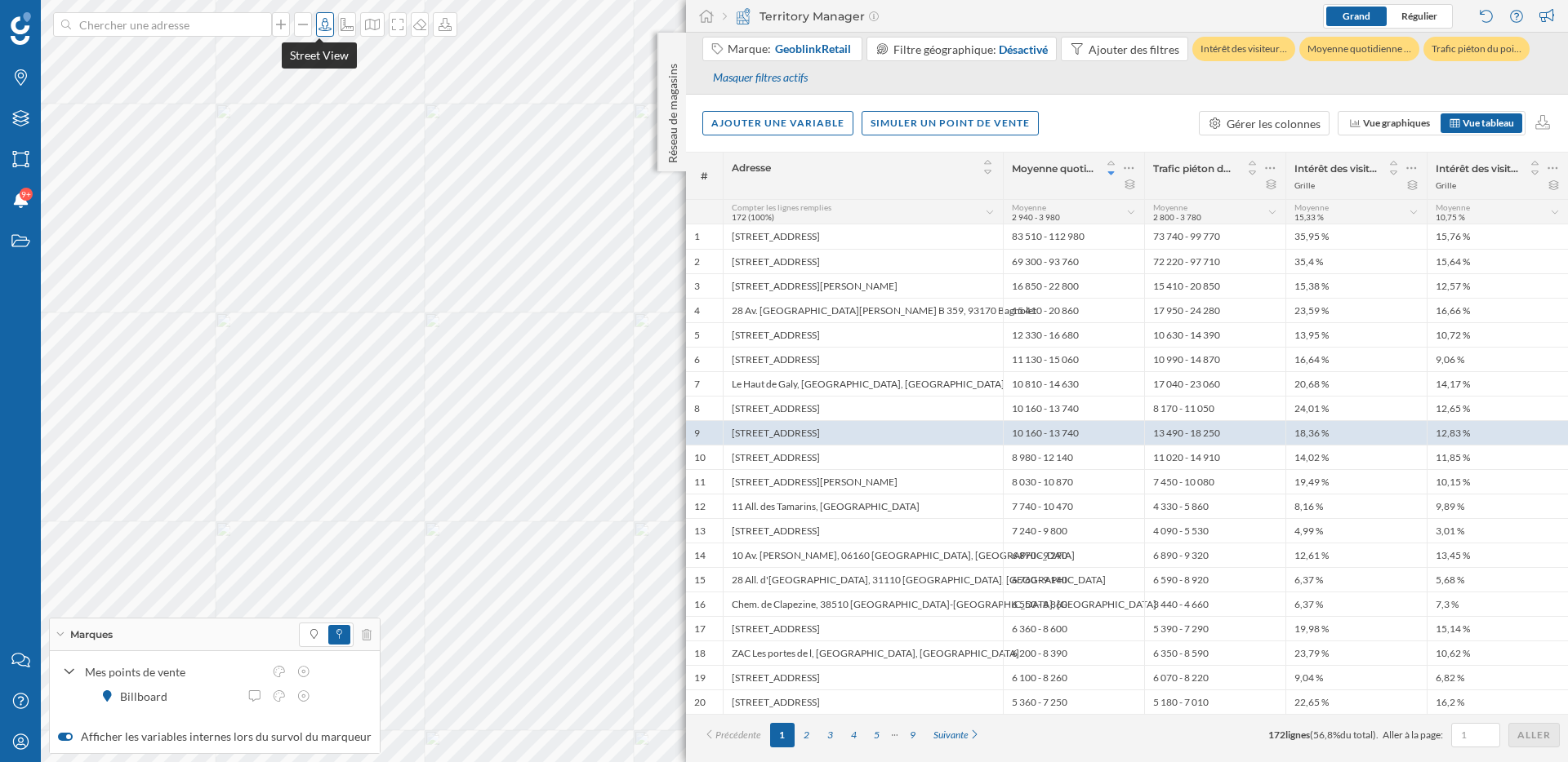
click at [321, 23] on icon at bounding box center [324, 24] width 17 height 13
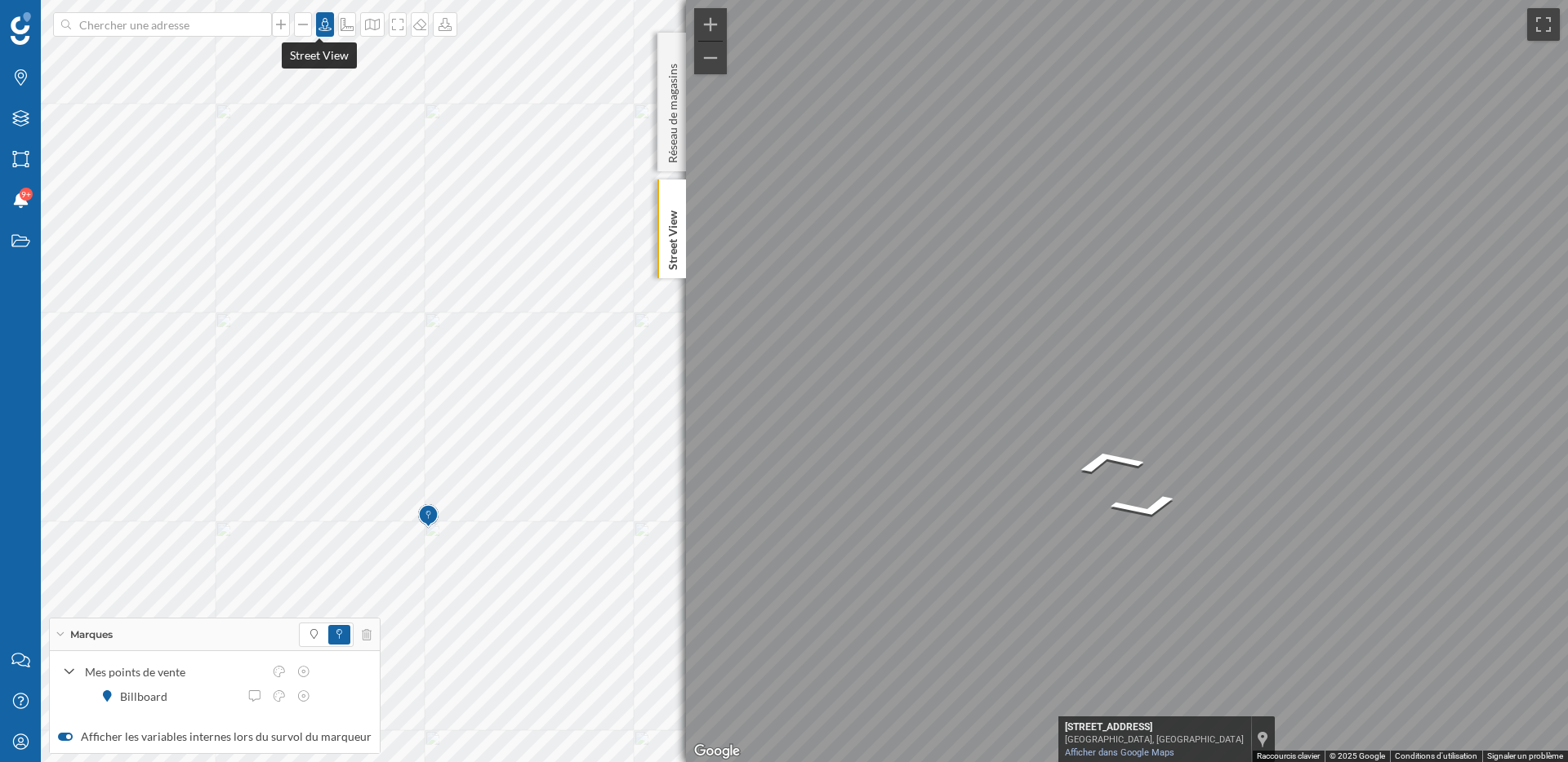
click at [321, 28] on icon at bounding box center [324, 24] width 13 height 13
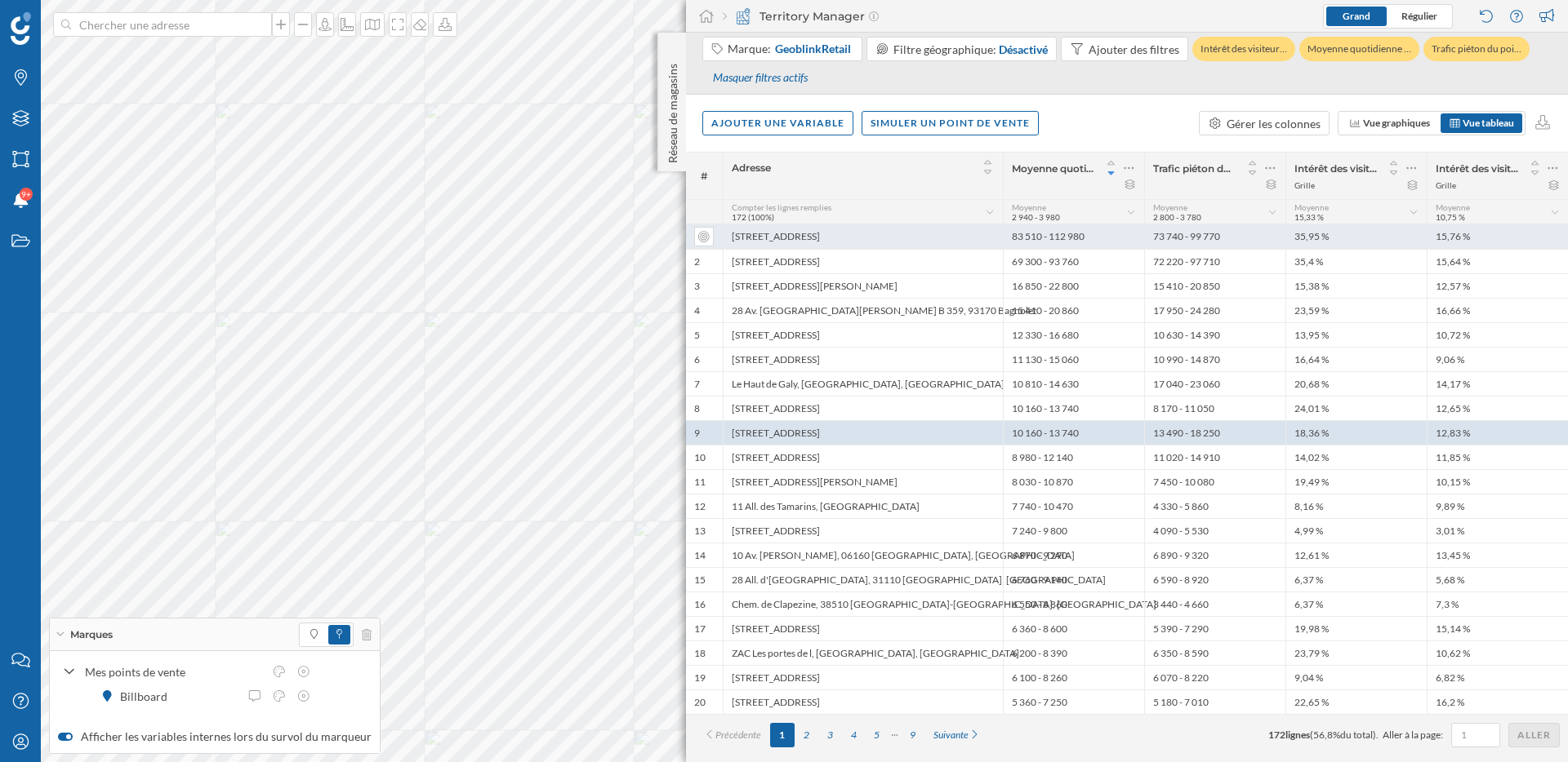
click at [847, 244] on div "1 Cour du Havre, 75008 Paris" at bounding box center [863, 237] width 280 height 25
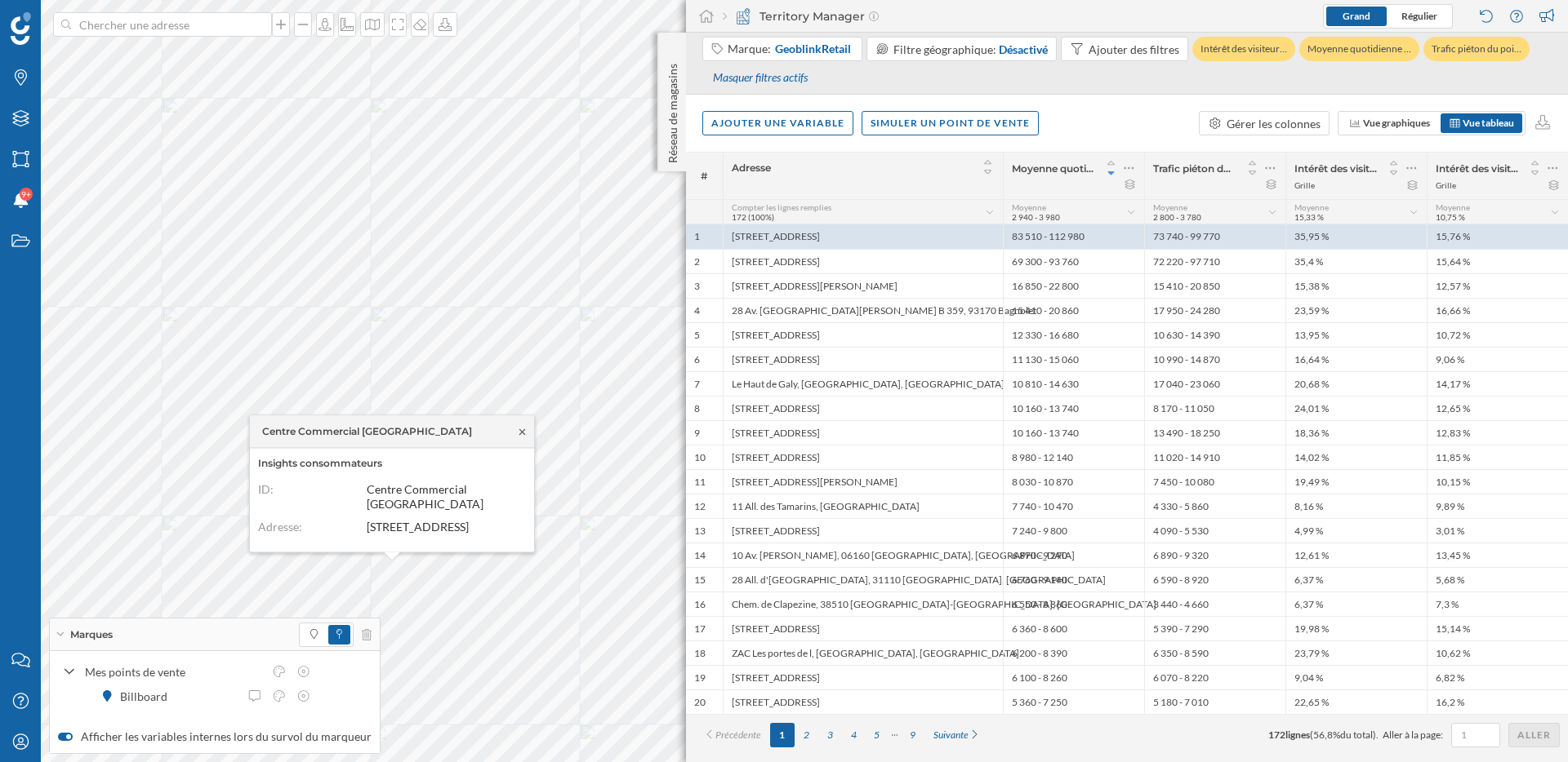
click at [525, 430] on icon at bounding box center [522, 432] width 12 height 10
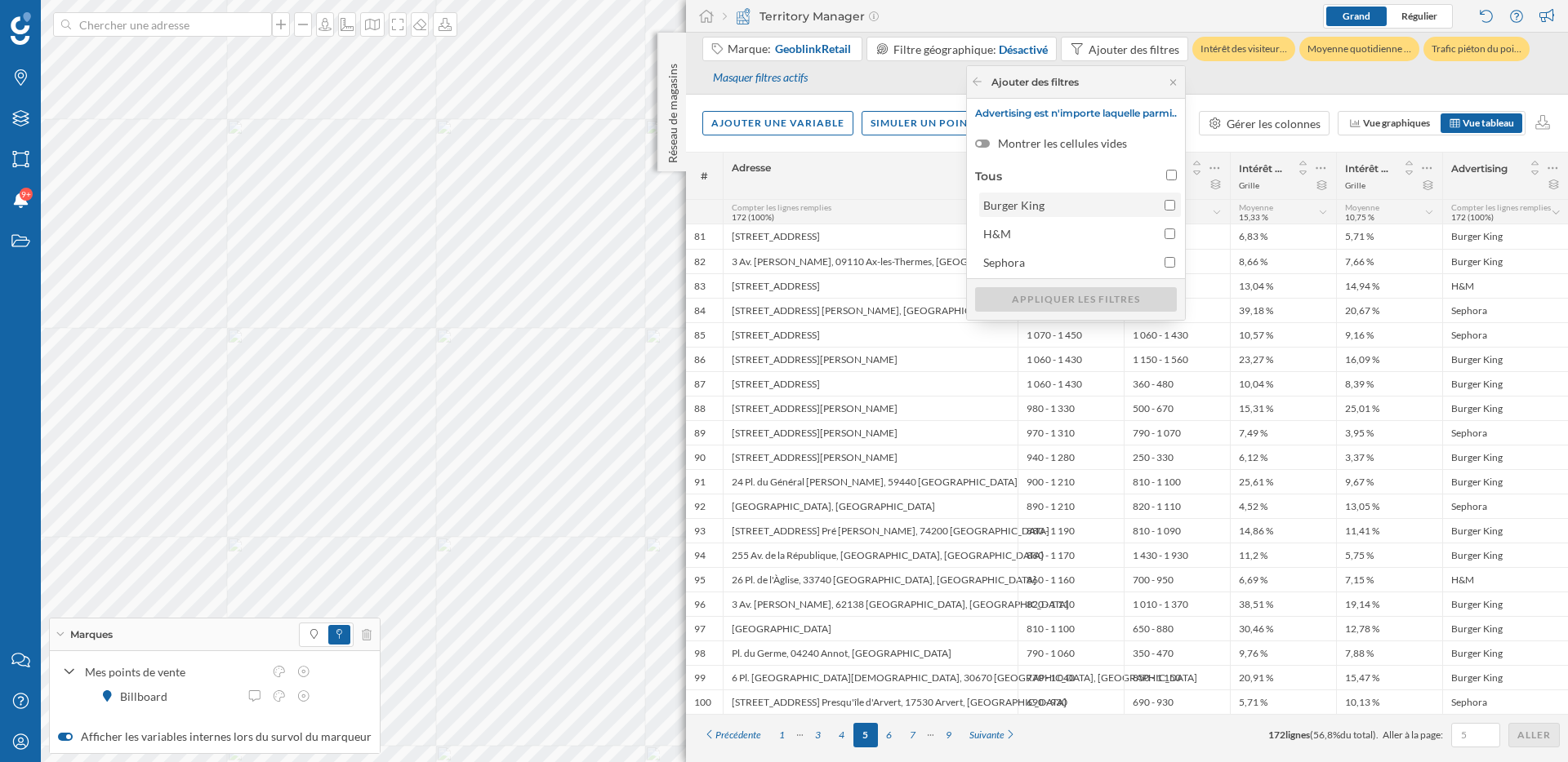
click at [1066, 208] on span "Burger King" at bounding box center [1070, 205] width 174 height 17
click at [1165, 208] on input "Burger King" at bounding box center [1170, 205] width 11 height 11
checkbox input "true"
click at [1081, 302] on div "Appliquer les filtres" at bounding box center [1076, 299] width 202 height 25
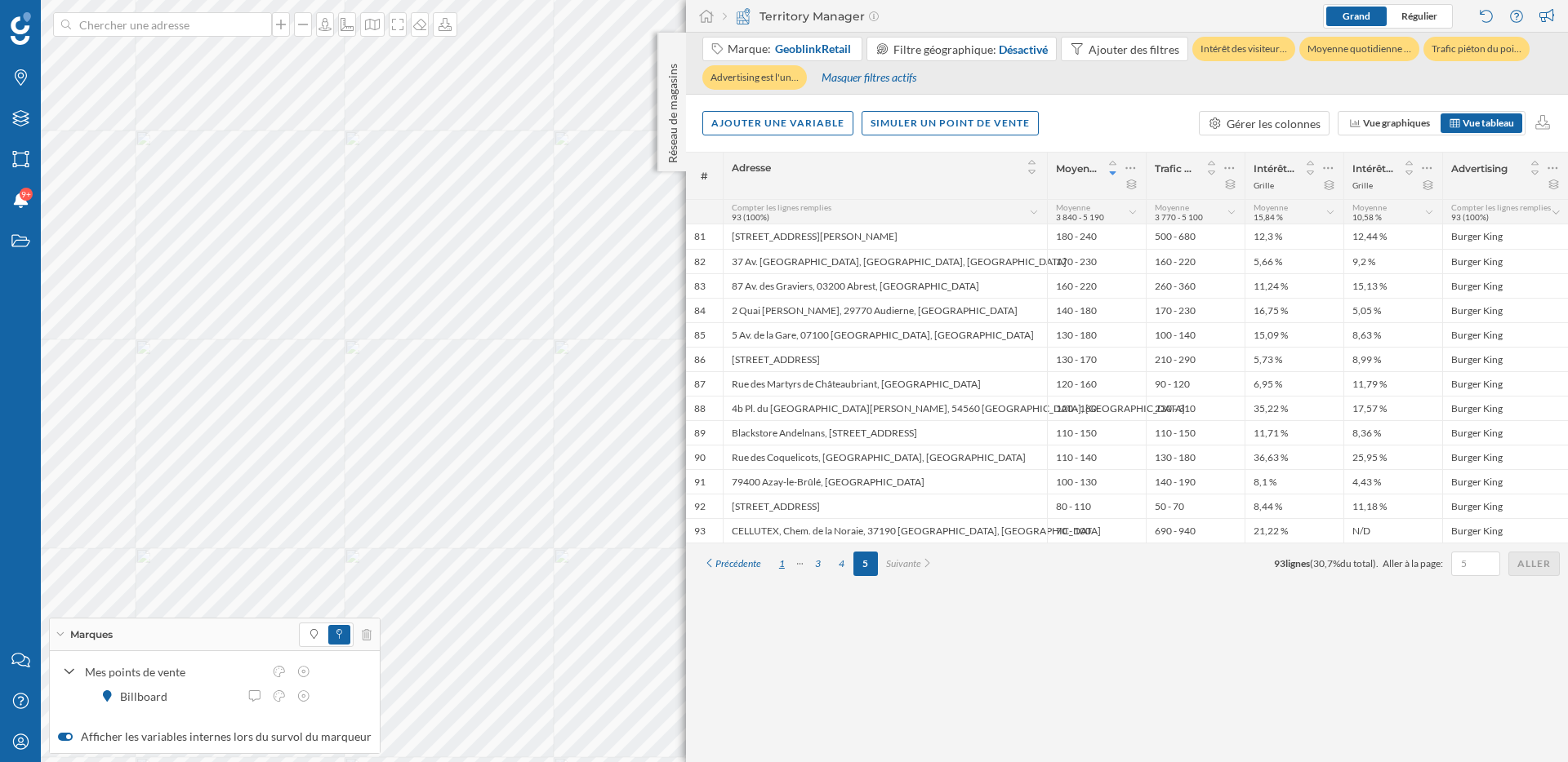
click at [787, 569] on div "1" at bounding box center [782, 564] width 24 height 25
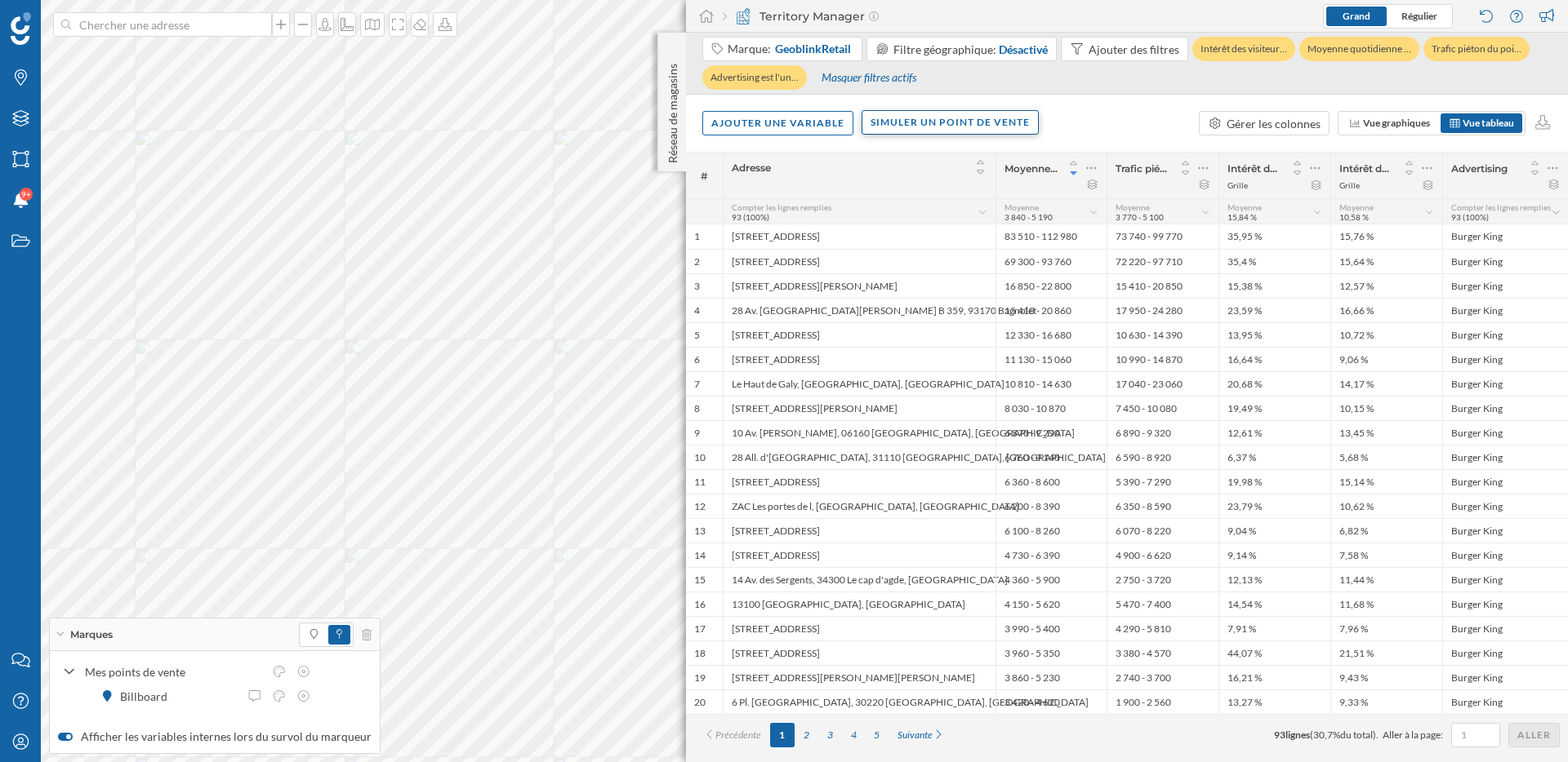
click at [913, 124] on div "Simuler un point de vente" at bounding box center [951, 122] width 178 height 25
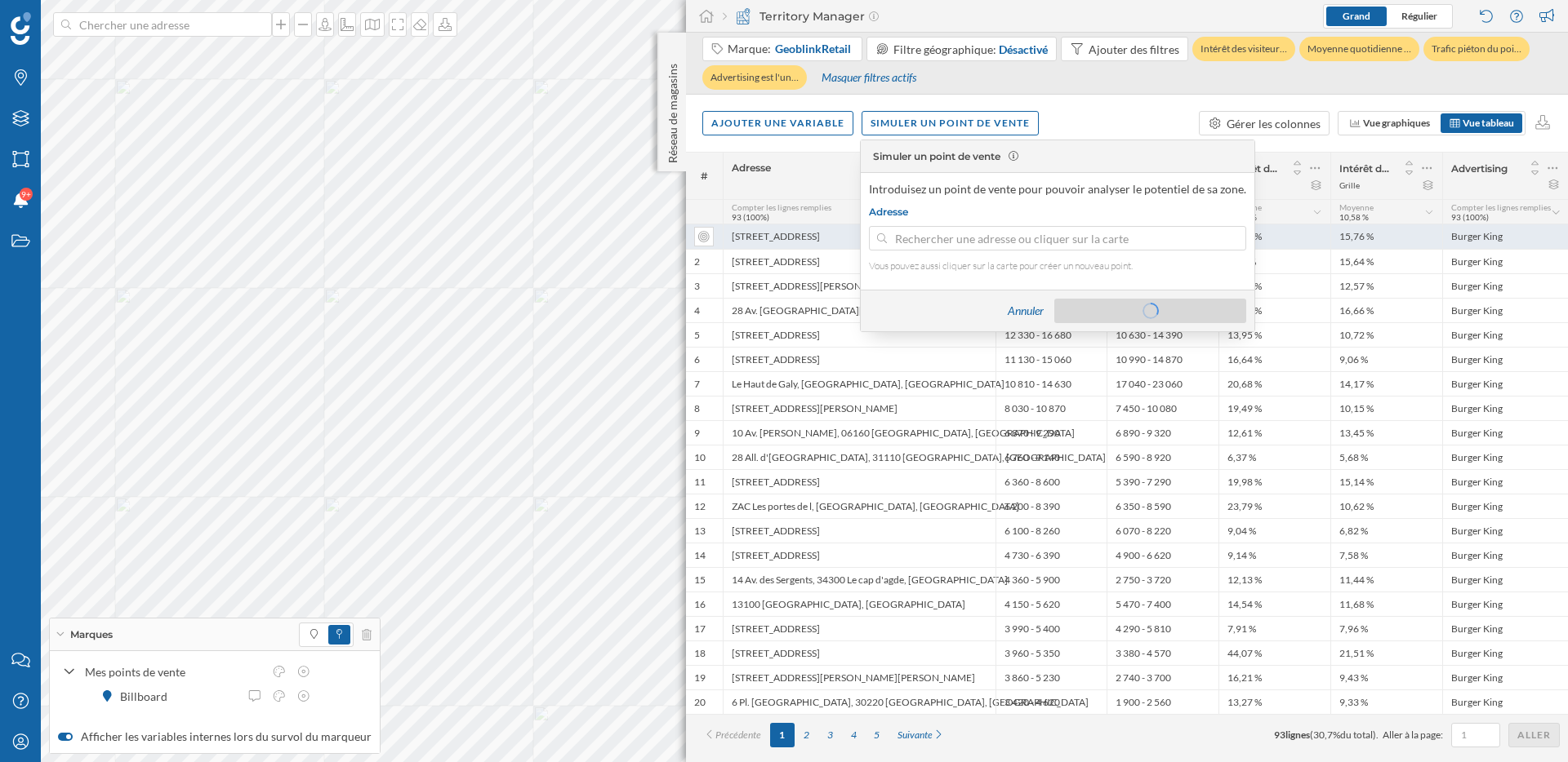
type input "41 Rue Albert Louppe, 29200 Brest, France"
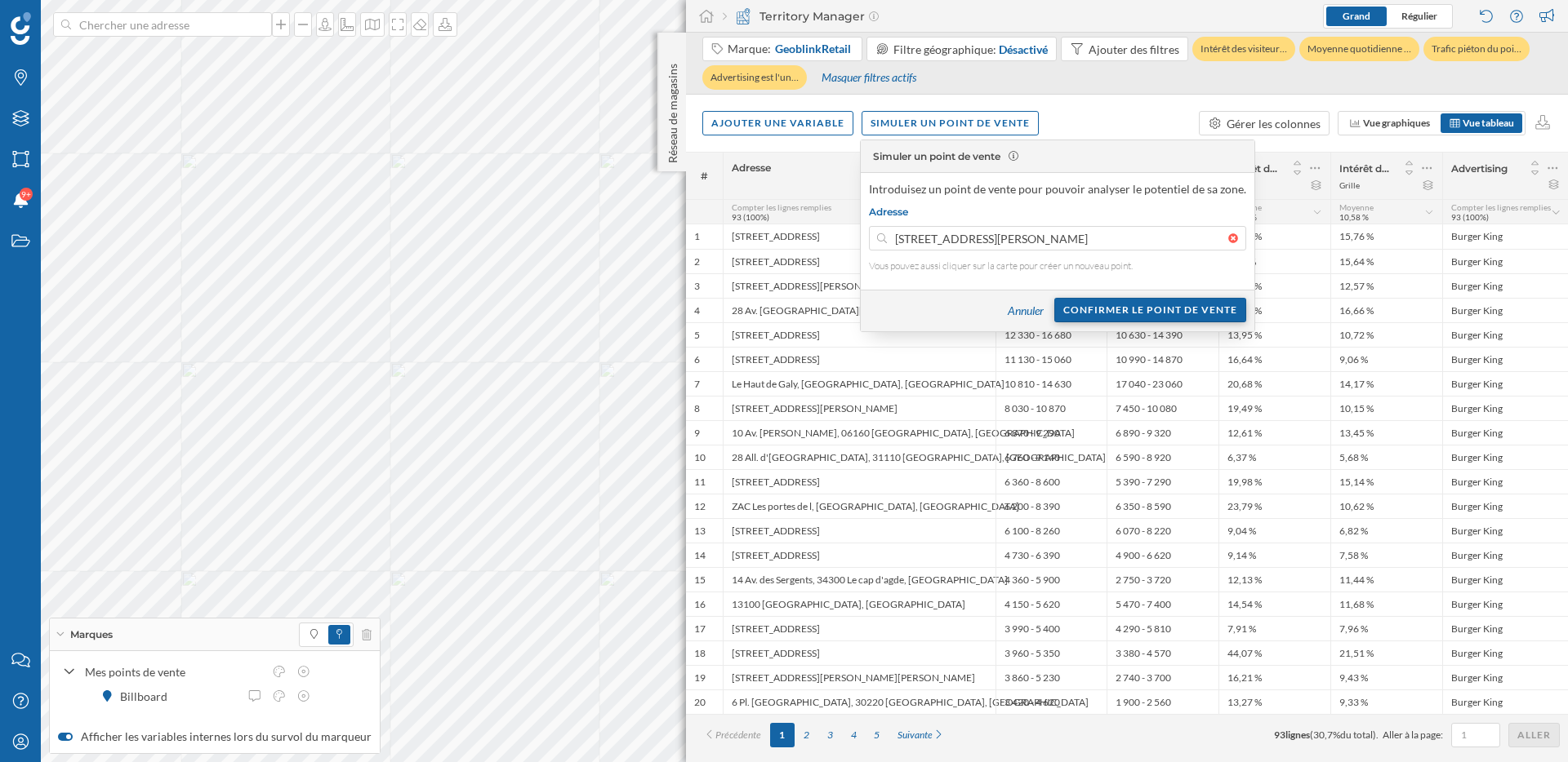
click at [1123, 309] on div "Confirmer le point de vente" at bounding box center [1150, 310] width 192 height 25
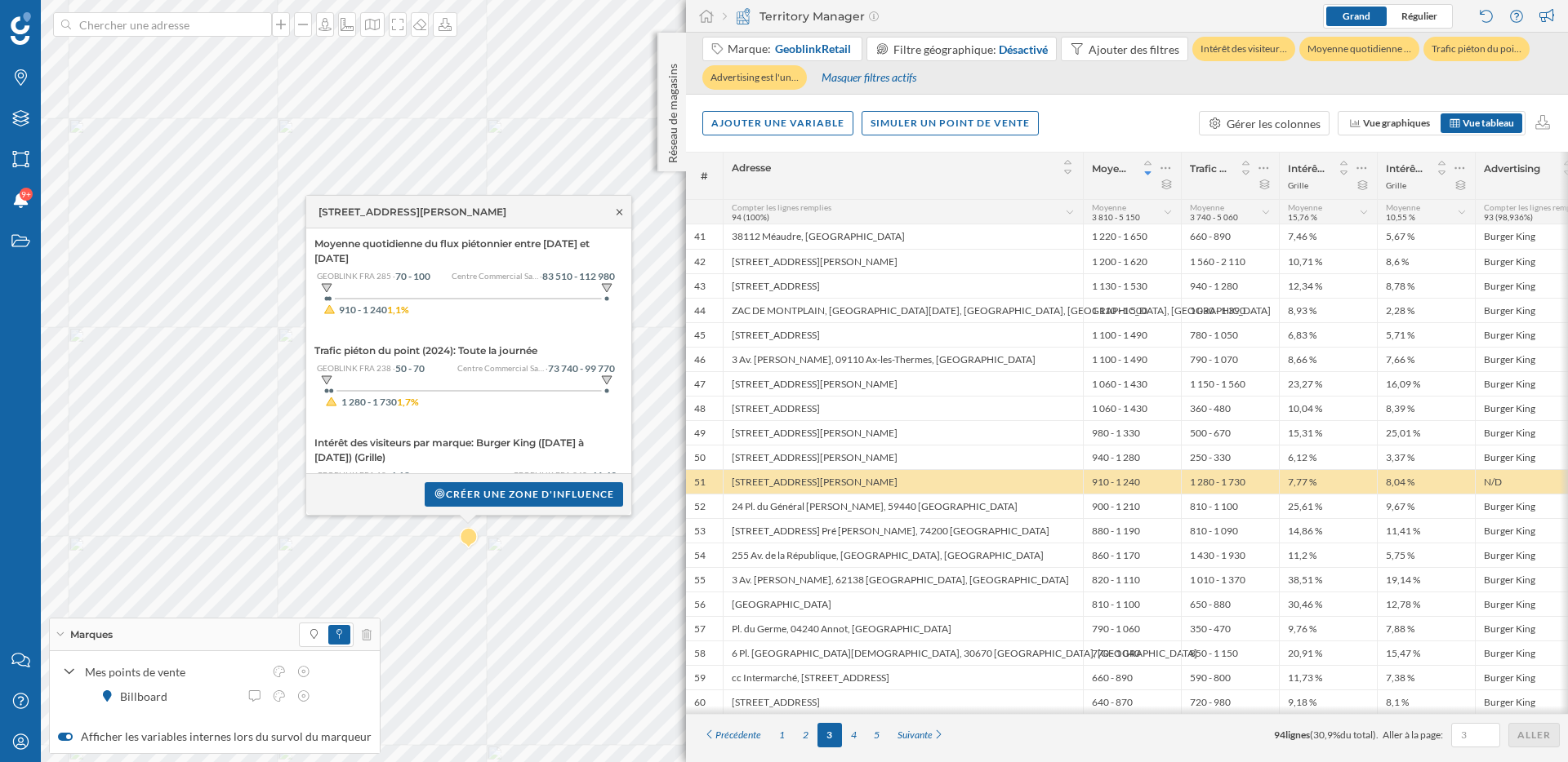
click at [622, 214] on icon at bounding box center [619, 212] width 12 height 10
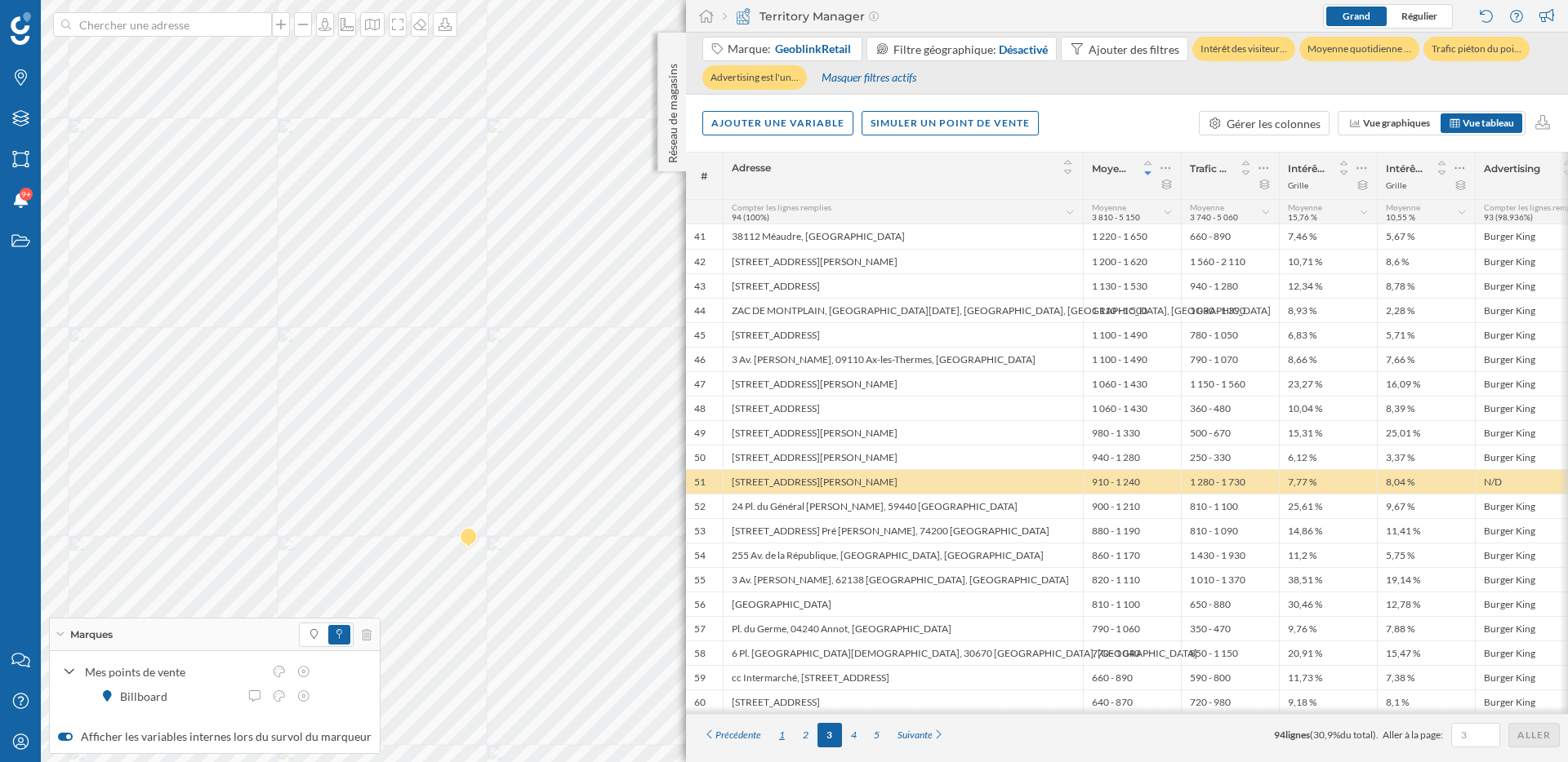
click at [781, 735] on div "1" at bounding box center [782, 735] width 24 height 25
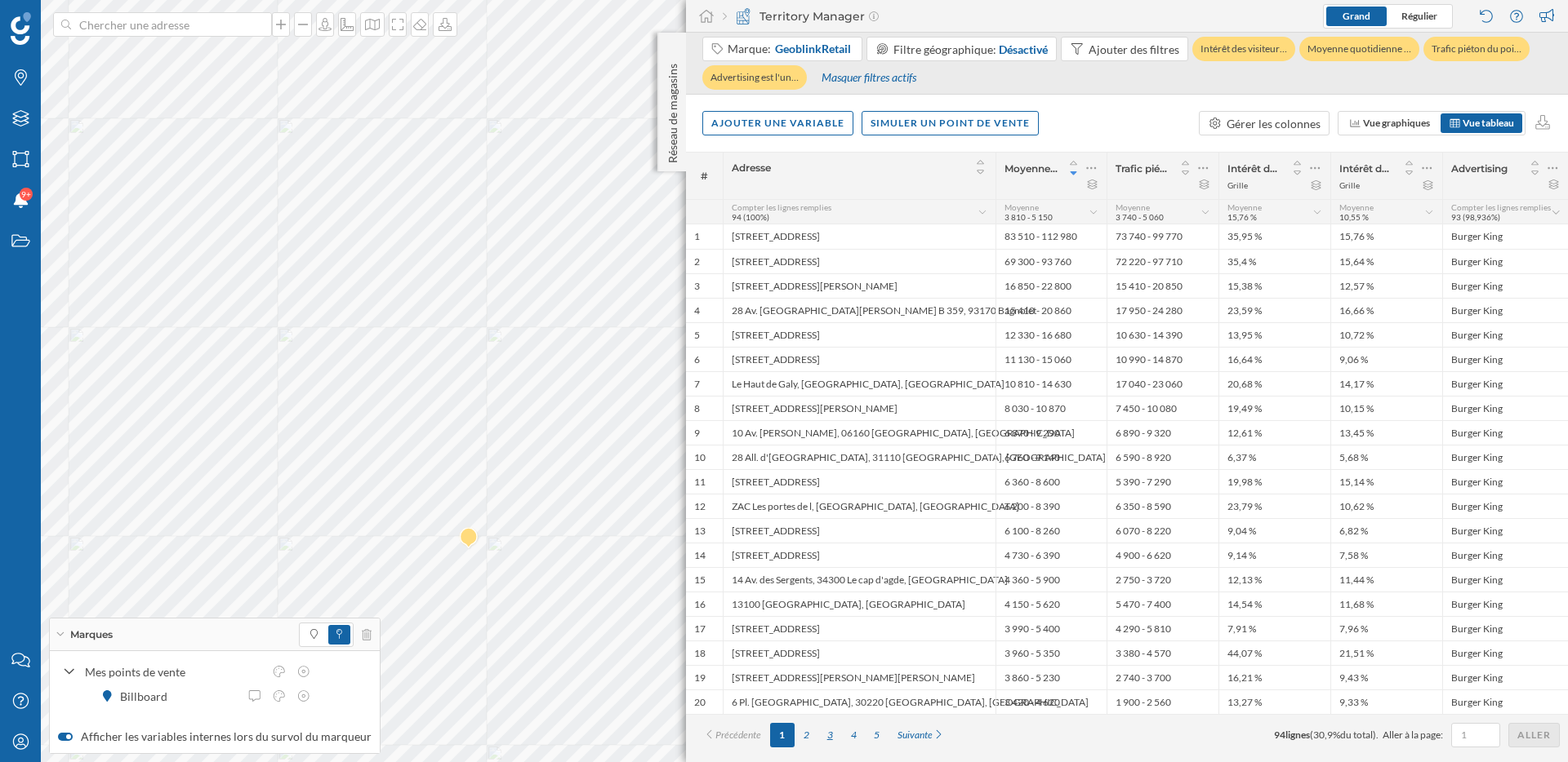
click at [828, 741] on div "3" at bounding box center [830, 735] width 24 height 25
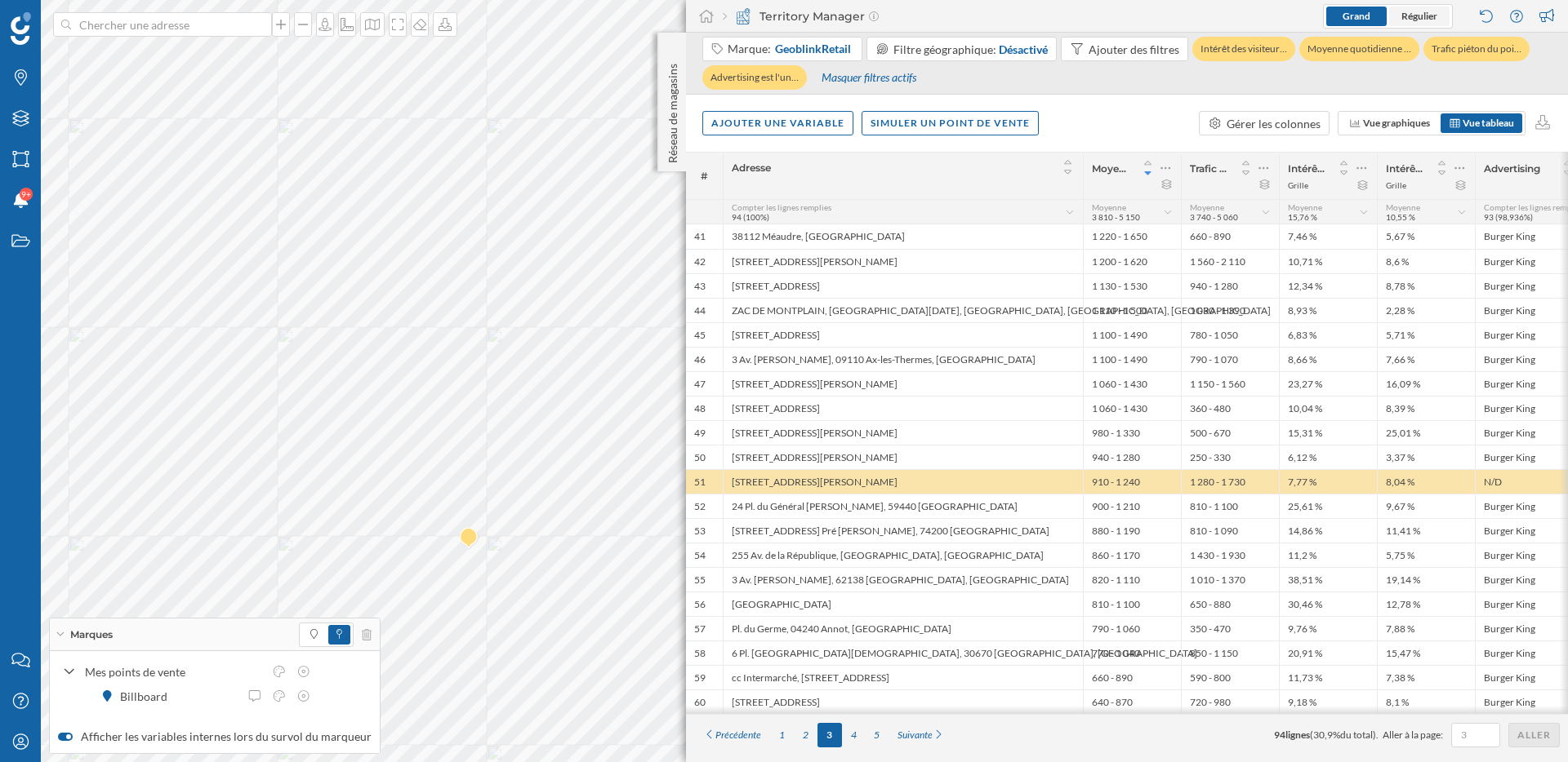
click at [1425, 17] on span "Régulier" at bounding box center [1419, 16] width 36 height 12
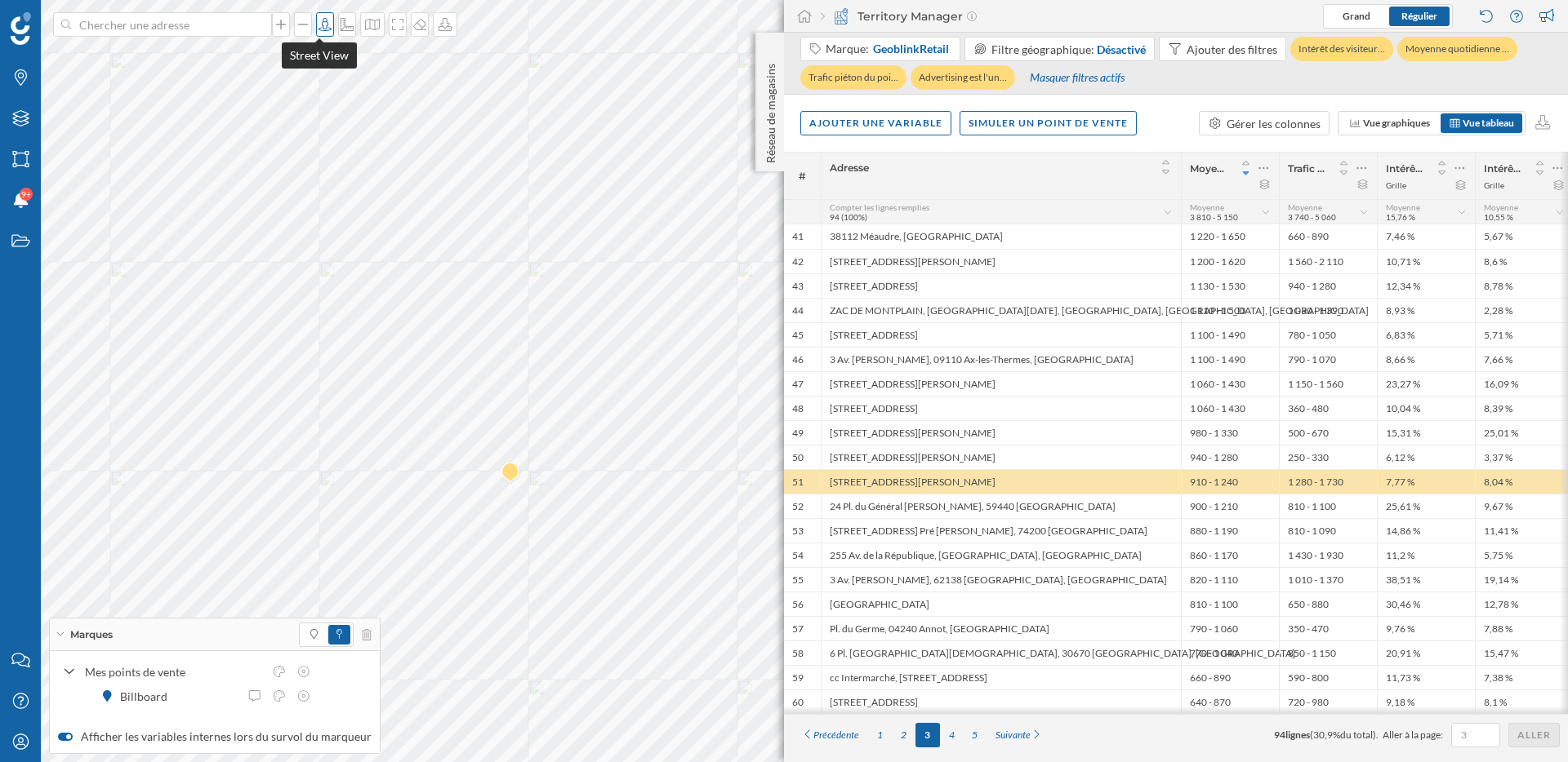
click at [321, 21] on icon at bounding box center [324, 24] width 17 height 13
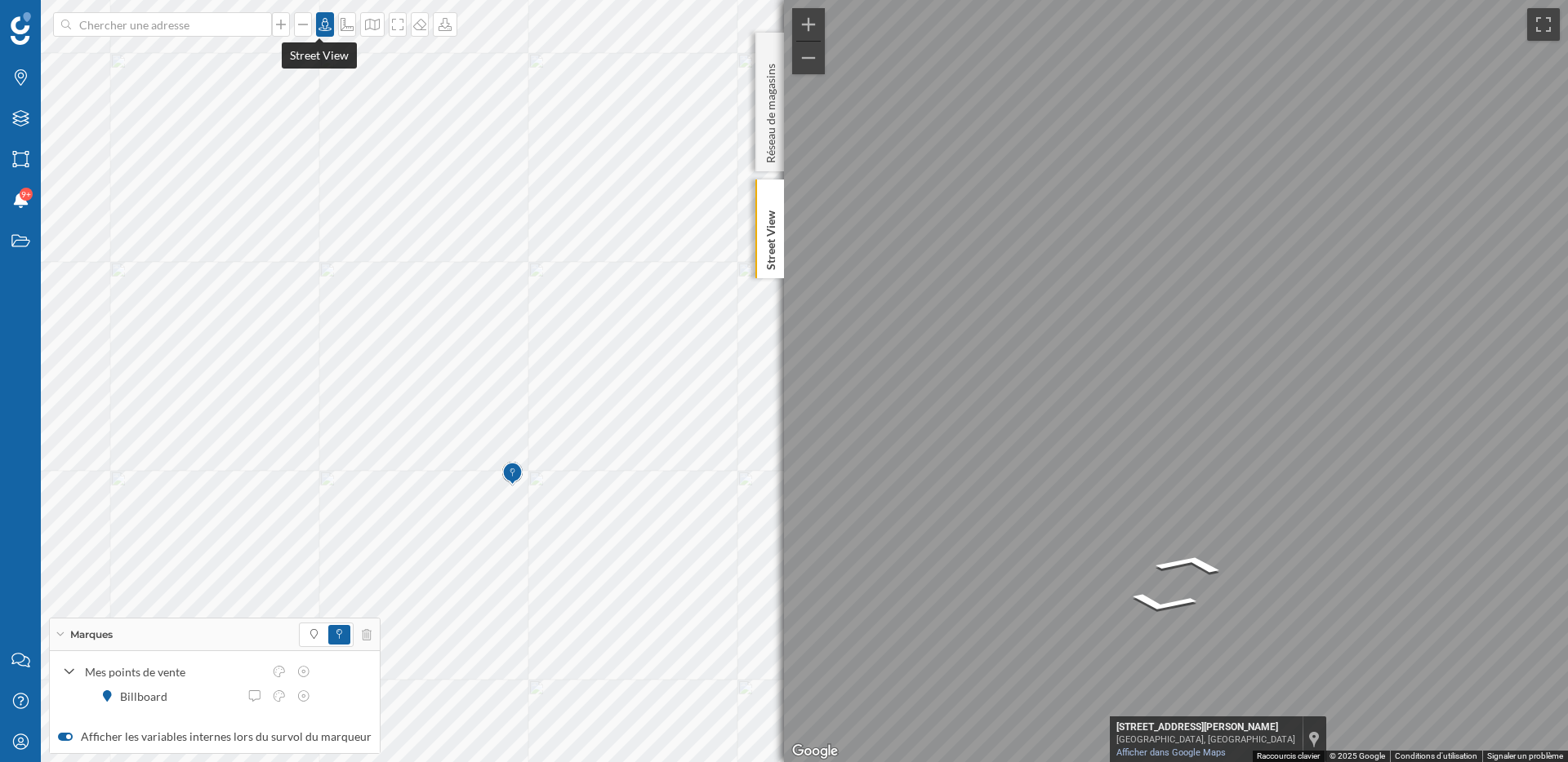
click at [317, 24] on icon at bounding box center [324, 24] width 17 height 13
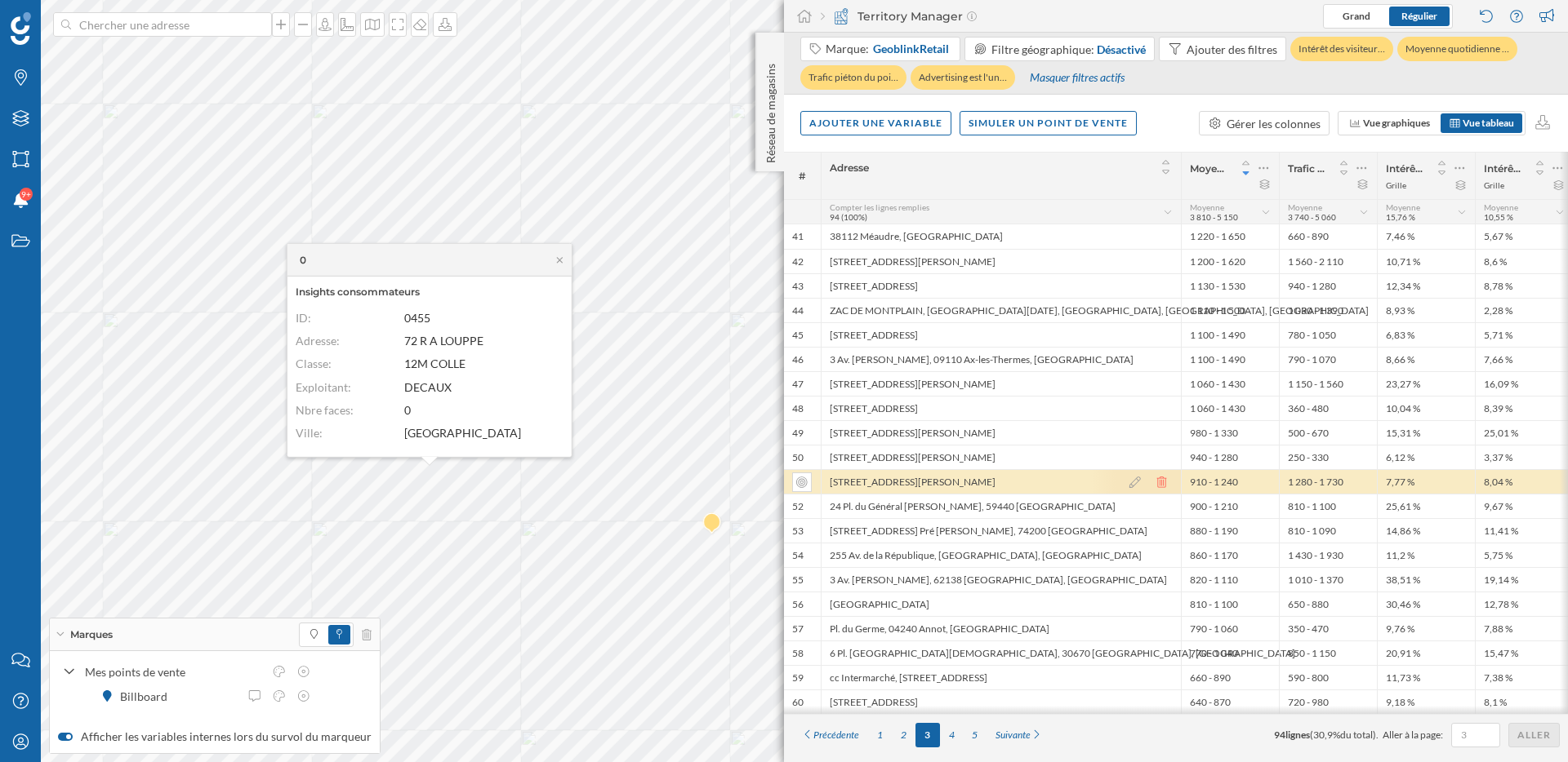
click at [1163, 480] on icon at bounding box center [1161, 483] width 10 height 12
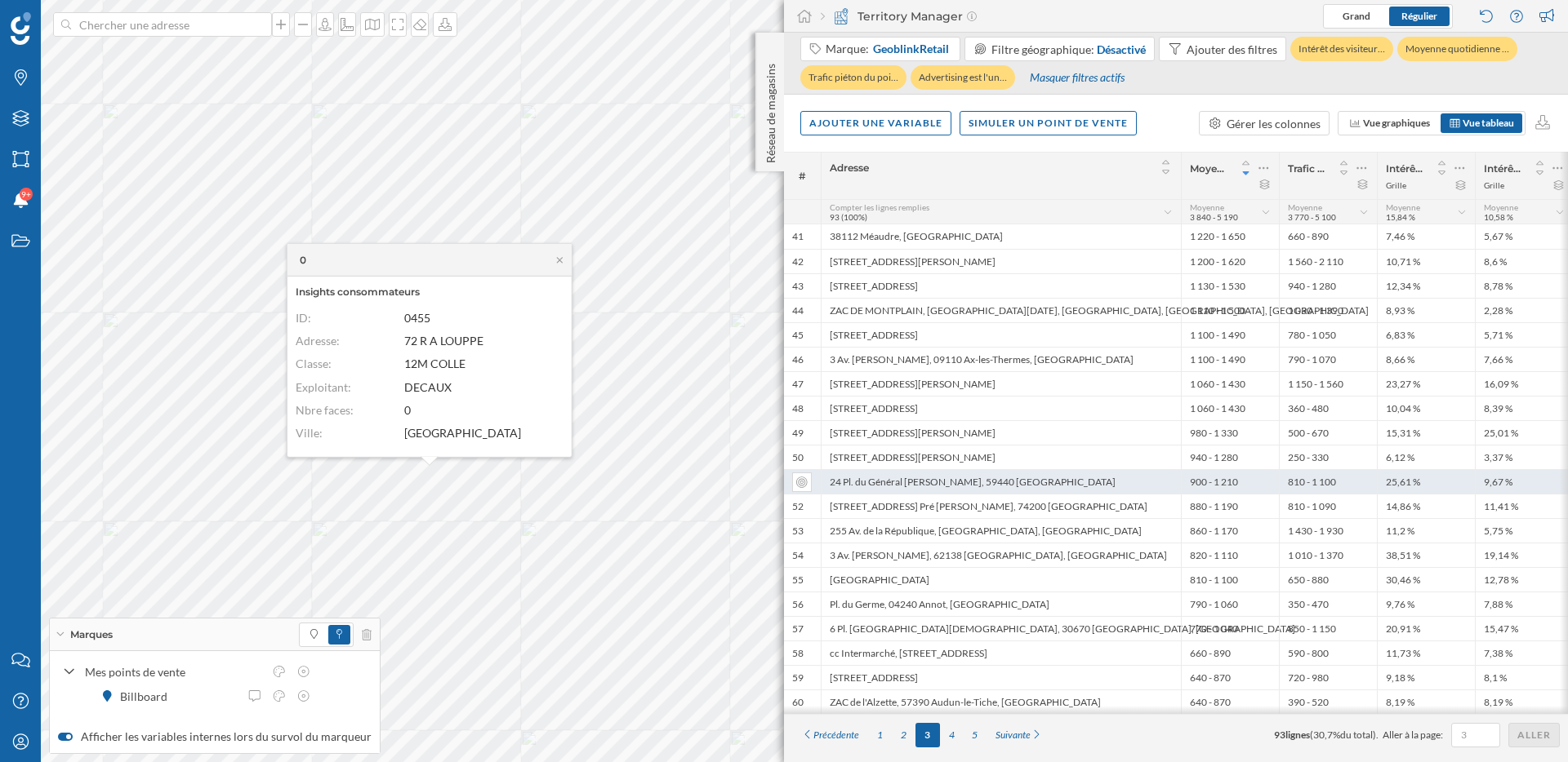
click at [558, 265] on div "0" at bounding box center [429, 260] width 284 height 33
click at [558, 261] on icon at bounding box center [559, 259] width 12 height 10
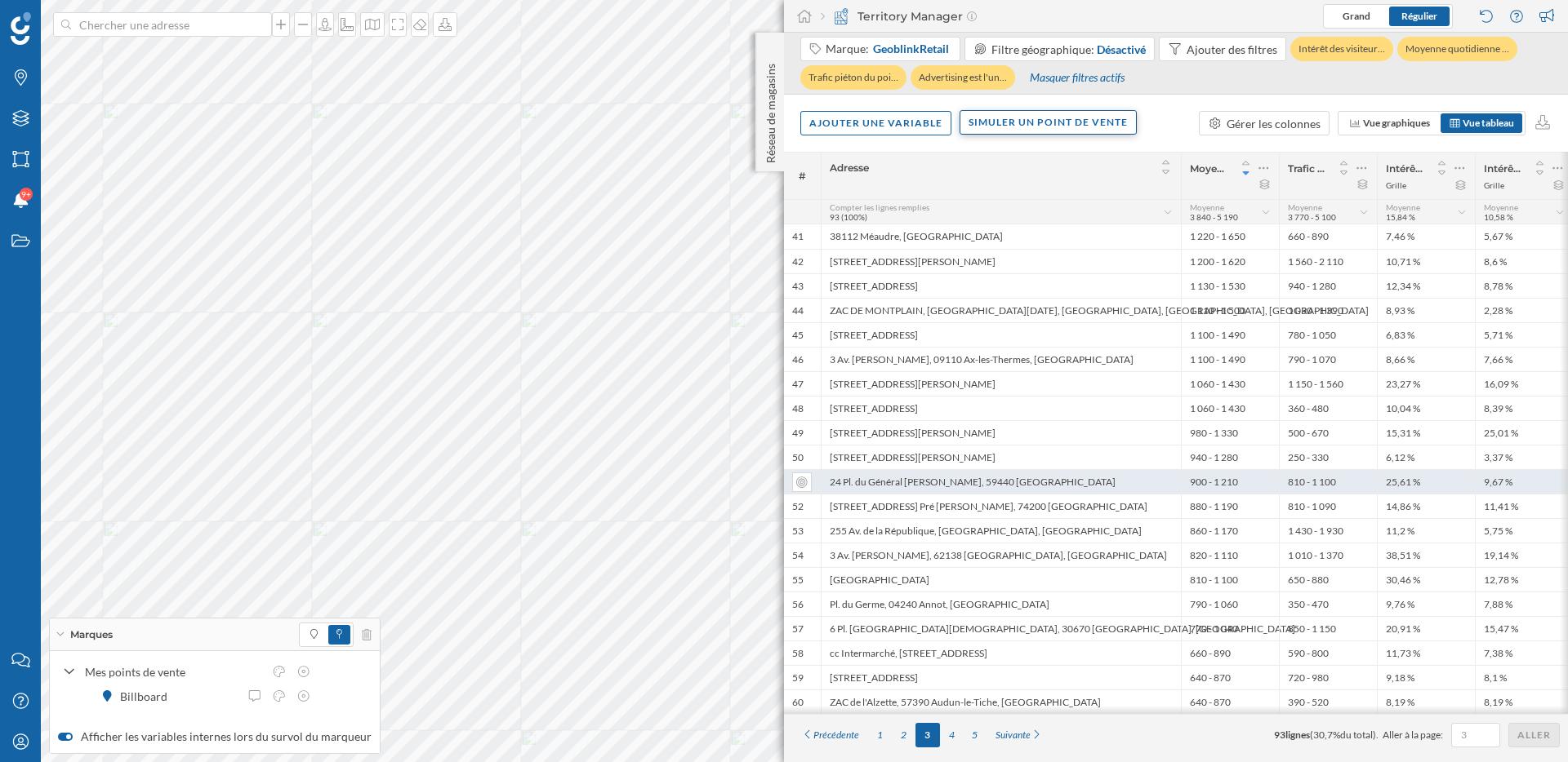
click at [1031, 117] on div "Simuler un point de vente" at bounding box center [1048, 122] width 178 height 25
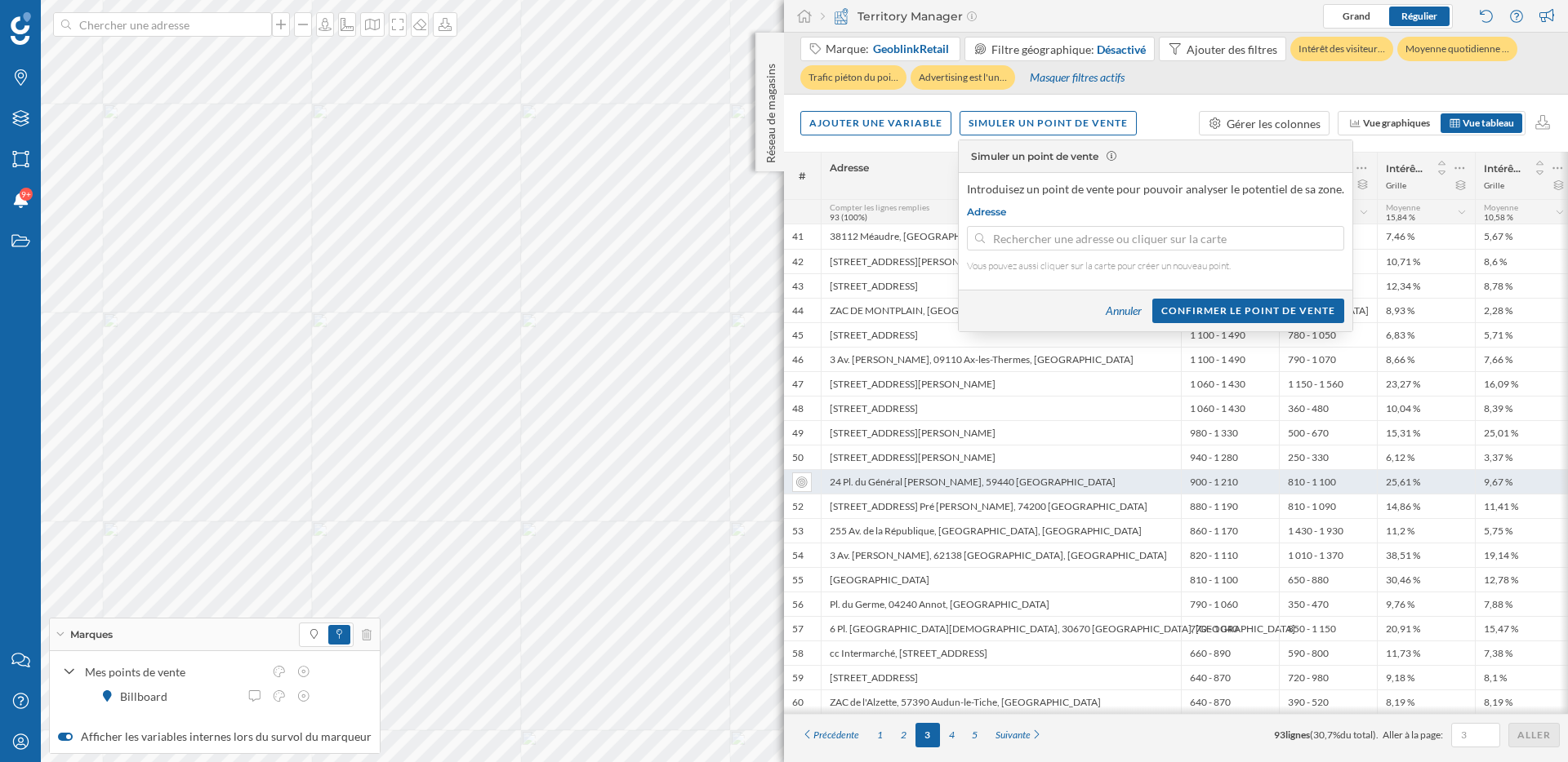
type input "[STREET_ADDRESS][PERSON_NAME]"
click at [1241, 314] on div "Confirmer le point de vente" at bounding box center [1247, 310] width 192 height 25
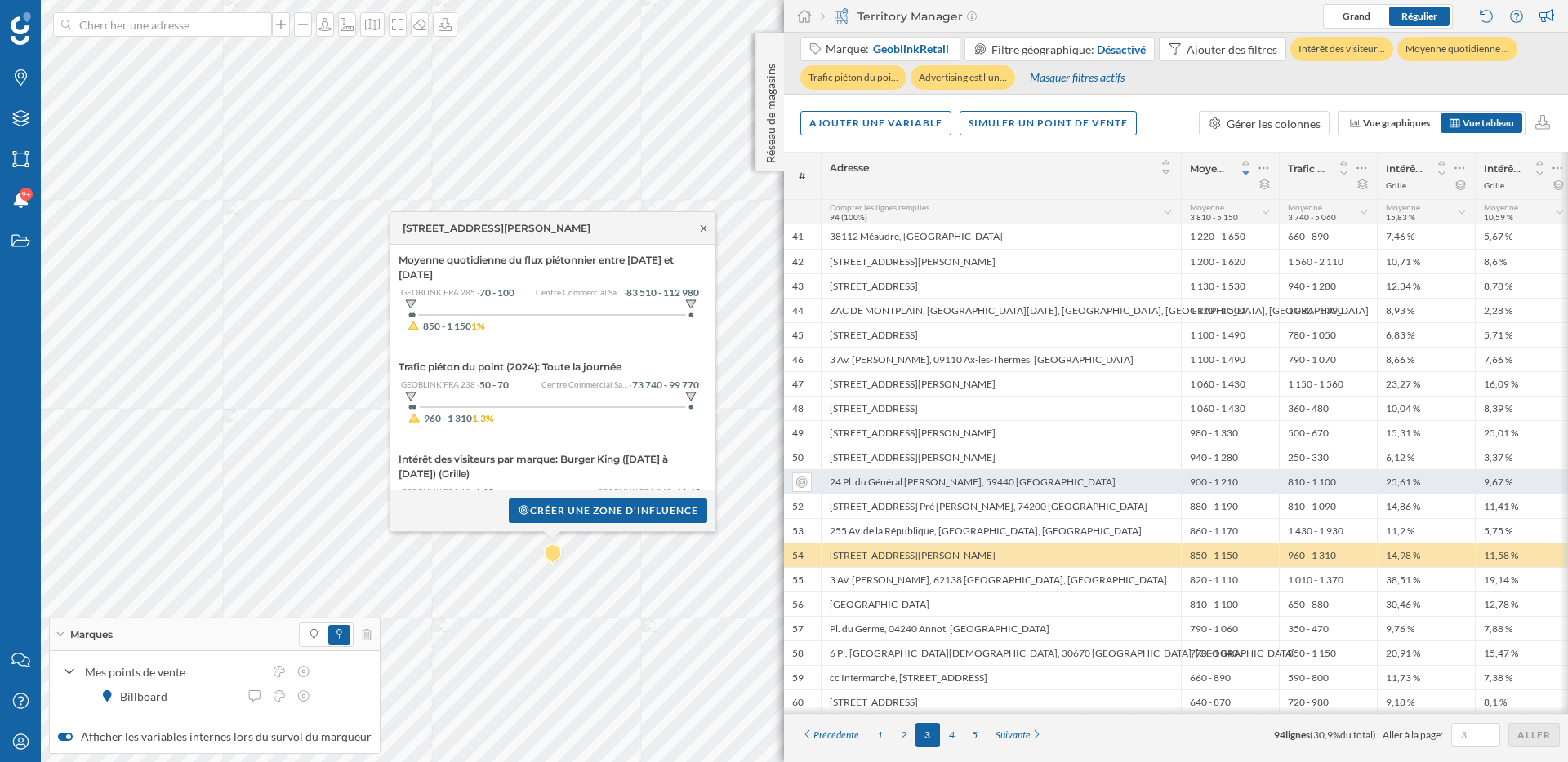
click at [703, 229] on icon at bounding box center [703, 229] width 6 height 6
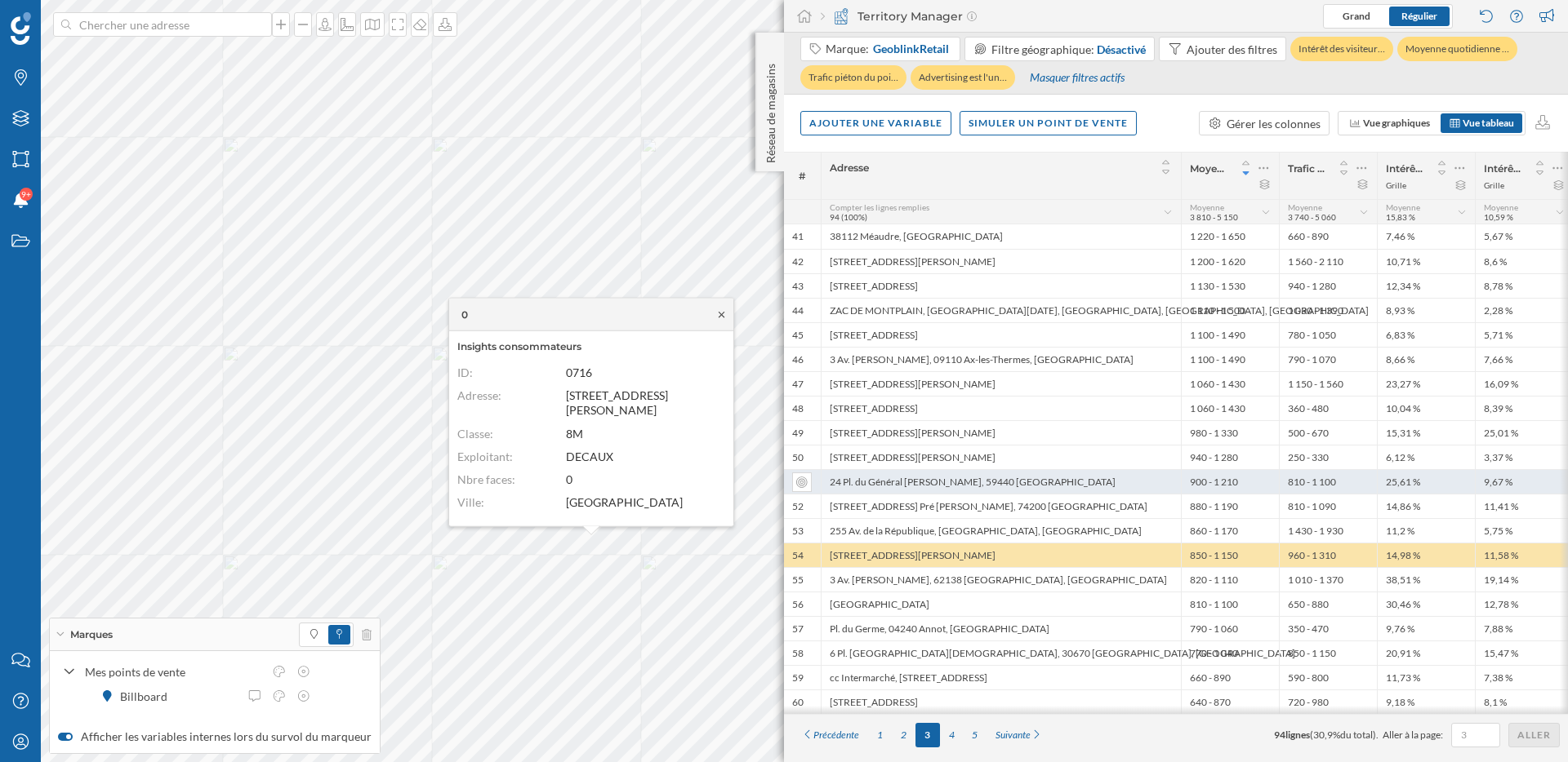
click at [723, 319] on icon at bounding box center [721, 314] width 12 height 10
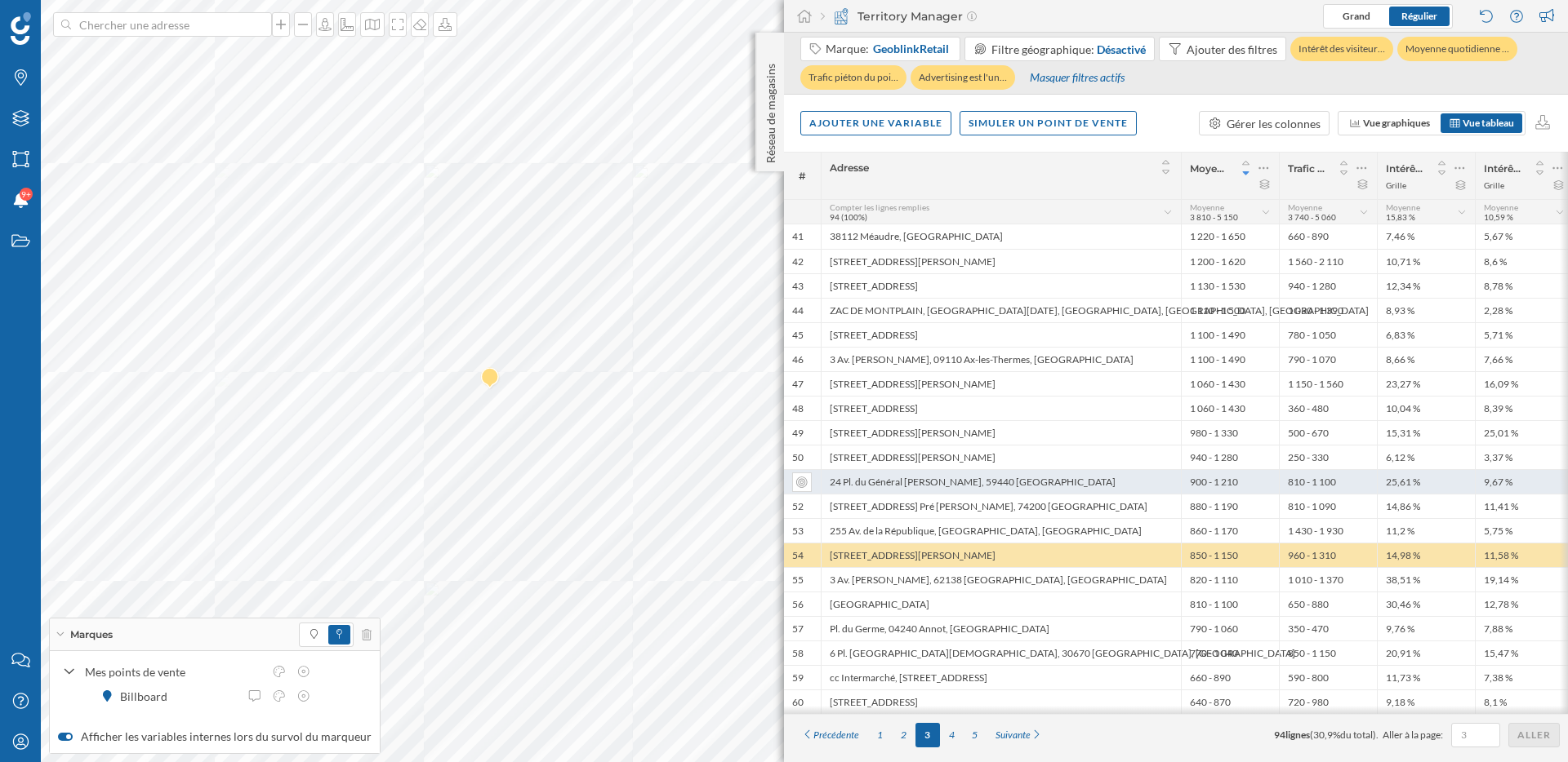
click at [321, 34] on div at bounding box center [324, 24] width 18 height 25
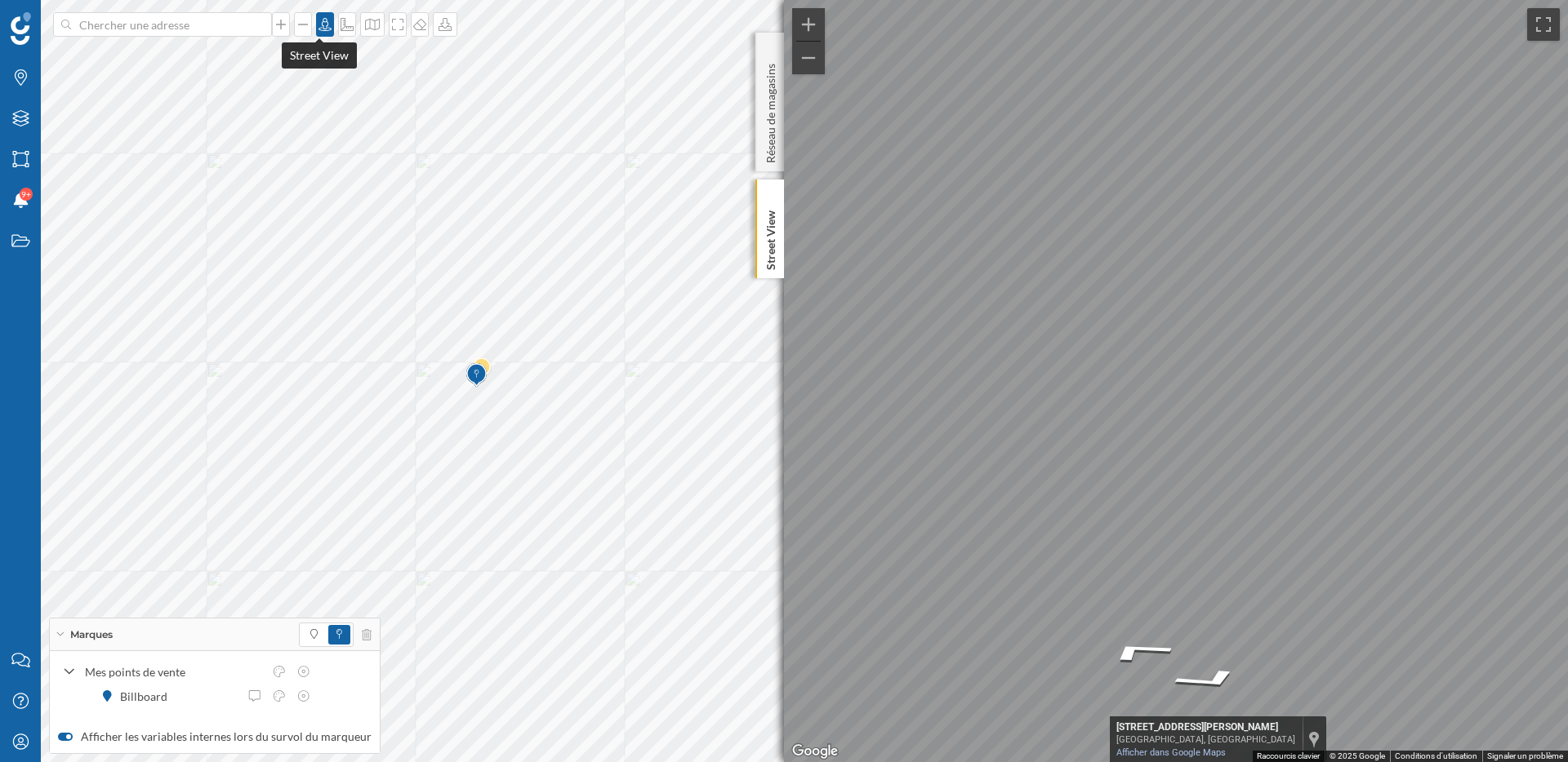
click at [319, 24] on icon at bounding box center [324, 24] width 17 height 13
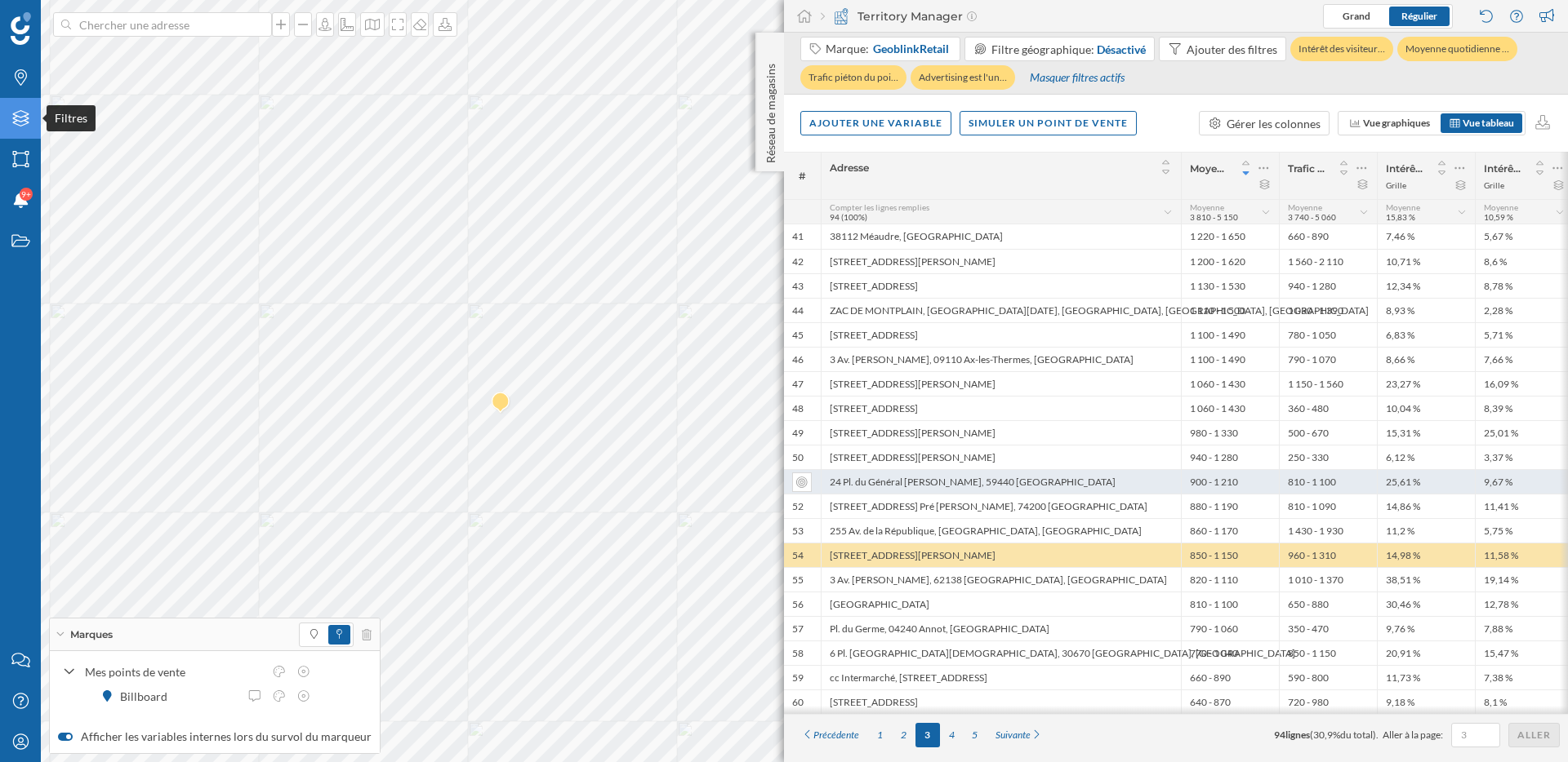
click at [20, 120] on icon "Filtres" at bounding box center [21, 118] width 21 height 17
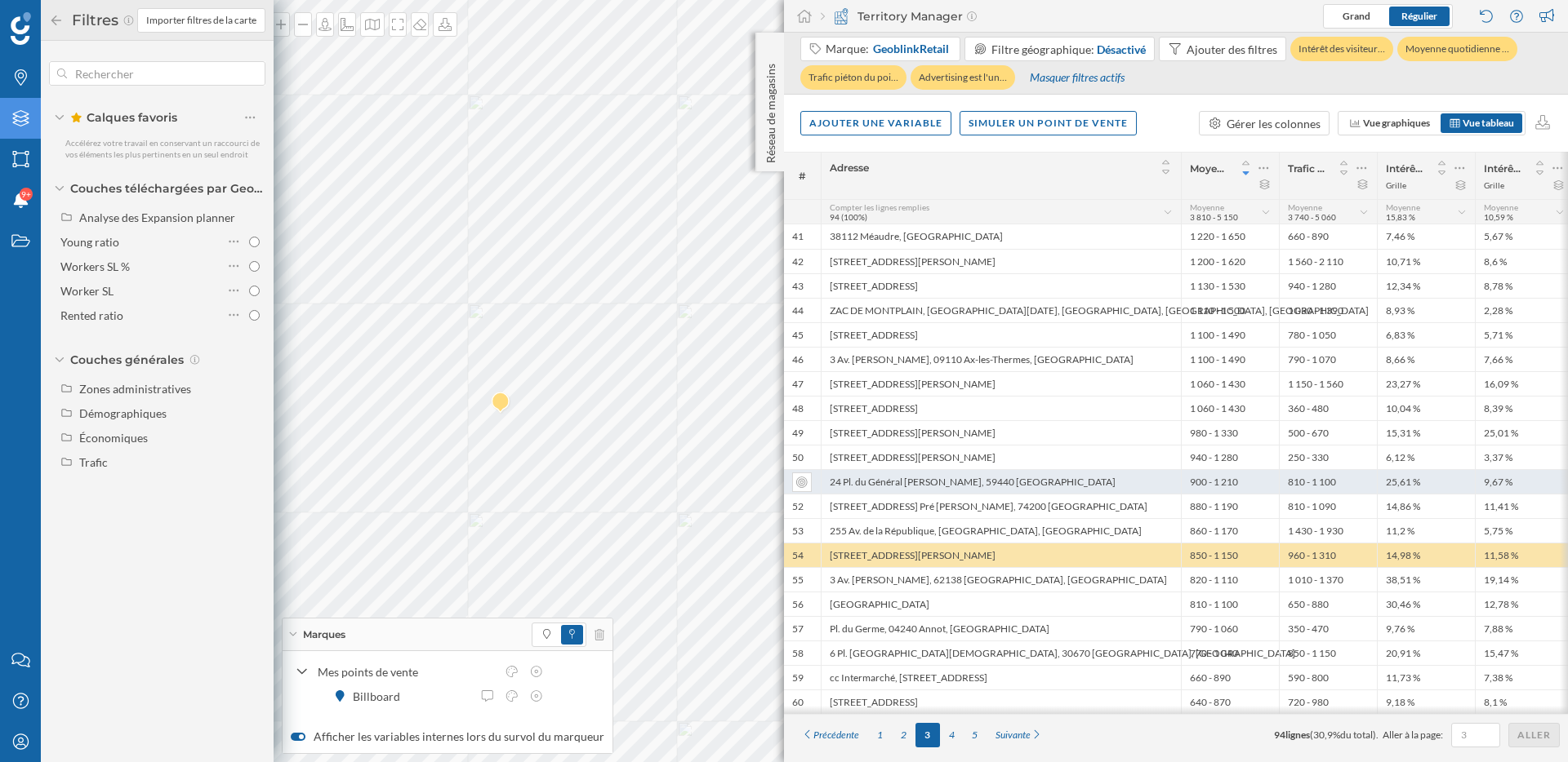
click at [20, 120] on icon "Filtres" at bounding box center [21, 118] width 21 height 17
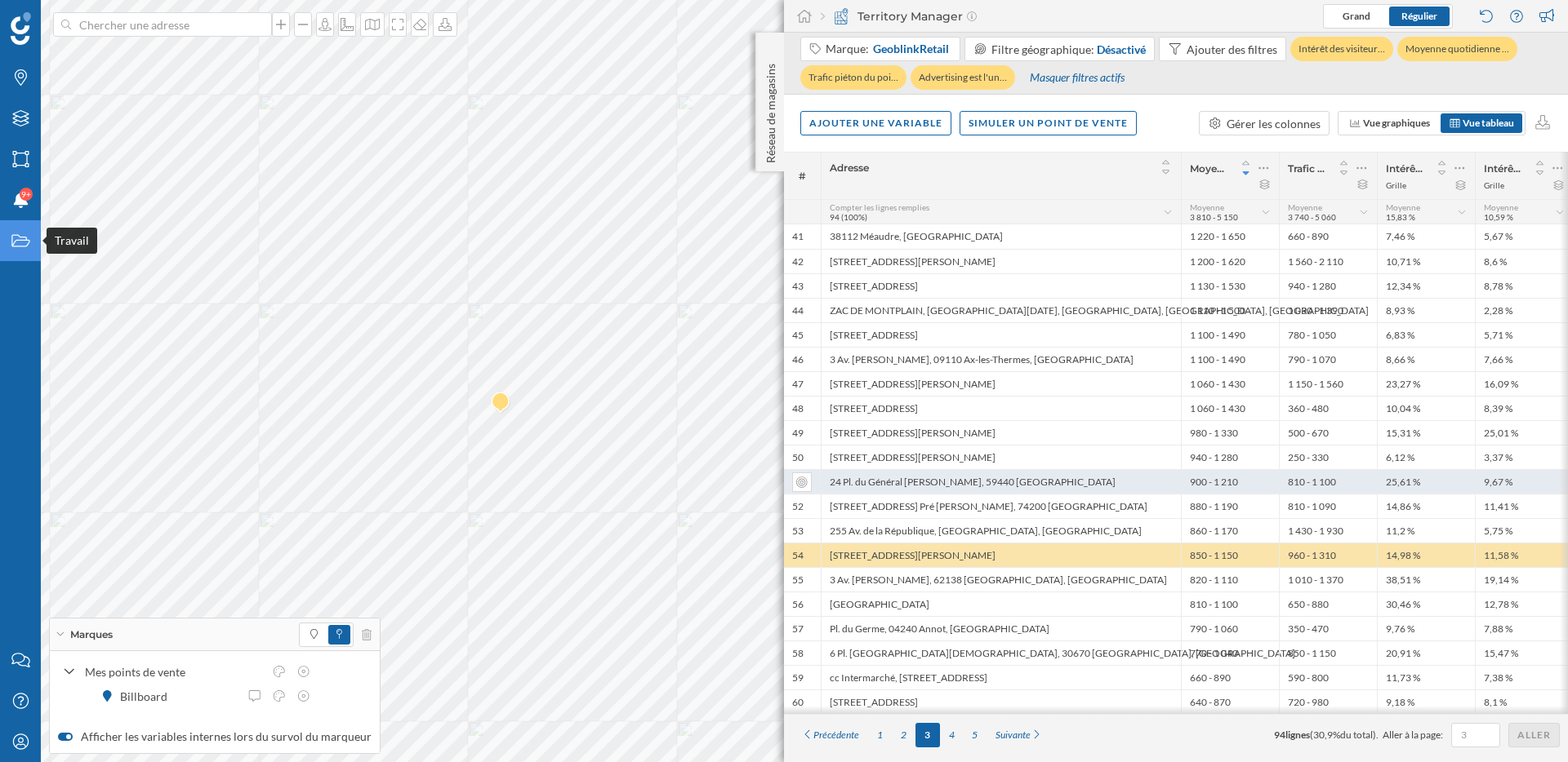
click at [24, 233] on icon "Travail" at bounding box center [21, 241] width 21 height 17
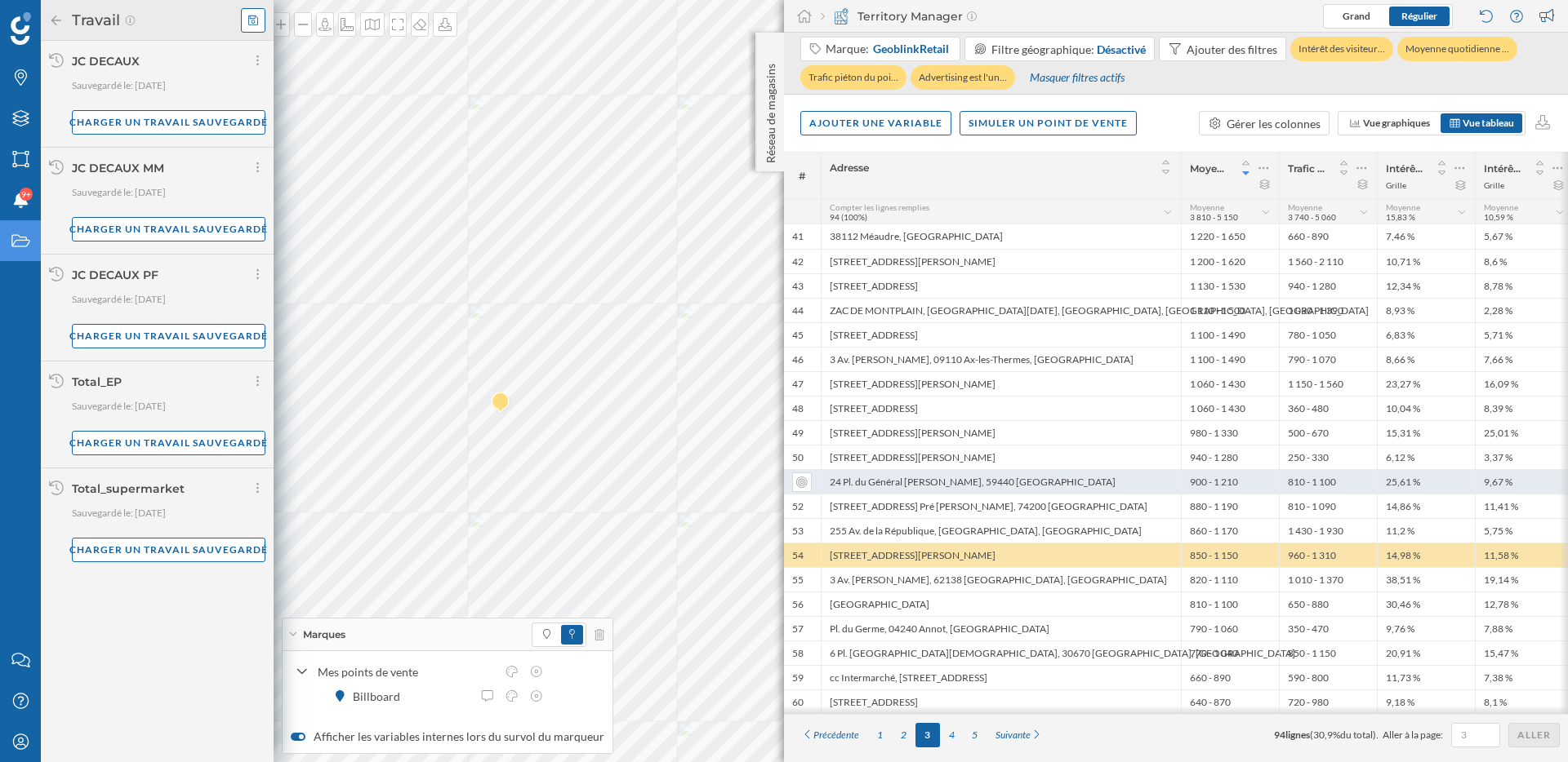
click at [252, 17] on icon at bounding box center [253, 21] width 10 height 12
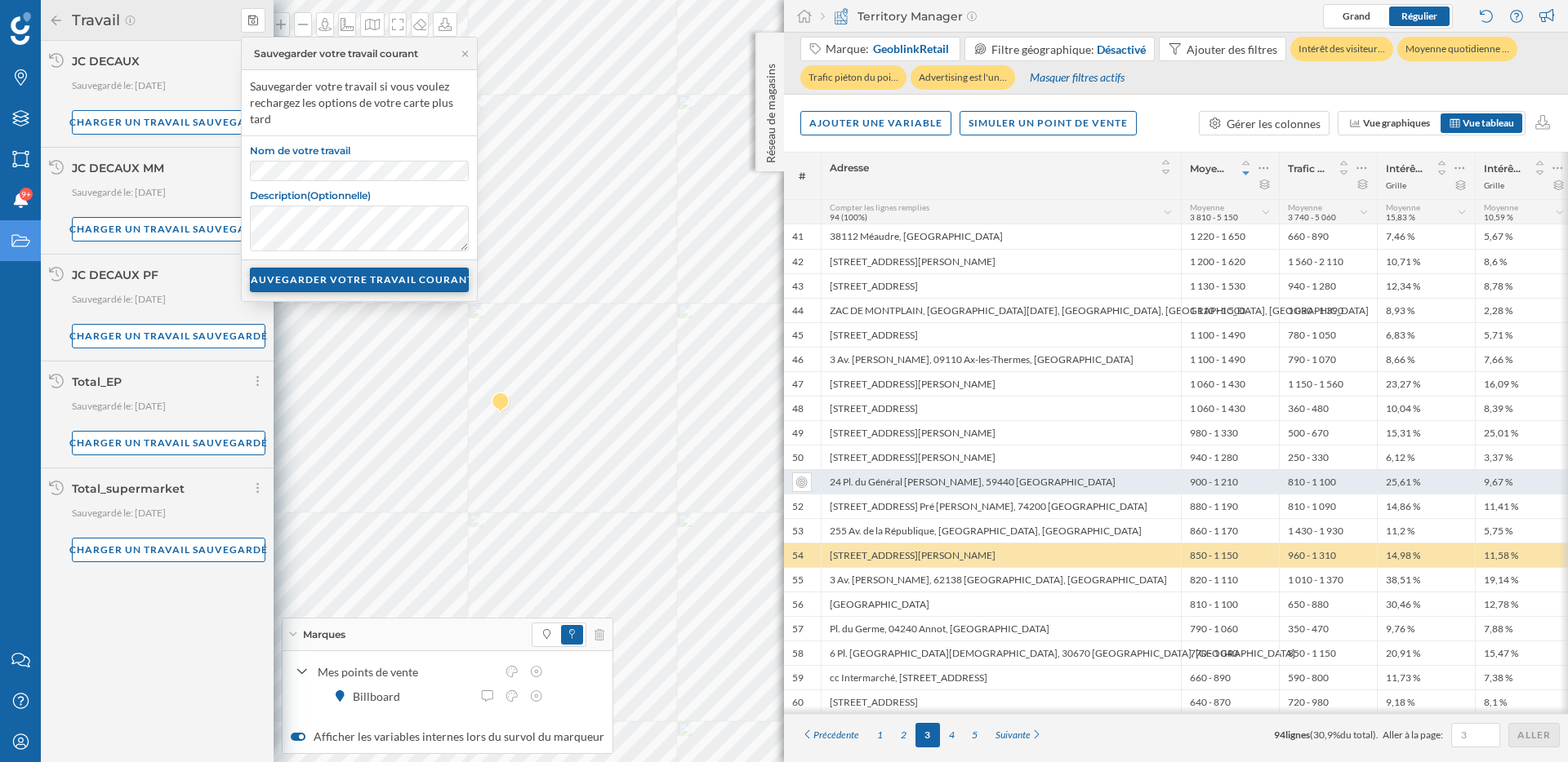
click at [352, 287] on div "SAUVEGARDER VOTRE TRAVAIL COURANT" at bounding box center [359, 280] width 219 height 25
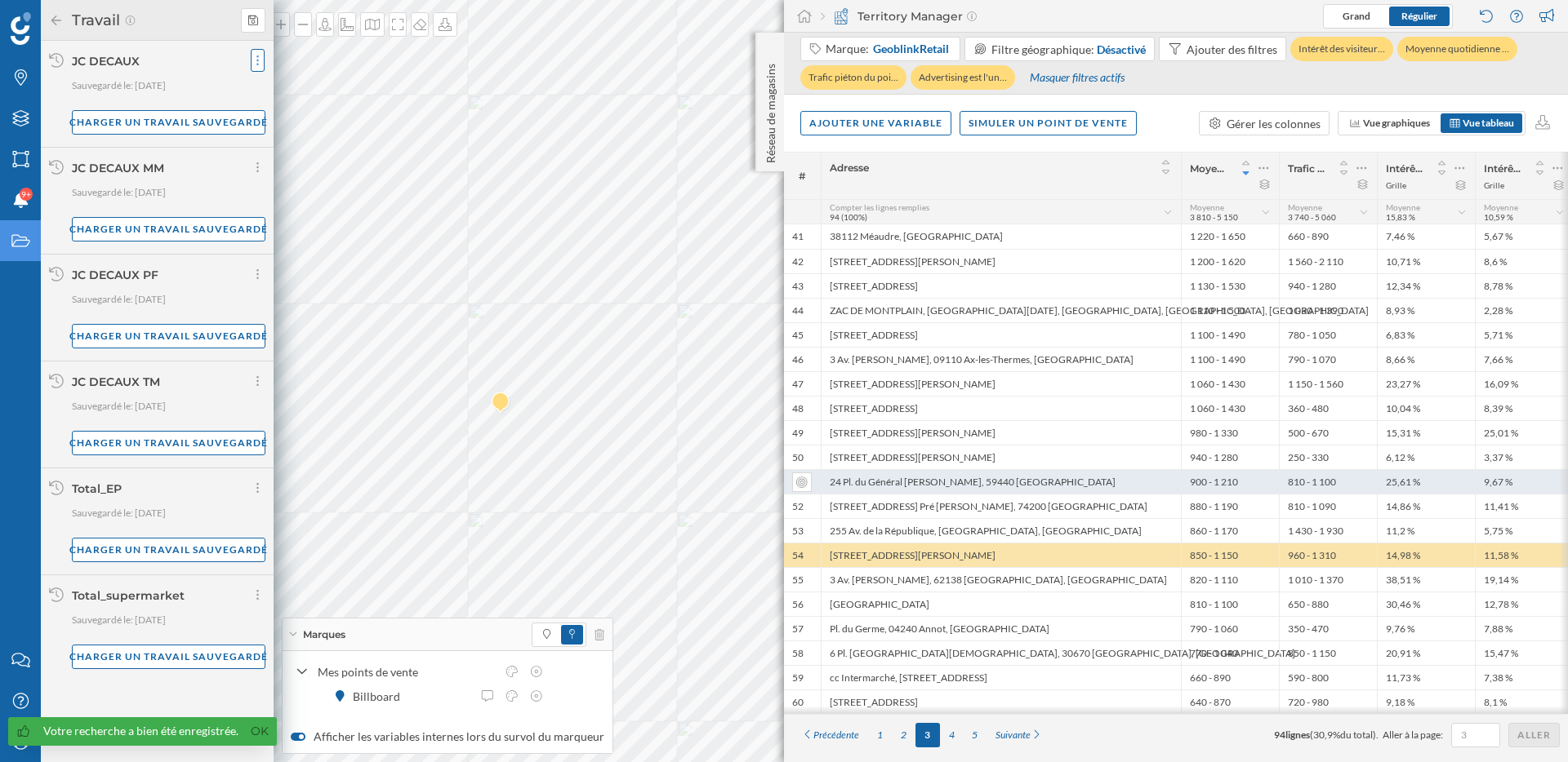
click at [255, 64] on icon at bounding box center [257, 60] width 4 height 17
click at [296, 121] on span "Supprimer votre travail" at bounding box center [319, 126] width 118 height 14
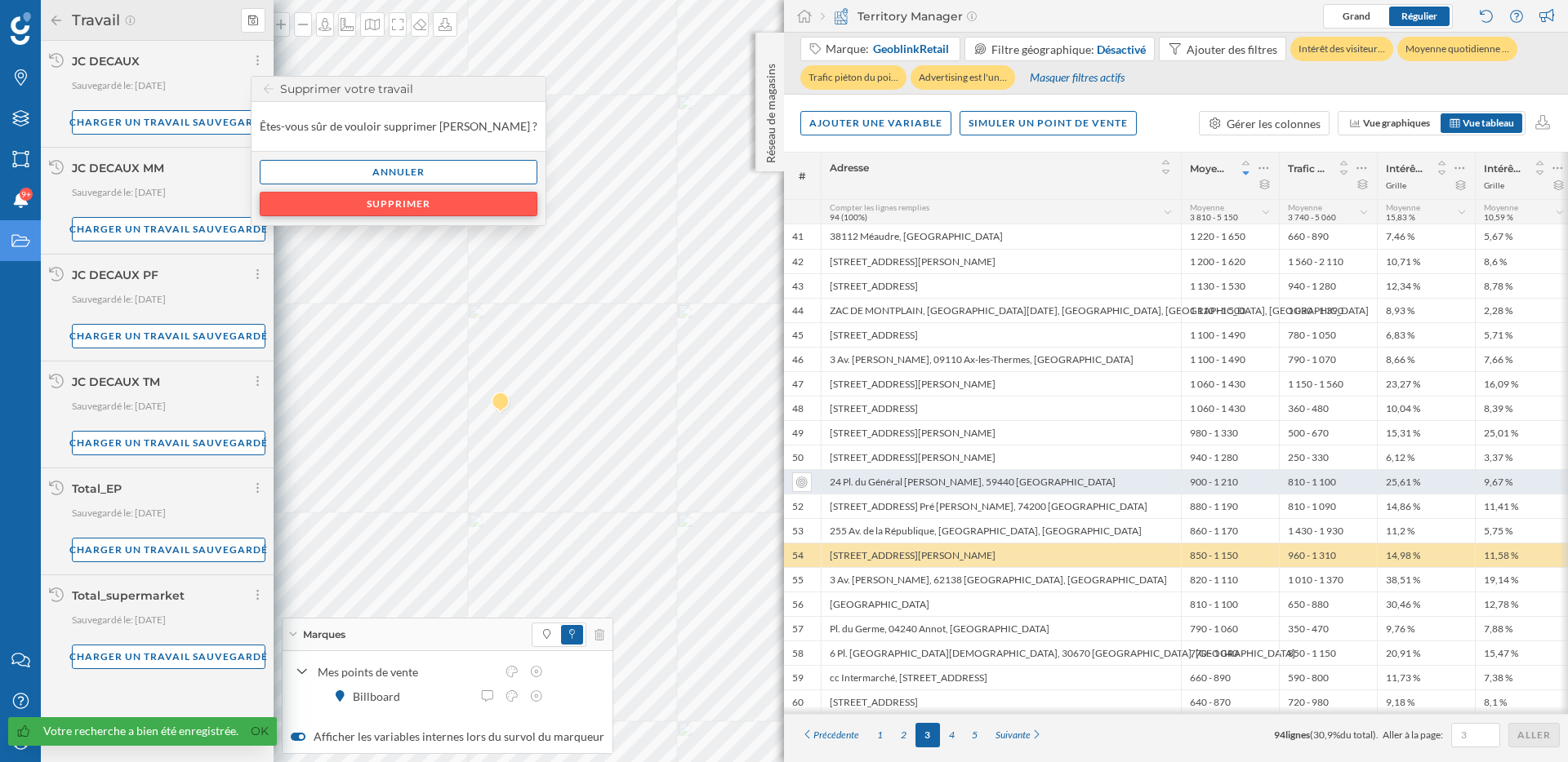
click at [370, 209] on div "Supprimer" at bounding box center [398, 204] width 278 height 25
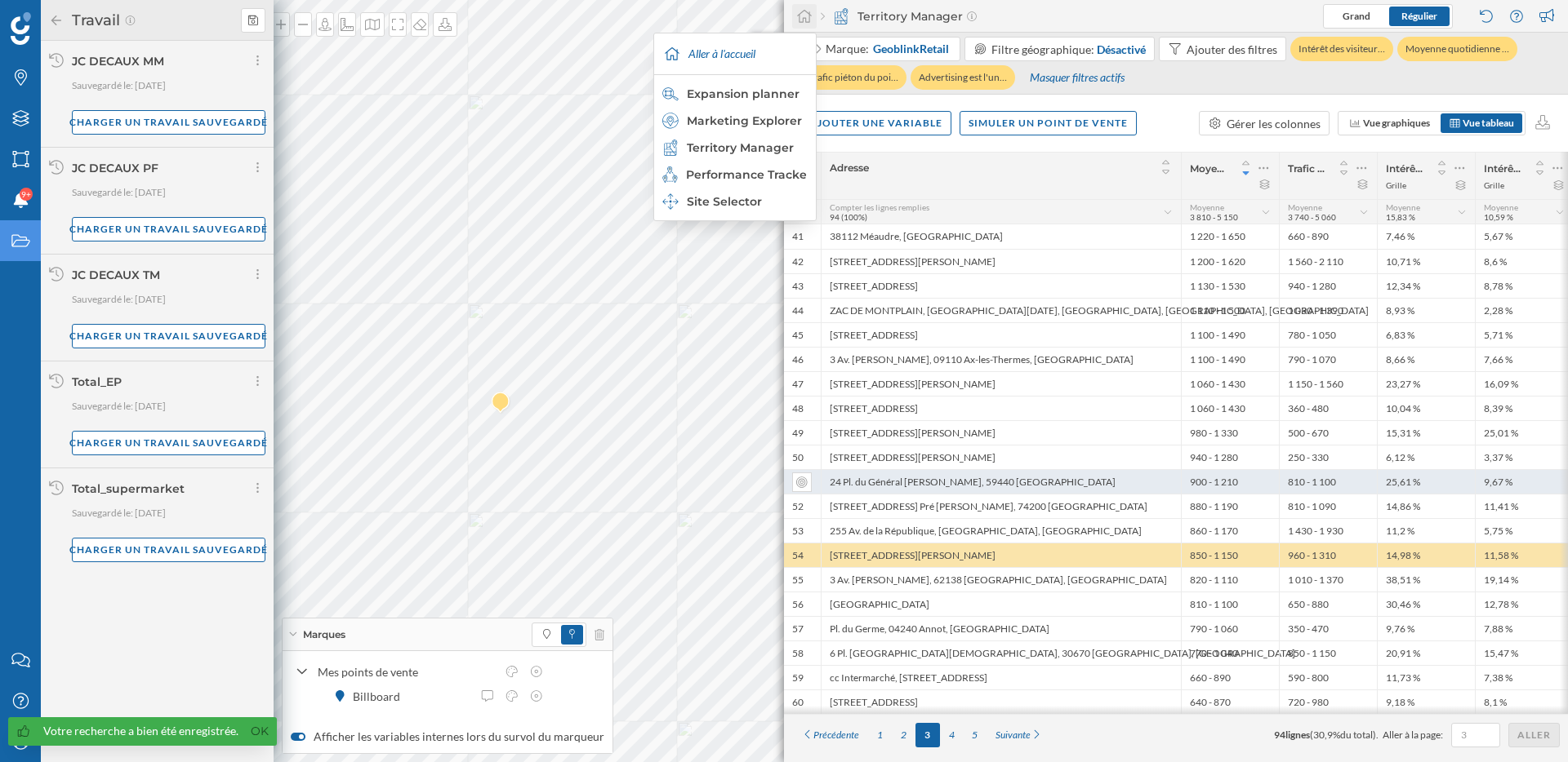
click at [810, 17] on icon at bounding box center [804, 16] width 17 height 15
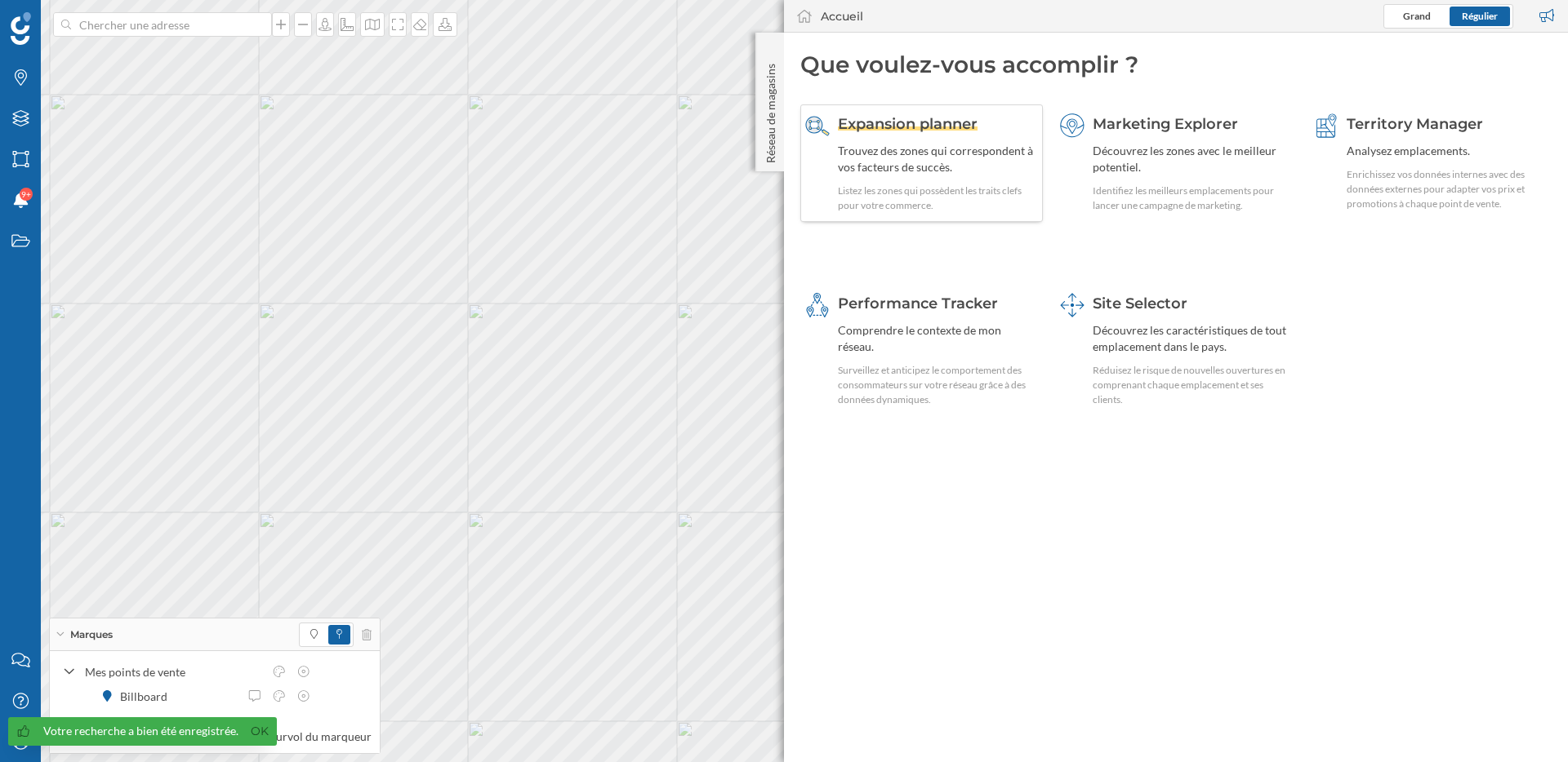
click at [935, 128] on span "Expansion planner" at bounding box center [907, 124] width 140 height 18
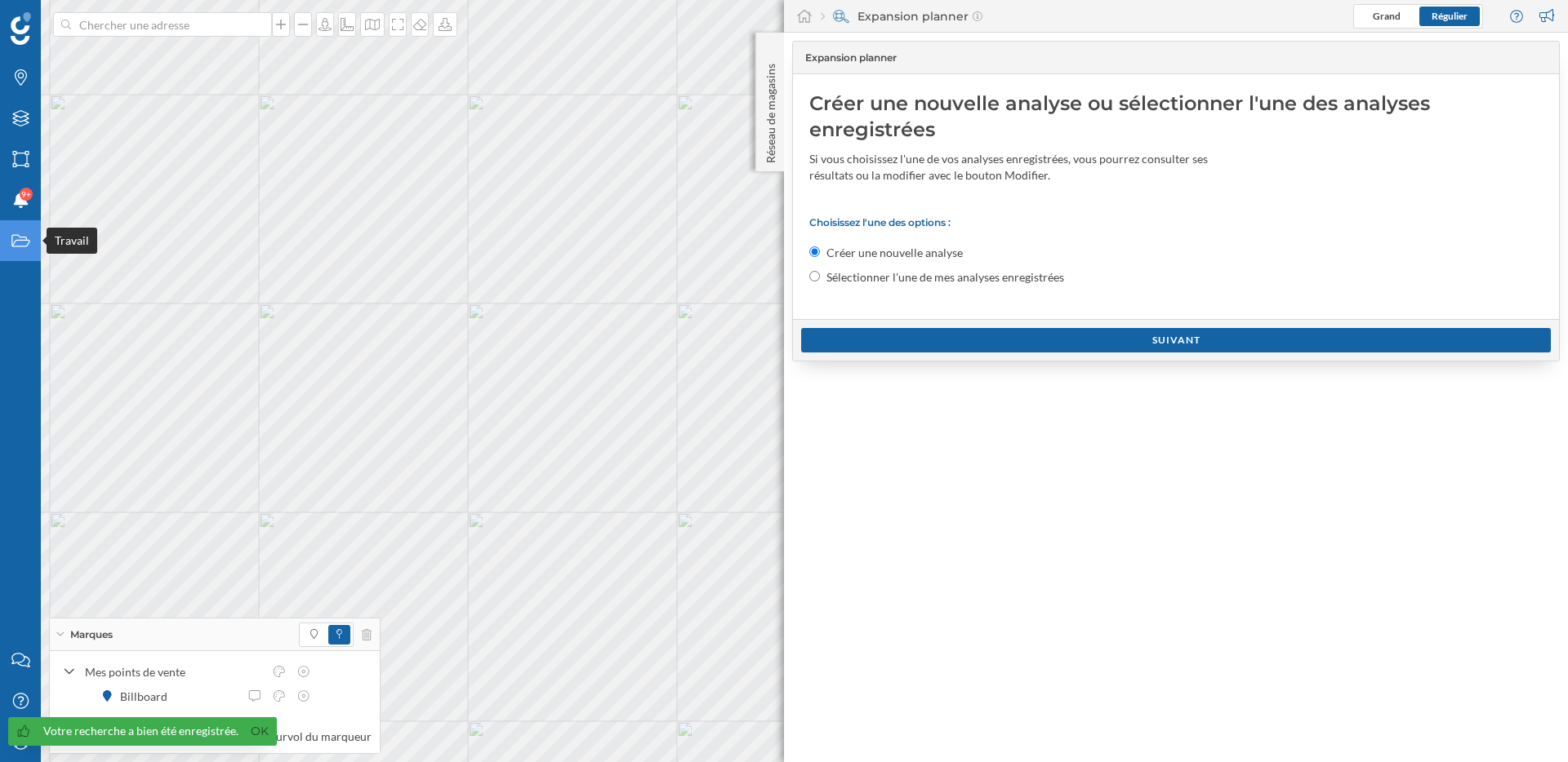
click at [11, 244] on icon "Travail" at bounding box center [21, 241] width 21 height 17
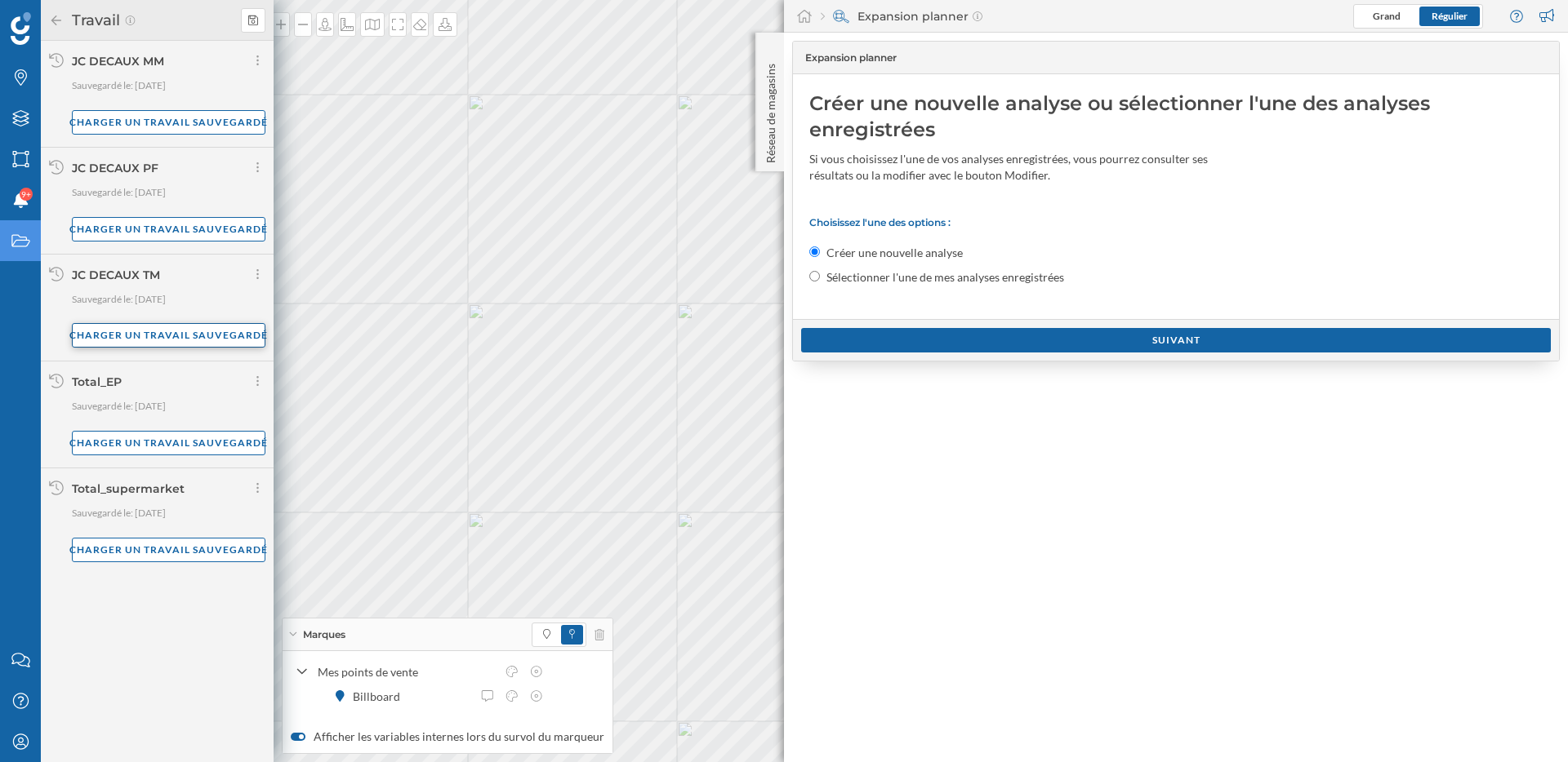
click at [169, 337] on div "Charger un travail sauvegardé" at bounding box center [169, 335] width 193 height 25
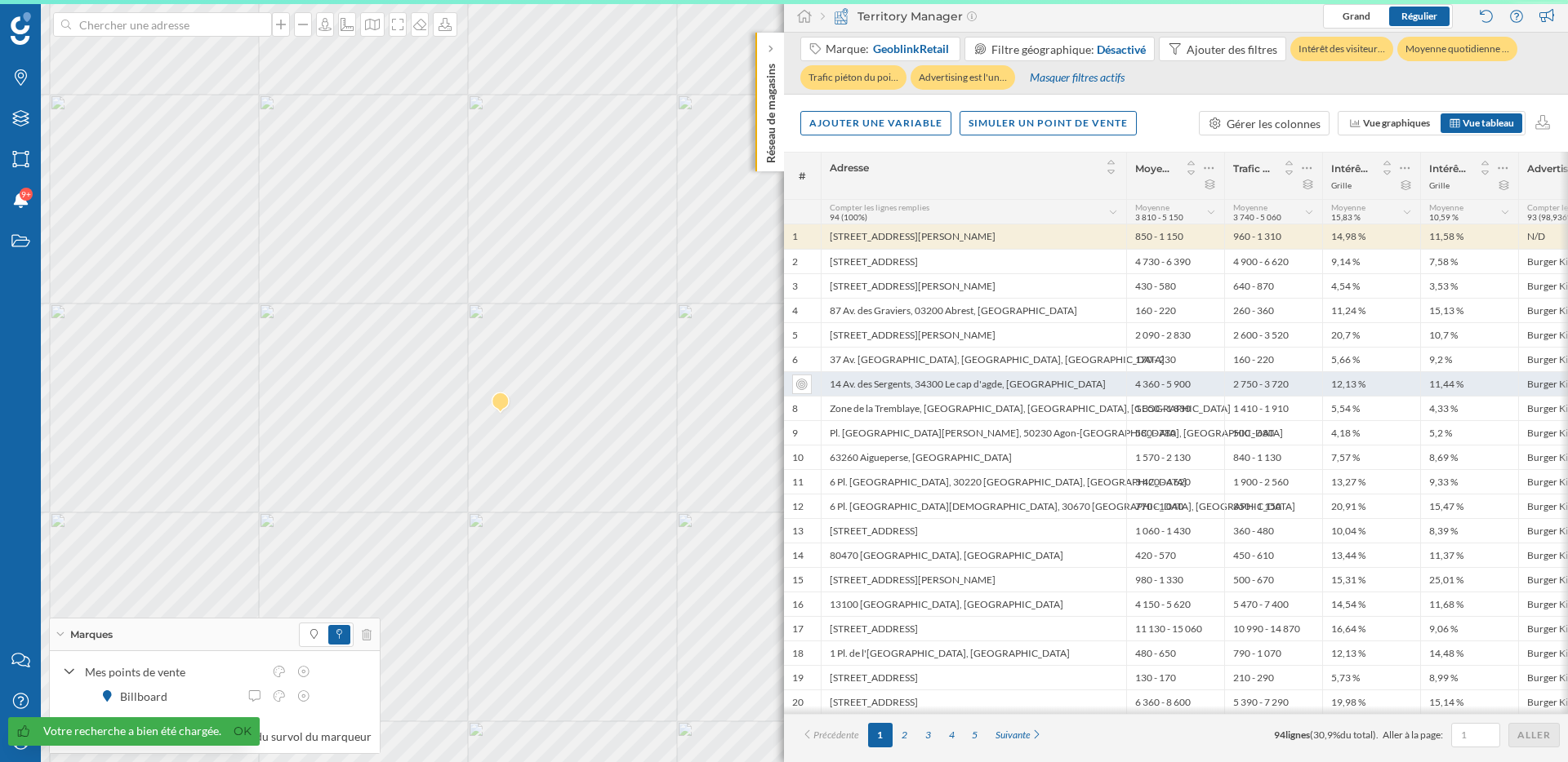
drag, startPoint x: 1367, startPoint y: 453, endPoint x: 1279, endPoint y: 392, distance: 107.1
click at [1277, 452] on div "10 63260 Aigueperse, France 1 570 - 2 130 840 - 1 130 7,57 % 8,69 % Burger King" at bounding box center [1214, 456] width 860 height 25
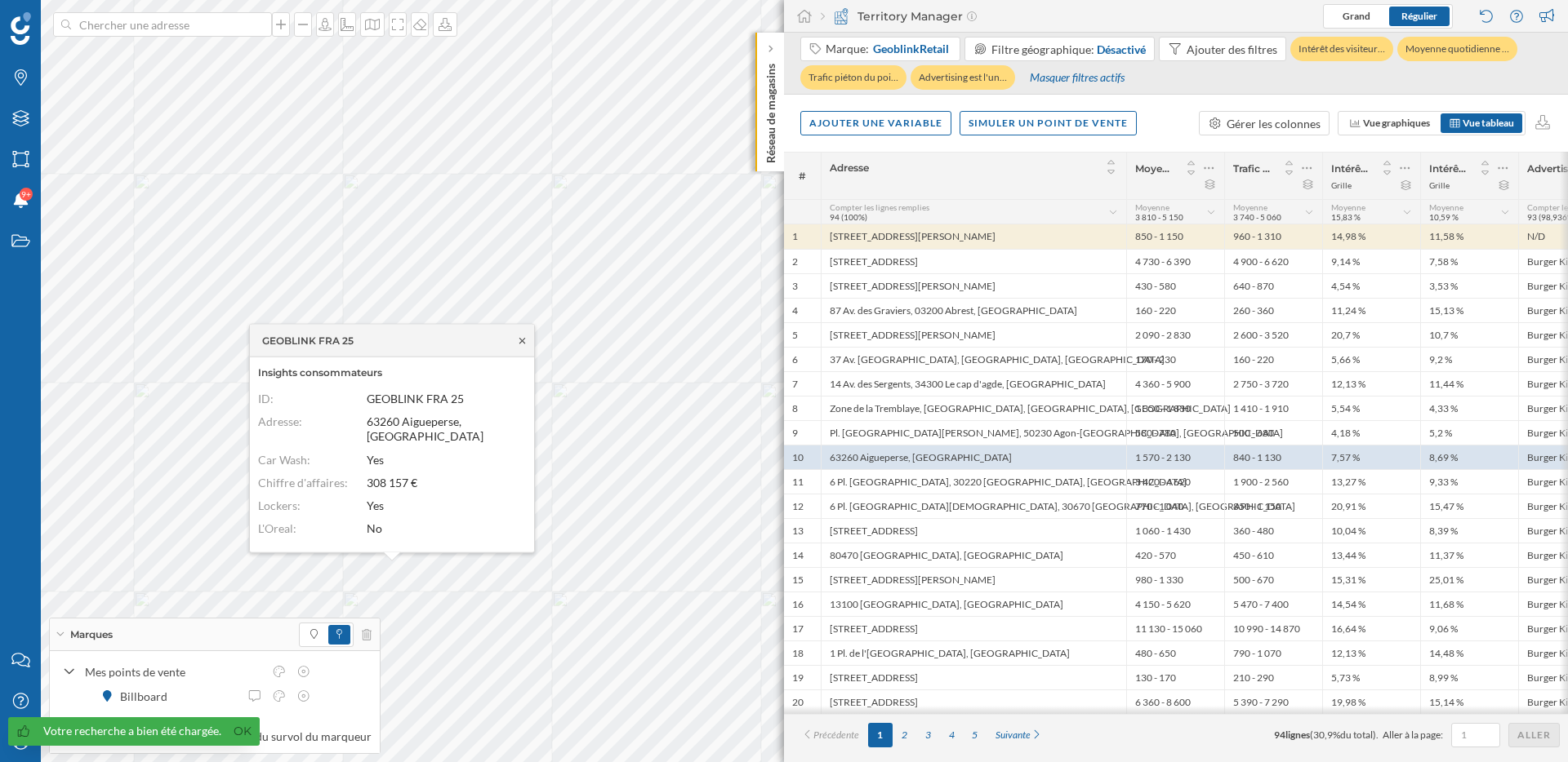
click at [522, 345] on icon at bounding box center [522, 340] width 12 height 10
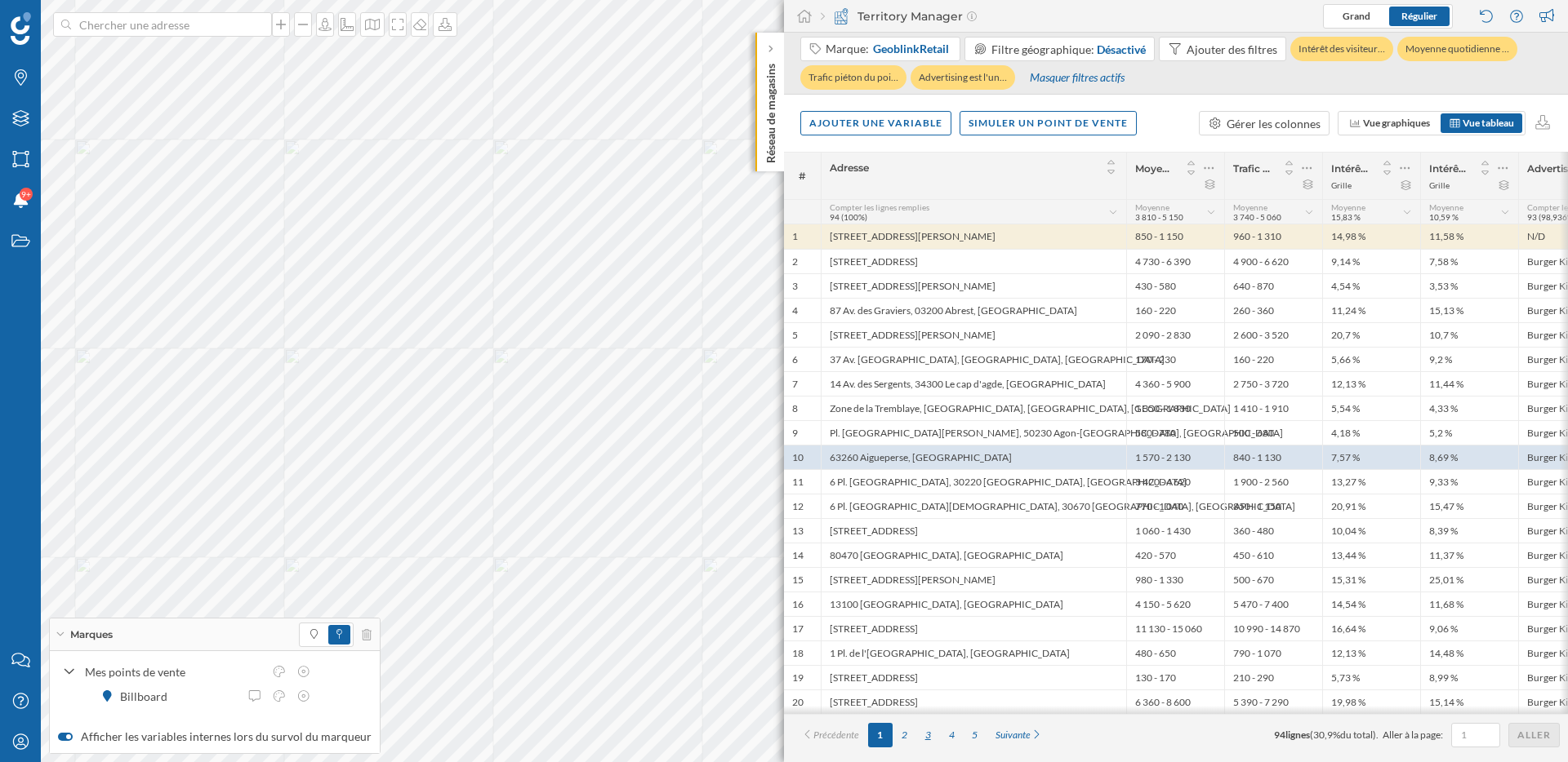
click at [929, 733] on div "3" at bounding box center [928, 735] width 24 height 25
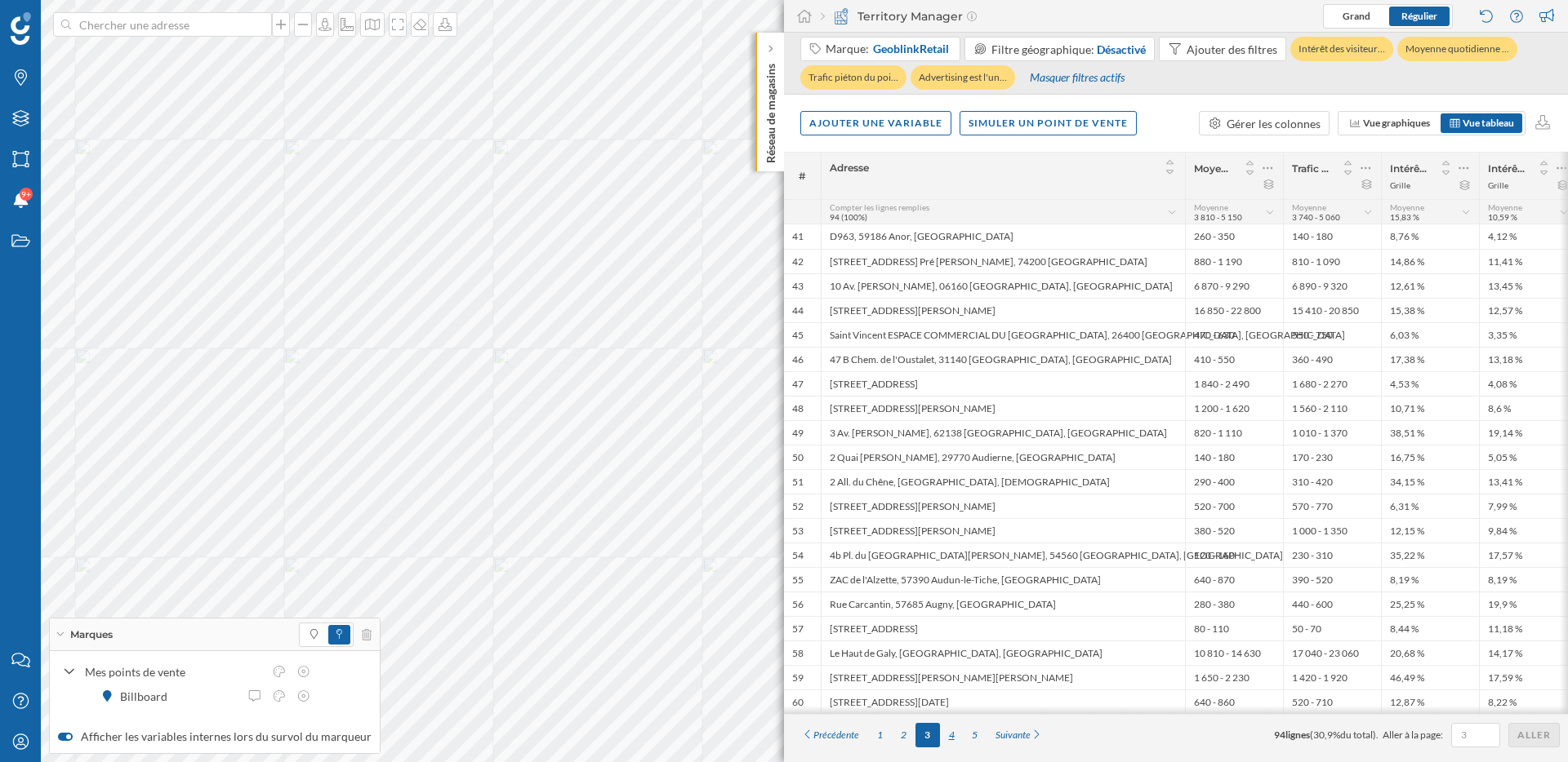
click at [948, 734] on div "4" at bounding box center [952, 735] width 24 height 25
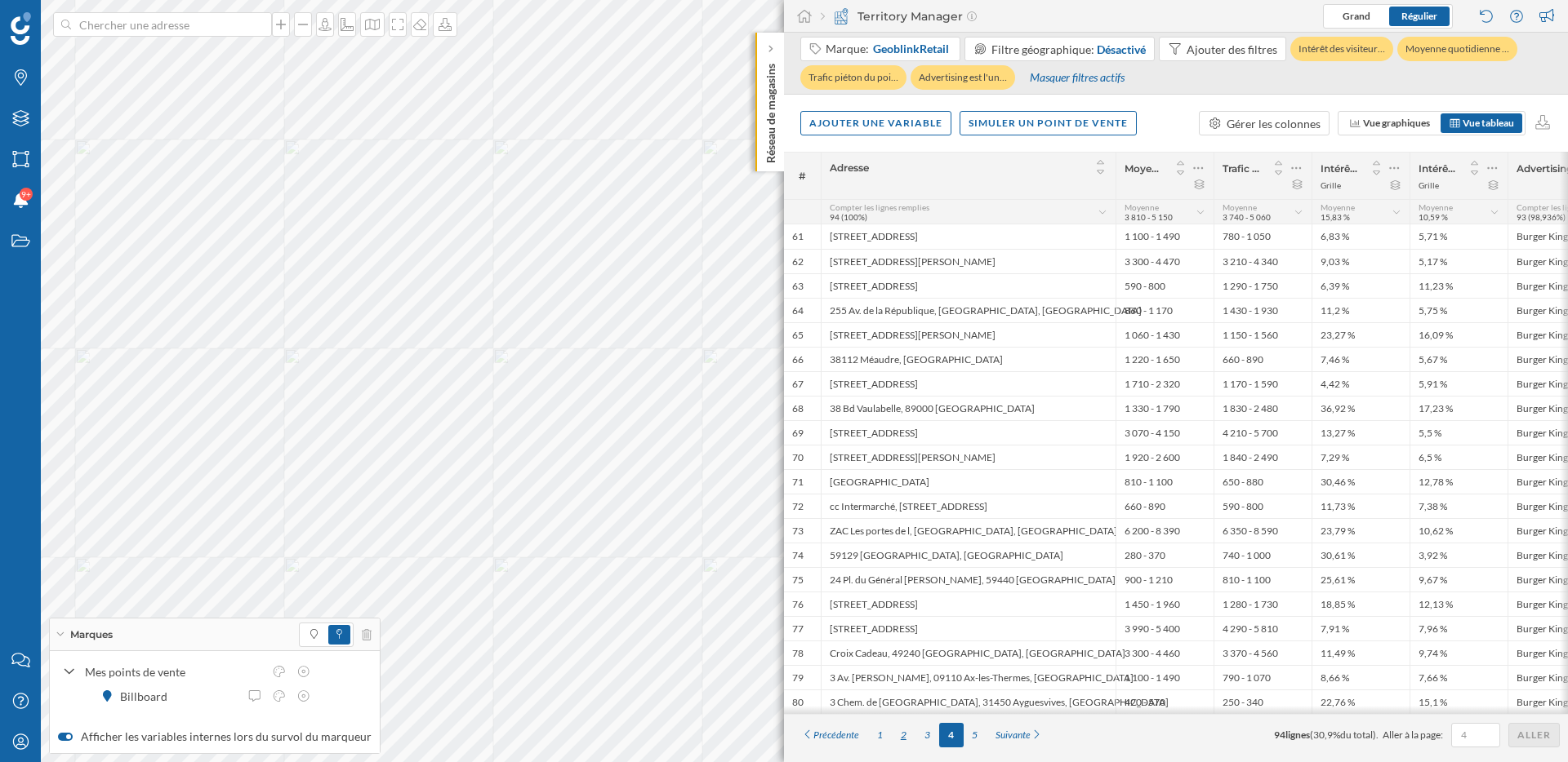
click at [913, 737] on div "2" at bounding box center [903, 735] width 24 height 25
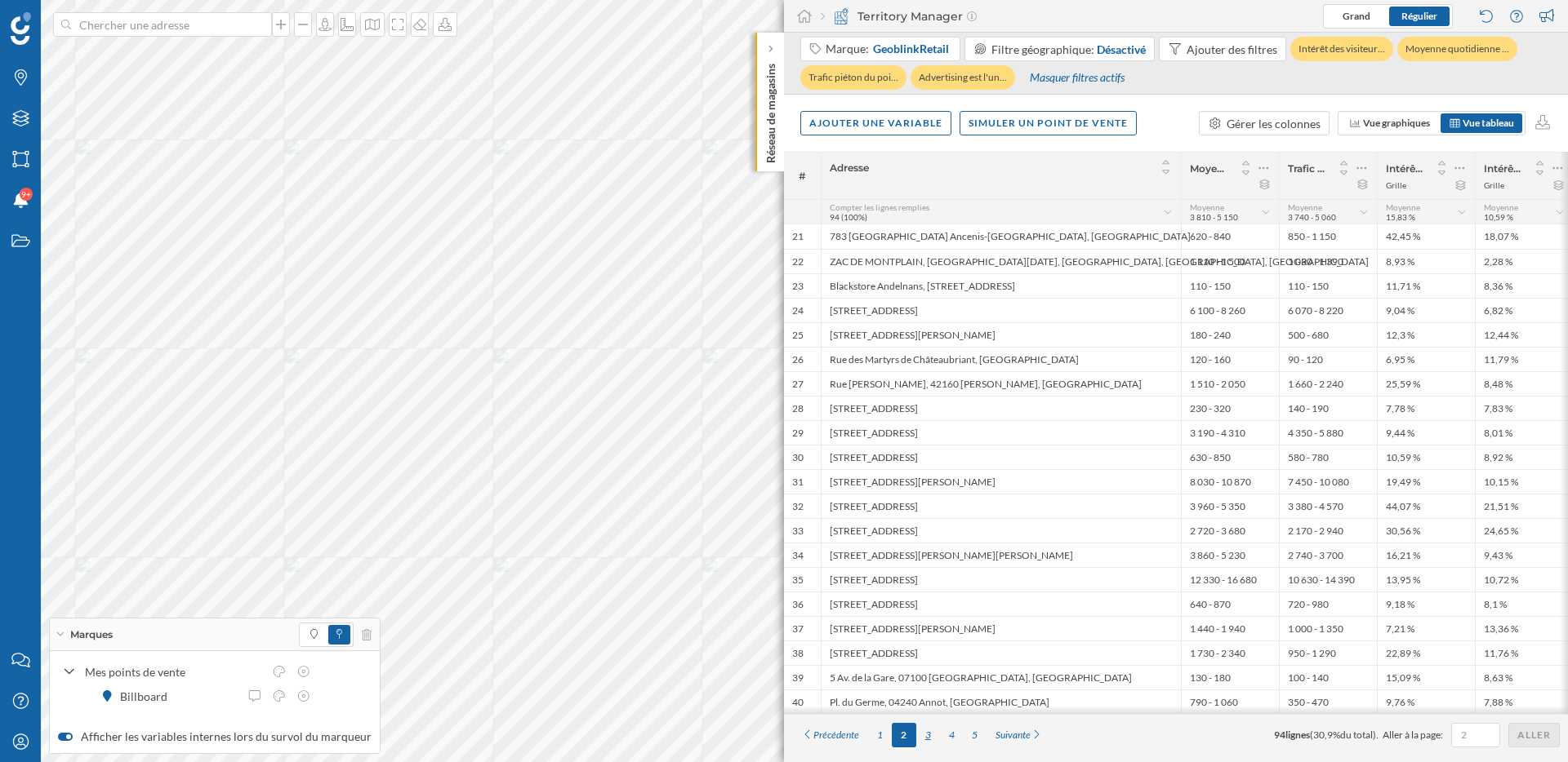
click at [927, 736] on div "3" at bounding box center [928, 735] width 24 height 25
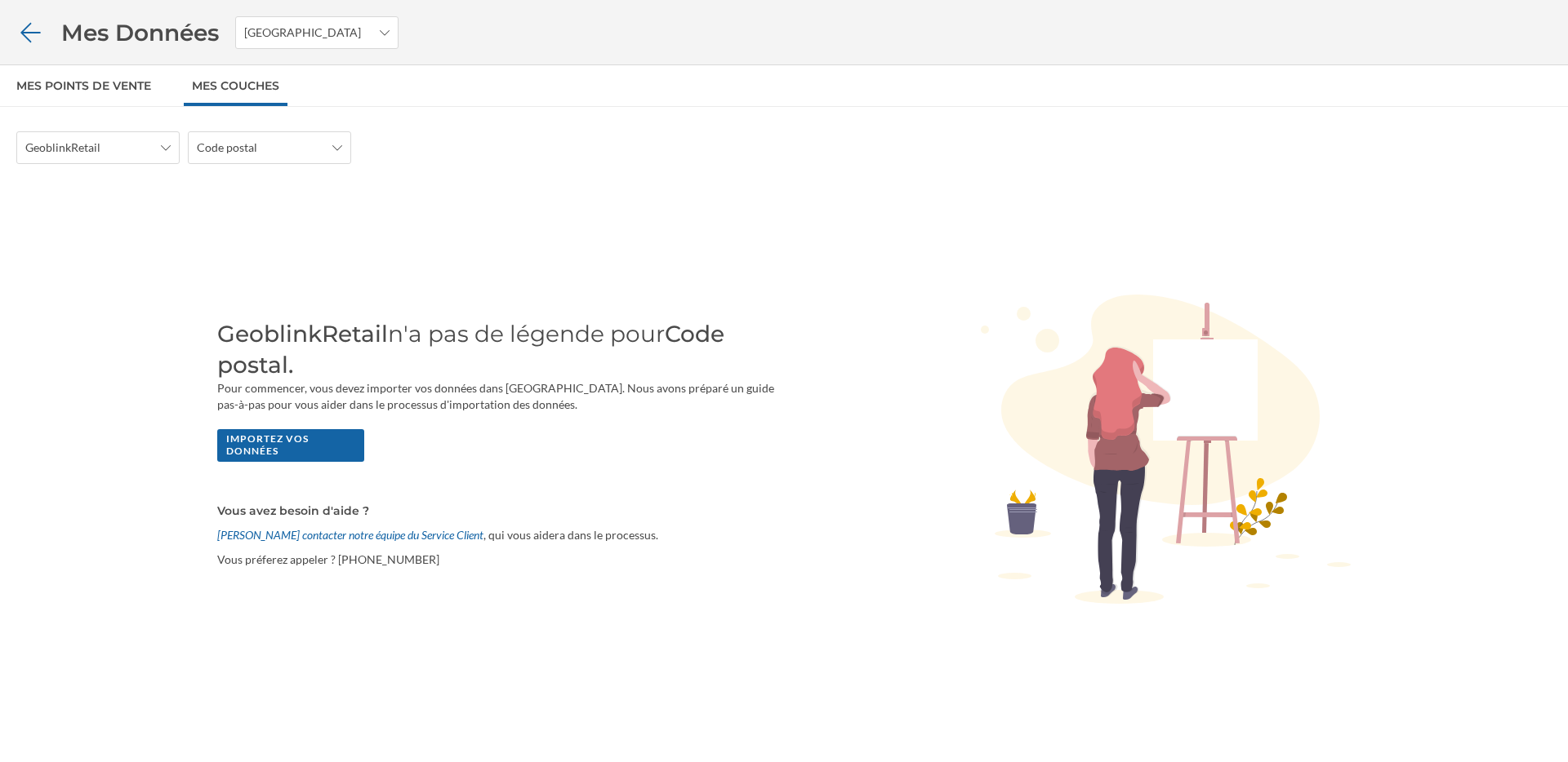
click at [23, 32] on icon at bounding box center [31, 32] width 20 height 20
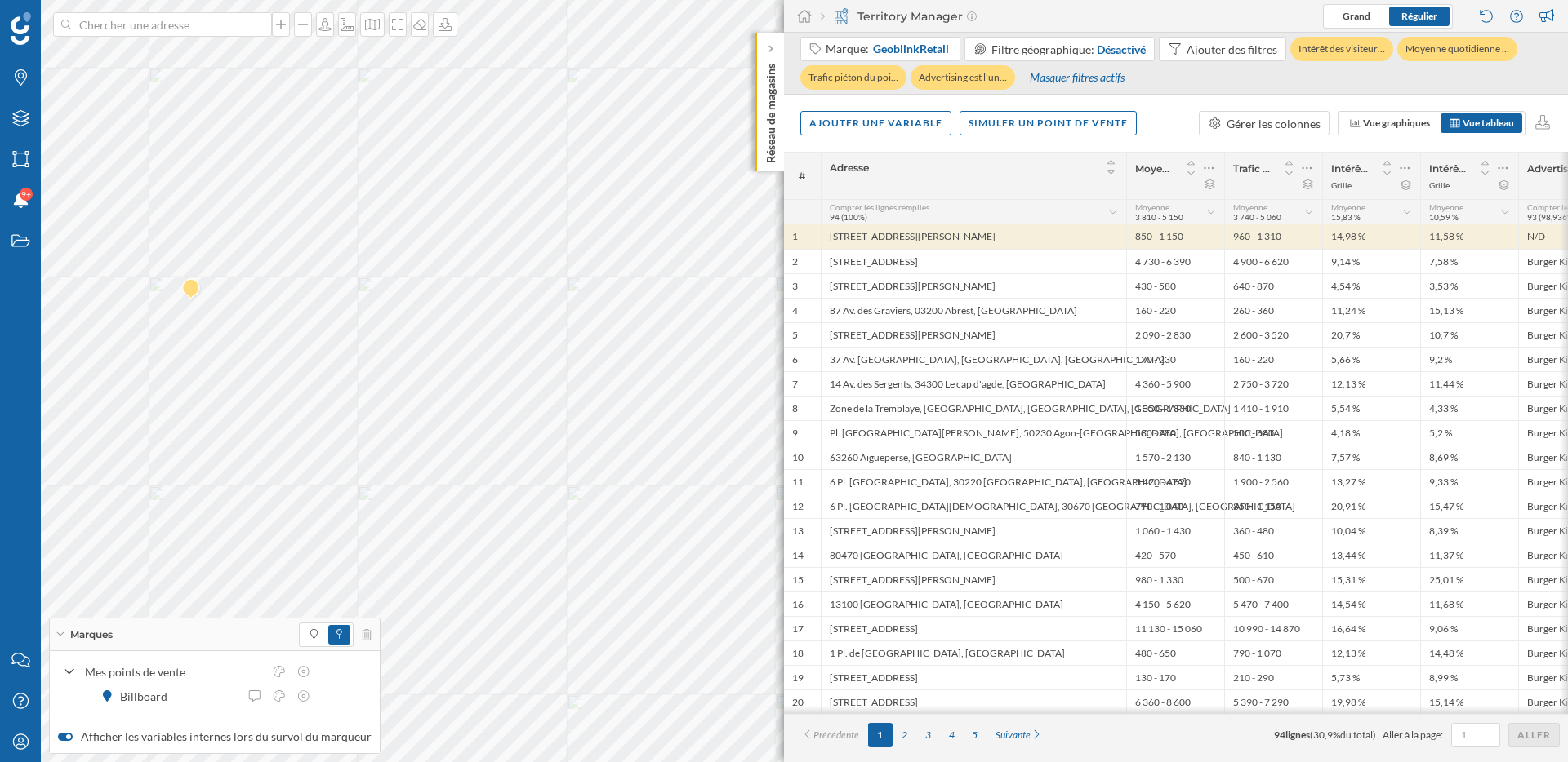
drag, startPoint x: 1330, startPoint y: 719, endPoint x: 1300, endPoint y: 719, distance: 30.0
click at [1300, 719] on div "Précédente 1 2 3 4 5 Suivante 94 lignes ( 30,9% du total). Aller à la page: All…" at bounding box center [1176, 734] width 784 height 41
click at [67, 672] on icon at bounding box center [69, 672] width 10 height 6
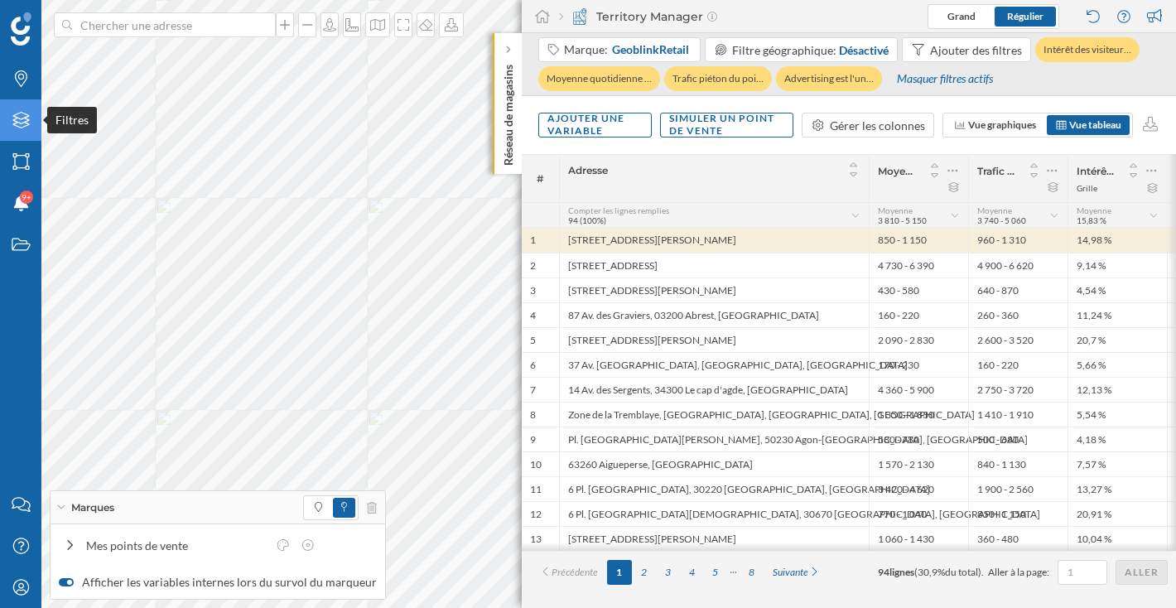
click at [23, 125] on icon "Filtres" at bounding box center [21, 120] width 21 height 17
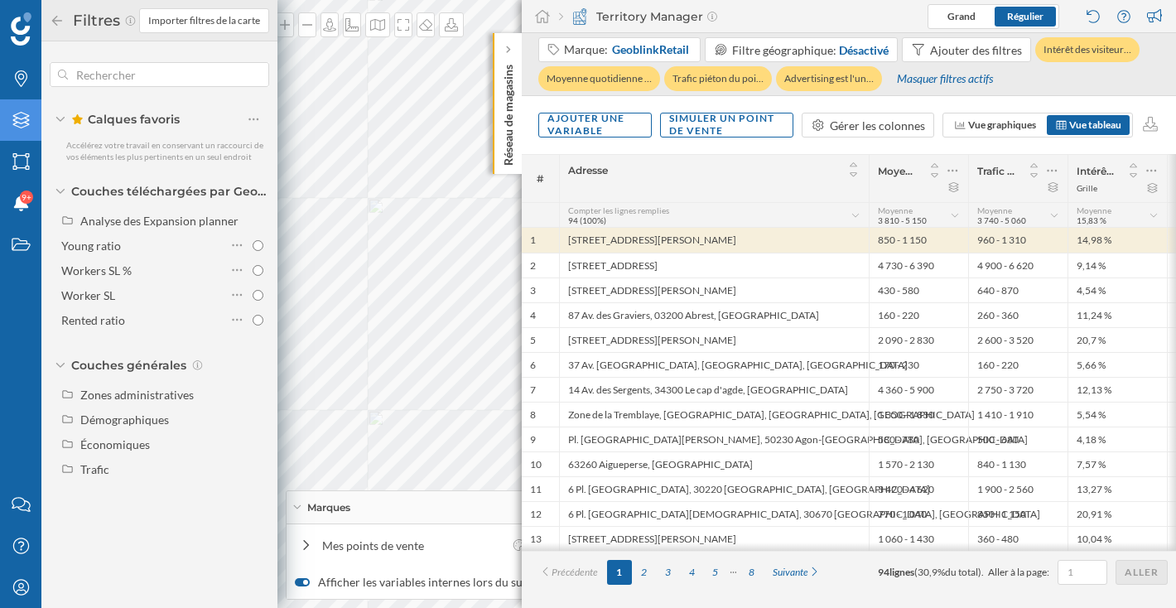
click at [23, 125] on icon "Filtres" at bounding box center [21, 120] width 21 height 17
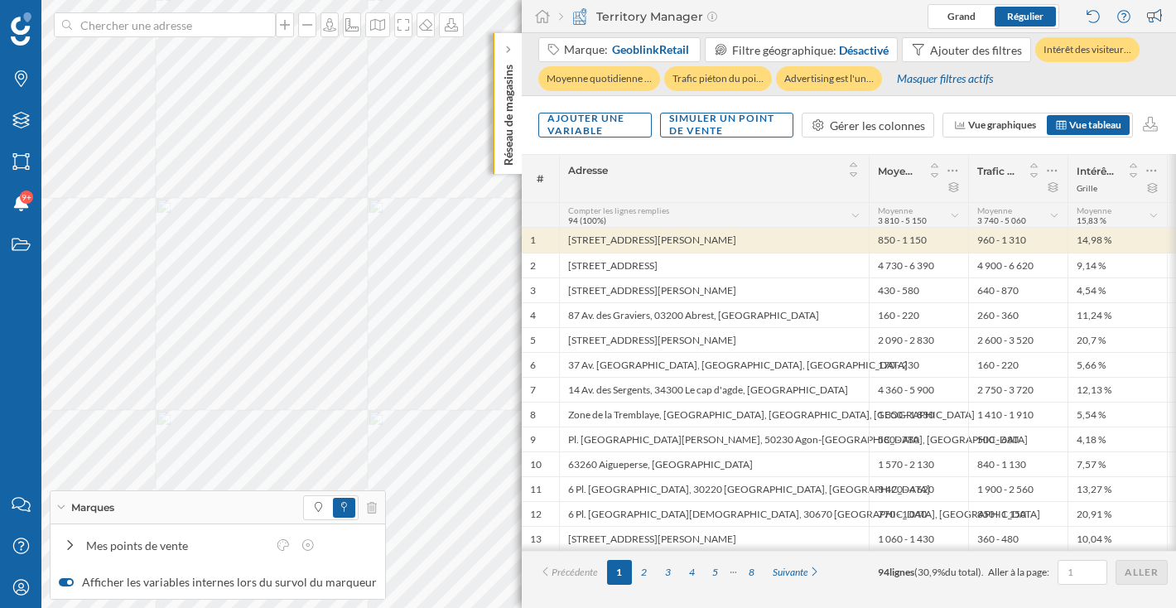
click at [787, 160] on div "Adresse" at bounding box center [714, 170] width 292 height 22
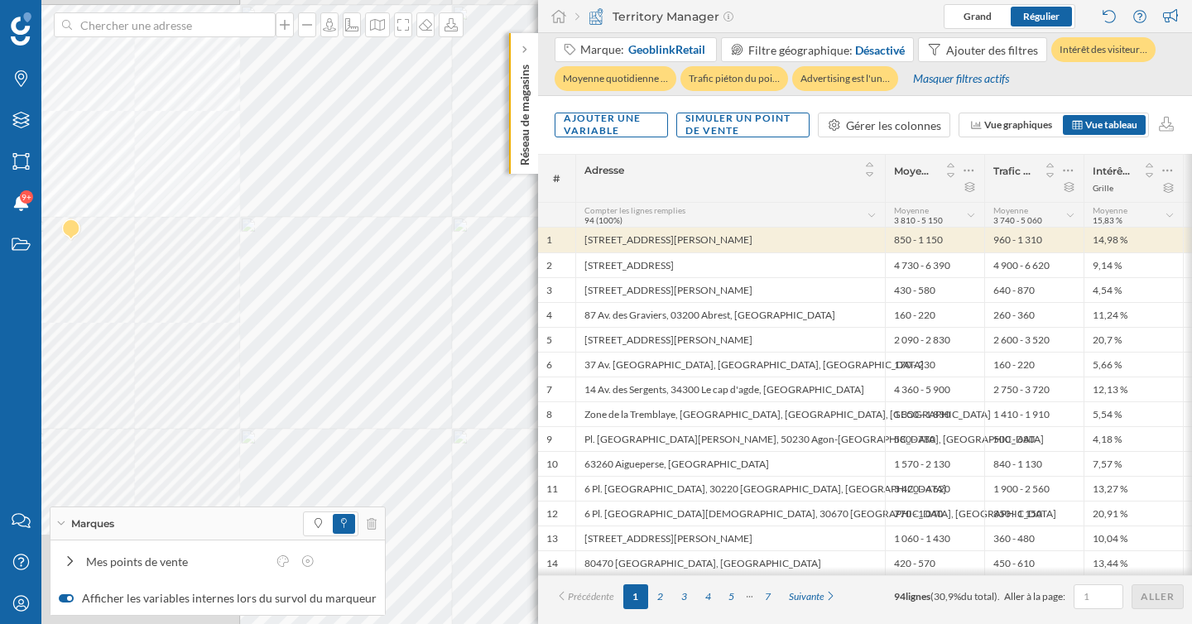
click at [62, 528] on div "Marques" at bounding box center [218, 524] width 334 height 33
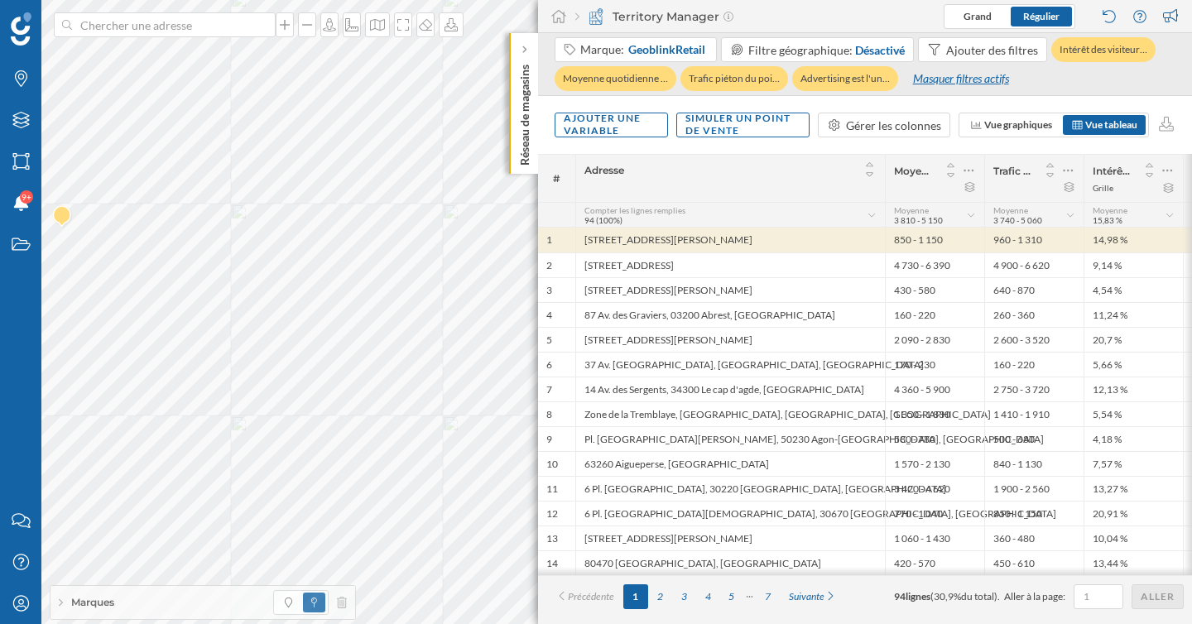
click at [952, 79] on div "Masquer filtres actifs" at bounding box center [960, 78] width 117 height 25
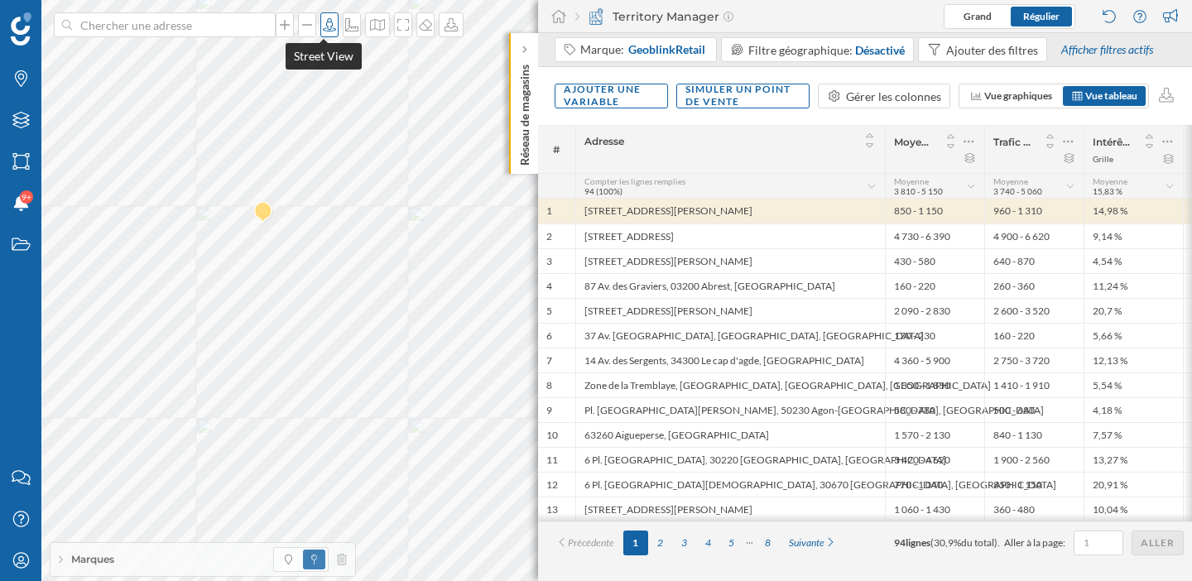
click at [322, 23] on icon at bounding box center [329, 24] width 17 height 13
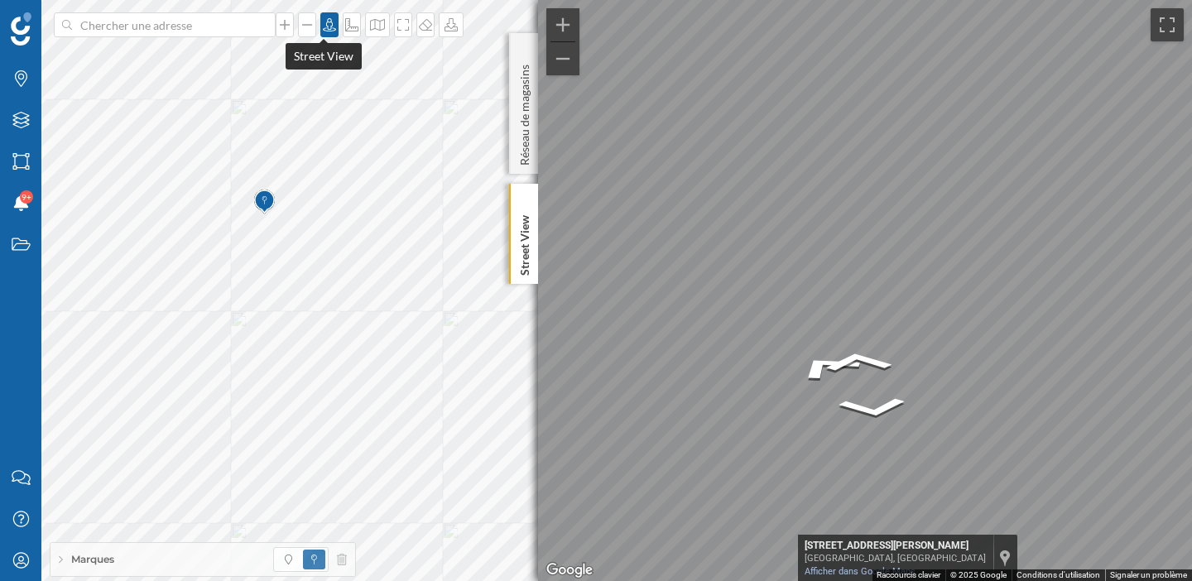
click at [328, 24] on icon at bounding box center [329, 24] width 17 height 13
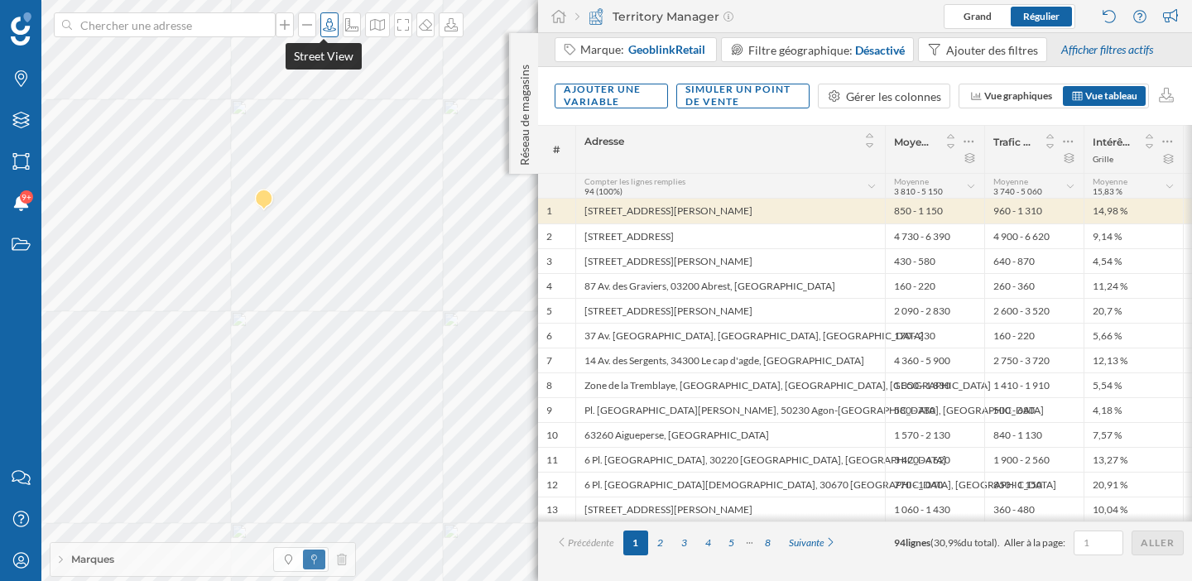
click at [325, 22] on icon at bounding box center [329, 24] width 13 height 13
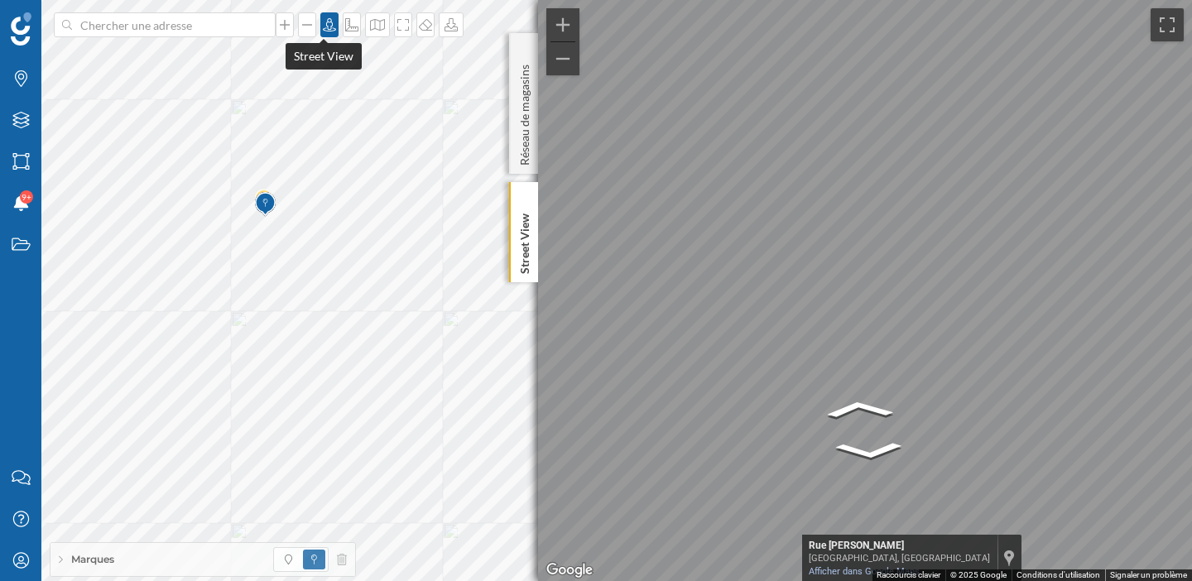
click at [325, 30] on icon at bounding box center [329, 24] width 17 height 13
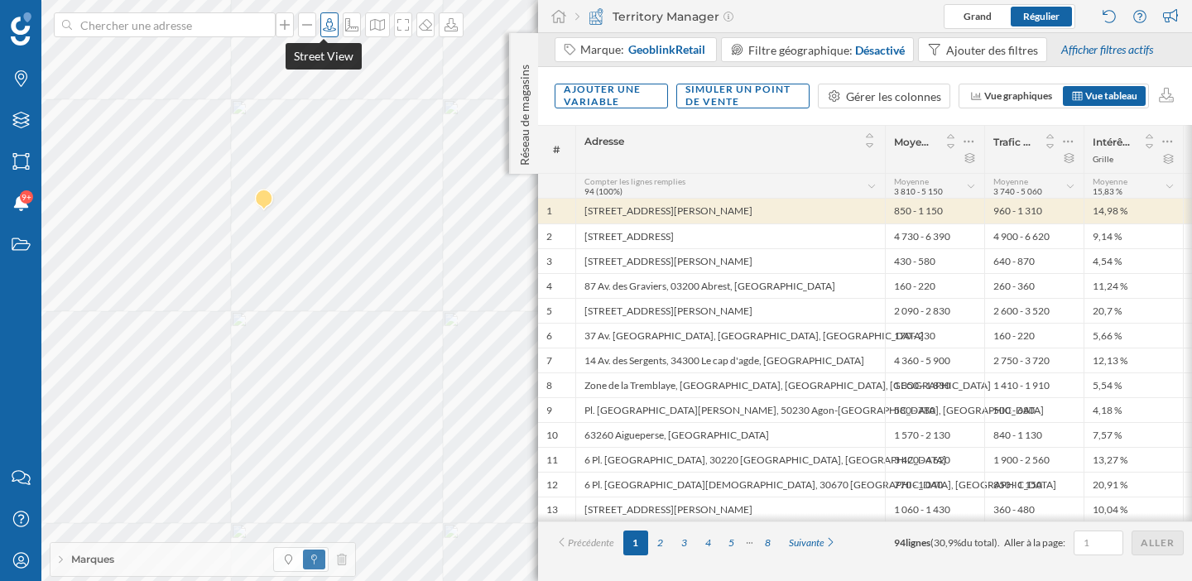
click at [325, 32] on div at bounding box center [329, 24] width 18 height 25
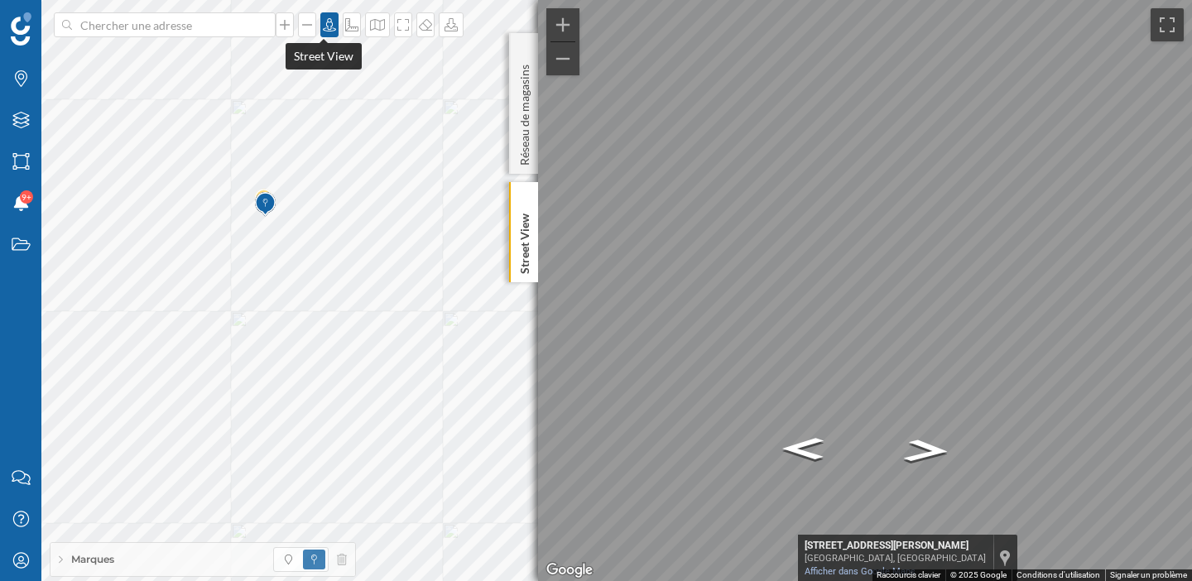
click at [328, 33] on div at bounding box center [329, 24] width 18 height 25
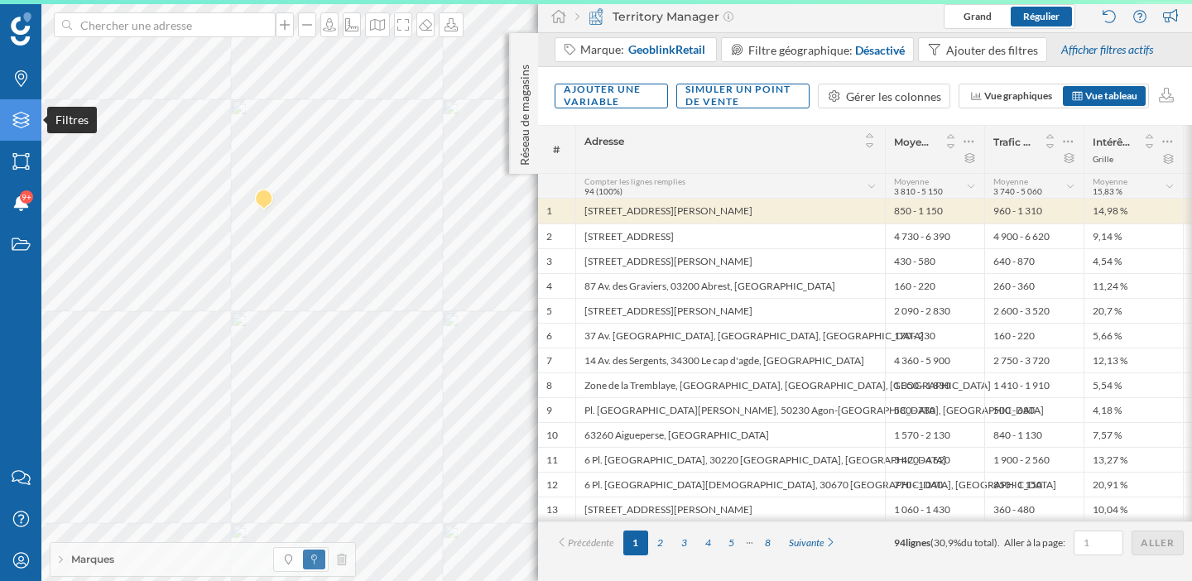
click at [17, 132] on div "Filtres" at bounding box center [20, 119] width 41 height 41
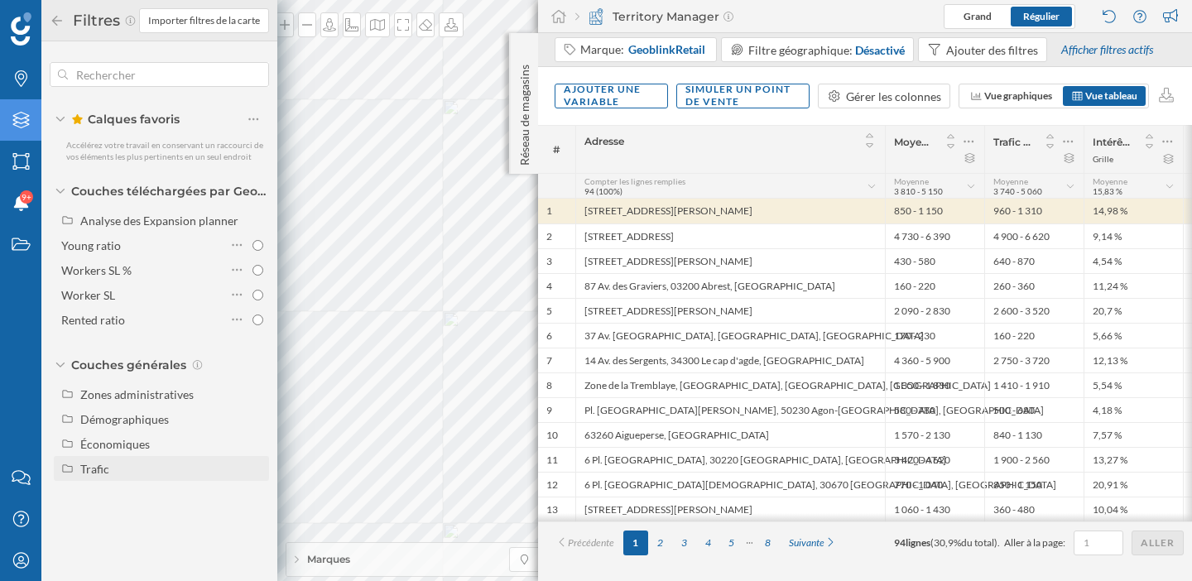
click at [85, 474] on div "Trafic" at bounding box center [94, 469] width 29 height 14
click at [119, 518] on div "Piéton" at bounding box center [143, 518] width 115 height 17
click at [253, 518] on input "Piéton" at bounding box center [258, 518] width 11 height 11
radio input "true"
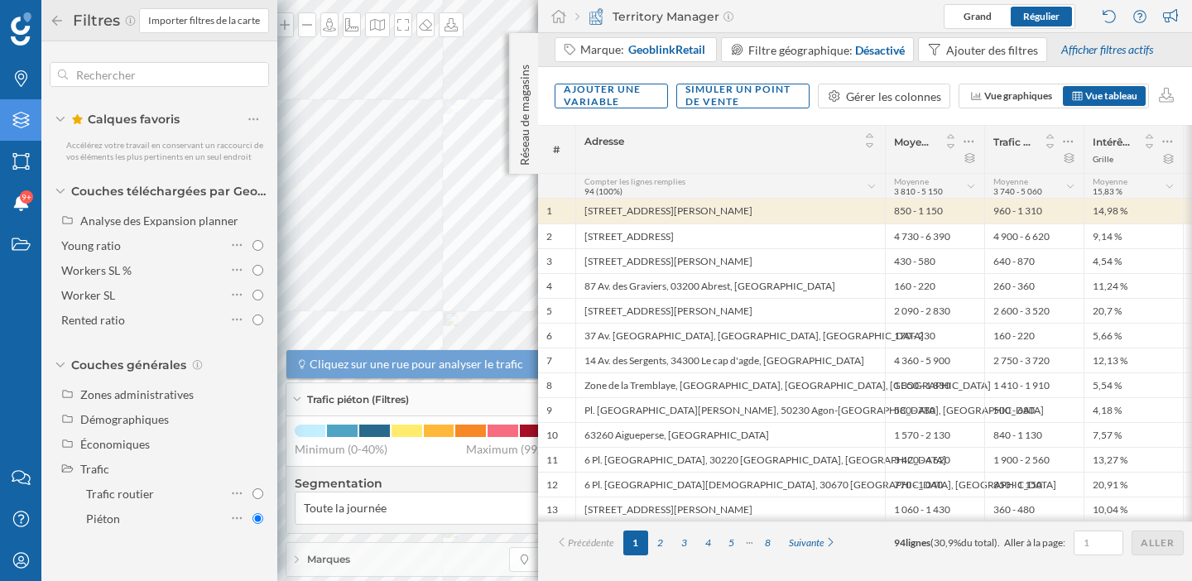
click at [59, 21] on icon at bounding box center [57, 21] width 15 height 12
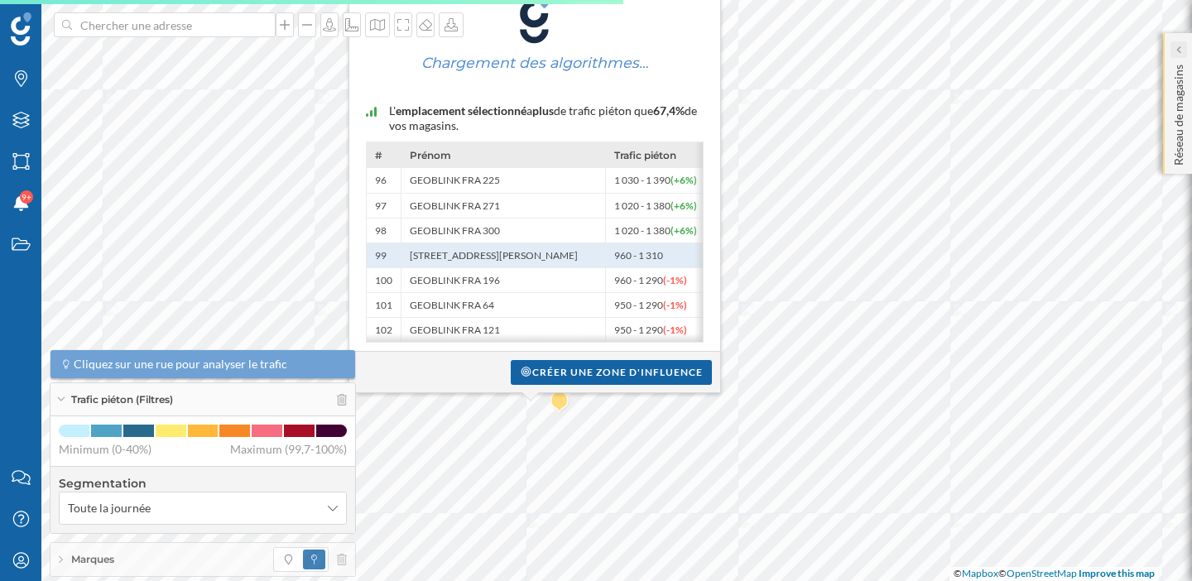
click at [1177, 49] on icon at bounding box center [1179, 49] width 4 height 7
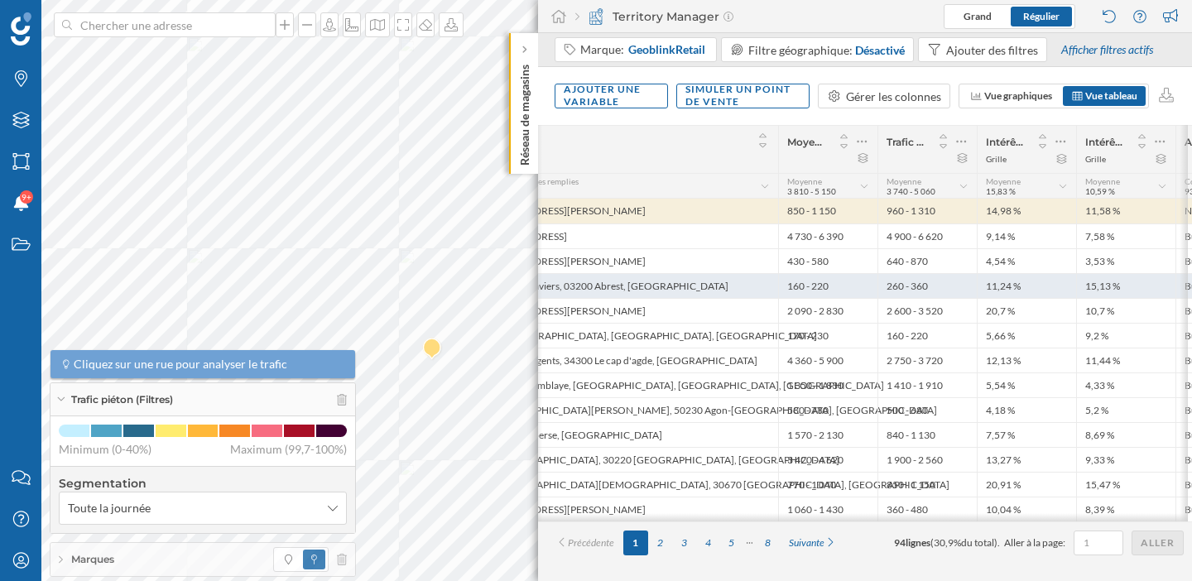
scroll to position [0, 102]
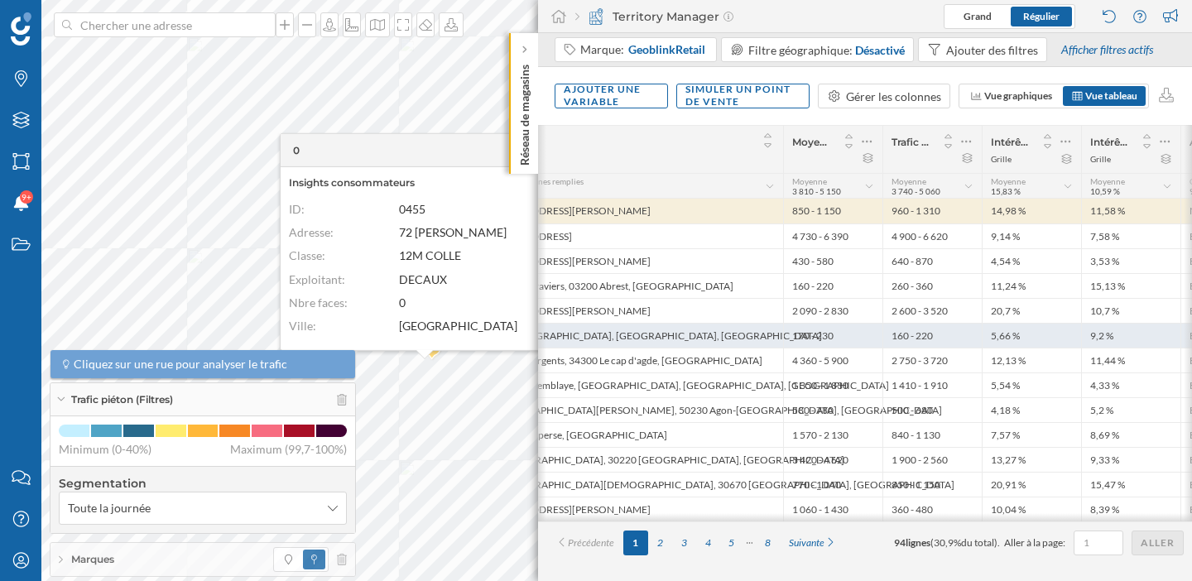
click at [908, 343] on div "160 - 220" at bounding box center [932, 335] width 99 height 25
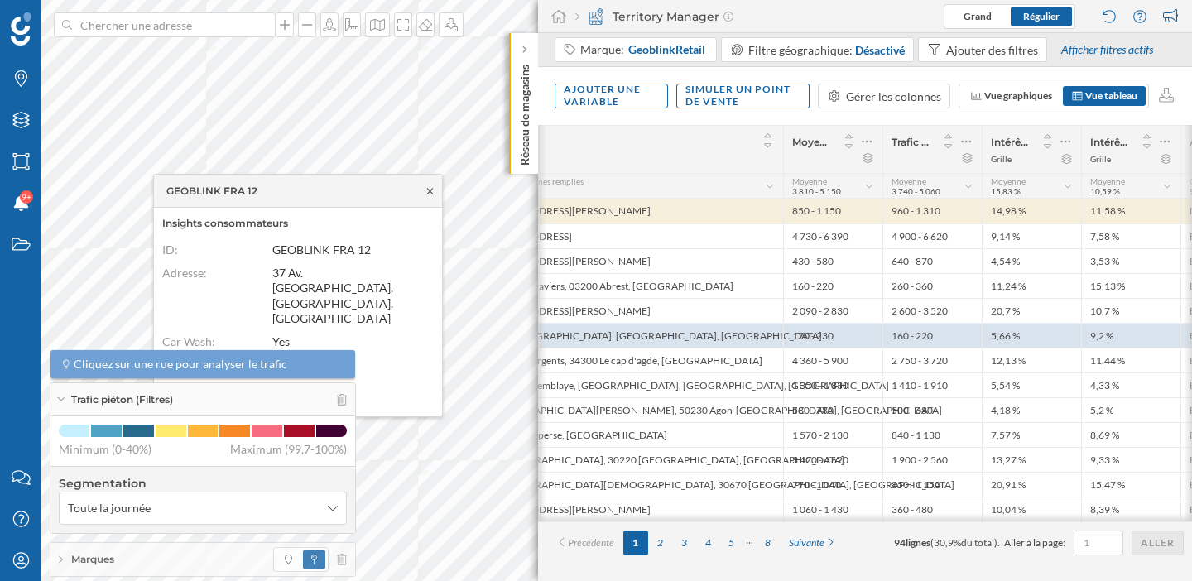
click at [426, 192] on icon at bounding box center [430, 191] width 12 height 10
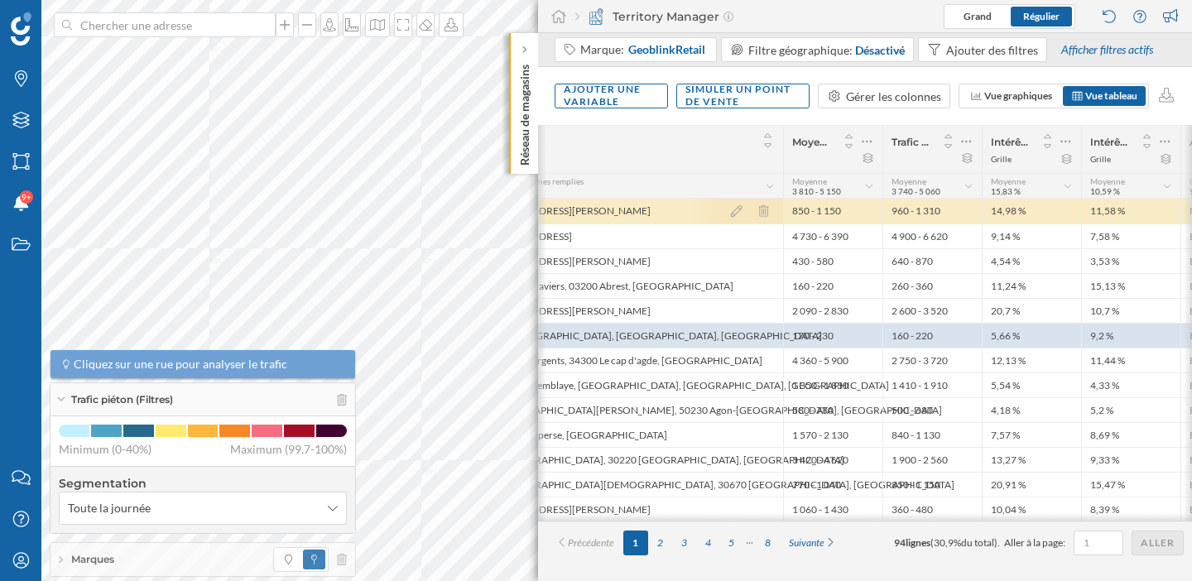
click at [720, 219] on div at bounding box center [750, 211] width 66 height 25
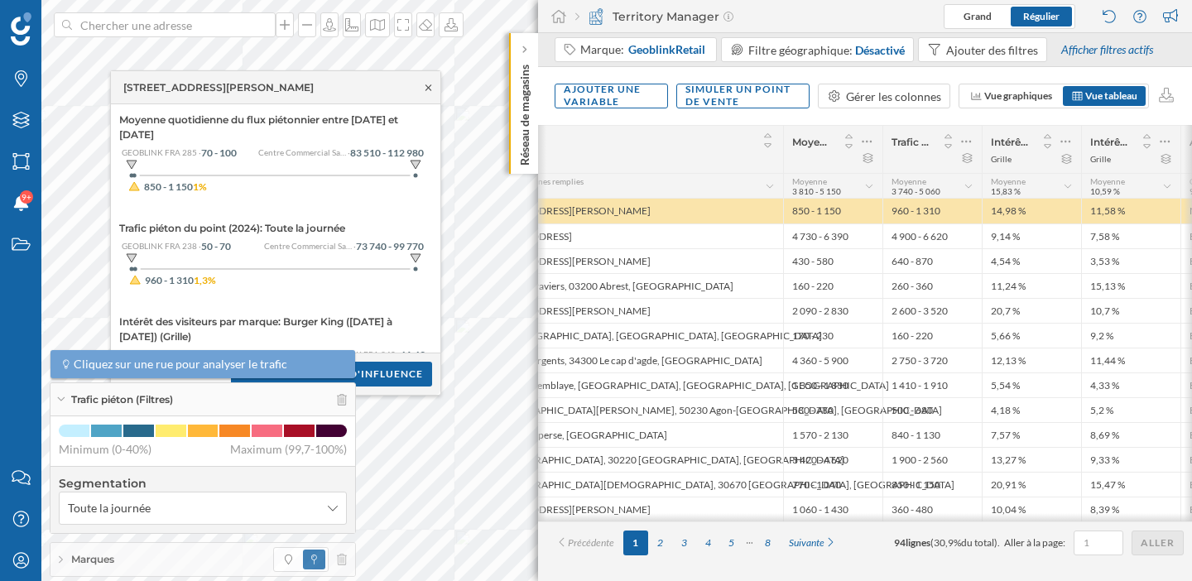
click at [426, 90] on icon at bounding box center [428, 88] width 12 height 10
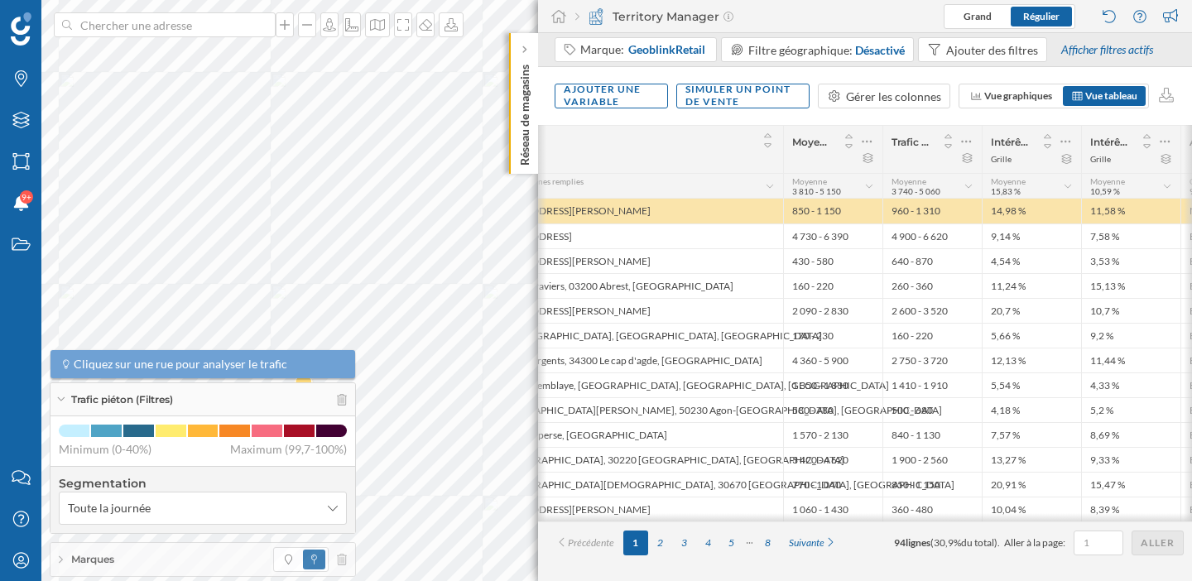
click at [544, 346] on div "Marques Filtres Zones Notifications 9+ Travail Nous contacter Centre d'aide Mon…" at bounding box center [596, 290] width 1192 height 581
click at [56, 400] on icon at bounding box center [60, 399] width 9 height 4
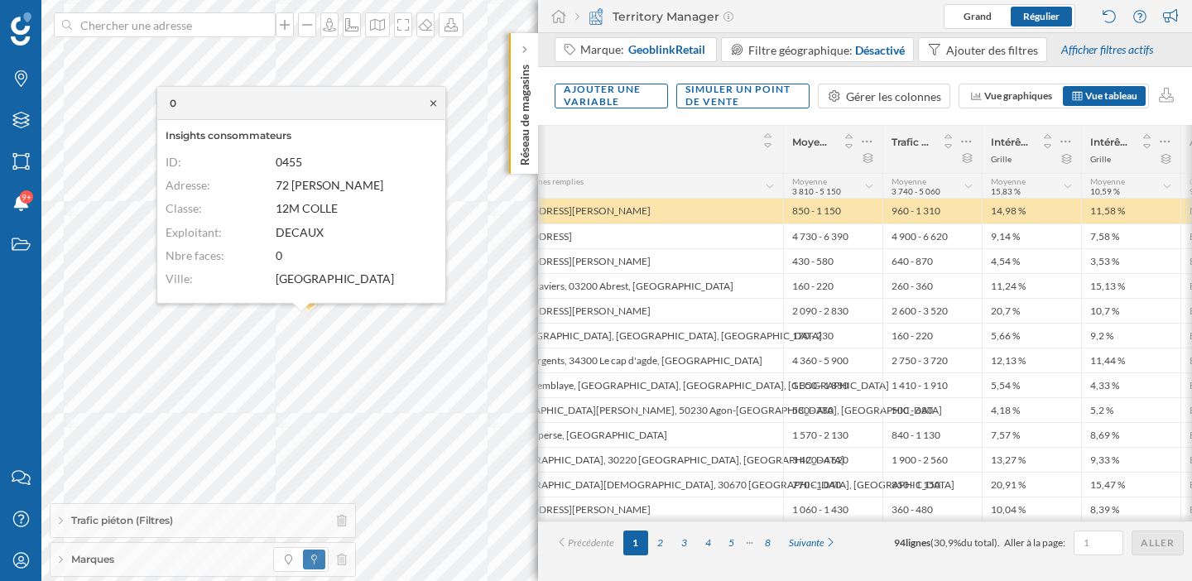
click at [432, 103] on icon at bounding box center [434, 103] width 6 height 6
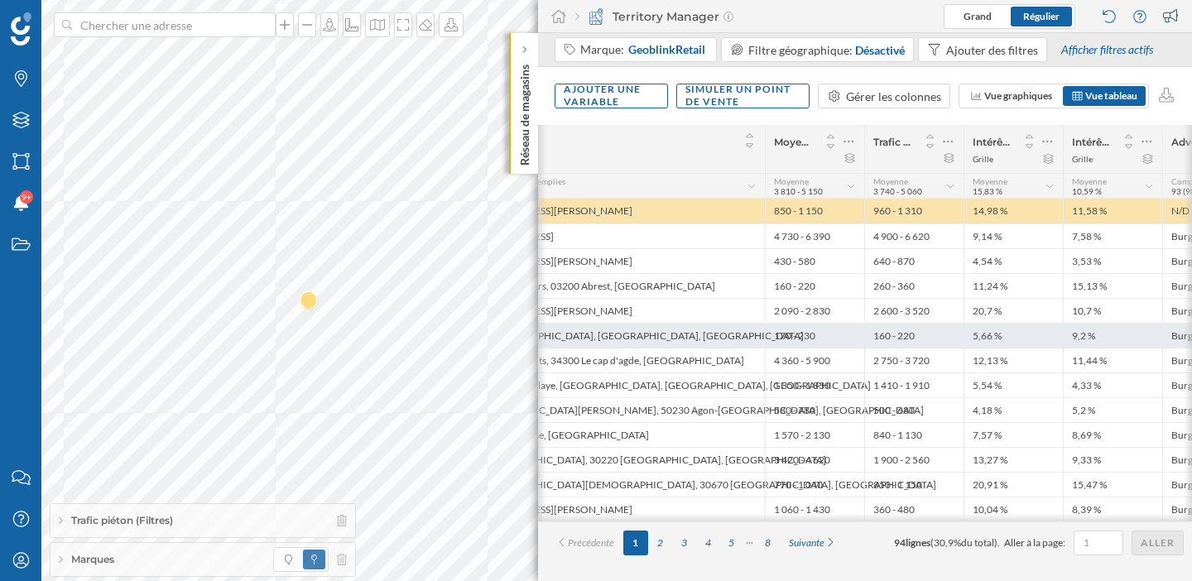
scroll to position [0, 218]
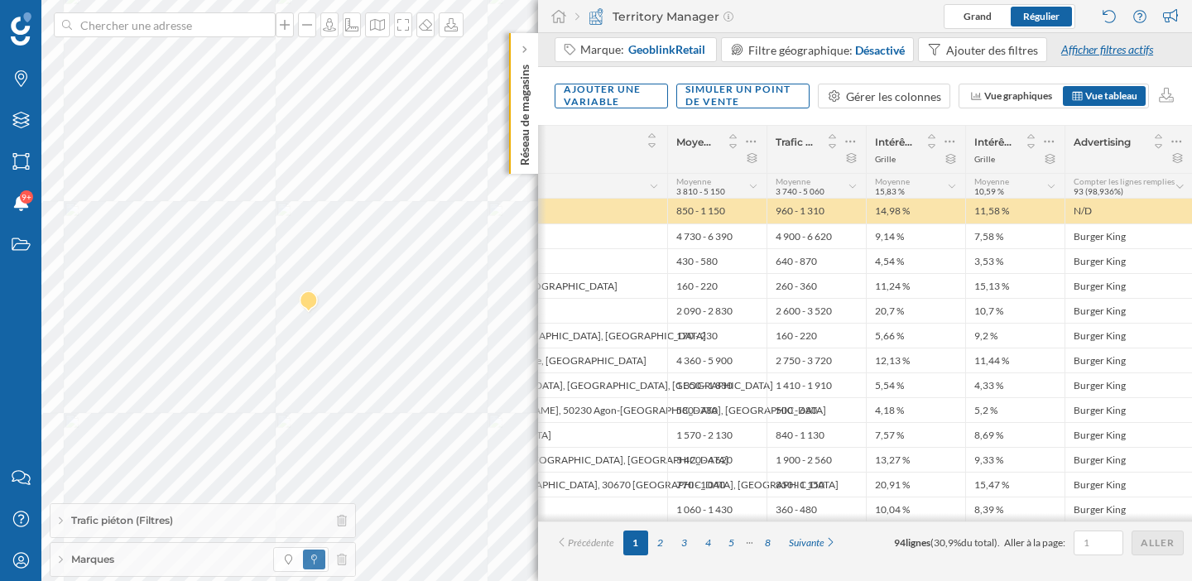
click at [1105, 53] on div "Afficher filtres actifs" at bounding box center [1108, 49] width 113 height 25
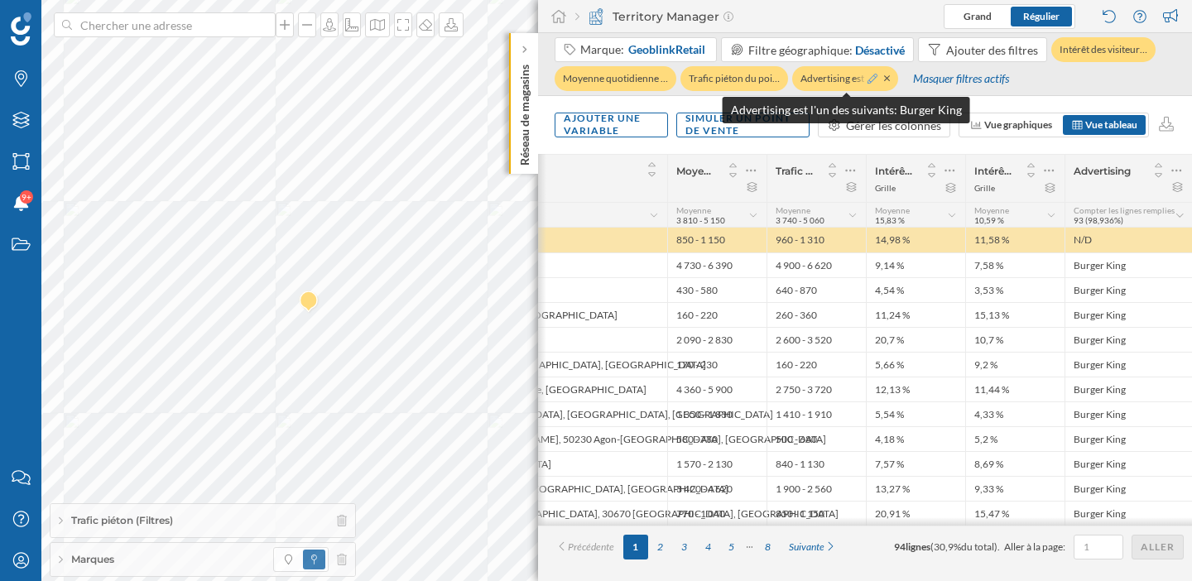
drag, startPoint x: 879, startPoint y: 79, endPoint x: 869, endPoint y: 79, distance: 10.0
click at [869, 79] on div at bounding box center [877, 78] width 26 height 17
click at [869, 79] on icon at bounding box center [873, 79] width 10 height 10
click at [870, 78] on icon at bounding box center [873, 79] width 10 height 10
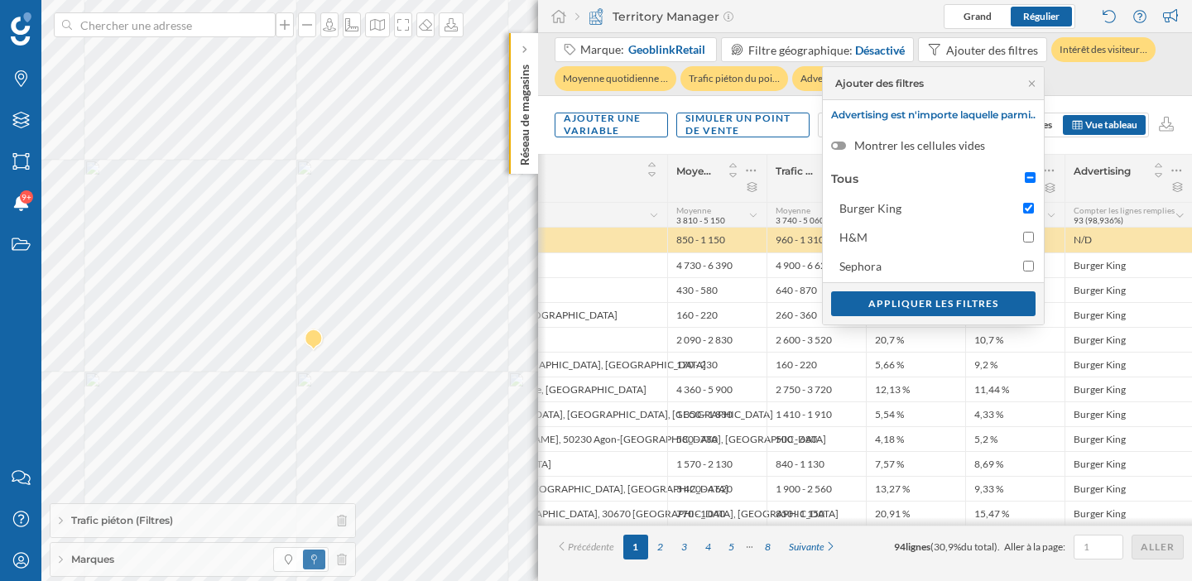
click at [348, 519] on div "Trafic piéton (Filtres)" at bounding box center [203, 520] width 305 height 33
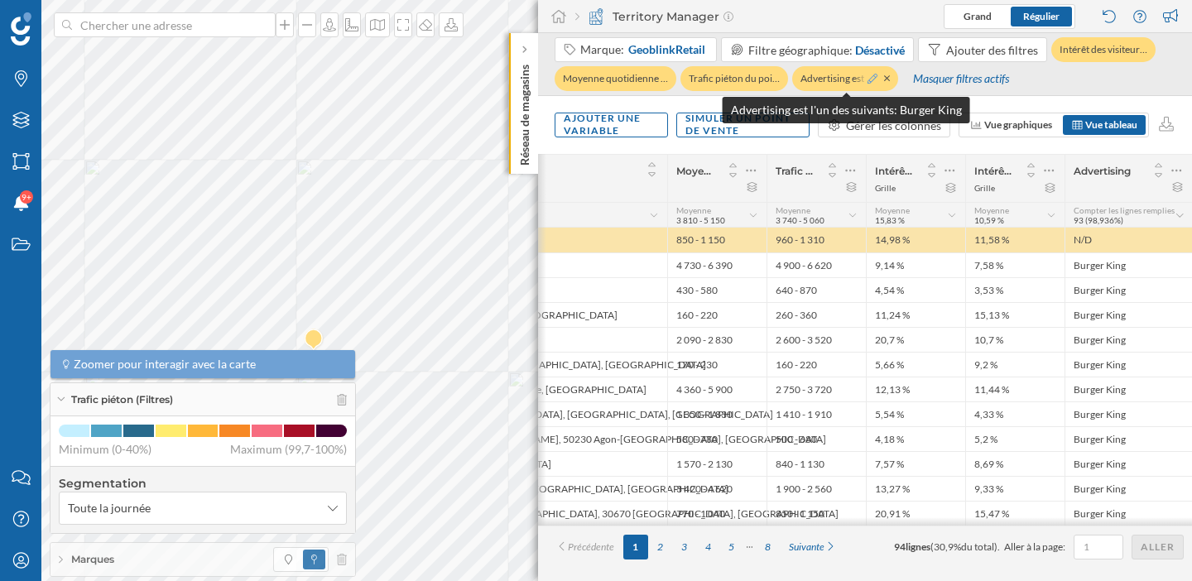
click at [872, 75] on icon at bounding box center [873, 79] width 10 height 10
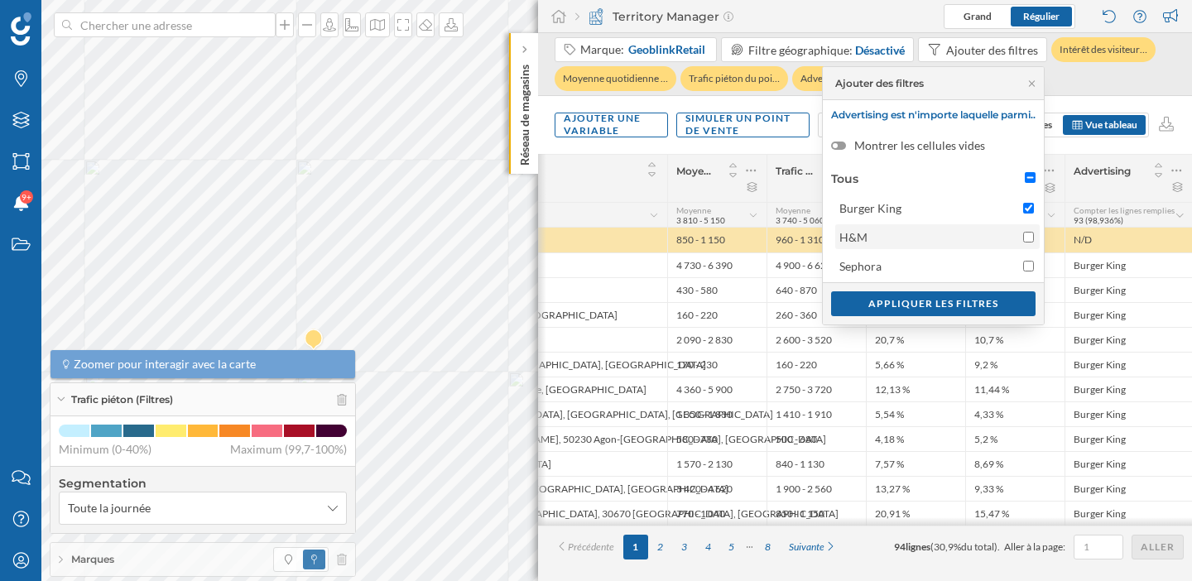
click at [1030, 236] on input "H&M" at bounding box center [1028, 237] width 11 height 11
checkbox input "true"
click at [1029, 208] on input "Burger King" at bounding box center [1028, 208] width 11 height 11
checkbox input "false"
click at [964, 301] on div "Appliquer les filtres" at bounding box center [933, 303] width 205 height 25
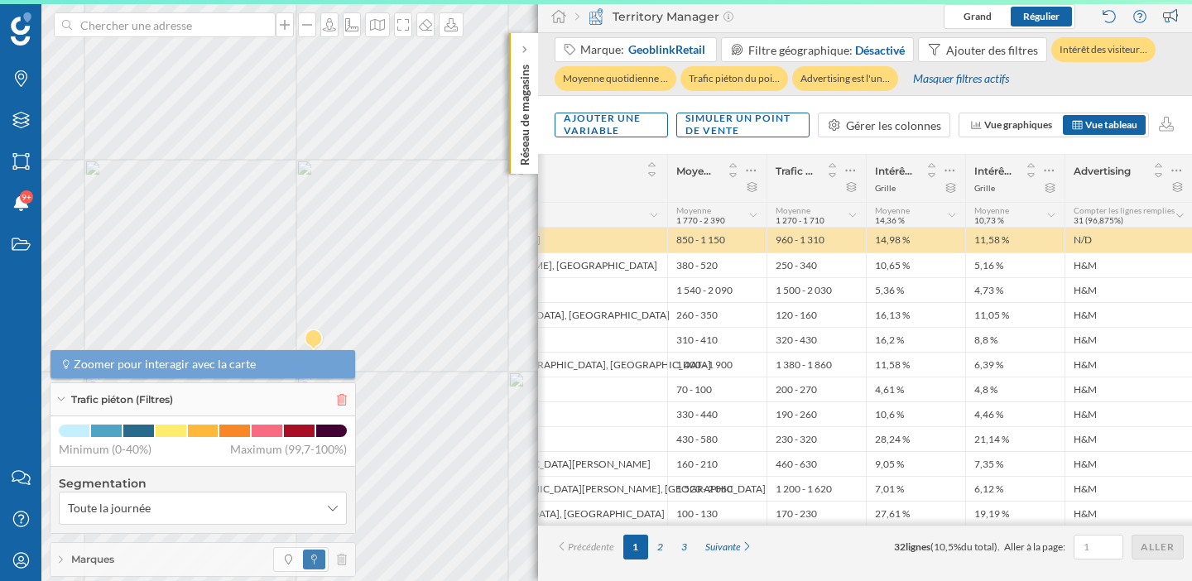
scroll to position [0, 212]
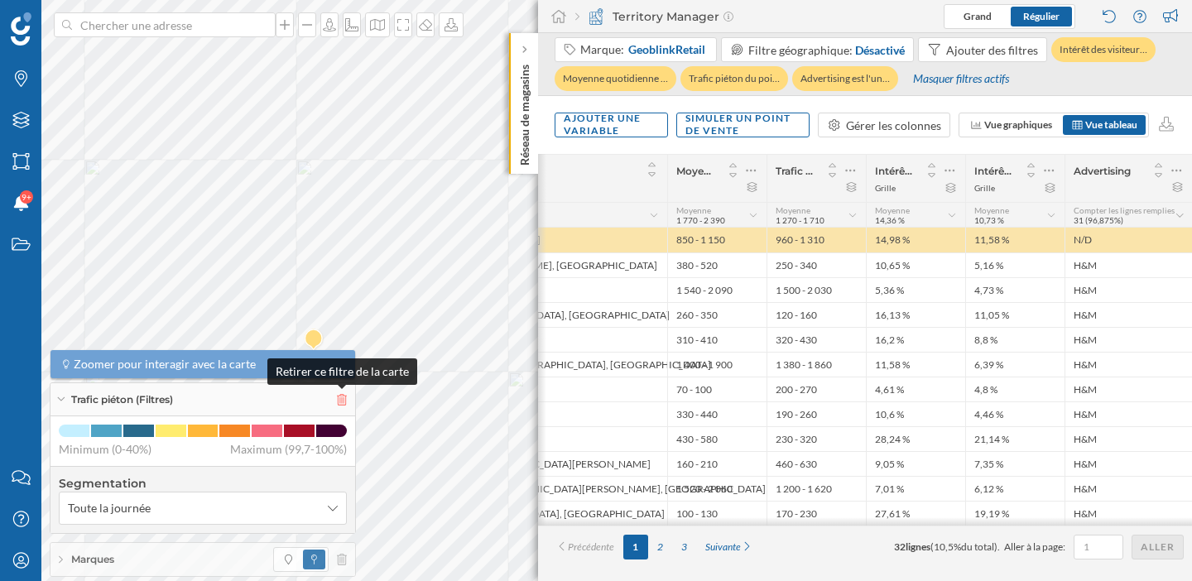
click at [344, 403] on icon at bounding box center [342, 400] width 10 height 12
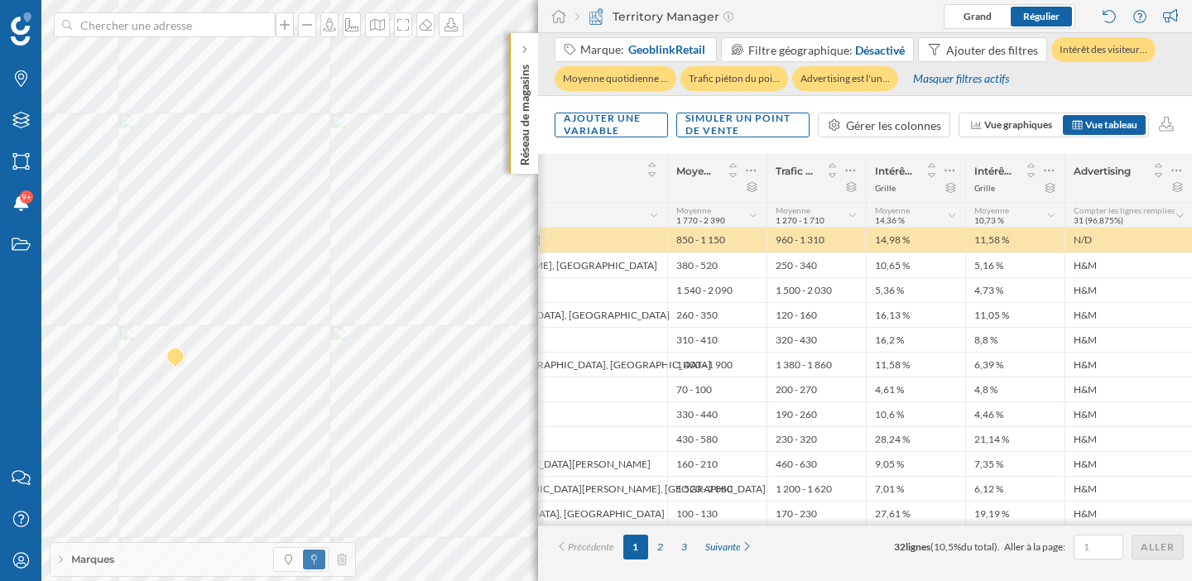
click at [0, 383] on div "Marques Filtres Zones Notifications 9+ Travail Nous contacter Centre d'aide Mon…" at bounding box center [596, 290] width 1192 height 581
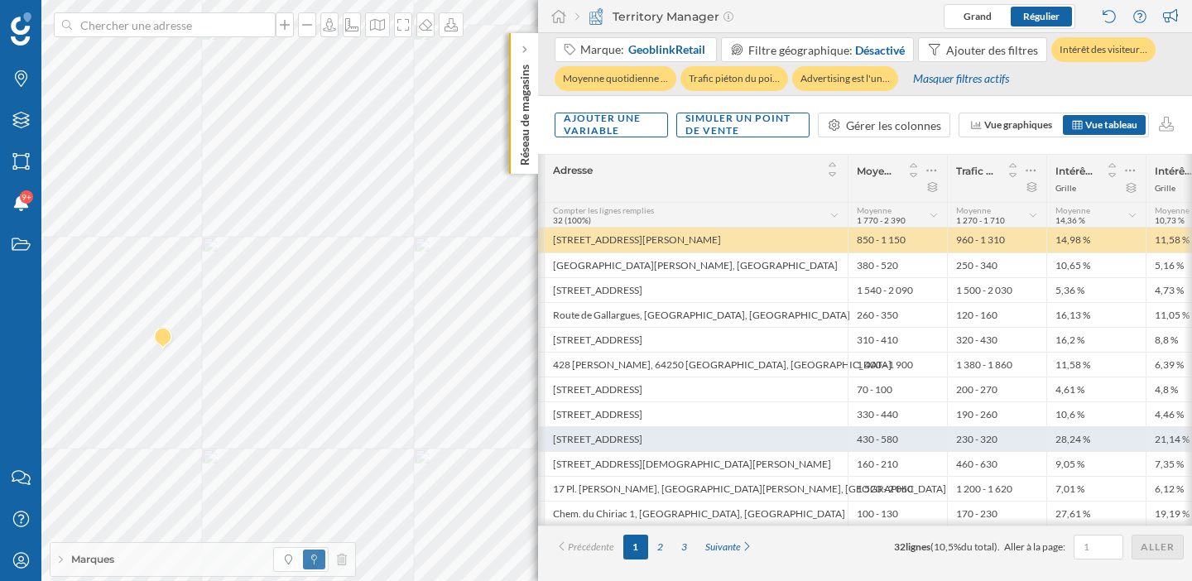
scroll to position [0, 36]
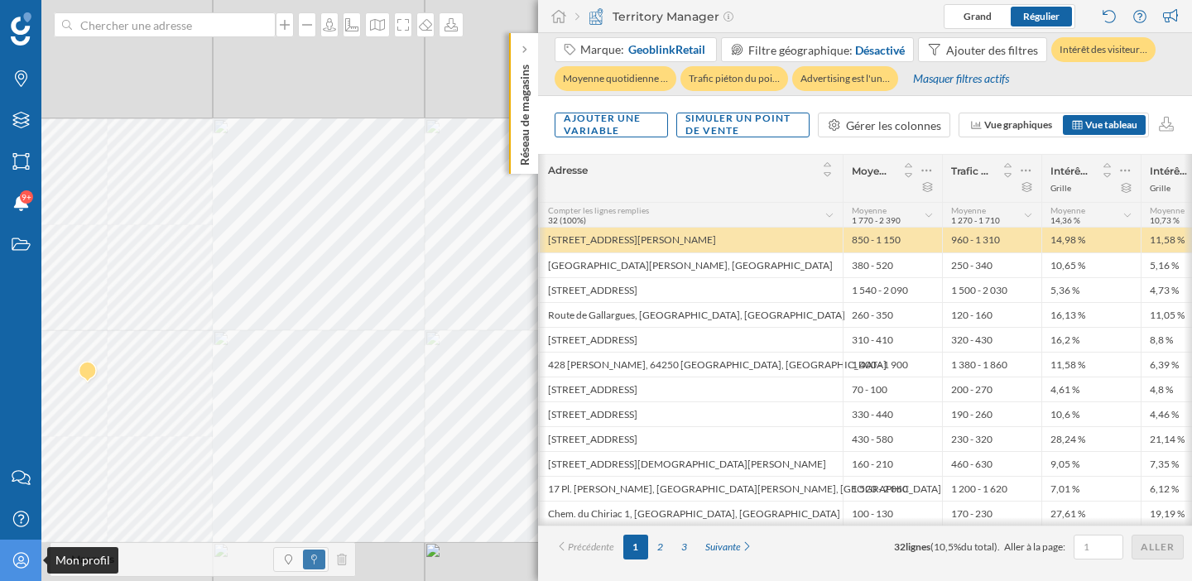
click at [19, 559] on icon "Mon profil" at bounding box center [21, 560] width 21 height 17
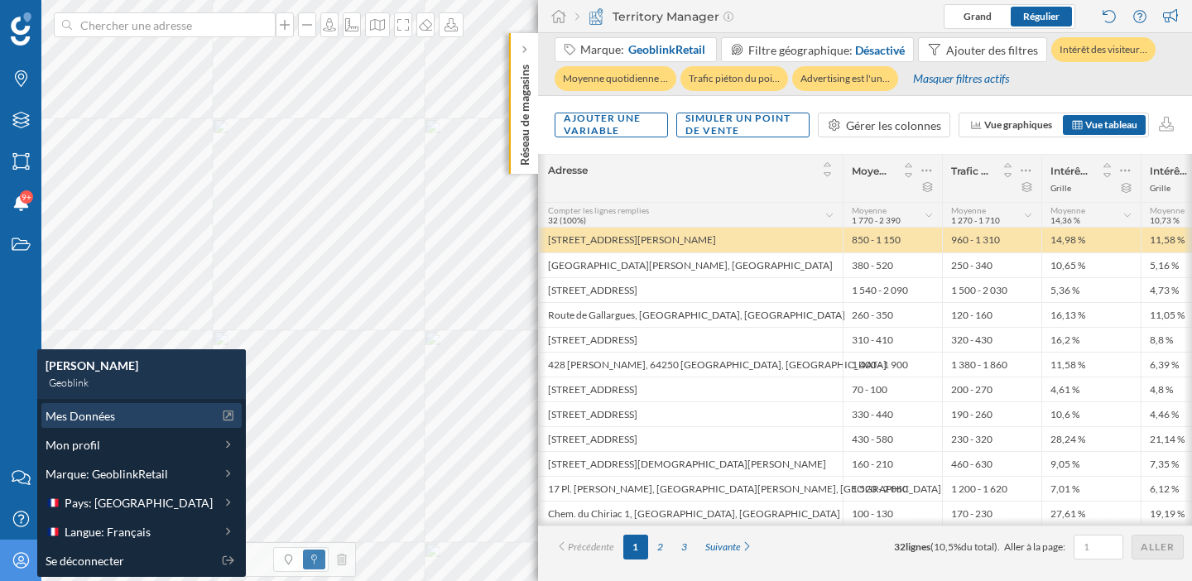
click at [88, 416] on span "Mes Données" at bounding box center [81, 415] width 70 height 17
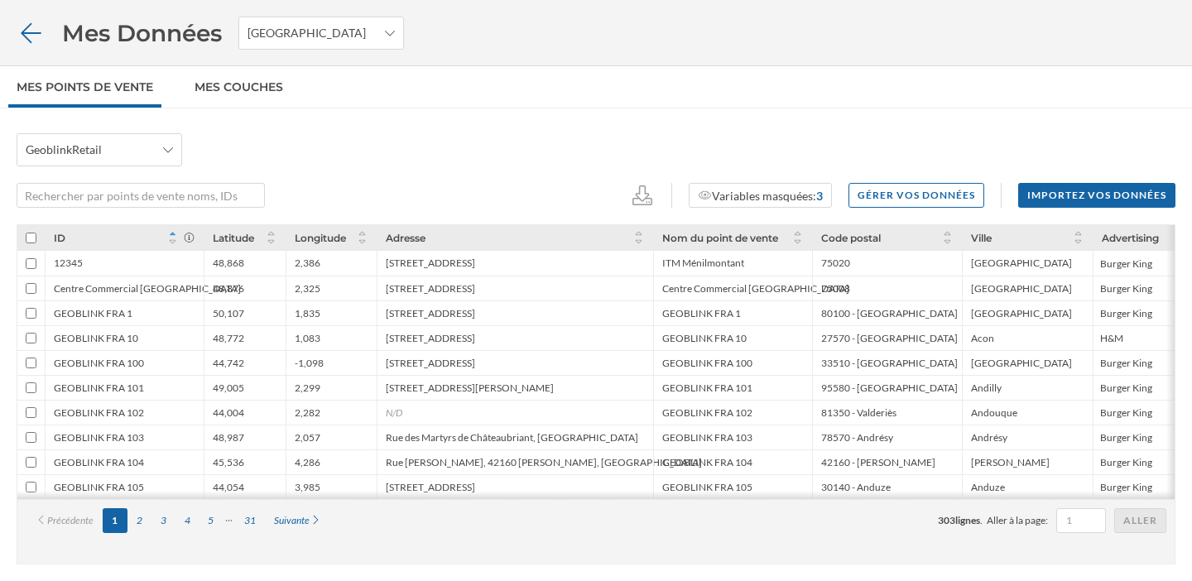
click at [26, 36] on icon at bounding box center [31, 33] width 29 height 23
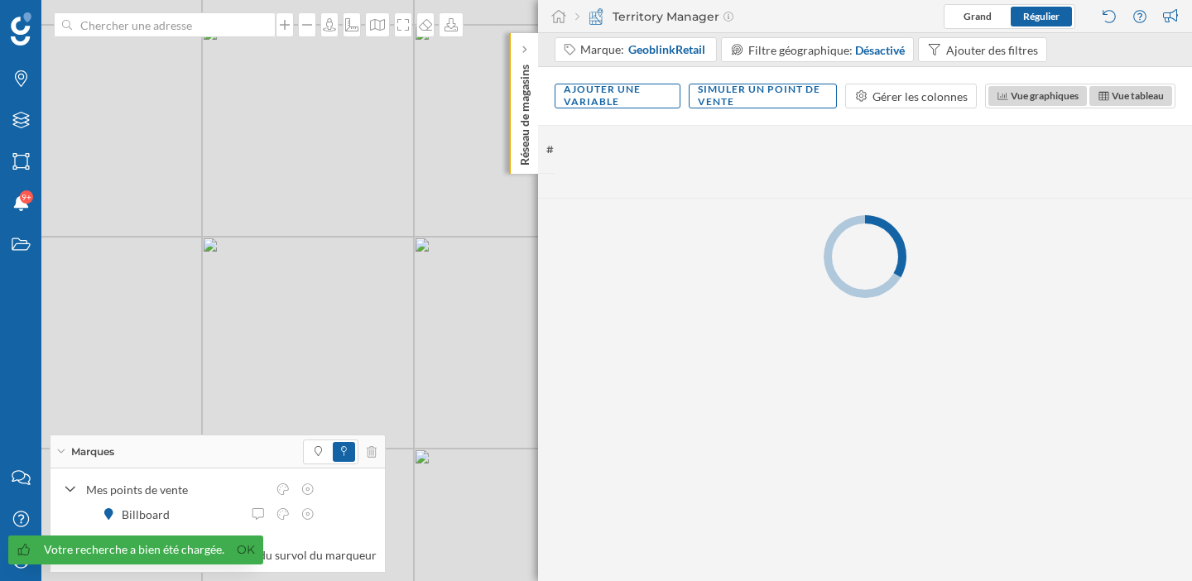
drag, startPoint x: 479, startPoint y: 396, endPoint x: 378, endPoint y: 331, distance: 119.9
click at [378, 330] on div "© Mapbox © OpenStreetMap Improve this map" at bounding box center [596, 290] width 1192 height 581
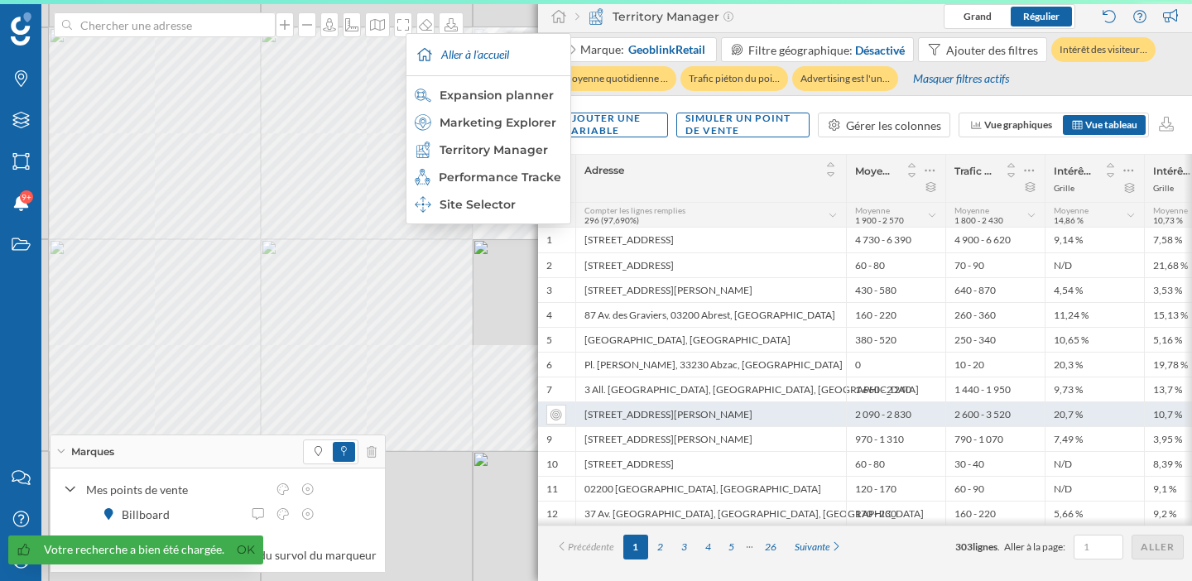
click at [1032, 404] on div "2 600 - 3 520" at bounding box center [995, 414] width 99 height 25
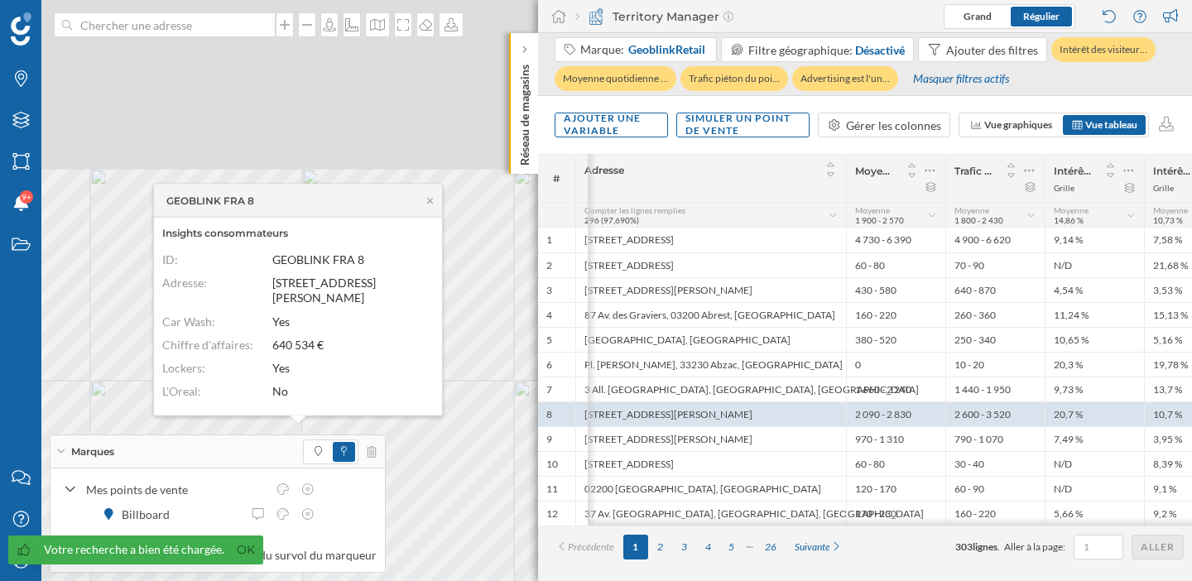
scroll to position [0, 50]
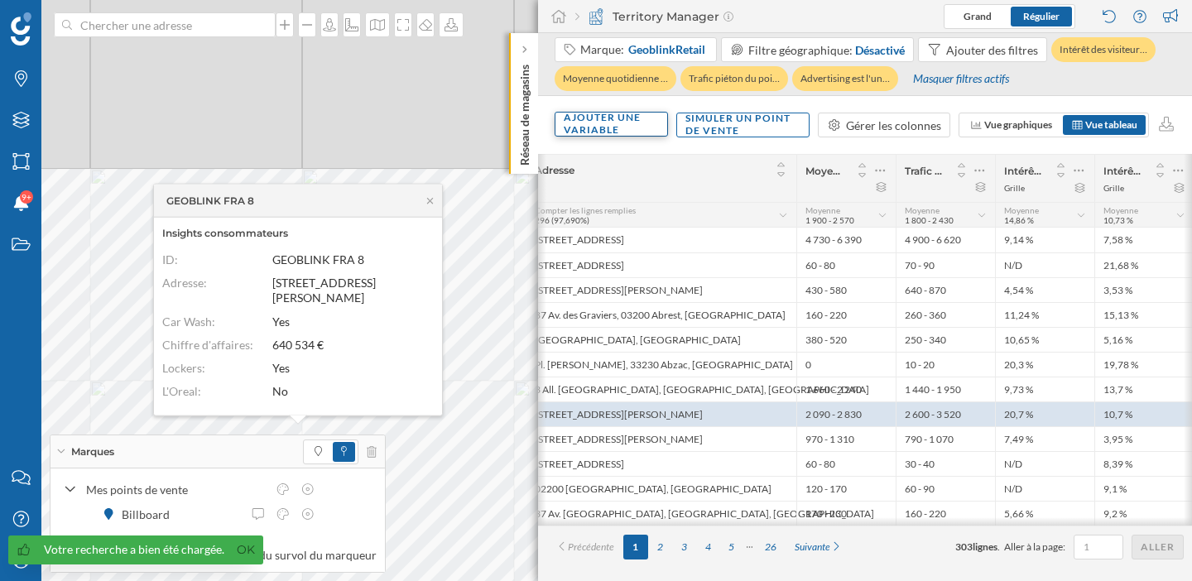
click at [625, 129] on div "Ajouter une variable" at bounding box center [611, 124] width 113 height 25
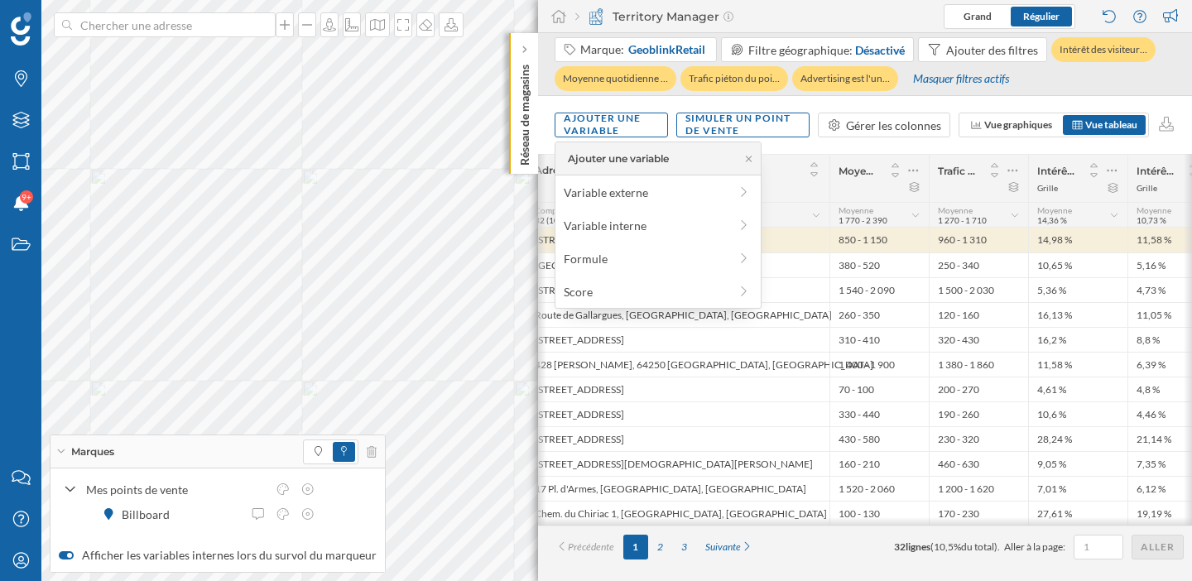
click at [820, 144] on div "Ajouter une variable Simuler un point de vente Gérer les colonnes Vue graphique…" at bounding box center [865, 125] width 654 height 58
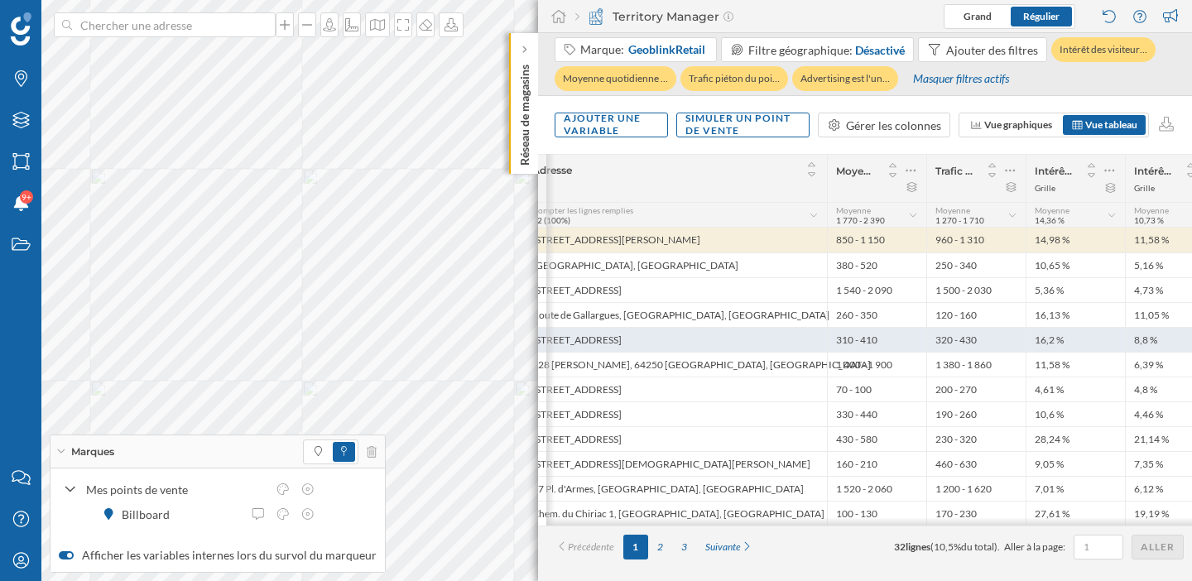
scroll to position [0, 60]
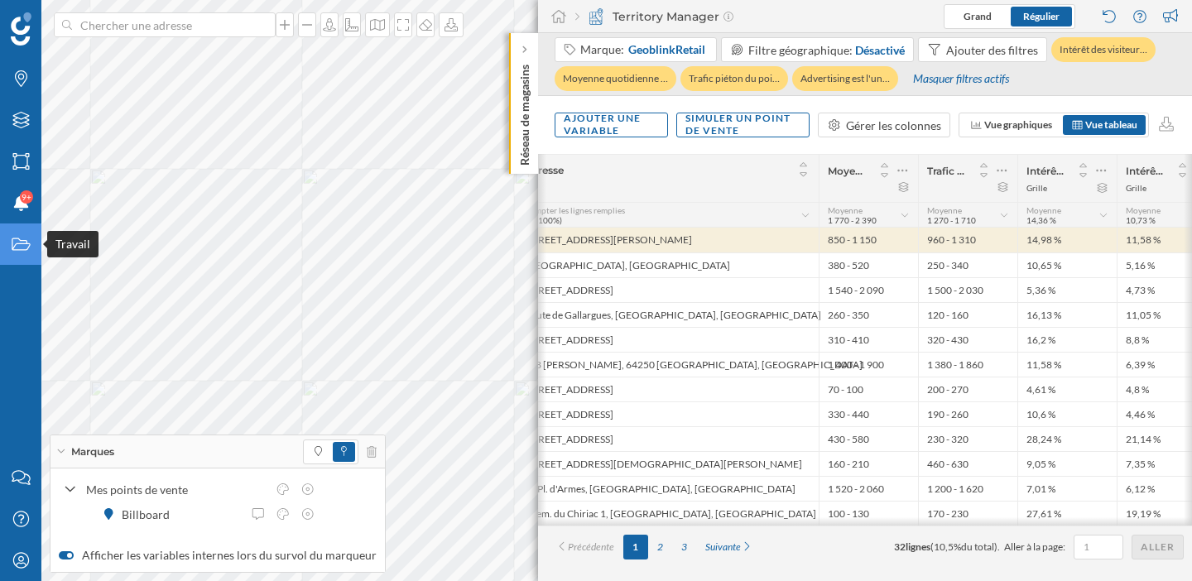
click at [22, 243] on icon "Travail" at bounding box center [21, 244] width 21 height 17
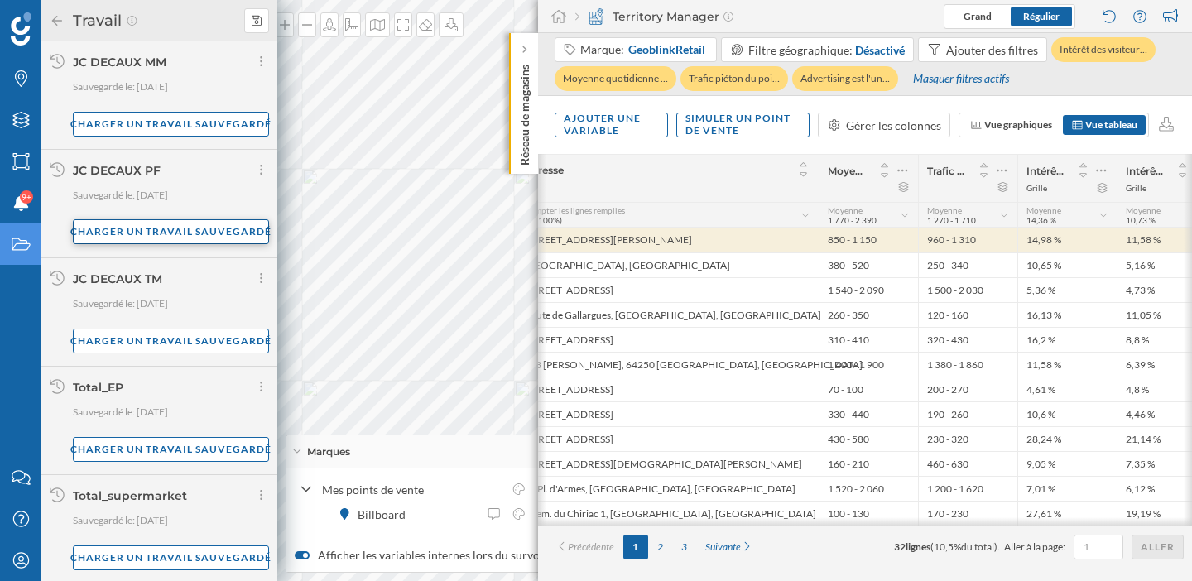
click at [152, 238] on div "Charger un travail sauvegardé" at bounding box center [171, 231] width 196 height 25
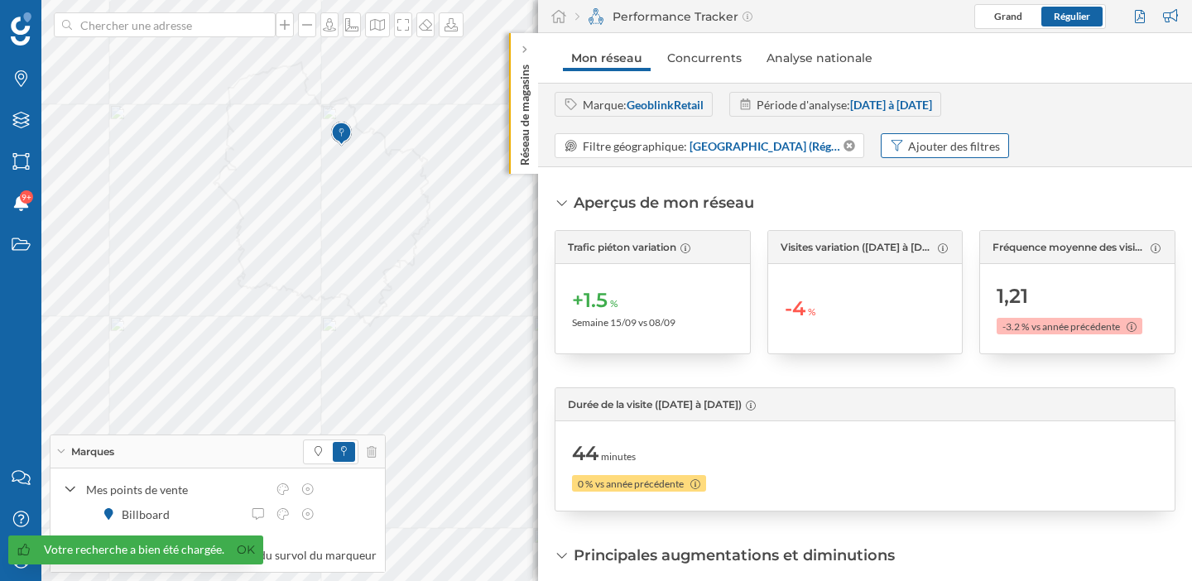
click at [932, 155] on div "Ajouter des filtres" at bounding box center [945, 145] width 129 height 25
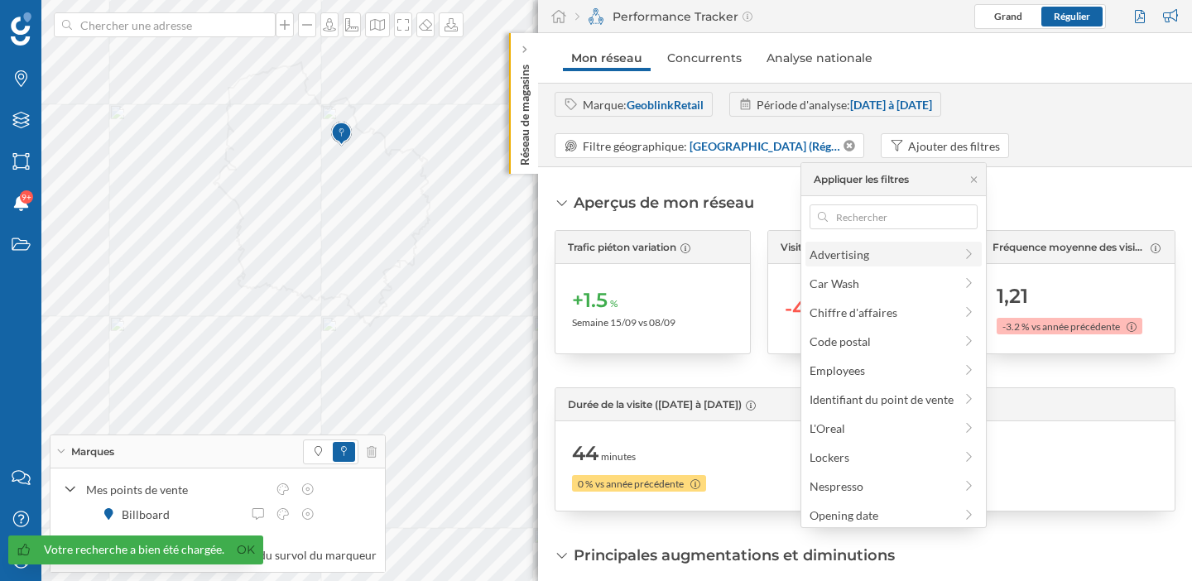
click at [879, 261] on span "Advertising" at bounding box center [882, 254] width 144 height 17
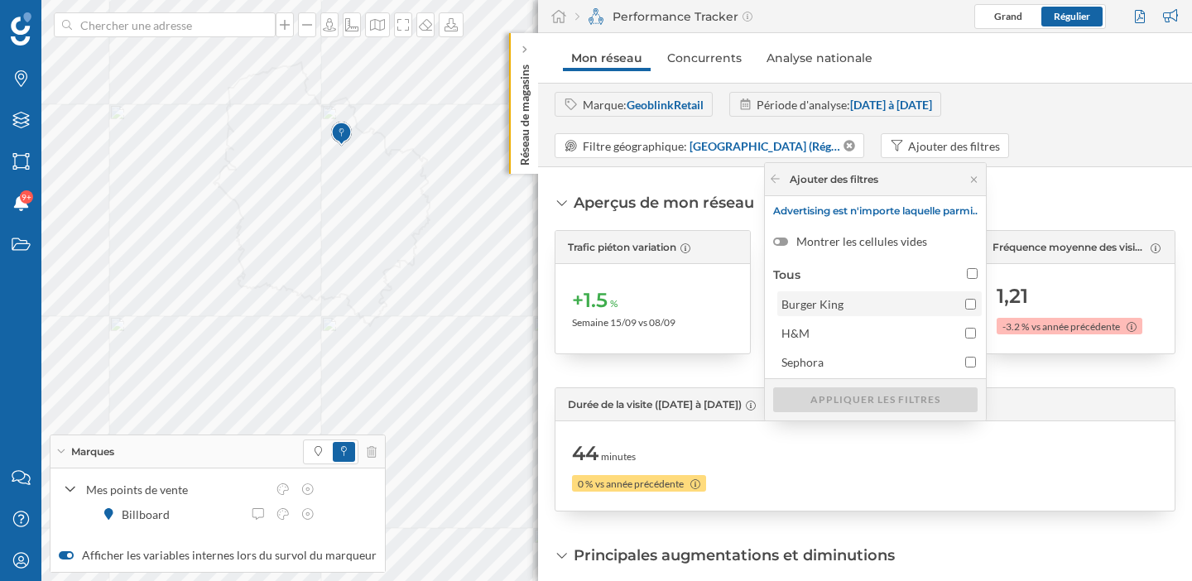
click at [834, 305] on div "Burger King" at bounding box center [813, 304] width 62 height 14
click at [965, 305] on input "Burger King" at bounding box center [970, 304] width 11 height 11
checkbox input "true"
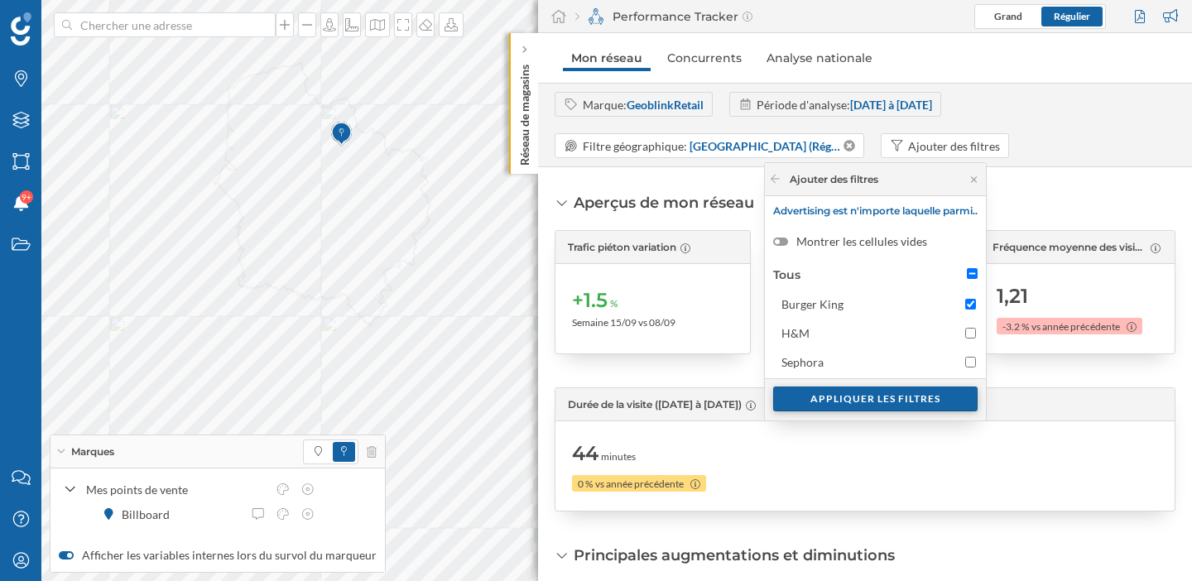
click at [850, 402] on div "Appliquer les filtres" at bounding box center [875, 399] width 205 height 25
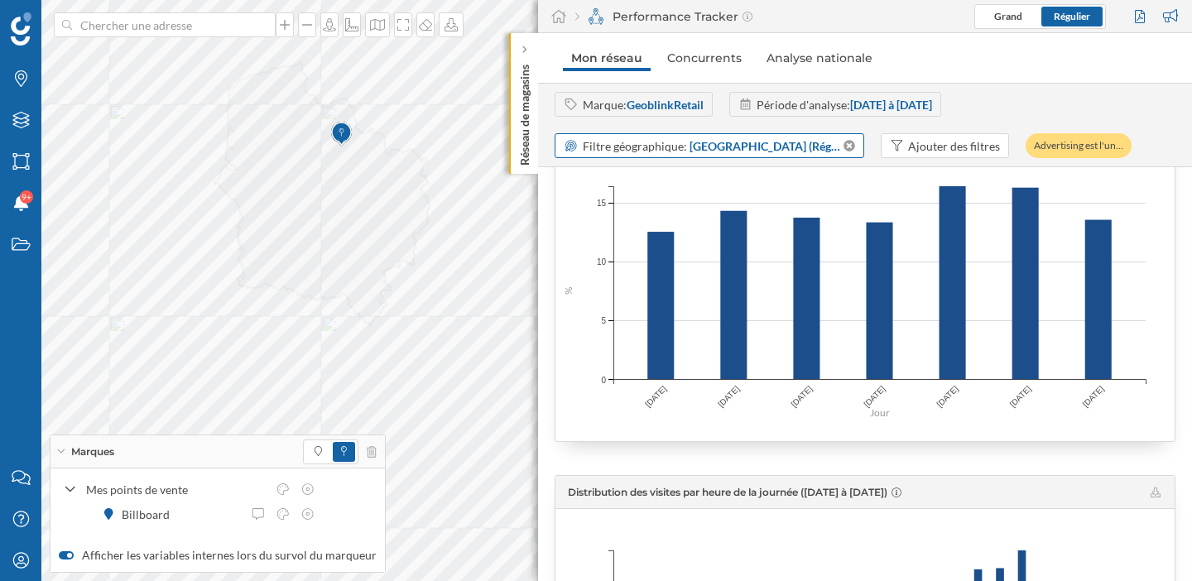
scroll to position [1654, 0]
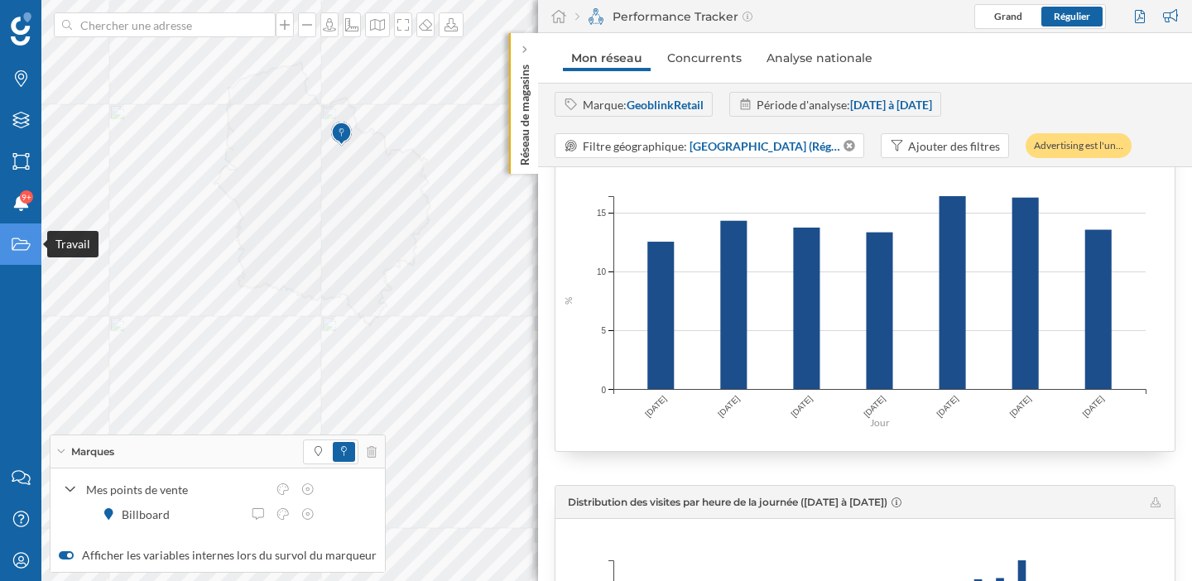
click at [26, 243] on icon at bounding box center [21, 244] width 18 height 12
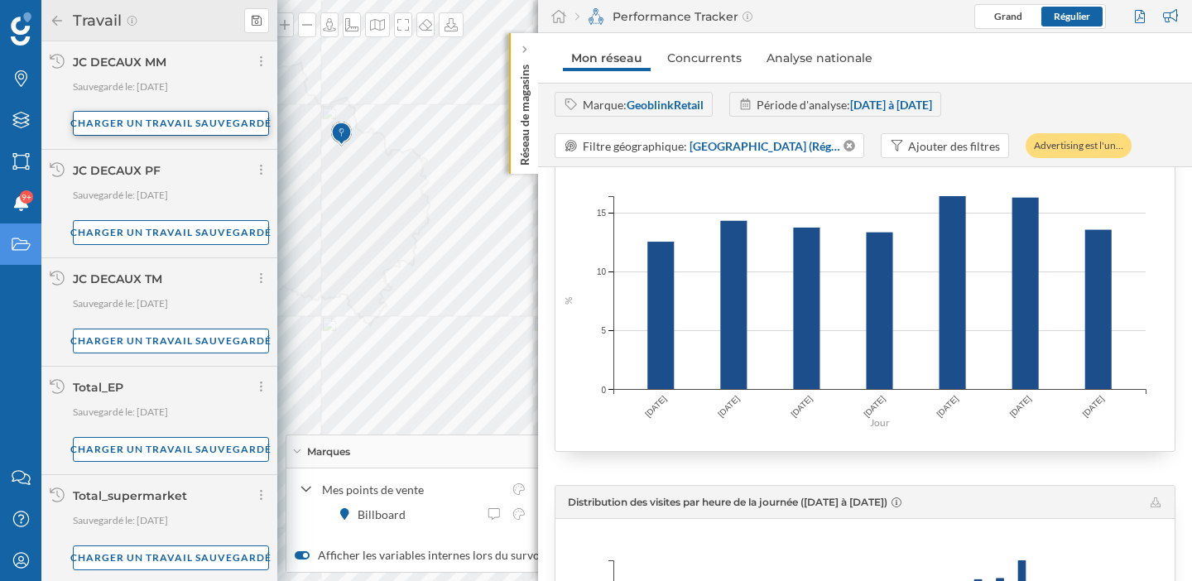
click at [195, 123] on div "Charger un travail sauvegardé" at bounding box center [171, 123] width 196 height 25
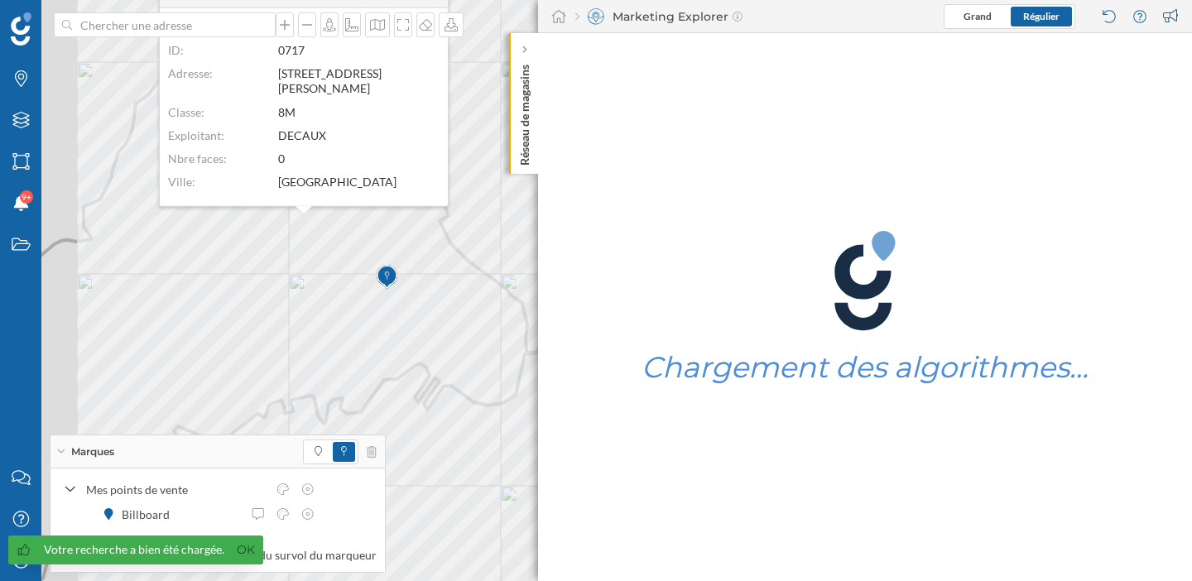
click at [61, 454] on div "Marques" at bounding box center [218, 452] width 334 height 33
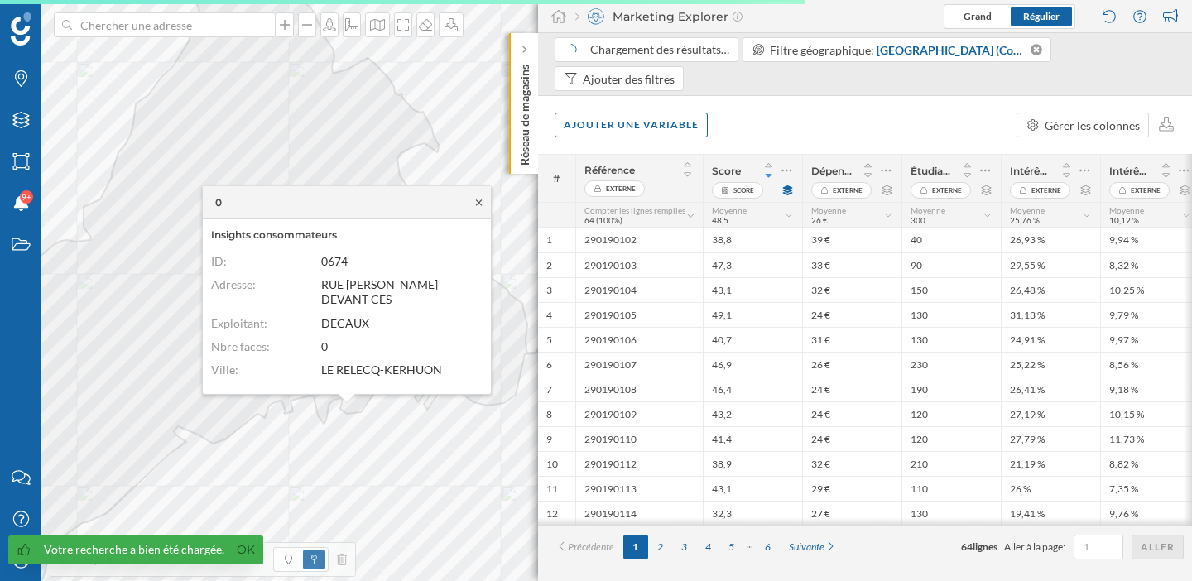
click at [479, 207] on icon at bounding box center [479, 202] width 12 height 10
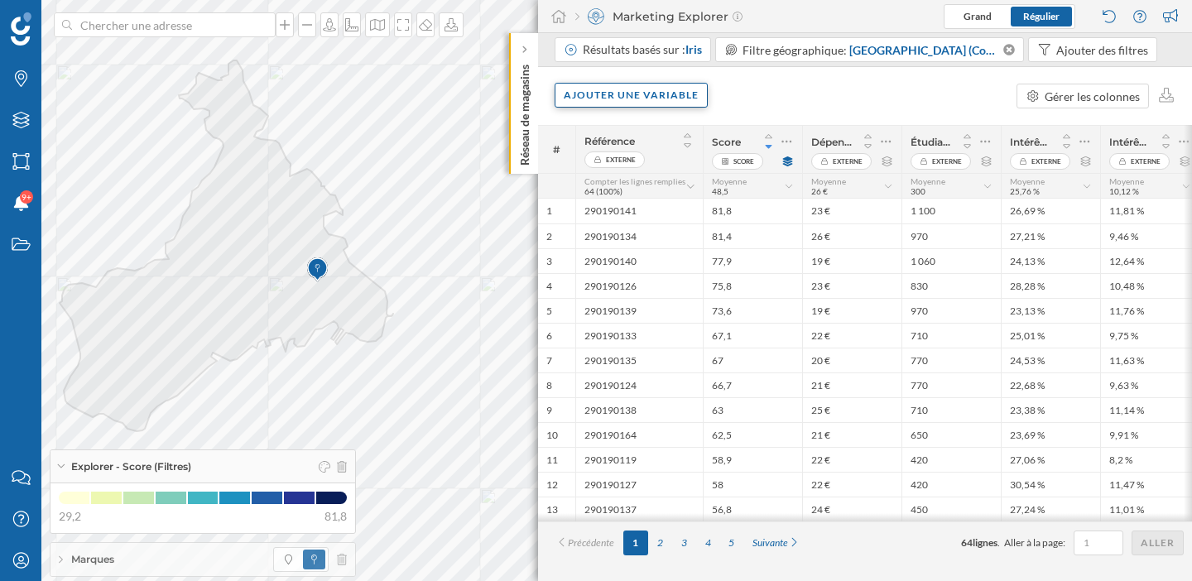
click at [652, 94] on div "Ajouter une variable" at bounding box center [631, 95] width 153 height 25
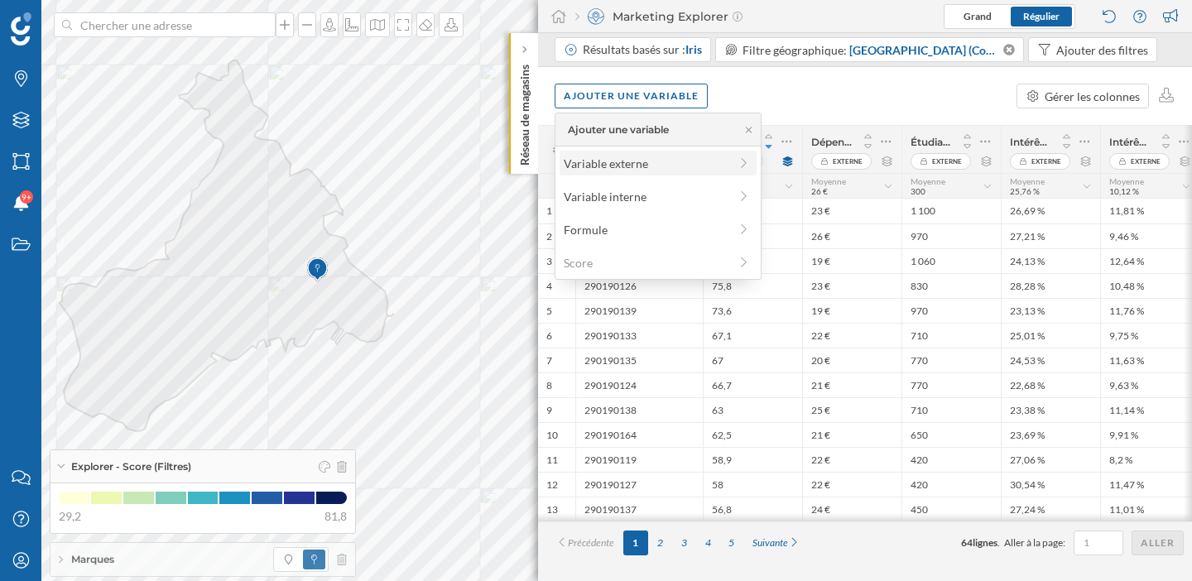
click at [620, 160] on div "Variable externe" at bounding box center [646, 163] width 165 height 17
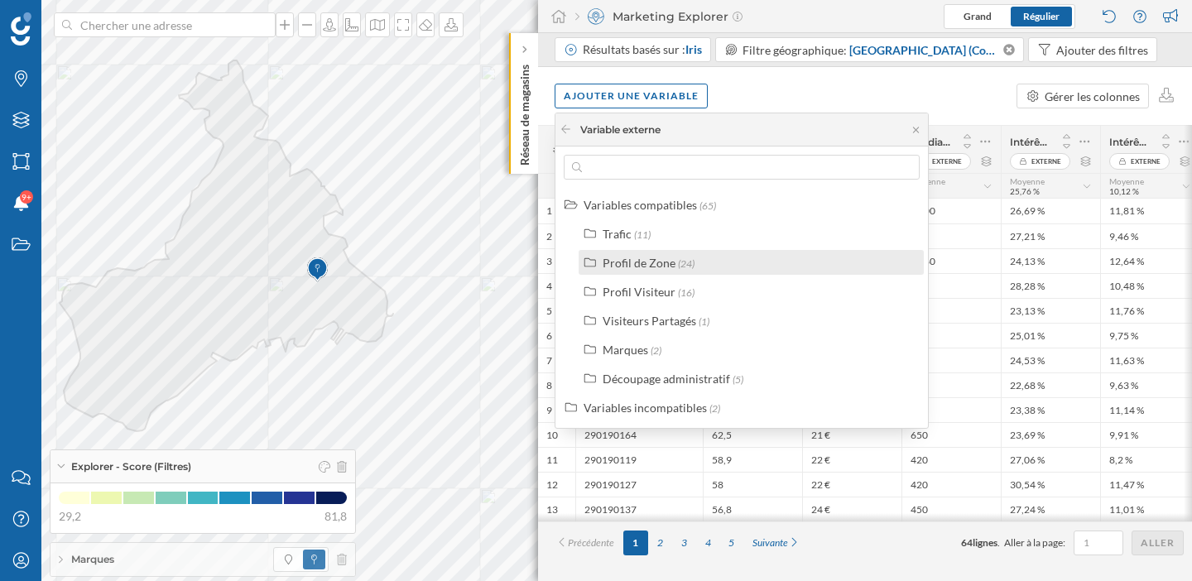
click at [638, 260] on div "Profil de Zone" at bounding box center [639, 263] width 73 height 14
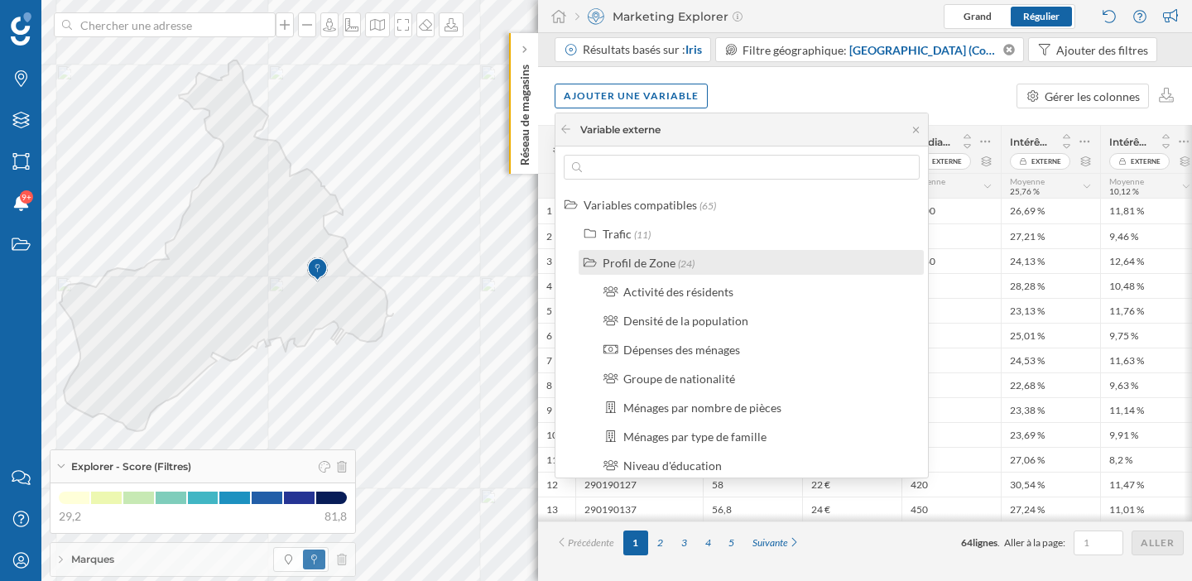
click at [638, 260] on div "Profil de Zone" at bounding box center [639, 263] width 73 height 14
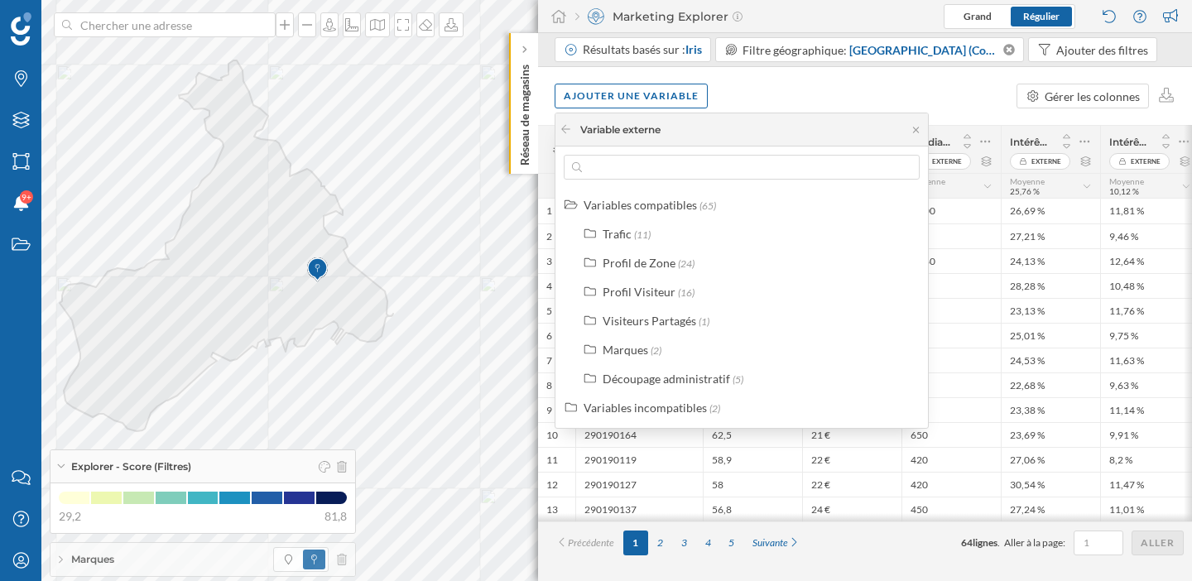
click at [801, 103] on div "Ajouter une variable Gérer les colonnes" at bounding box center [865, 96] width 654 height 58
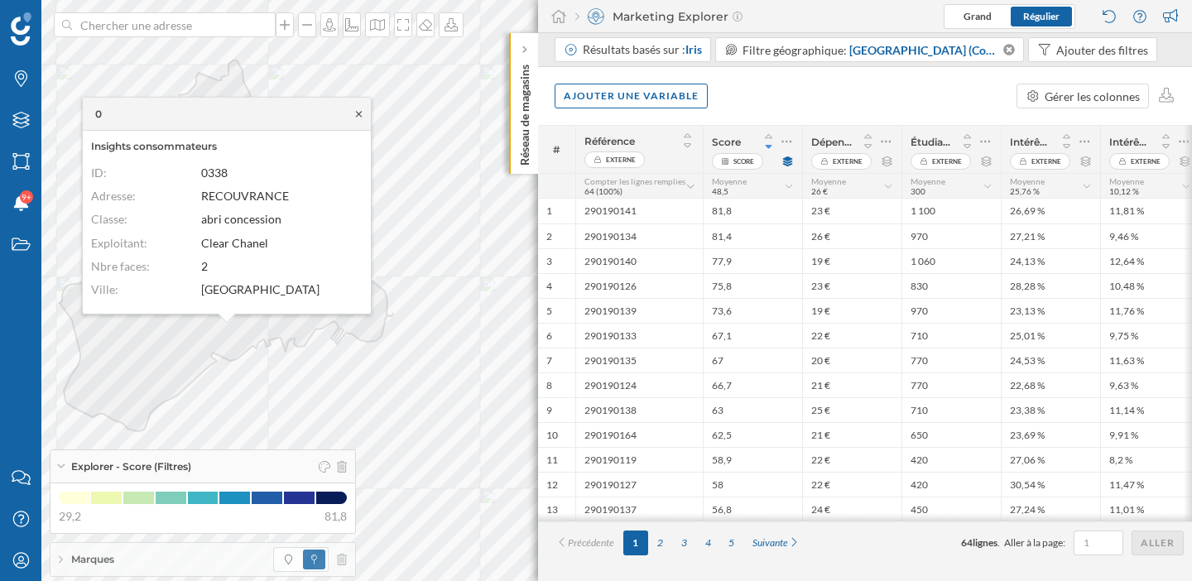
click at [361, 113] on icon at bounding box center [359, 113] width 12 height 10
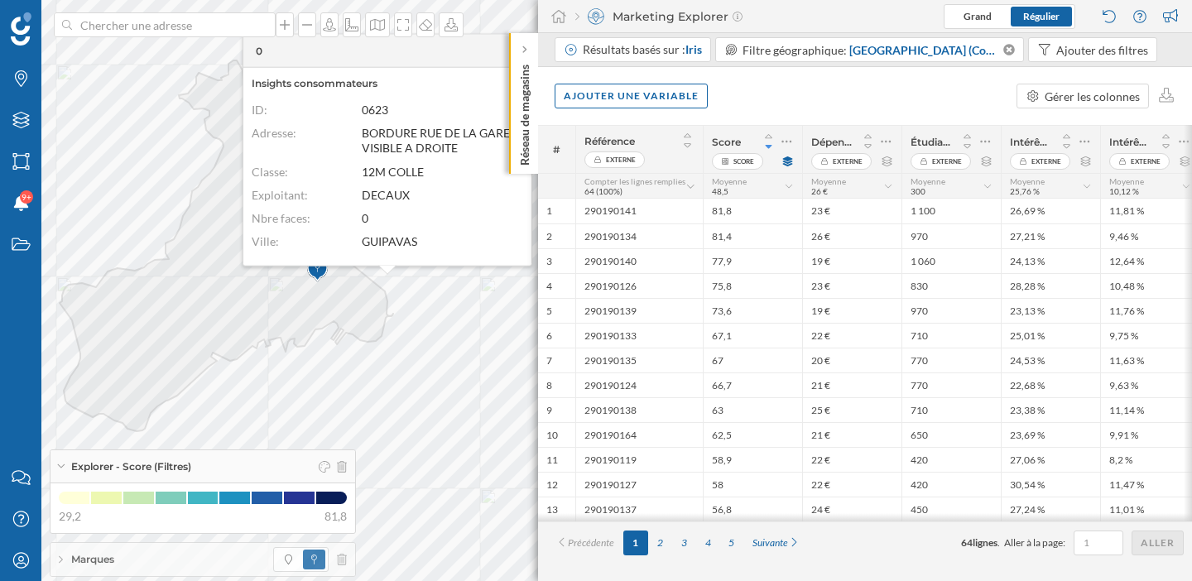
click at [793, 96] on div "Ajouter une variable Gérer les colonnes" at bounding box center [865, 96] width 654 height 58
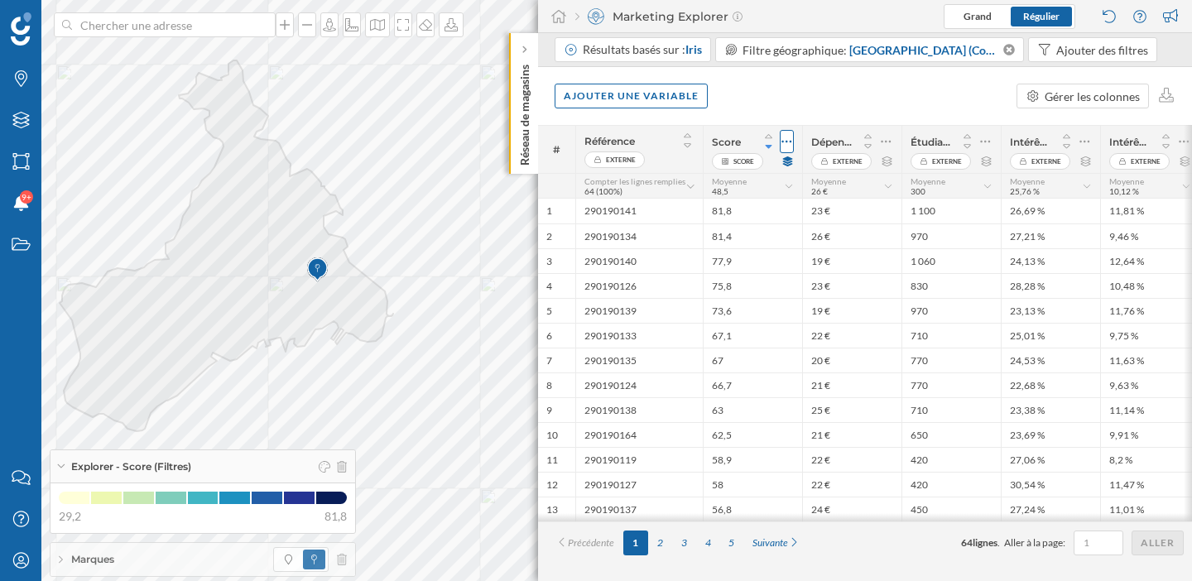
click at [787, 144] on icon at bounding box center [787, 141] width 11 height 17
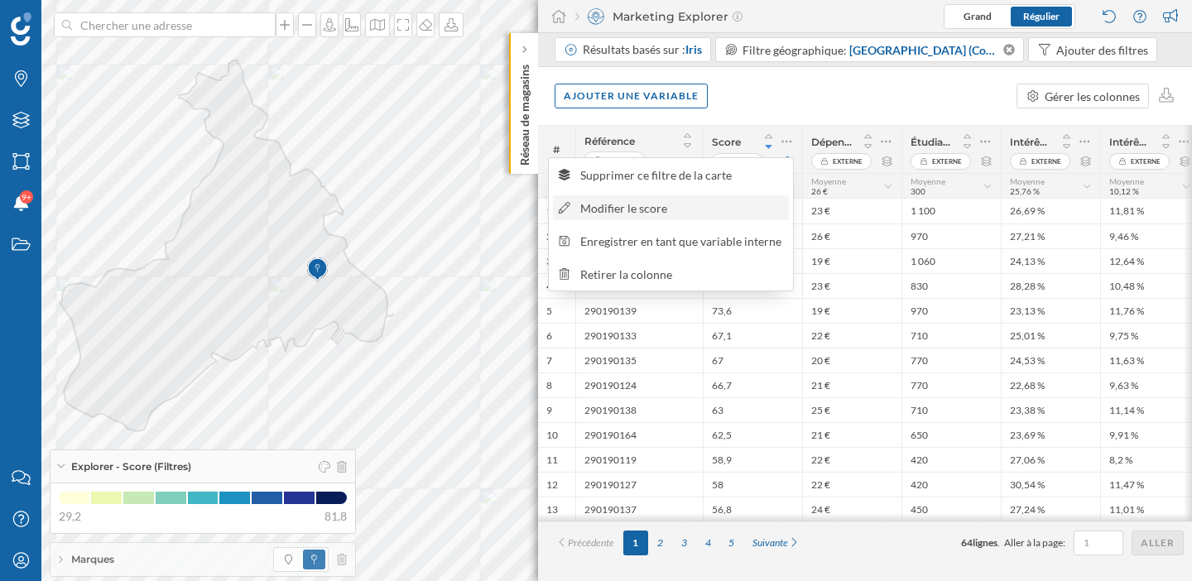
click at [665, 208] on div "Modifier le score" at bounding box center [681, 208] width 203 height 17
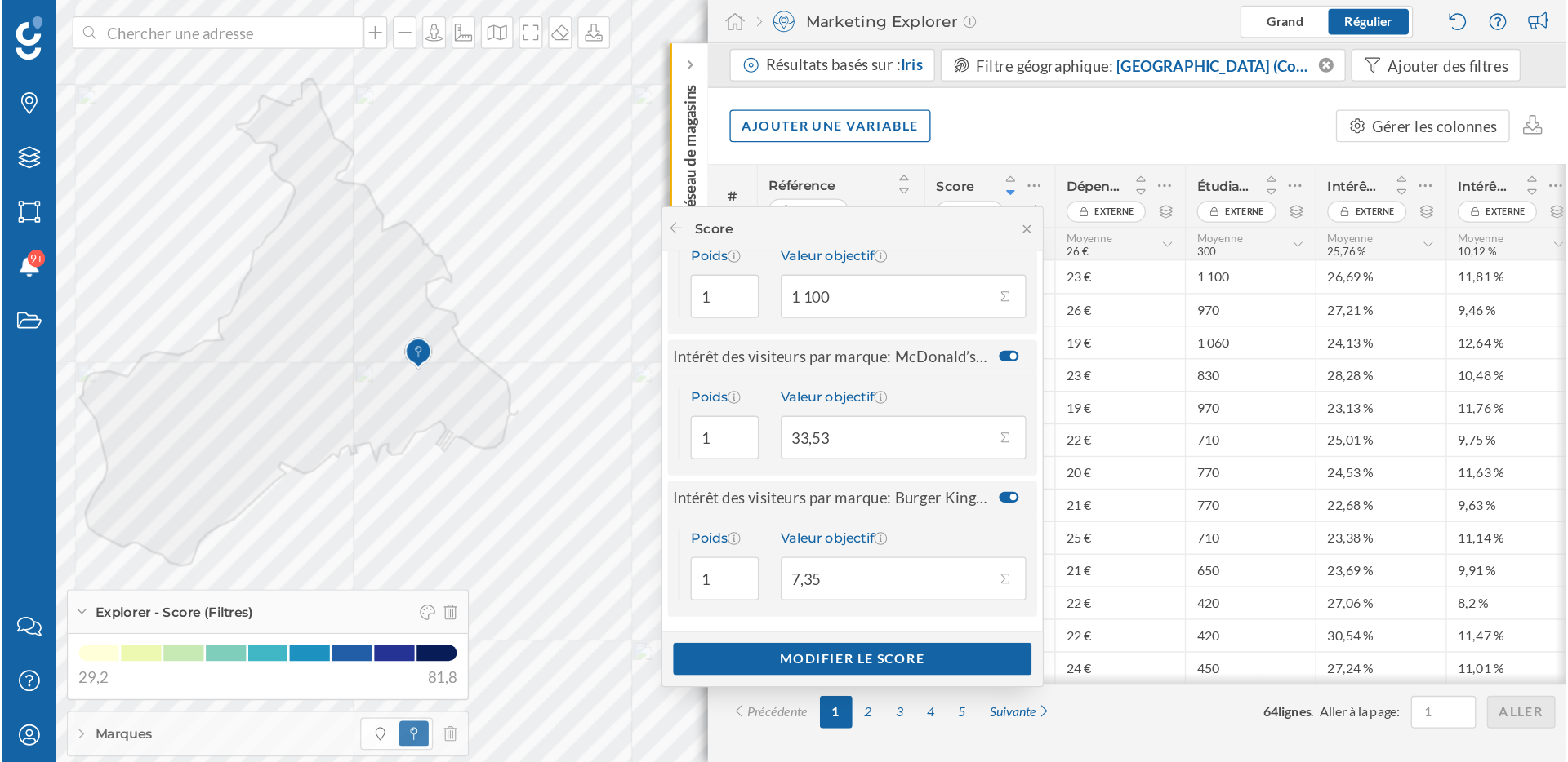
scroll to position [159, 0]
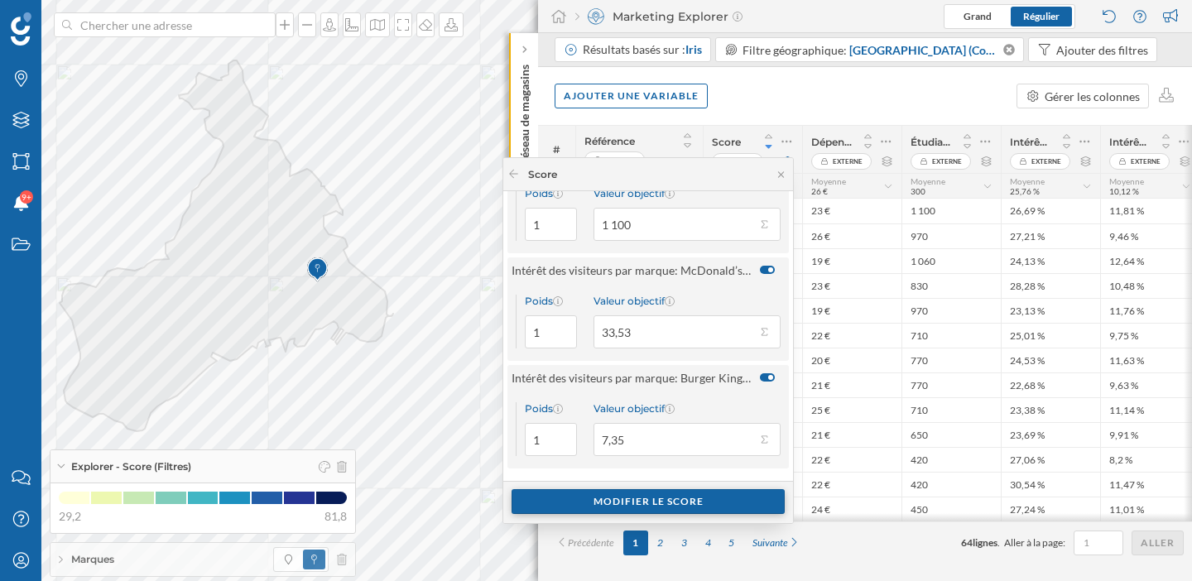
click at [623, 498] on div "Modifier le score" at bounding box center [648, 501] width 273 height 25
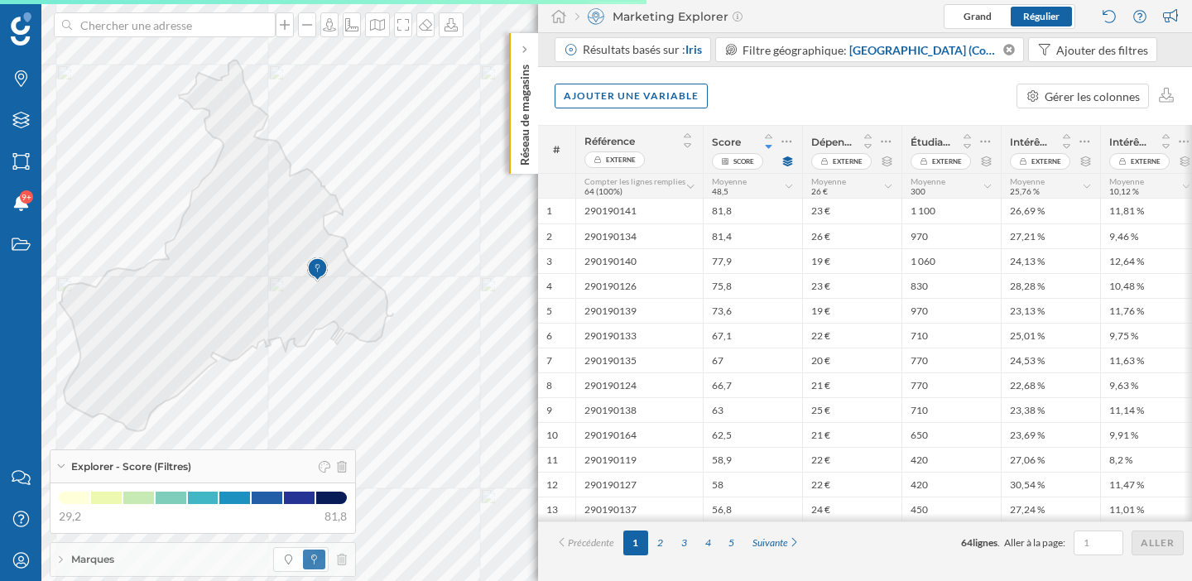
click at [791, 163] on icon at bounding box center [787, 161] width 10 height 10
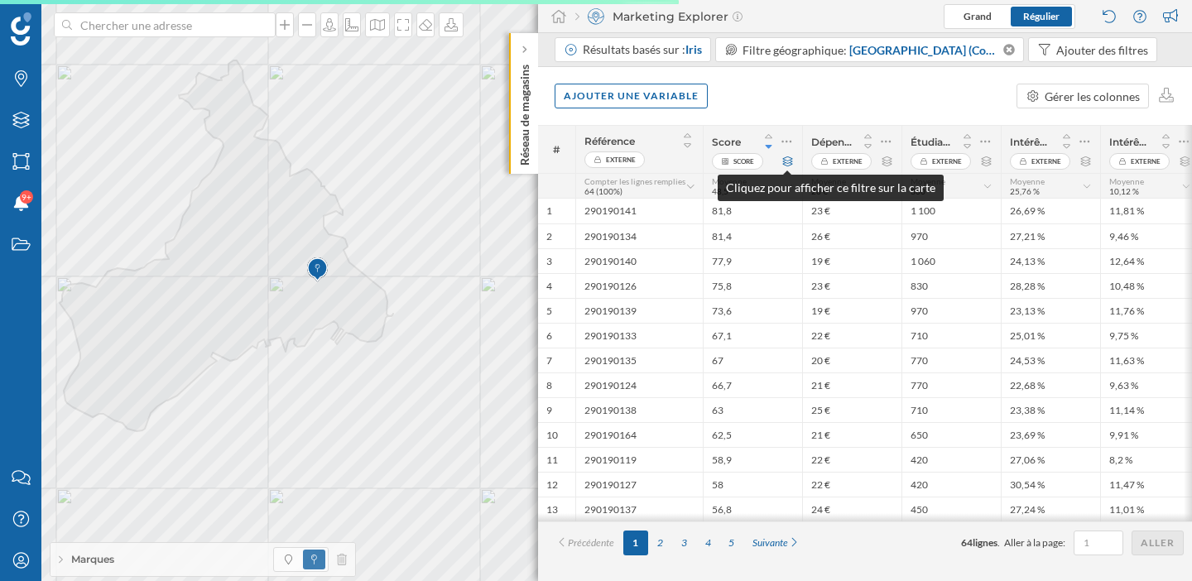
click at [791, 163] on icon at bounding box center [788, 161] width 10 height 10
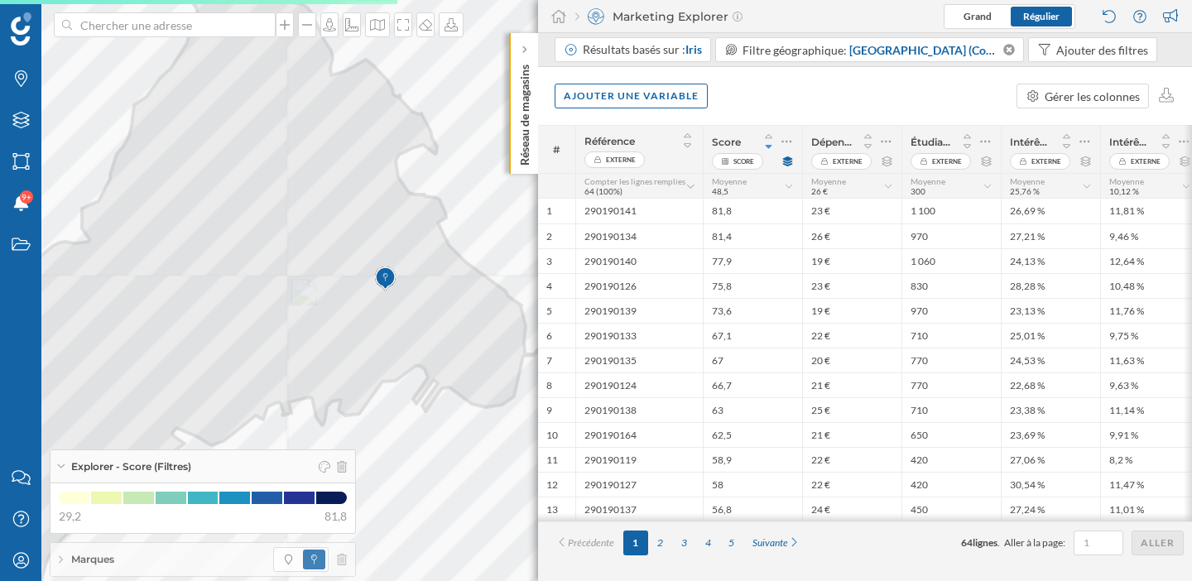
click at [85, 19] on div at bounding box center [85, 19] width 0 height 0
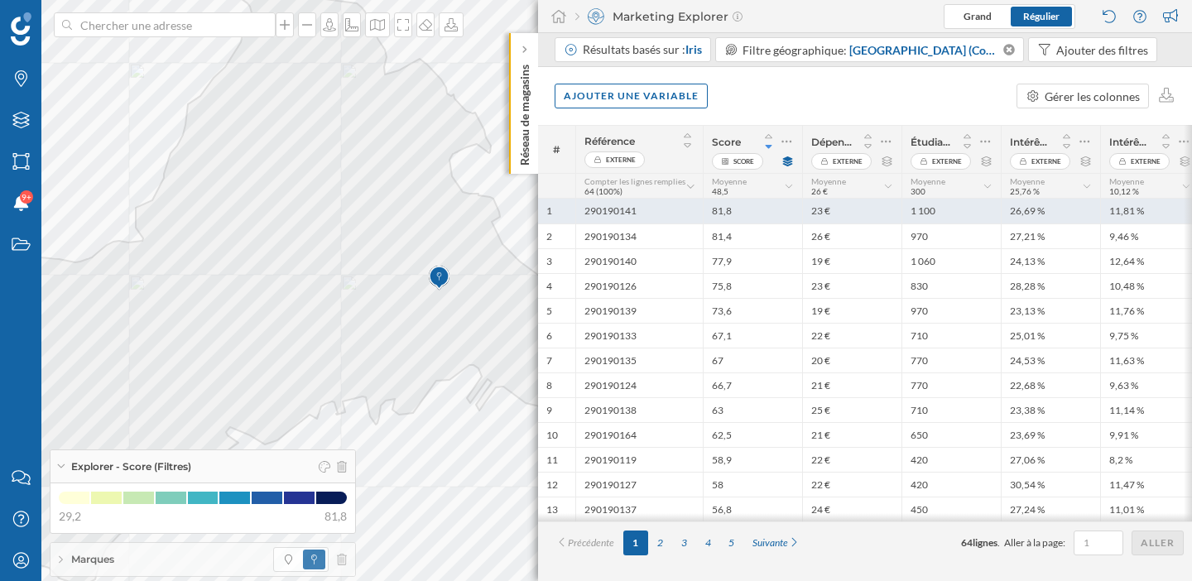
click at [724, 217] on div "81,8" at bounding box center [752, 211] width 99 height 25
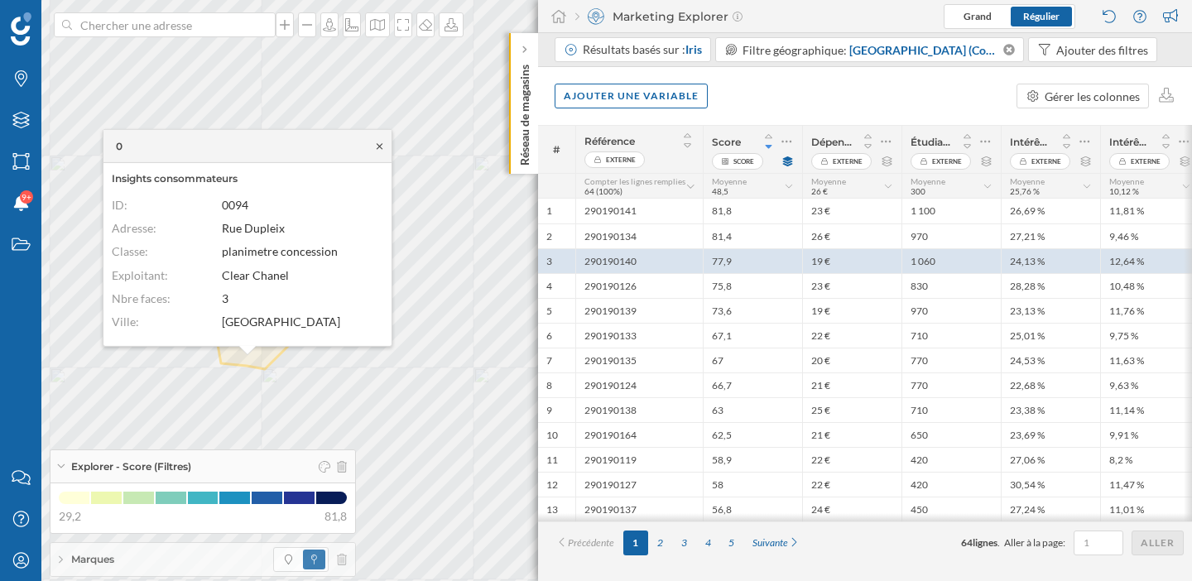
click at [378, 142] on icon at bounding box center [379, 146] width 12 height 10
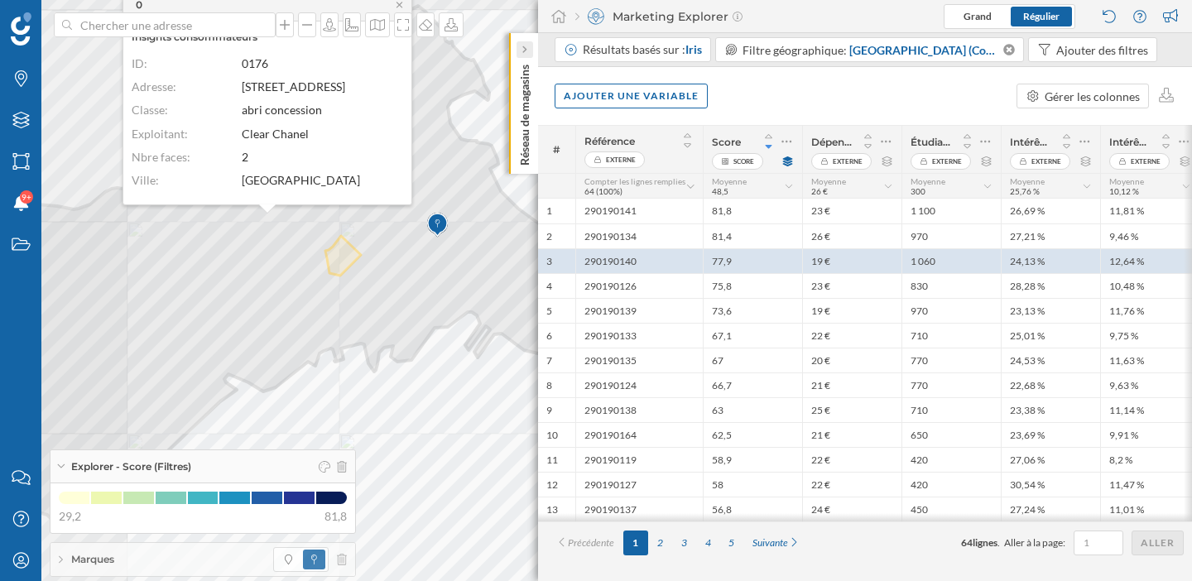
click at [527, 46] on div at bounding box center [525, 49] width 17 height 17
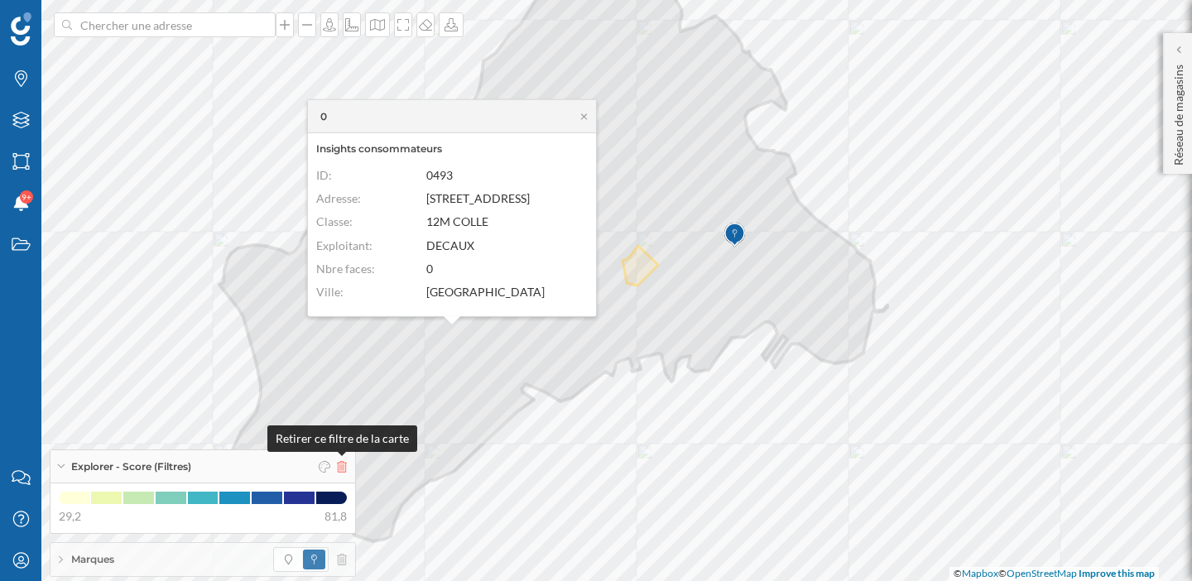
click at [342, 469] on icon at bounding box center [342, 467] width 10 height 12
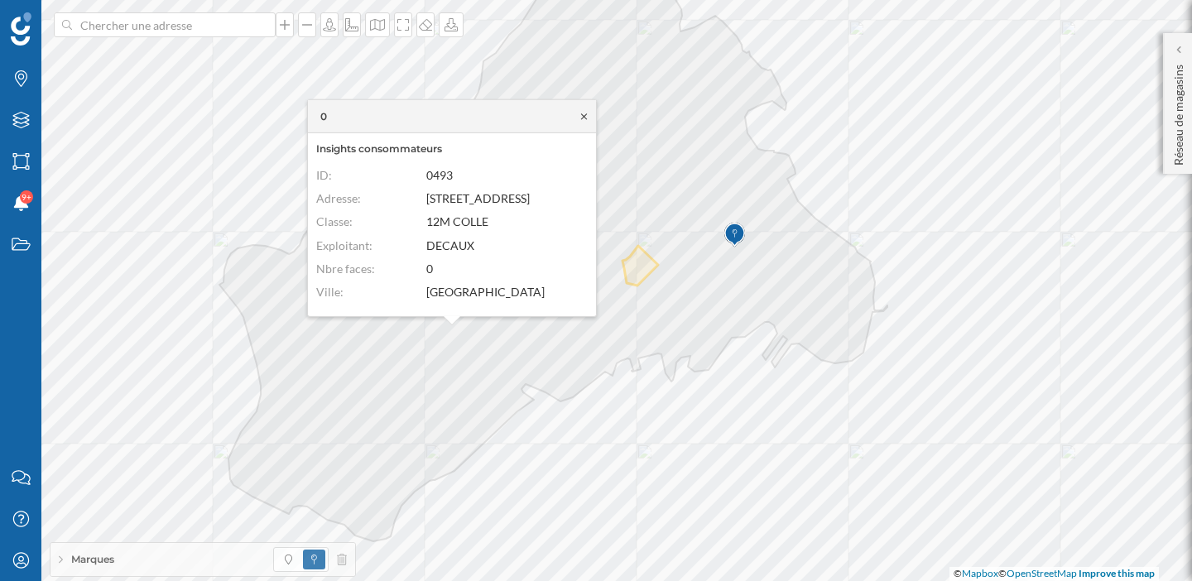
click at [584, 119] on icon at bounding box center [584, 116] width 12 height 10
